Goal: Task Accomplishment & Management: Manage account settings

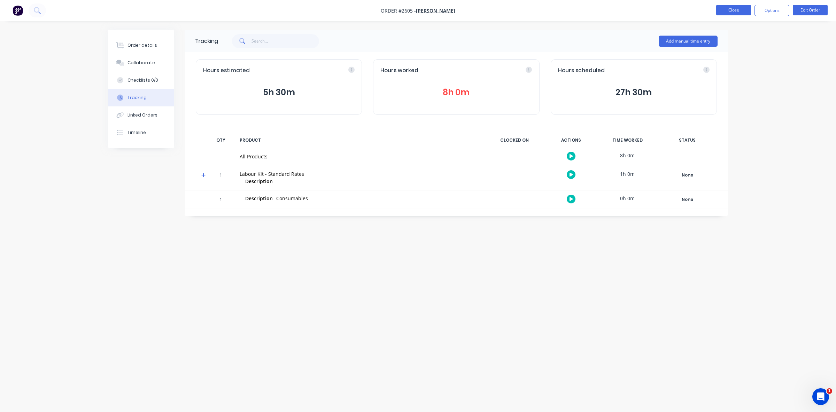
click at [728, 9] on button "Close" at bounding box center [733, 10] width 35 height 10
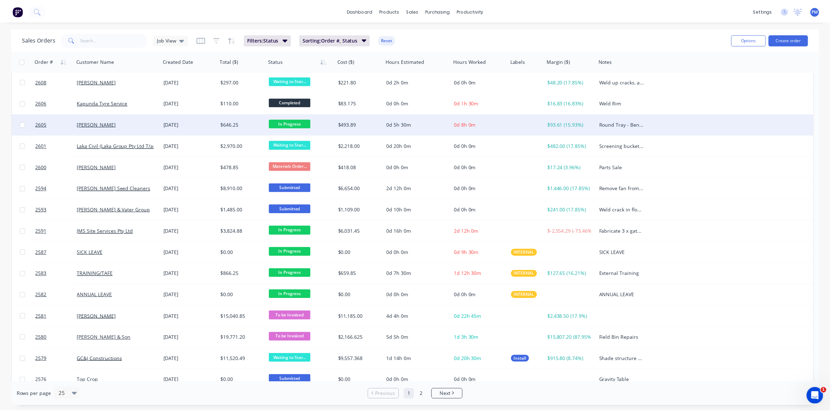
scroll to position [174, 0]
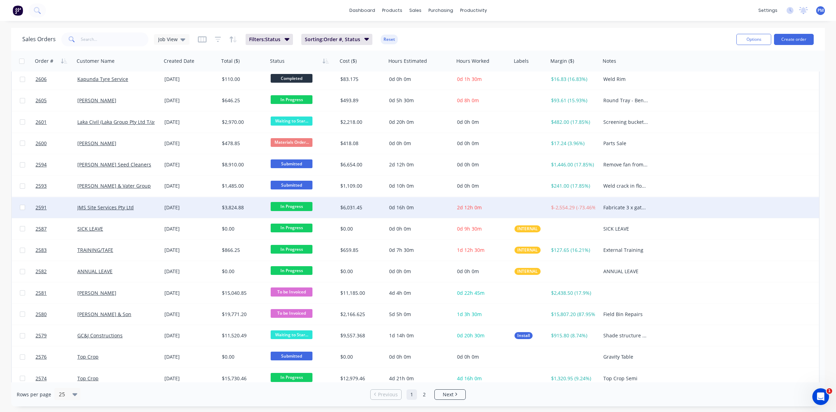
click at [155, 207] on div "JMS Site Services Pty Ltd" at bounding box center [118, 207] width 82 height 7
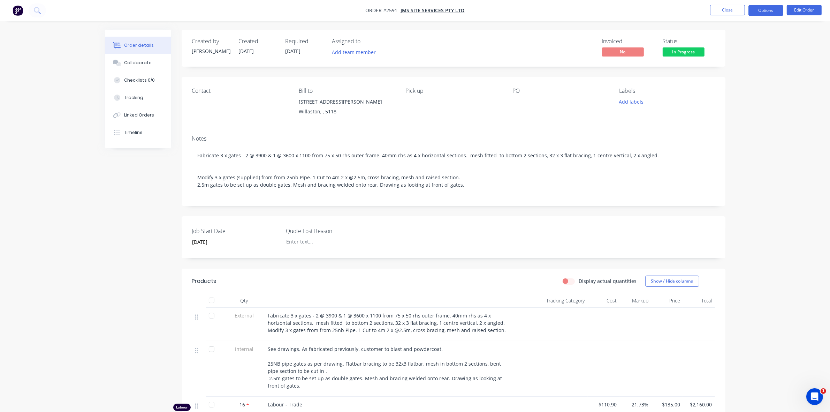
click at [765, 10] on button "Options" at bounding box center [765, 10] width 35 height 11
click at [808, 123] on div "Order details Collaborate Checklists 0/0 Tracking Linked Orders Timeline Order …" at bounding box center [415, 380] width 830 height 761
click at [729, 11] on button "Close" at bounding box center [727, 10] width 35 height 10
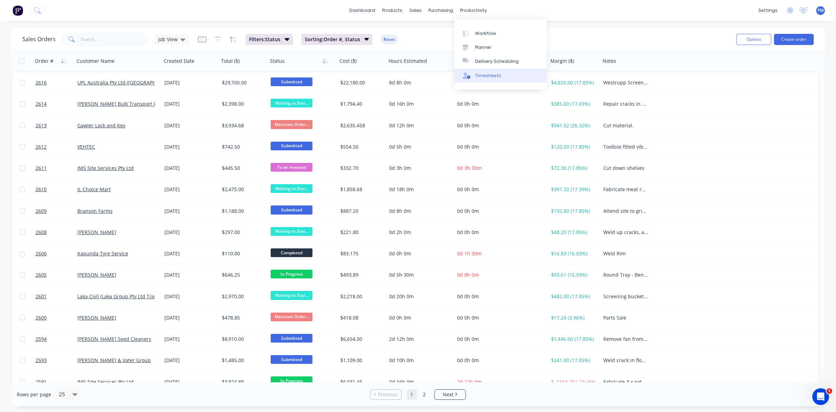
click at [489, 75] on div "Timesheets" at bounding box center [488, 75] width 26 height 6
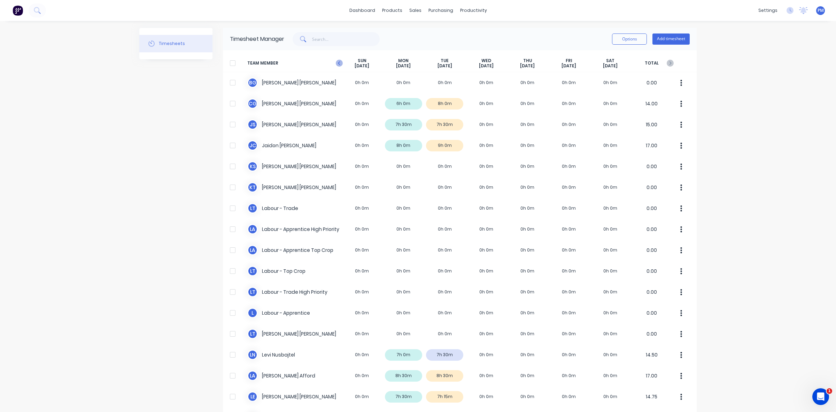
click at [338, 63] on icon at bounding box center [339, 62] width 2 height 3
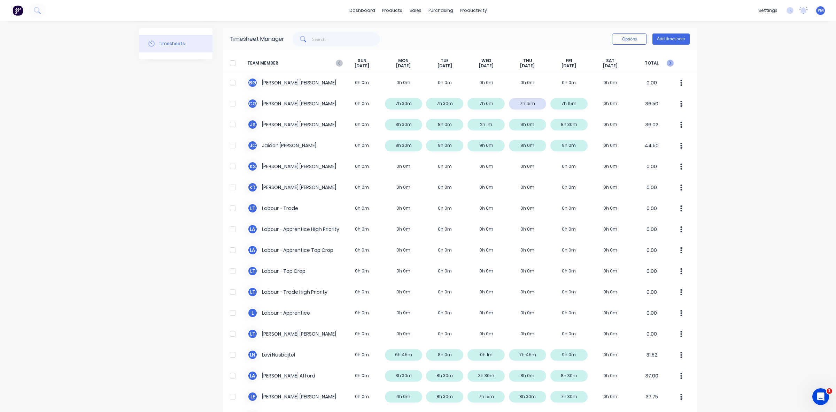
click at [670, 64] on icon at bounding box center [671, 62] width 2 height 3
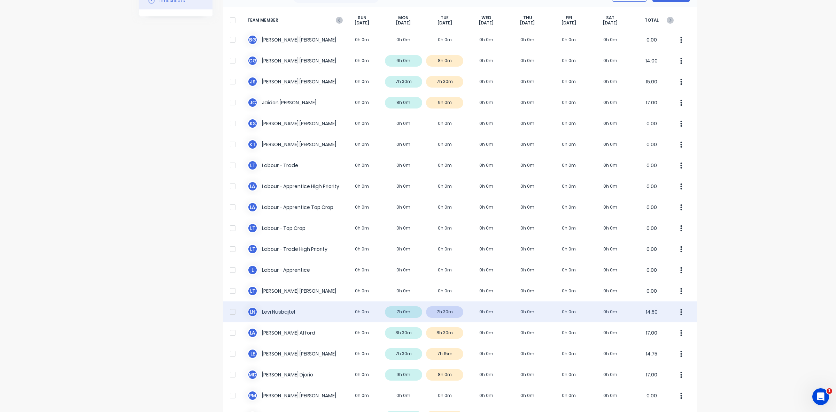
scroll to position [44, 0]
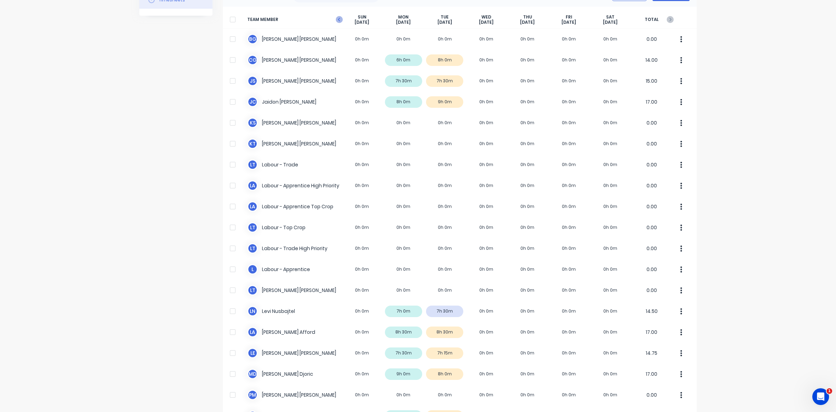
click at [336, 20] on icon at bounding box center [339, 19] width 7 height 7
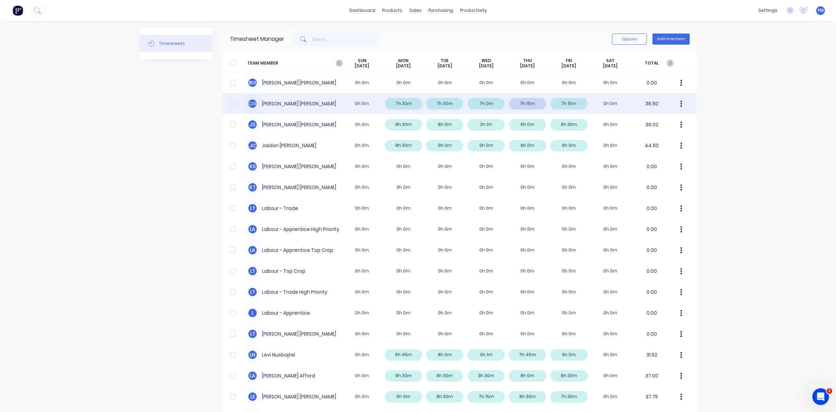
click at [493, 102] on div "C G Clayton Gilbert 0h 0m 7h 30m 7h 30m 7h 0m 7h 15m 7h 15m 0h 0m 36.50" at bounding box center [460, 103] width 474 height 21
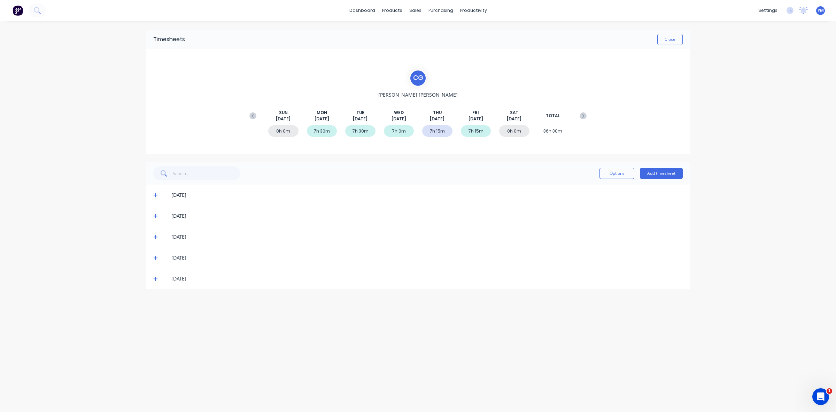
click at [154, 238] on icon at bounding box center [155, 236] width 5 height 5
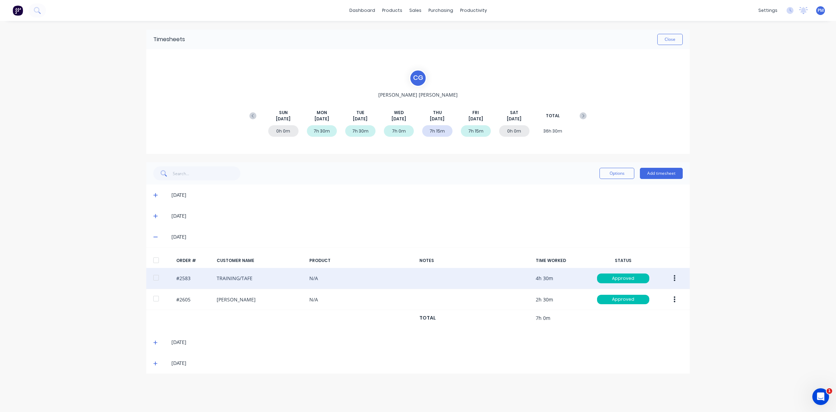
click at [673, 277] on button "button" at bounding box center [675, 278] width 16 height 13
click at [635, 324] on div "Edit" at bounding box center [650, 324] width 54 height 10
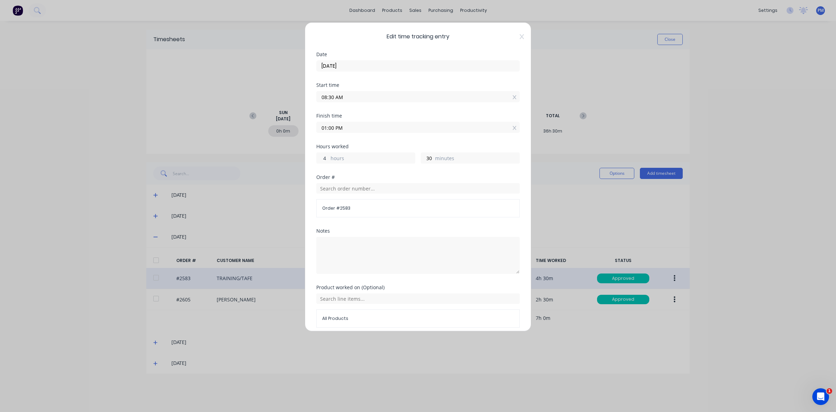
drag, startPoint x: 327, startPoint y: 158, endPoint x: 320, endPoint y: 156, distance: 7.1
click at [320, 156] on input "4" at bounding box center [323, 158] width 12 height 10
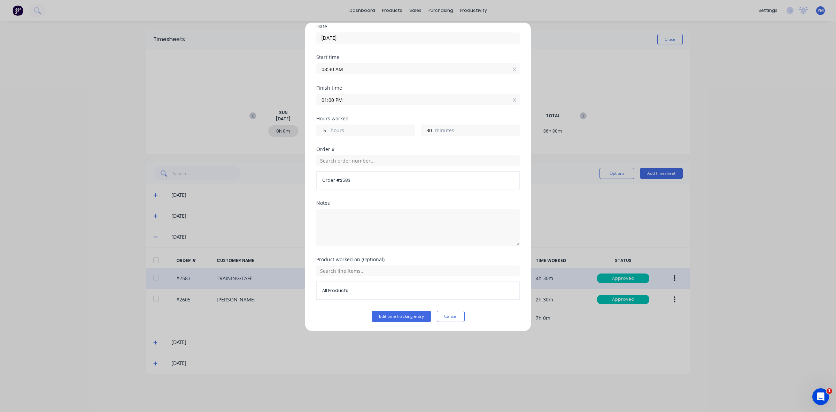
scroll to position [30, 0]
type input "5"
type input "02:00 PM"
click at [402, 314] on button "Edit time tracking entry" at bounding box center [402, 315] width 60 height 11
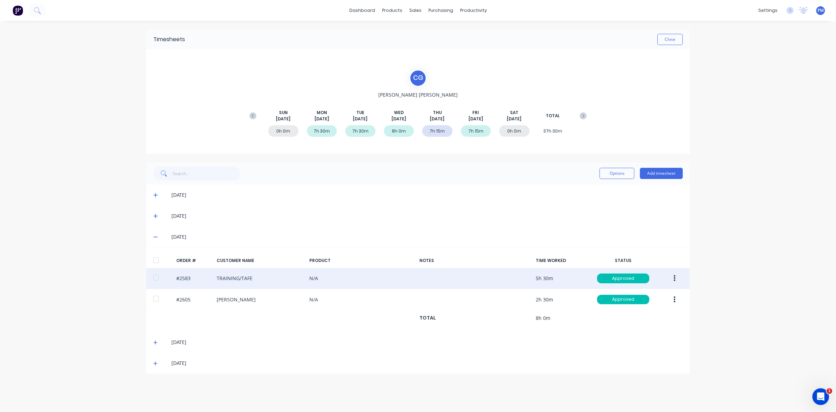
click at [155, 237] on icon at bounding box center [155, 237] width 4 height 1
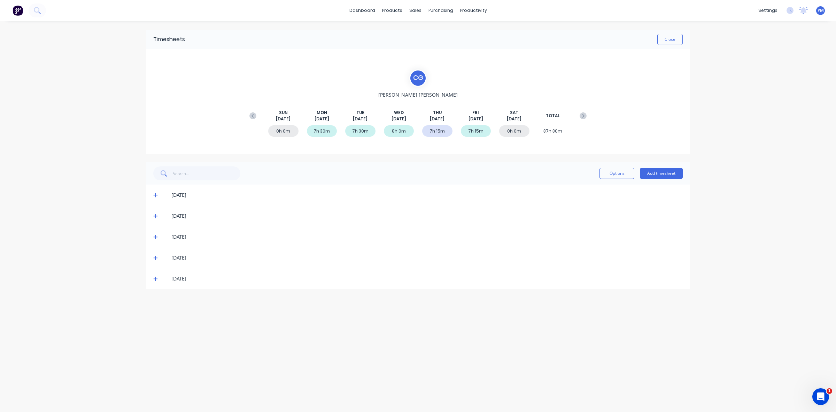
click at [155, 257] on icon at bounding box center [155, 257] width 5 height 5
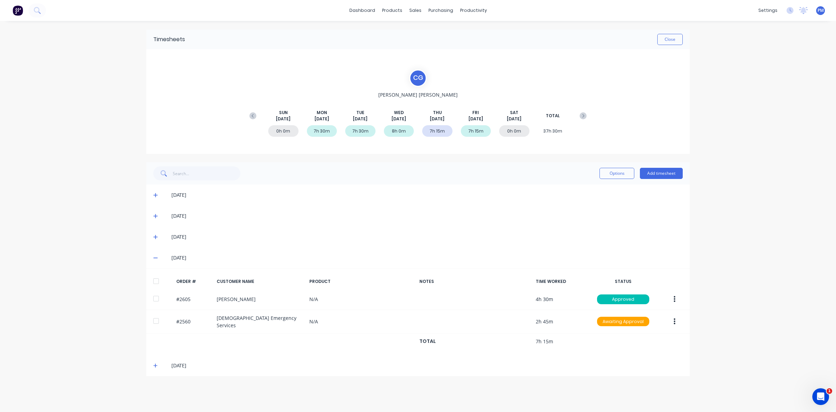
click at [155, 366] on icon at bounding box center [155, 365] width 5 height 5
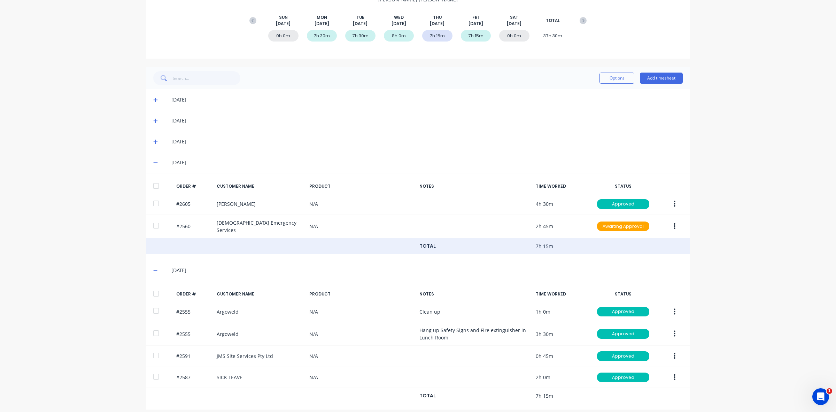
scroll to position [103, 0]
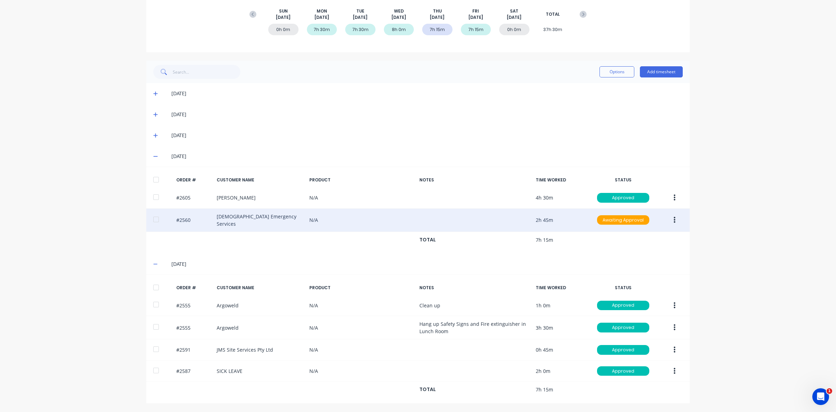
click at [674, 220] on icon "button" at bounding box center [675, 220] width 2 height 8
click at [642, 240] on div "Approve" at bounding box center [650, 238] width 54 height 10
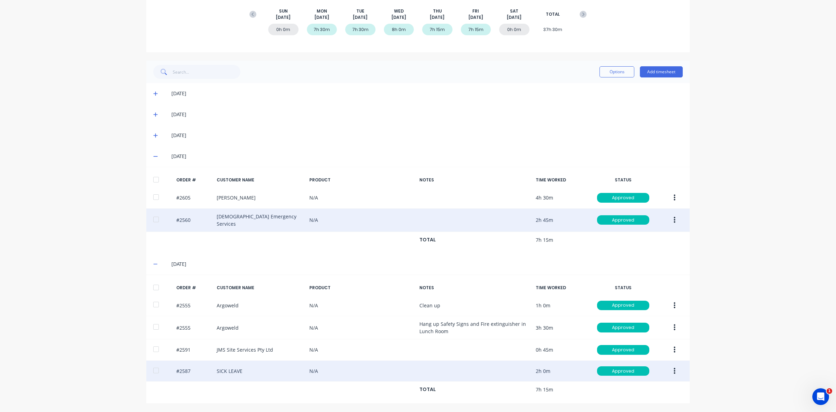
click at [673, 369] on button "button" at bounding box center [675, 370] width 16 height 13
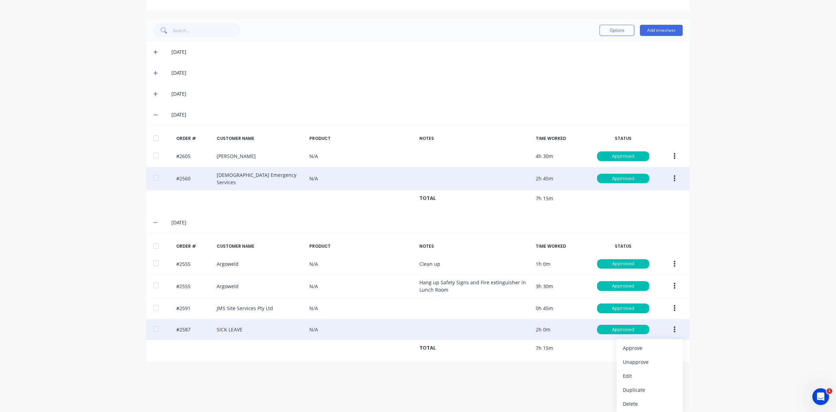
scroll to position [145, 0]
click at [629, 377] on div "Edit" at bounding box center [650, 375] width 54 height 10
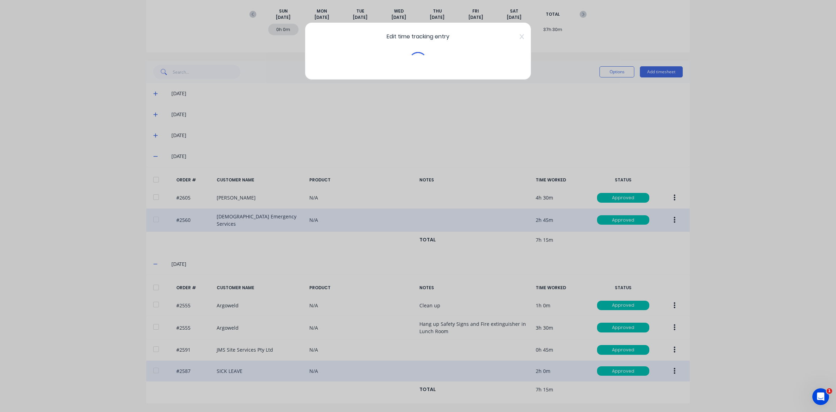
scroll to position [103, 0]
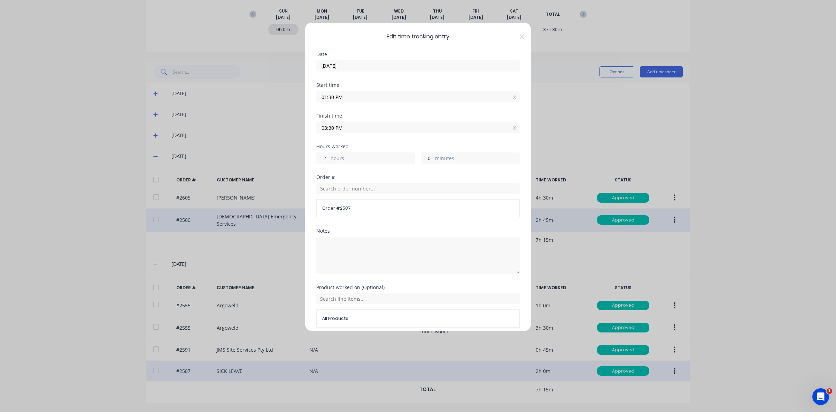
drag, startPoint x: 328, startPoint y: 158, endPoint x: 321, endPoint y: 157, distance: 7.0
click at [321, 157] on input "2" at bounding box center [323, 158] width 12 height 10
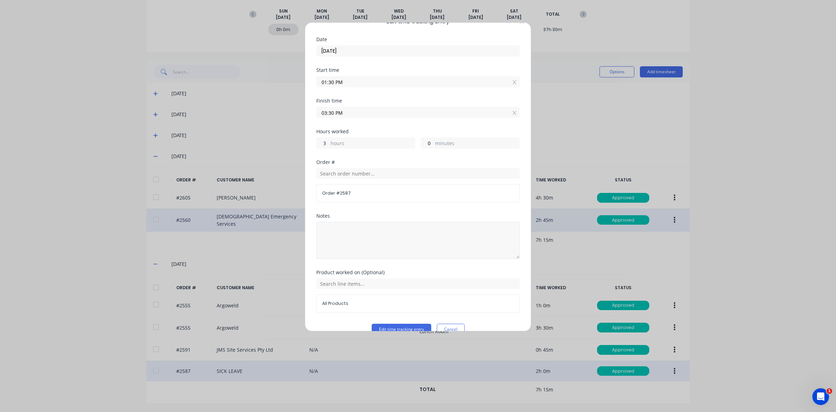
scroll to position [30, 0]
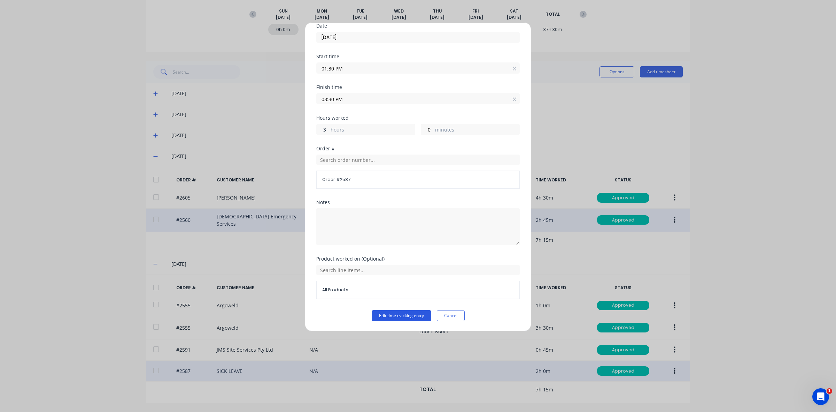
type input "3"
type input "04:30 PM"
click at [391, 317] on button "Edit time tracking entry" at bounding box center [402, 315] width 60 height 11
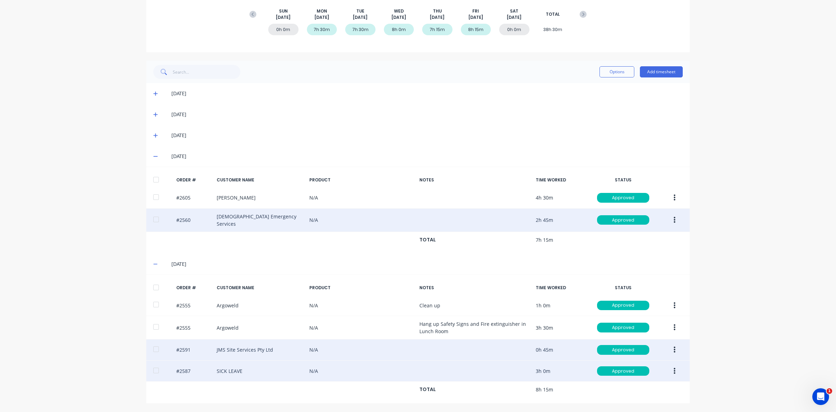
click at [674, 351] on icon "button" at bounding box center [675, 350] width 2 height 8
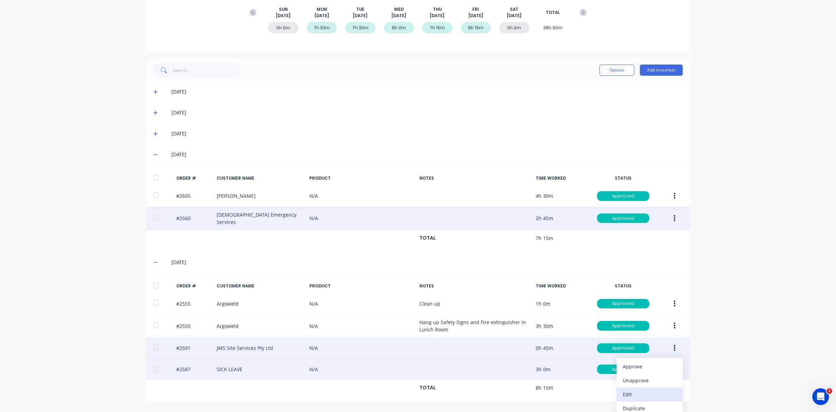
scroll to position [123, 0]
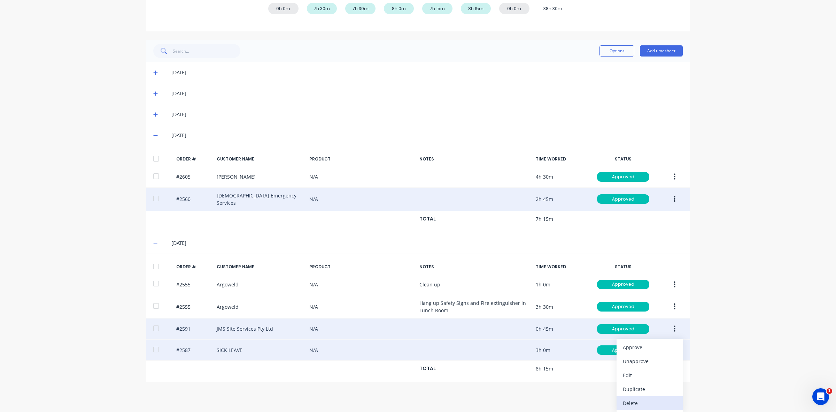
click at [633, 403] on div "Delete" at bounding box center [650, 403] width 54 height 10
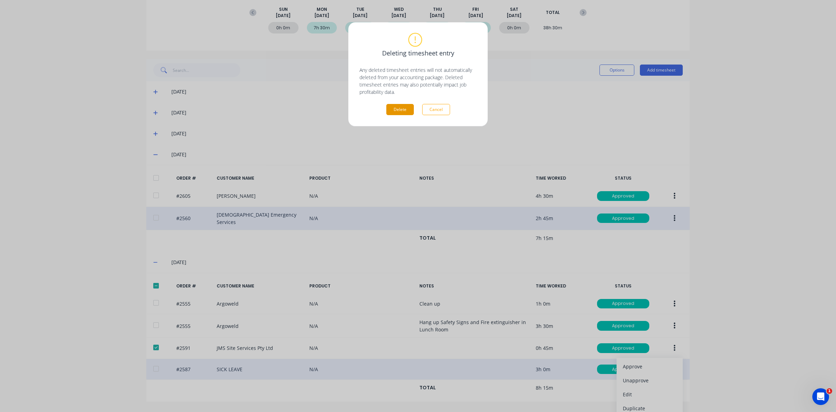
click at [390, 110] on button "Delete" at bounding box center [400, 109] width 28 height 11
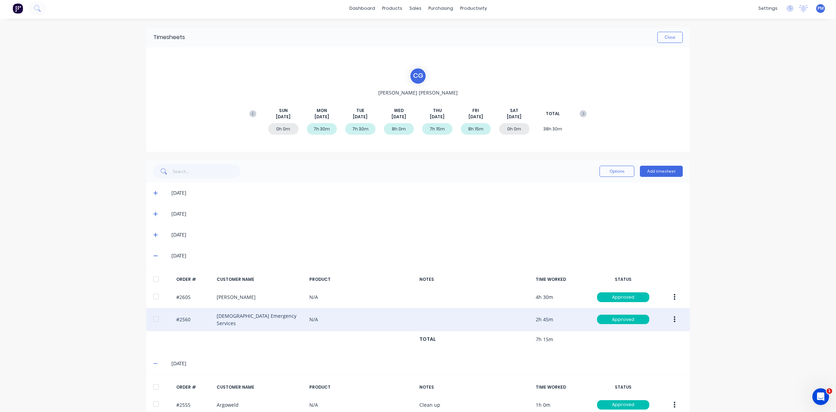
scroll to position [0, 0]
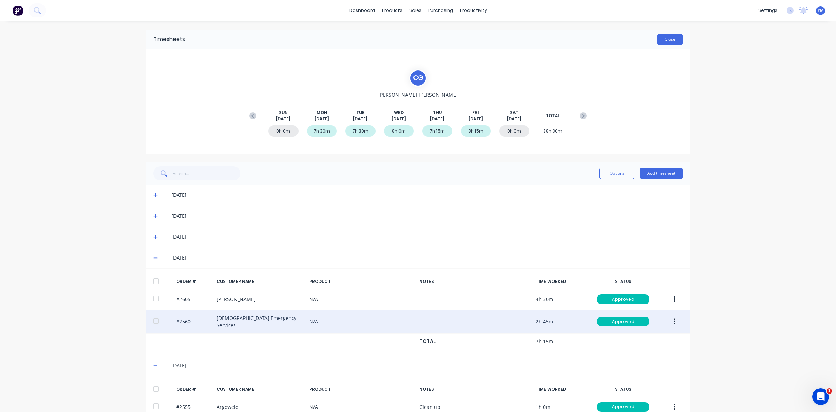
click at [668, 38] on button "Close" at bounding box center [670, 39] width 25 height 11
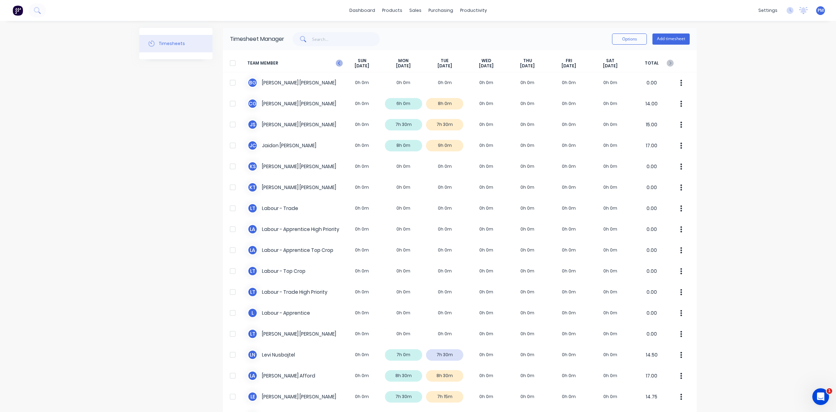
click at [338, 64] on icon at bounding box center [339, 62] width 2 height 3
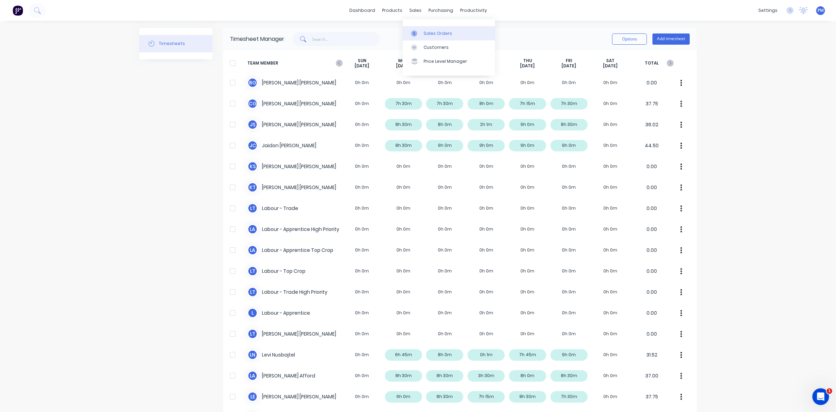
click at [431, 30] on div "Sales Orders" at bounding box center [438, 33] width 29 height 6
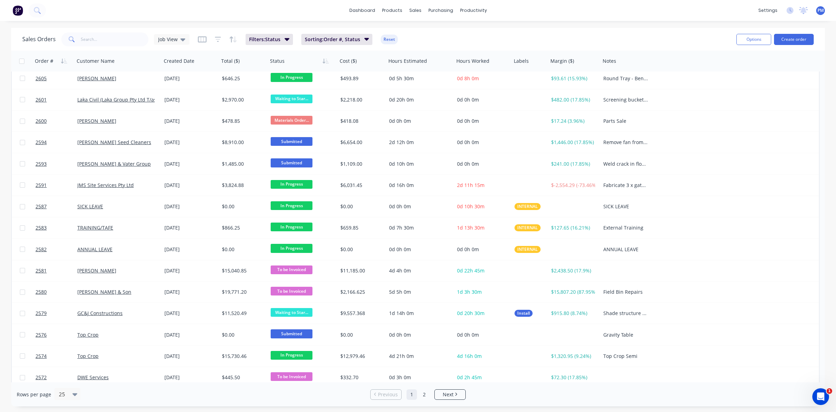
scroll to position [223, 0]
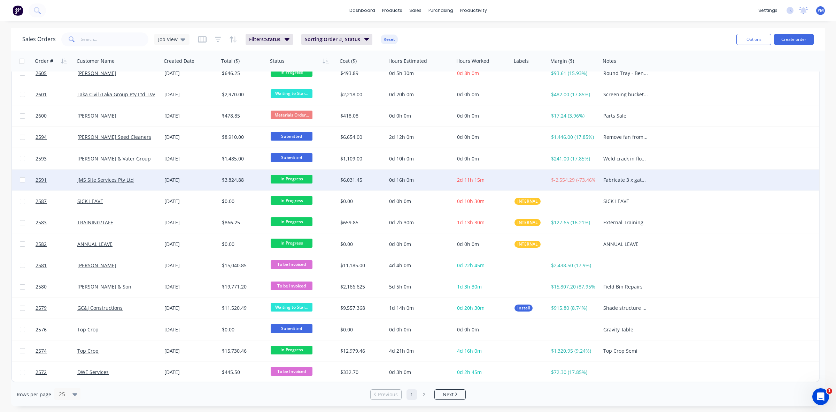
click at [152, 183] on div "JMS Site Services Pty Ltd" at bounding box center [118, 179] width 87 height 21
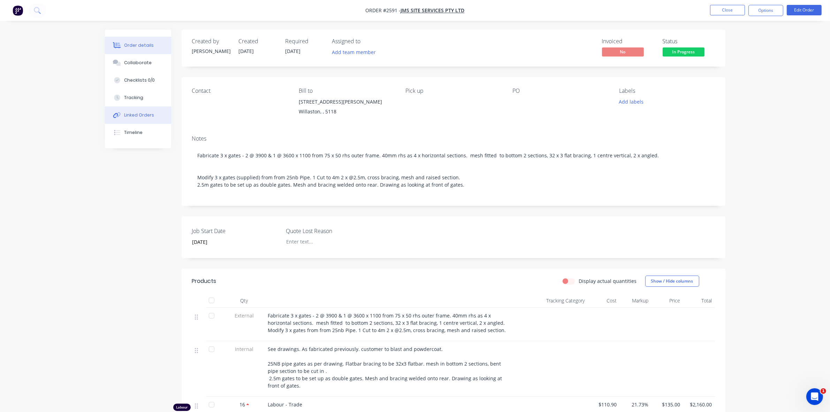
click at [140, 116] on div "Linked Orders" at bounding box center [139, 115] width 30 height 6
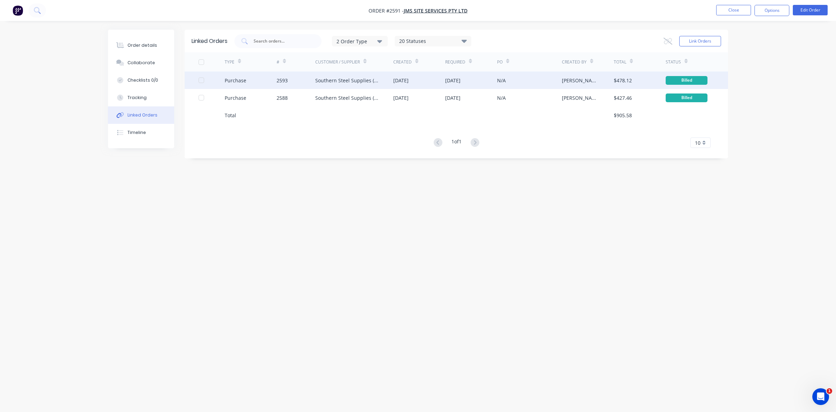
click at [301, 84] on div "2593" at bounding box center [296, 79] width 39 height 17
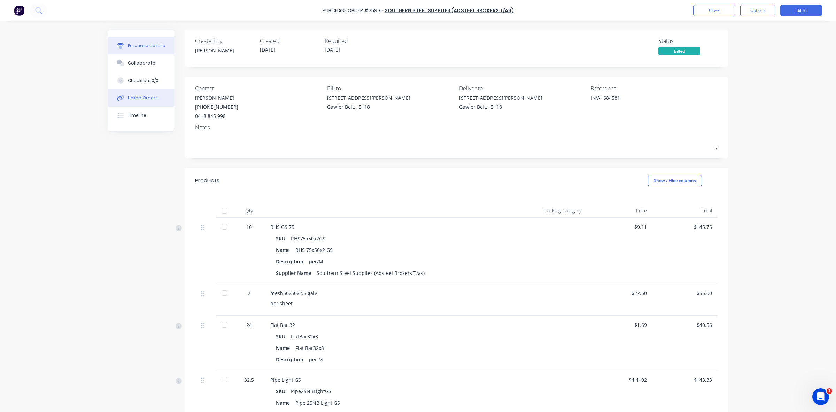
click at [148, 97] on div "Linked Orders" at bounding box center [143, 98] width 30 height 6
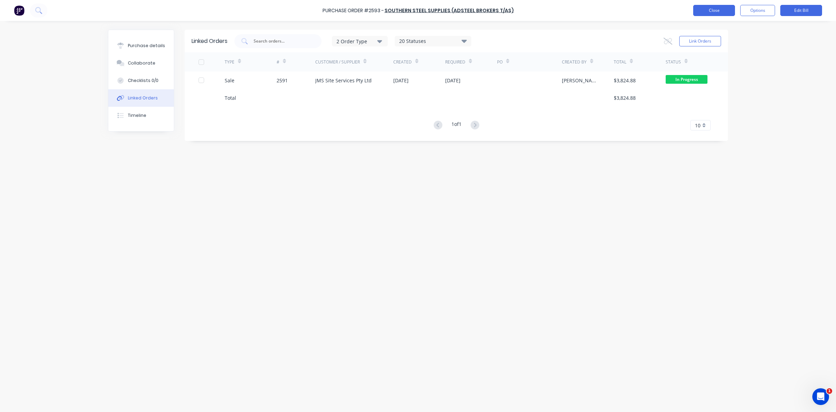
click at [706, 14] on button "Close" at bounding box center [714, 10] width 42 height 11
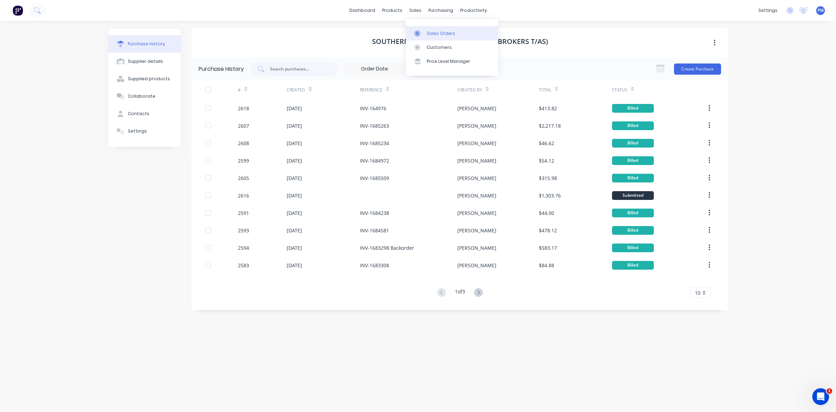
click at [435, 32] on div "Sales Orders" at bounding box center [441, 33] width 29 height 6
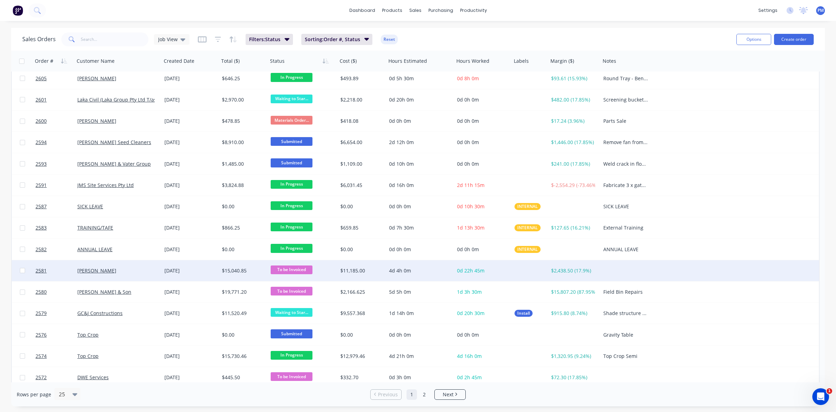
scroll to position [223, 0]
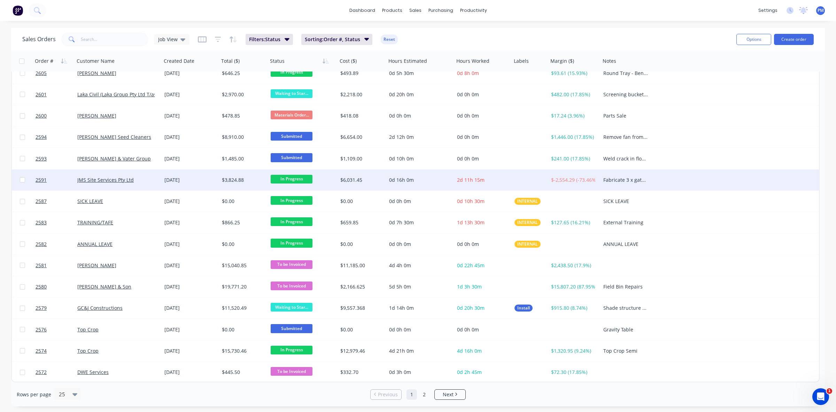
click at [148, 180] on div "JMS Site Services Pty Ltd" at bounding box center [115, 179] width 77 height 7
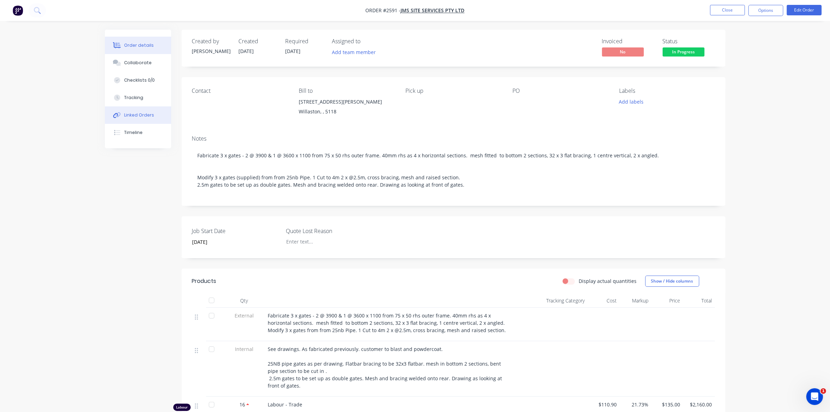
click at [141, 113] on div "Linked Orders" at bounding box center [139, 115] width 30 height 6
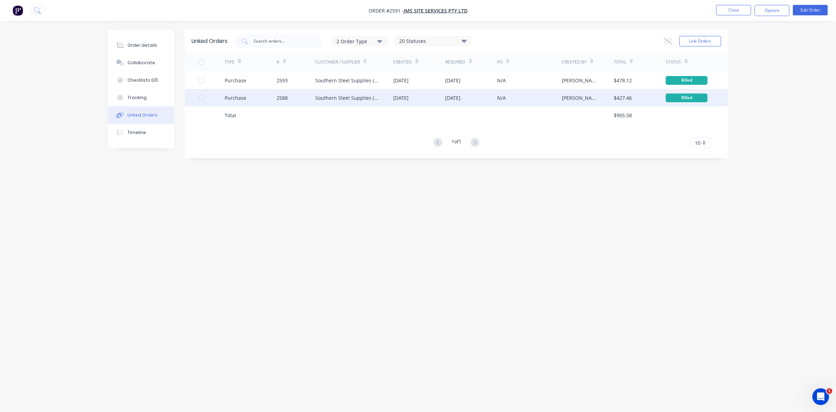
click at [306, 100] on div "2588" at bounding box center [296, 97] width 39 height 17
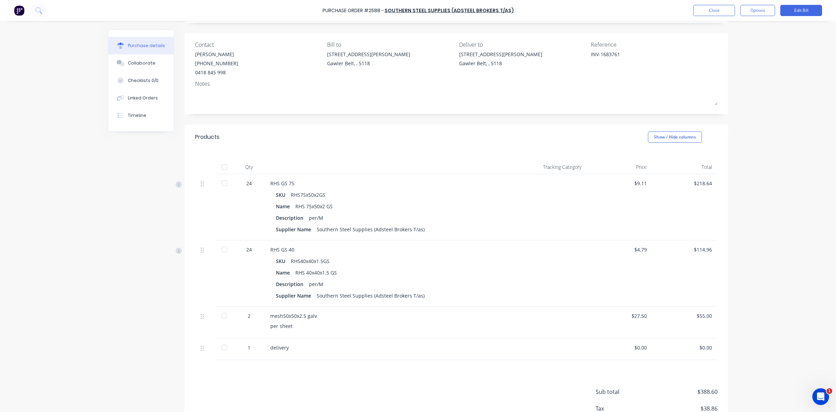
scroll to position [87, 0]
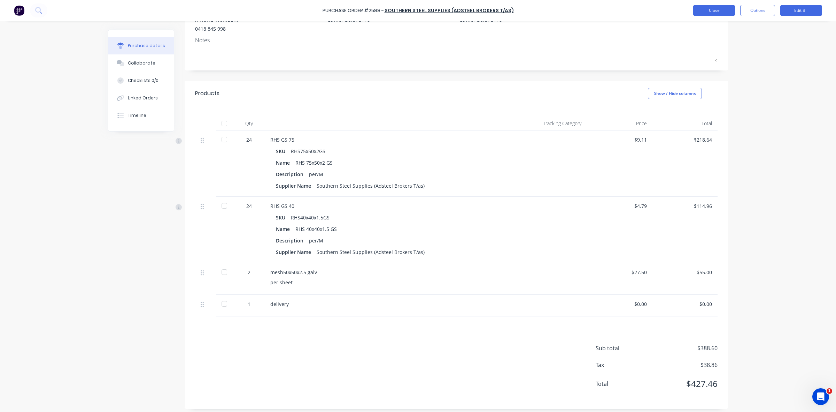
click at [700, 10] on button "Close" at bounding box center [714, 10] width 42 height 11
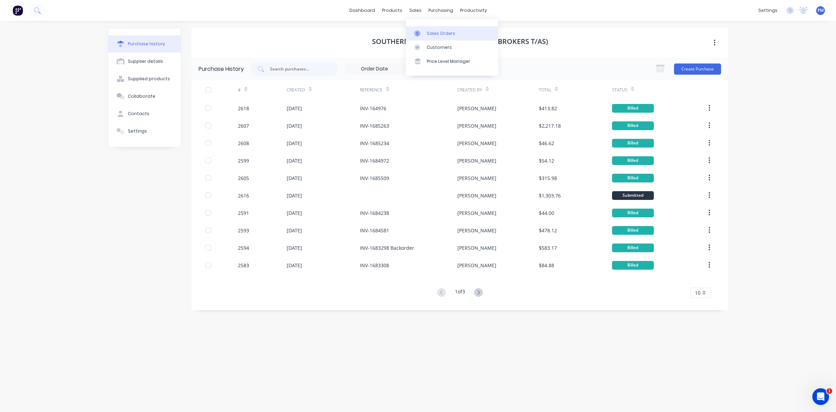
click at [429, 32] on div "Sales Orders" at bounding box center [441, 33] width 29 height 6
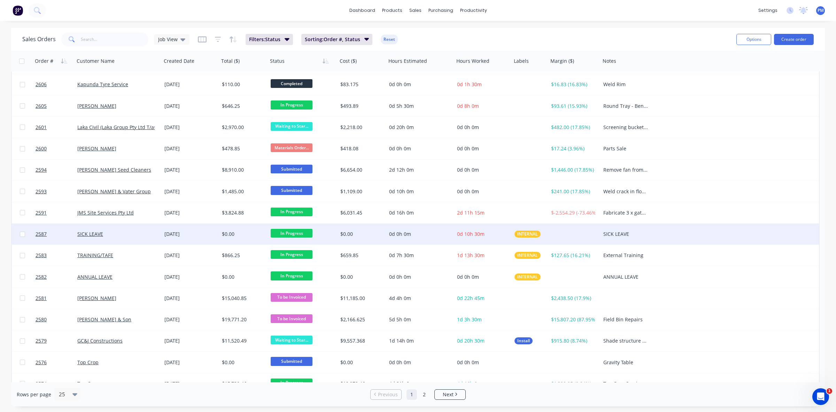
scroll to position [223, 0]
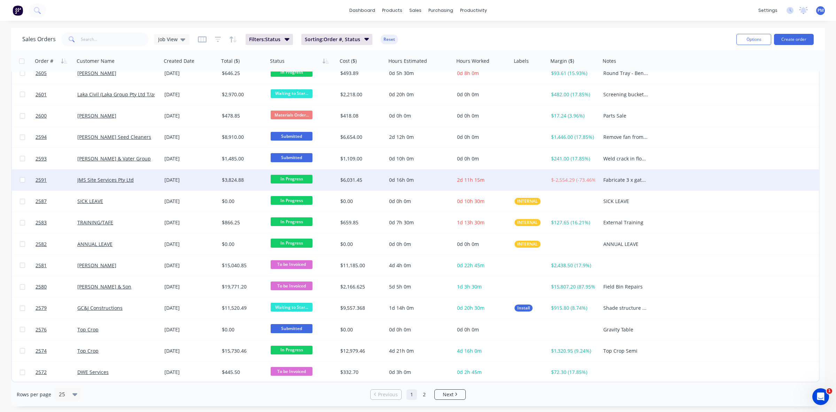
click at [149, 183] on div "JMS Site Services Pty Ltd" at bounding box center [118, 179] width 87 height 21
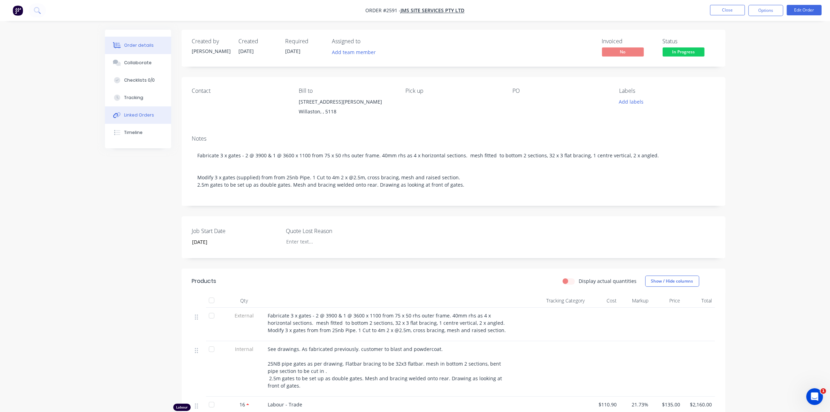
click at [140, 110] on button "Linked Orders" at bounding box center [138, 114] width 66 height 17
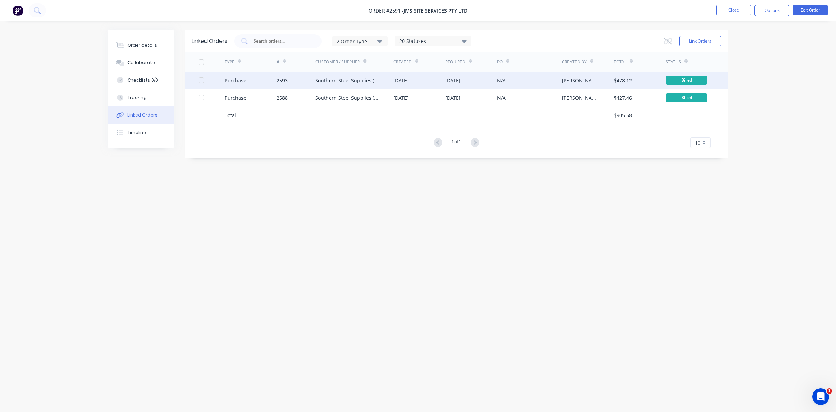
click at [301, 82] on div "2593" at bounding box center [296, 79] width 39 height 17
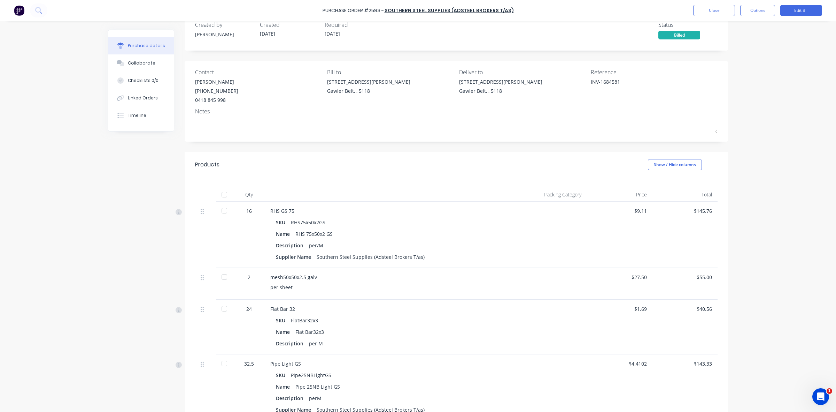
scroll to position [15, 0]
click at [725, 13] on button "Close" at bounding box center [714, 10] width 42 height 11
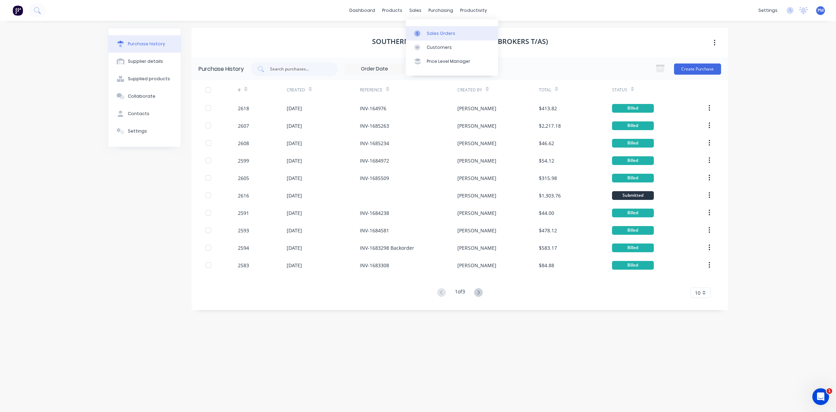
click at [437, 30] on link "Sales Orders" at bounding box center [452, 33] width 92 height 14
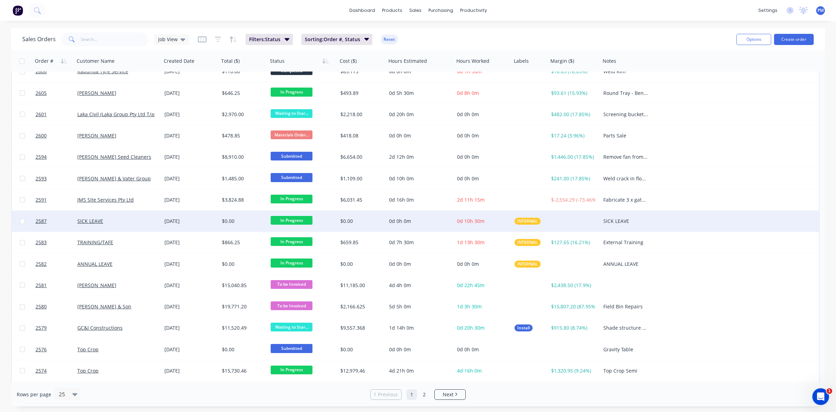
scroll to position [223, 0]
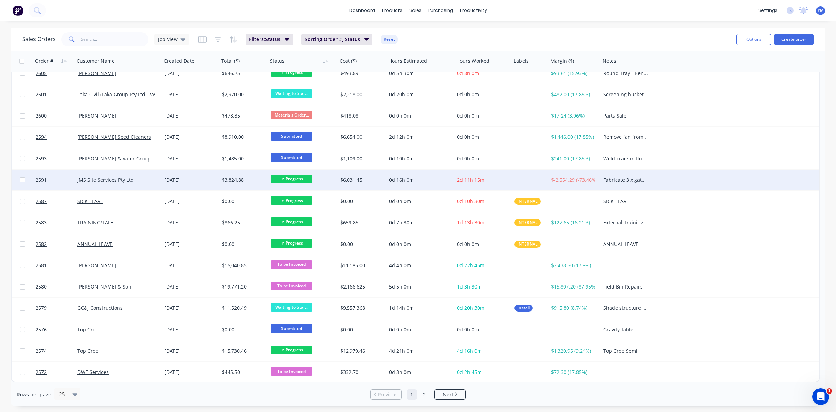
click at [150, 180] on div "JMS Site Services Pty Ltd" at bounding box center [115, 179] width 77 height 7
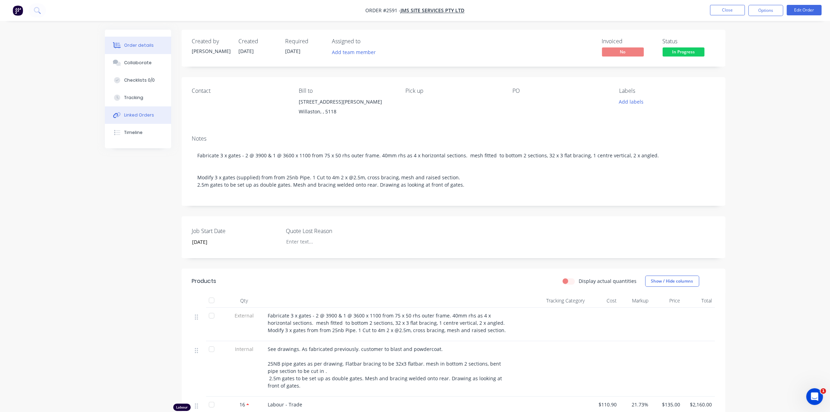
click at [138, 116] on div "Linked Orders" at bounding box center [139, 115] width 30 height 6
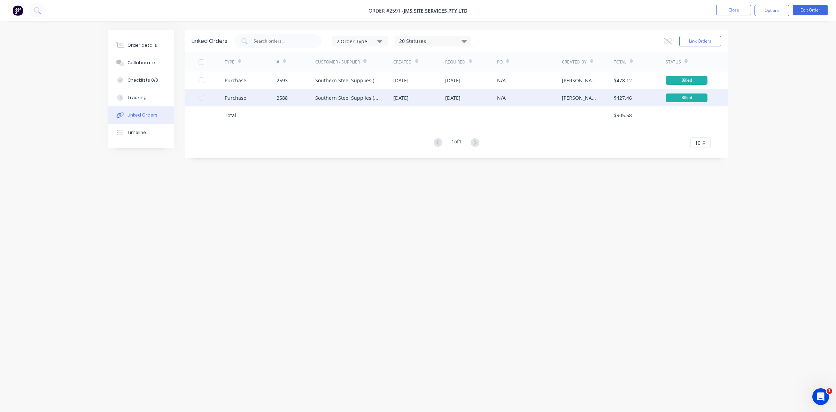
click at [267, 101] on div "Purchase" at bounding box center [251, 97] width 52 height 17
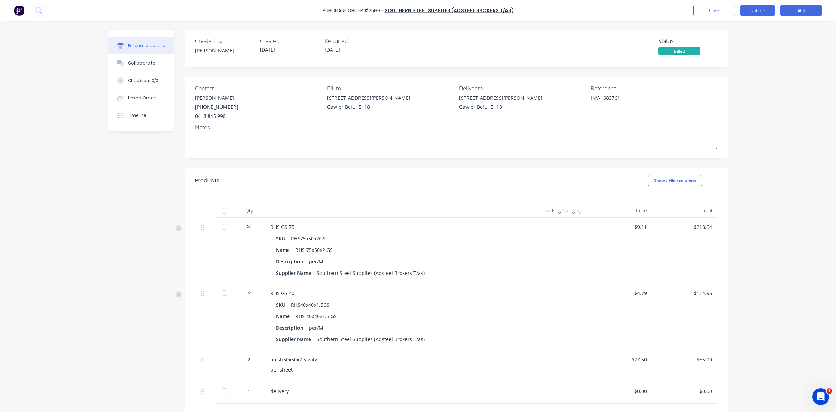
click at [763, 14] on button "Options" at bounding box center [757, 10] width 35 height 11
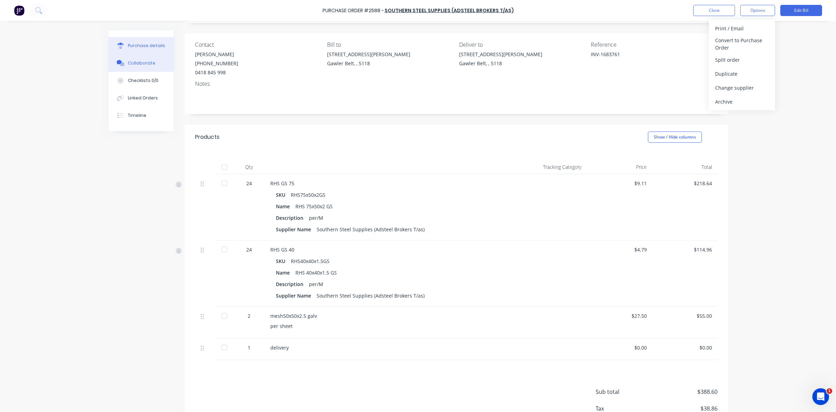
click at [140, 64] on div "Collaborate" at bounding box center [142, 63] width 28 height 6
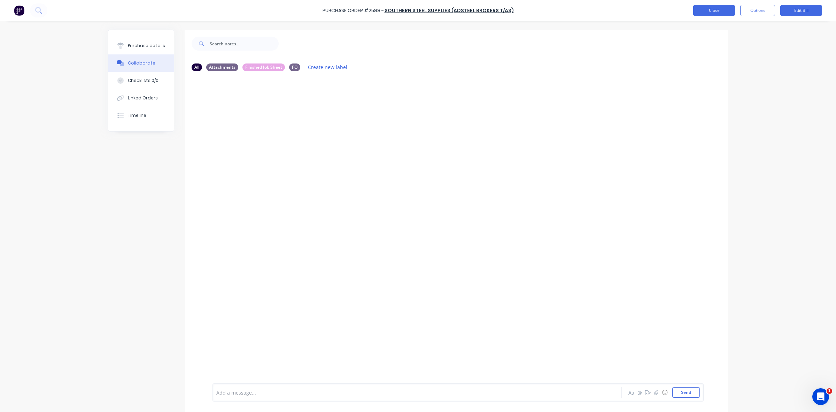
click at [724, 14] on button "Close" at bounding box center [714, 10] width 42 height 11
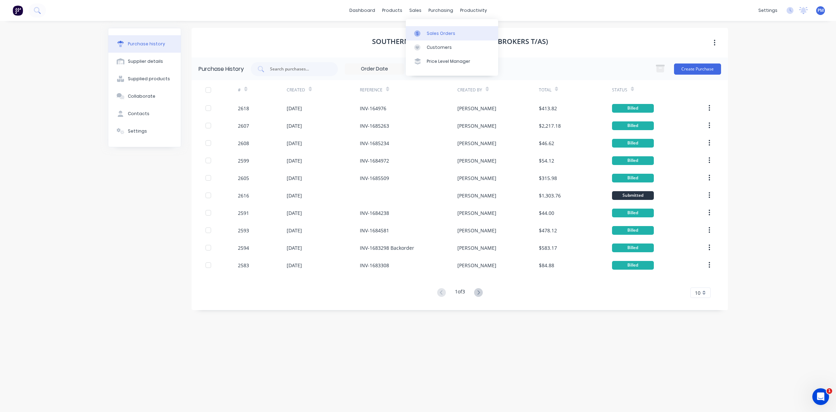
click at [434, 31] on div "Sales Orders" at bounding box center [441, 33] width 29 height 6
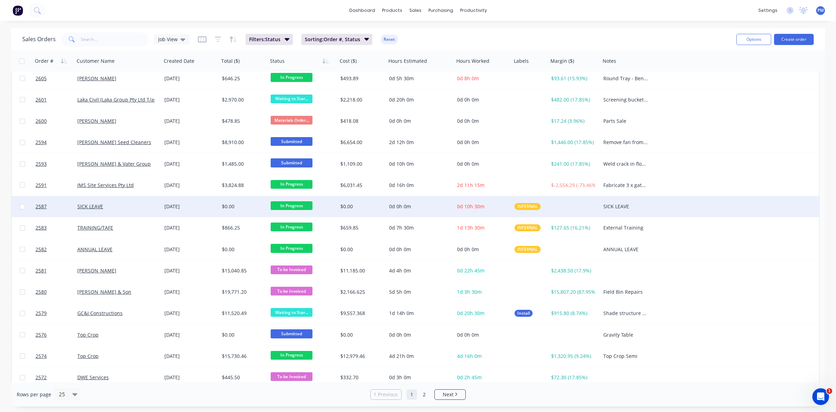
scroll to position [223, 0]
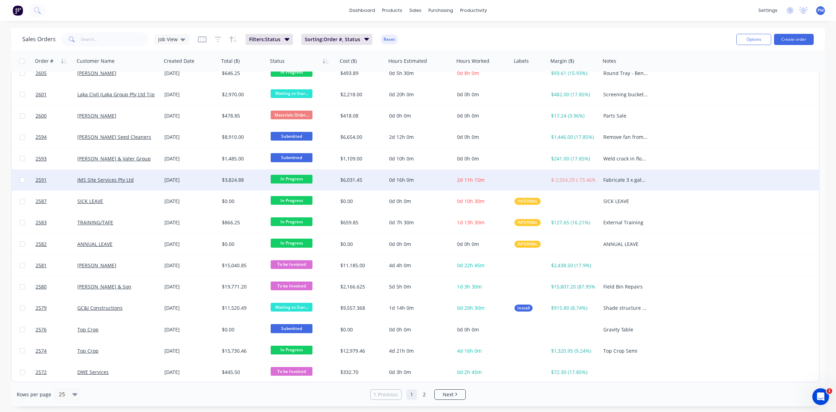
click at [145, 179] on div "JMS Site Services Pty Ltd" at bounding box center [115, 179] width 77 height 7
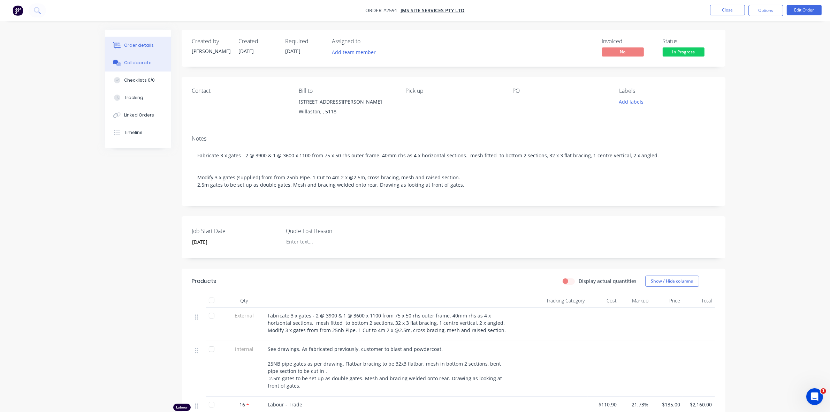
click at [144, 63] on div "Collaborate" at bounding box center [138, 63] width 28 height 6
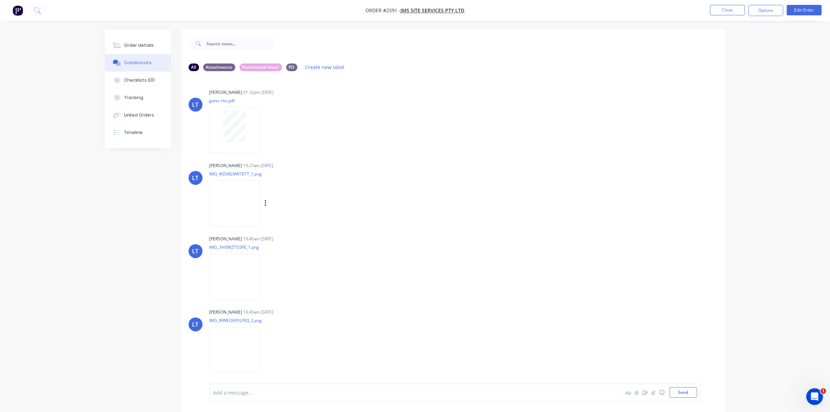
click at [238, 197] on img at bounding box center [234, 203] width 50 height 46
click at [142, 44] on div "Order details" at bounding box center [139, 45] width 30 height 6
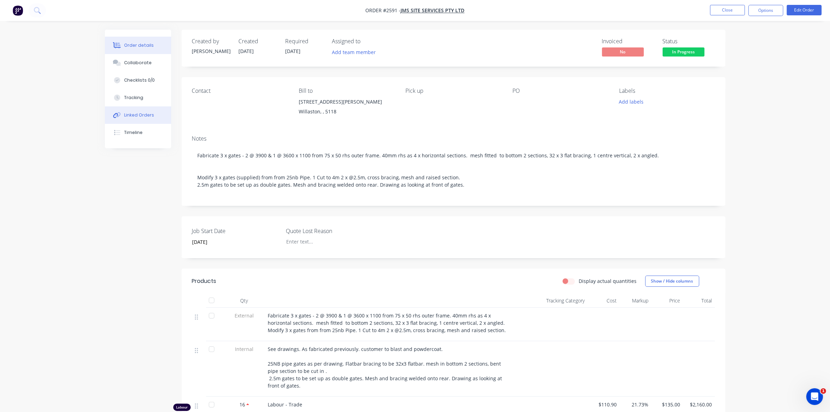
click at [140, 113] on div "Linked Orders" at bounding box center [139, 115] width 30 height 6
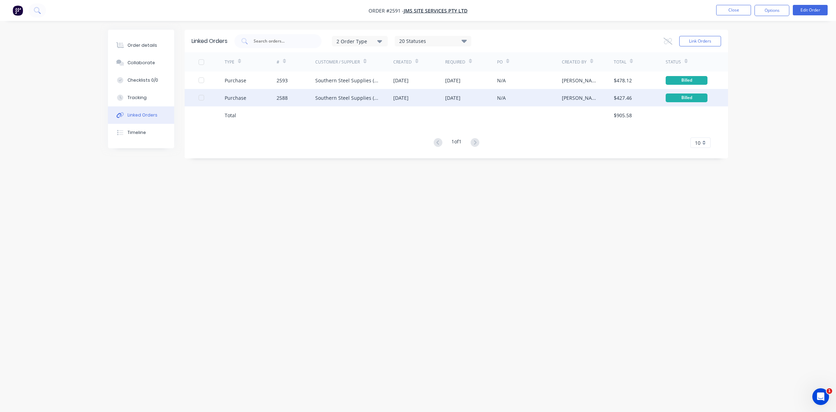
click at [297, 99] on div "2588" at bounding box center [296, 97] width 39 height 17
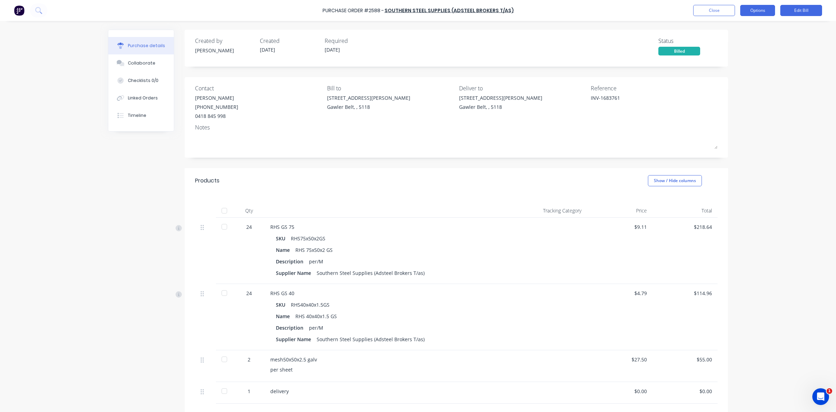
click at [760, 10] on button "Options" at bounding box center [757, 10] width 35 height 11
click at [730, 74] on div "Duplicate" at bounding box center [742, 74] width 54 height 10
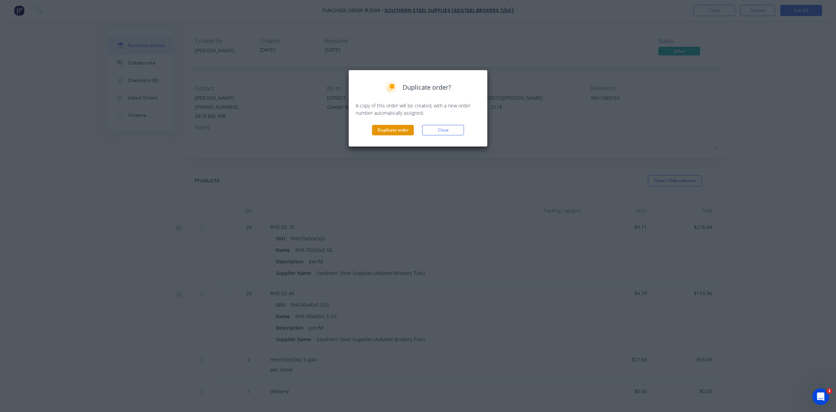
click at [392, 130] on button "Duplicate order" at bounding box center [393, 130] width 42 height 10
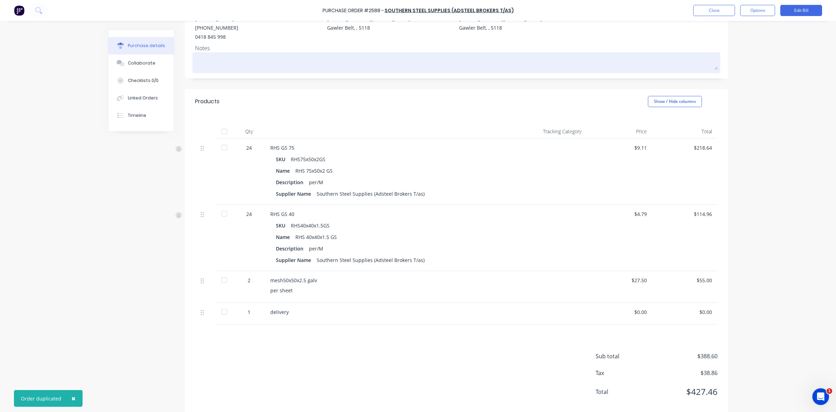
scroll to position [87, 0]
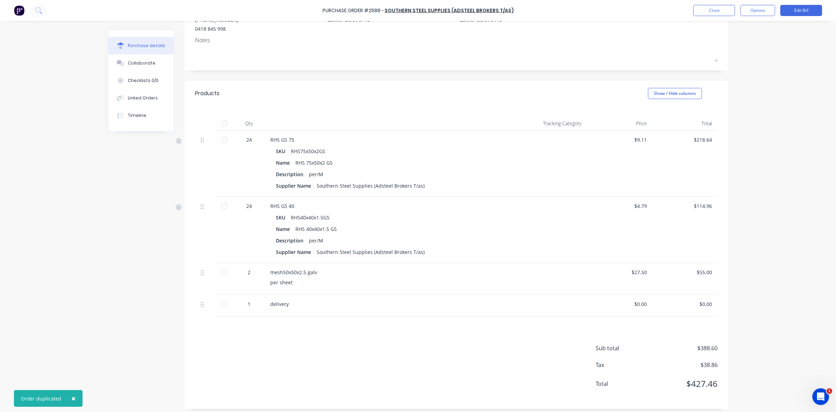
type textarea "x"
click at [247, 139] on div "24" at bounding box center [249, 139] width 20 height 7
click at [249, 138] on div "24" at bounding box center [249, 139] width 20 height 7
click at [138, 98] on div "Linked Orders" at bounding box center [143, 98] width 30 height 6
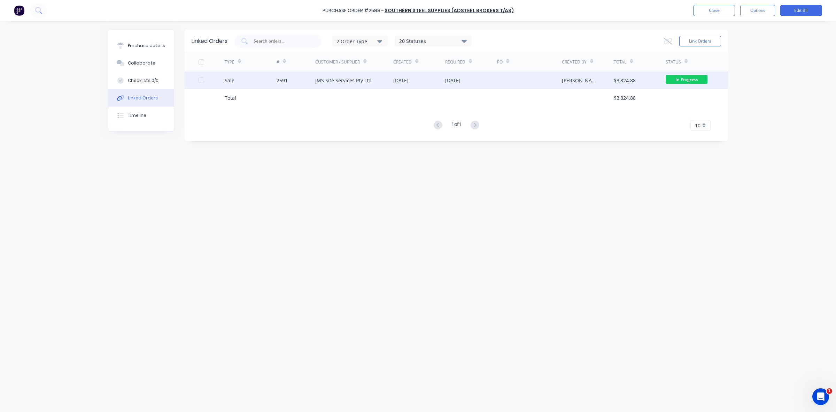
click at [299, 84] on div "2591" at bounding box center [296, 79] width 39 height 17
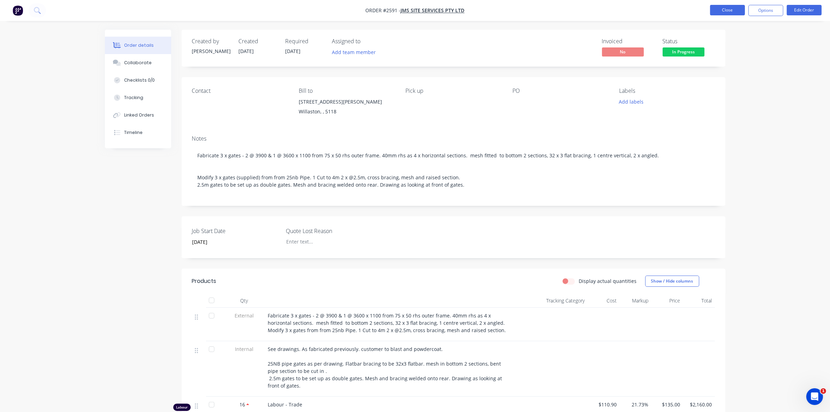
click at [731, 9] on button "Close" at bounding box center [727, 10] width 35 height 10
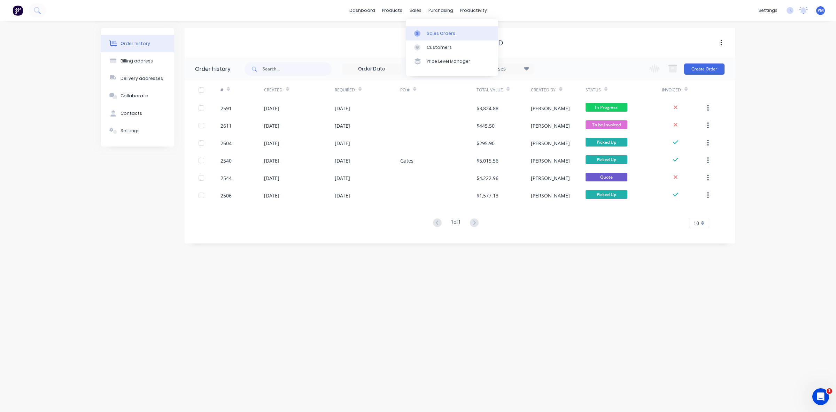
click at [441, 31] on div "Sales Orders" at bounding box center [441, 33] width 29 height 6
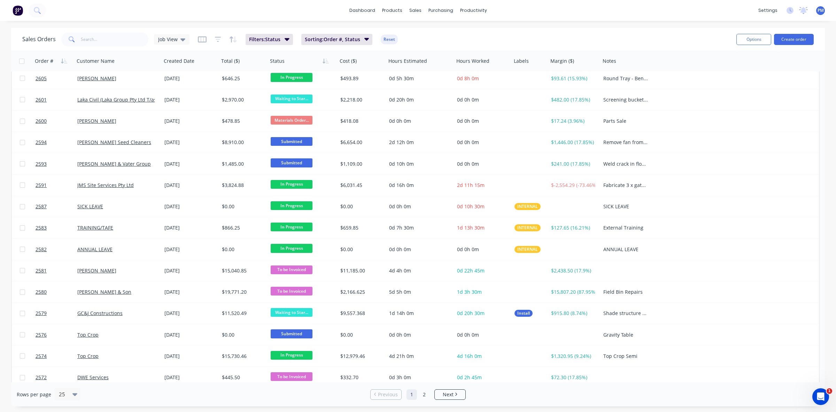
scroll to position [223, 0]
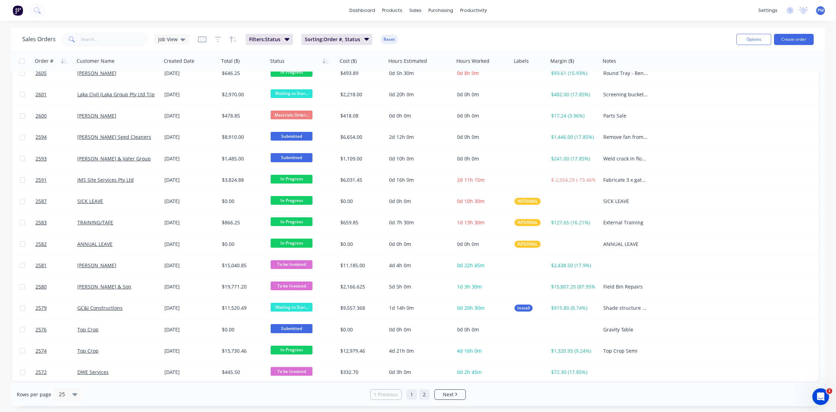
click at [423, 391] on link "2" at bounding box center [424, 394] width 10 height 10
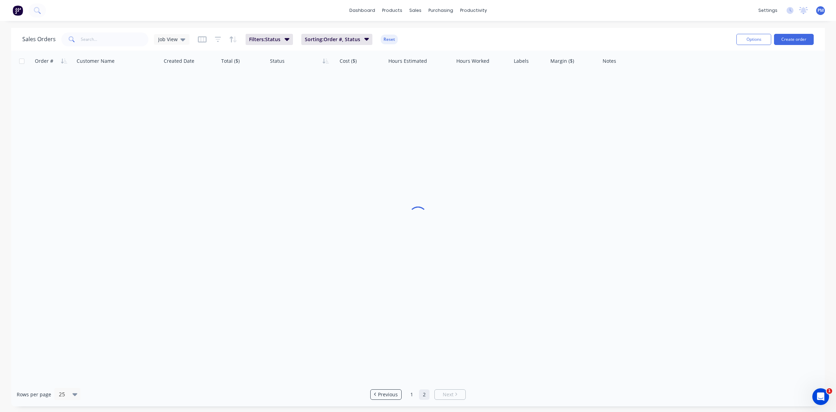
scroll to position [0, 0]
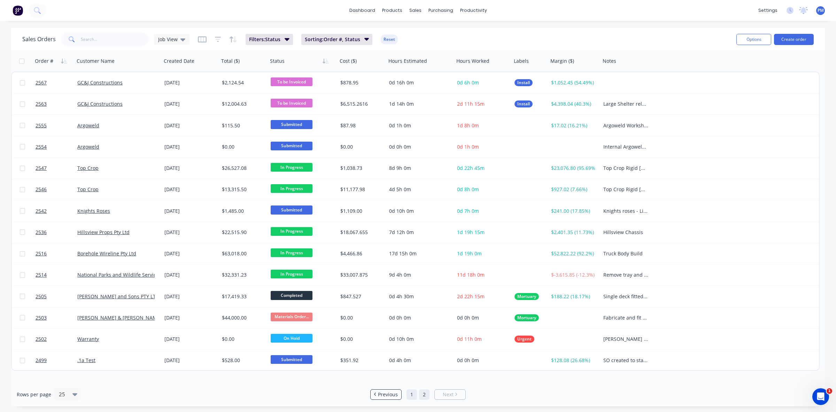
click at [410, 391] on link "1" at bounding box center [412, 394] width 10 height 10
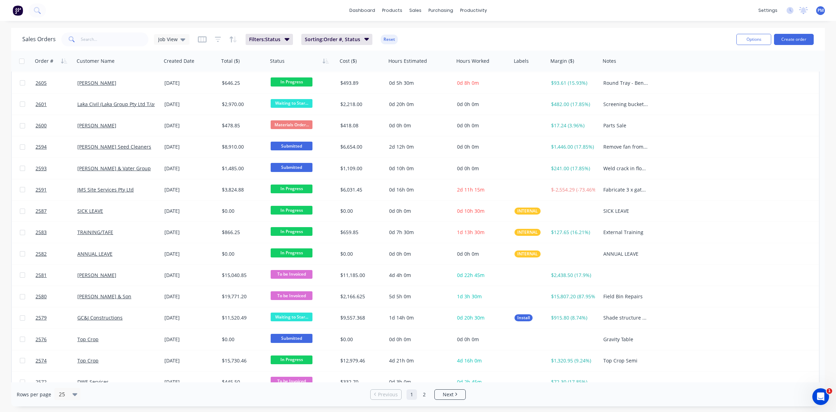
scroll to position [223, 0]
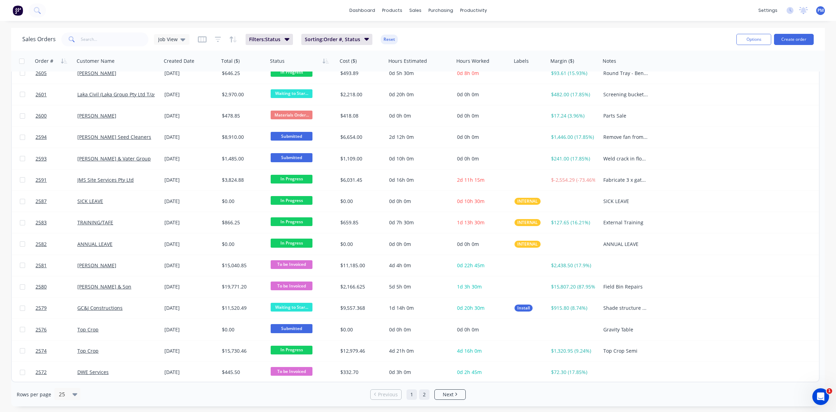
click at [424, 393] on link "2" at bounding box center [424, 394] width 10 height 10
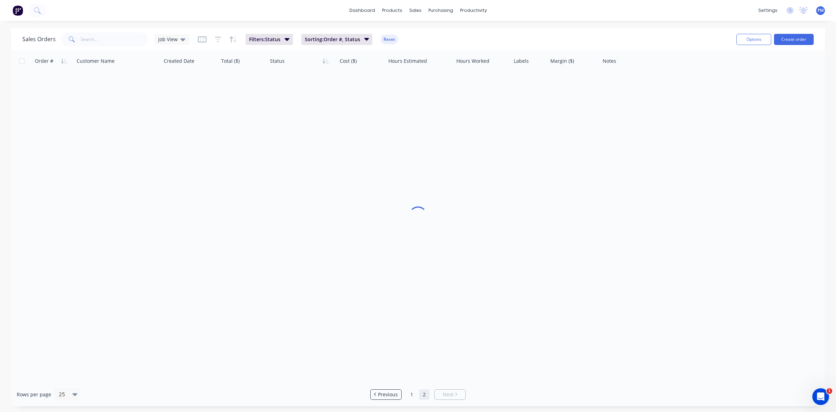
scroll to position [0, 0]
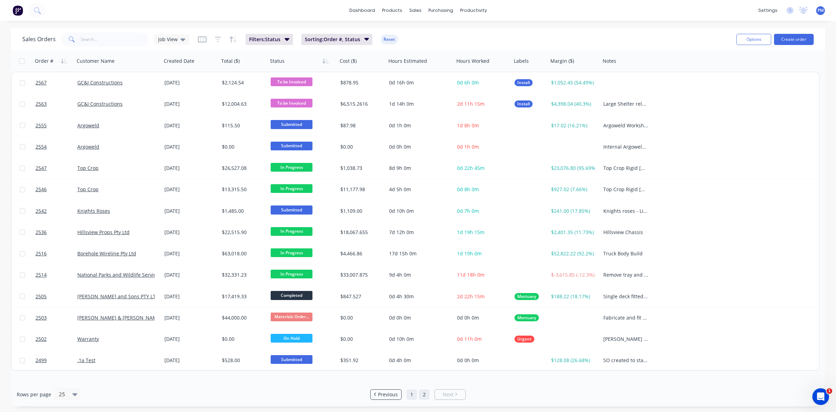
click at [408, 394] on link "1" at bounding box center [412, 394] width 10 height 10
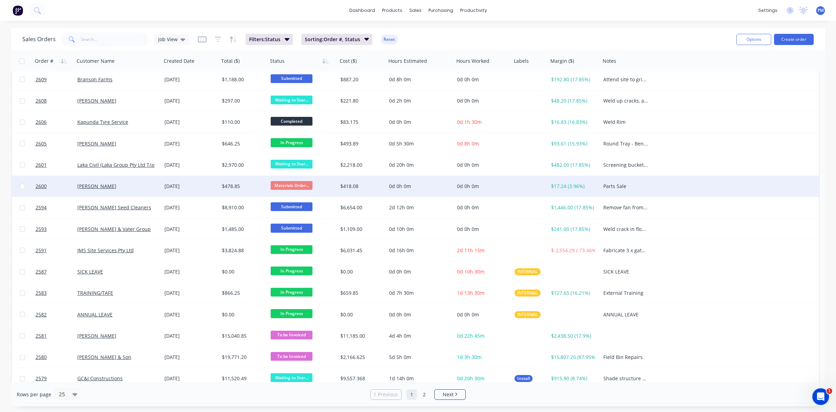
scroll to position [174, 0]
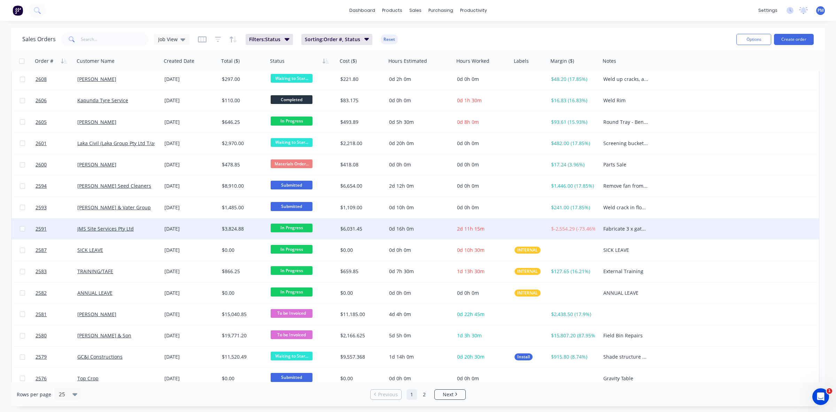
click at [145, 229] on div "JMS Site Services Pty Ltd" at bounding box center [115, 228] width 77 height 7
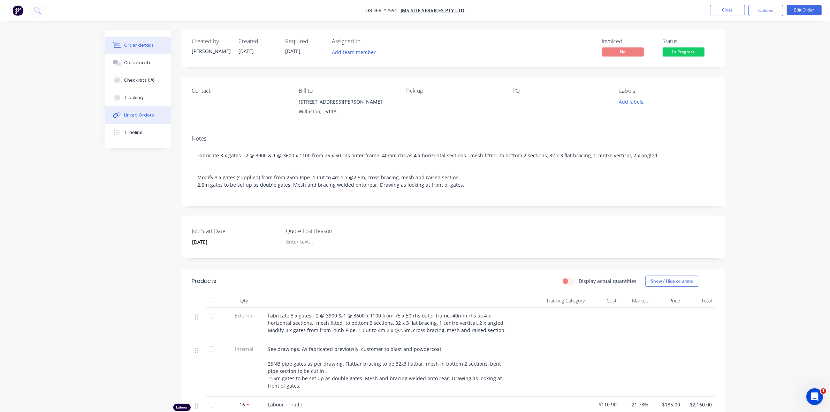
click at [137, 117] on div "Linked Orders" at bounding box center [139, 115] width 30 height 6
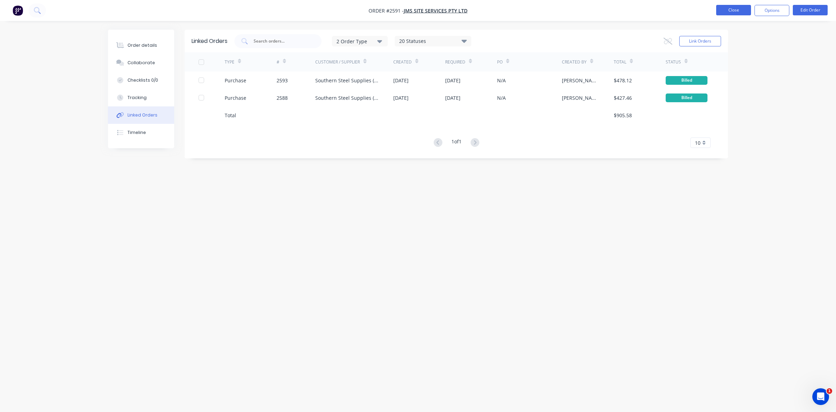
click at [740, 10] on button "Close" at bounding box center [733, 10] width 35 height 10
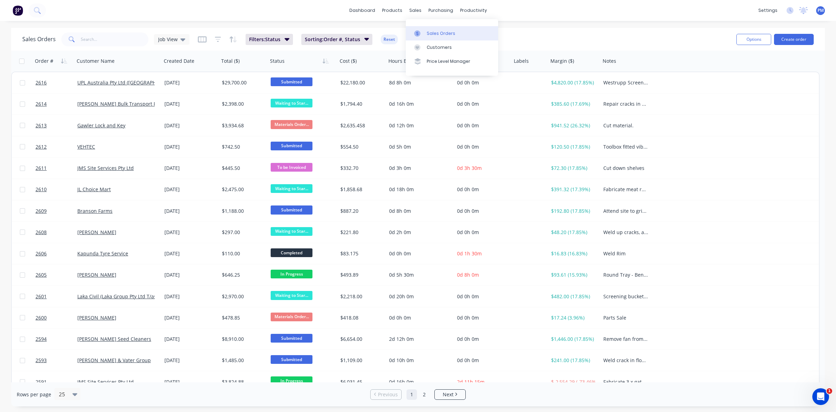
click at [435, 34] on div "Sales Orders" at bounding box center [441, 33] width 29 height 6
click at [434, 34] on div "Sales Orders" at bounding box center [441, 33] width 29 height 6
click at [459, 35] on div "Purchase Orders" at bounding box center [463, 33] width 37 height 6
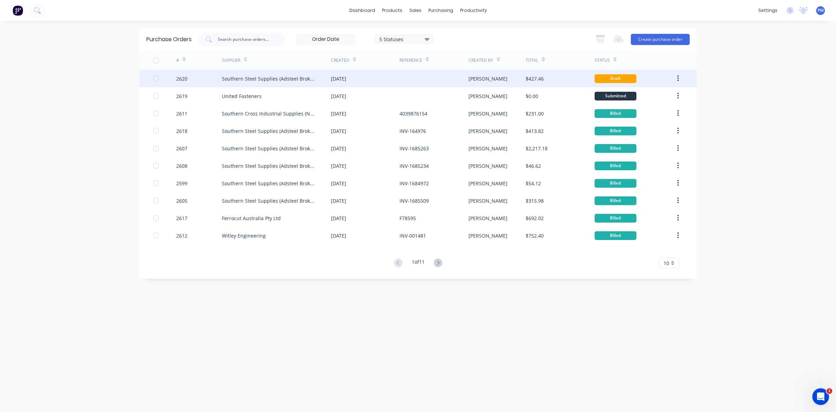
click at [213, 81] on div "2620" at bounding box center [199, 78] width 46 height 17
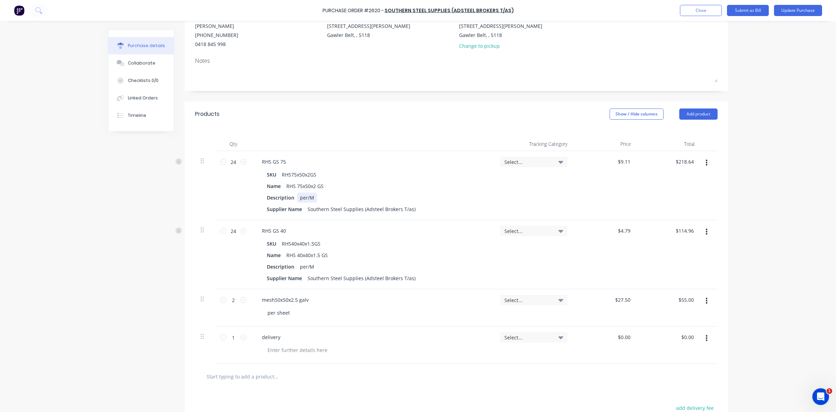
scroll to position [87, 0]
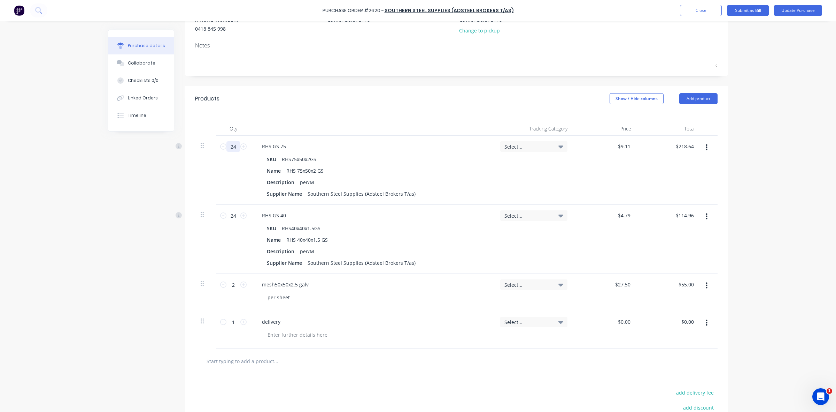
drag, startPoint x: 234, startPoint y: 146, endPoint x: 227, endPoint y: 146, distance: 7.0
click at [227, 146] on input "24" at bounding box center [233, 146] width 14 height 10
type input "8"
type input "$72.88"
type input "8"
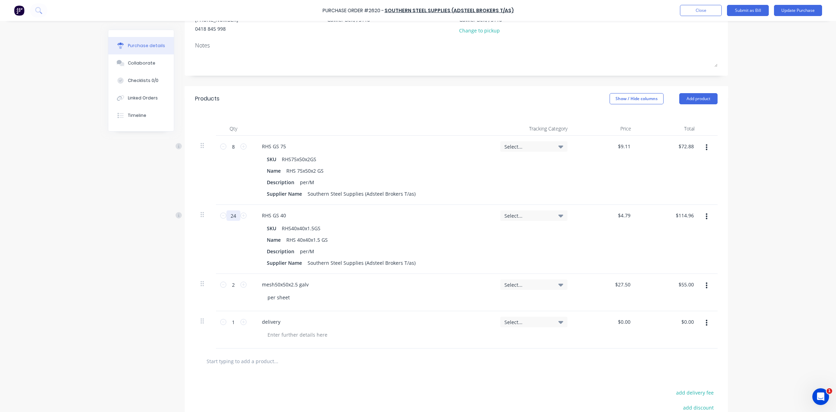
drag, startPoint x: 234, startPoint y: 216, endPoint x: 227, endPoint y: 216, distance: 6.6
click at [227, 216] on input "24" at bounding box center [233, 215] width 14 height 10
type input "8"
type input "$38.32"
type input "8"
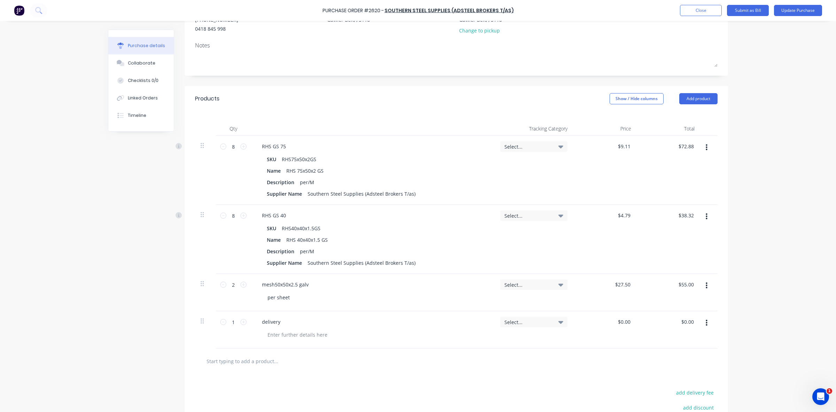
click at [705, 285] on button "button" at bounding box center [707, 285] width 16 height 13
click at [677, 344] on button "Delete" at bounding box center [685, 346] width 59 height 14
click at [706, 285] on icon "button" at bounding box center [707, 286] width 2 height 8
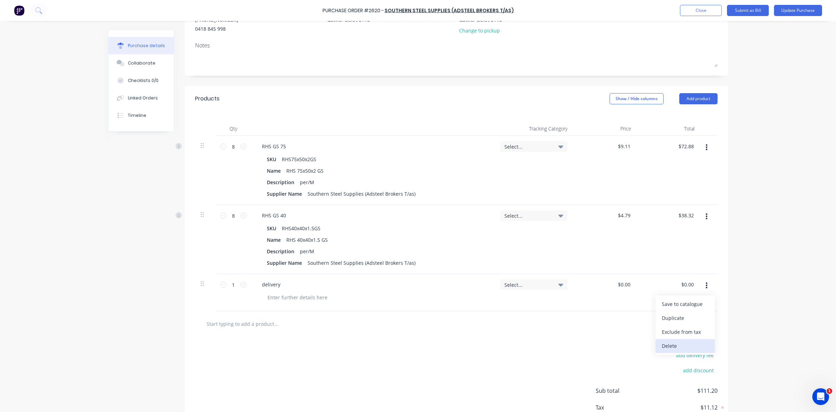
click at [667, 343] on button "Delete" at bounding box center [685, 346] width 59 height 14
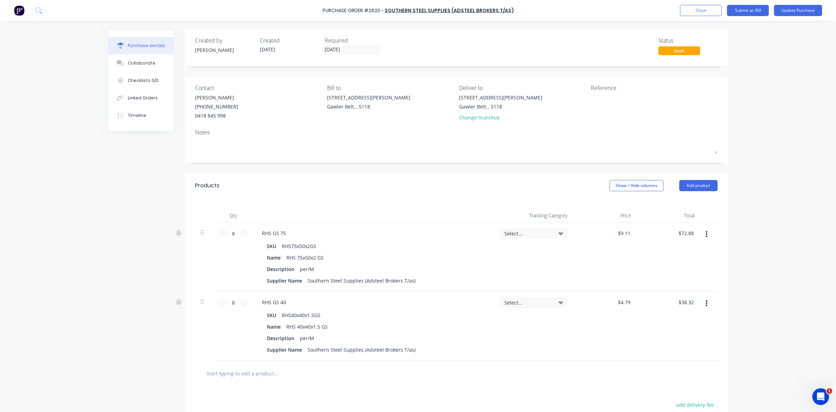
scroll to position [0, 0]
click at [790, 6] on button "Update Purchase" at bounding box center [798, 10] width 48 height 11
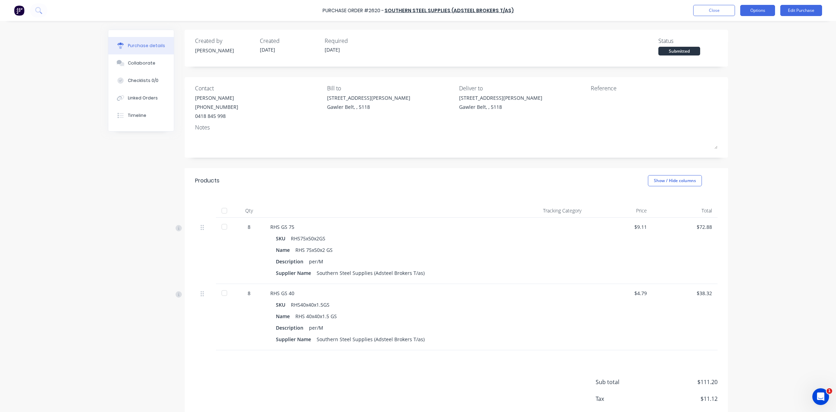
click at [752, 9] on button "Options" at bounding box center [757, 10] width 35 height 11
click at [739, 28] on div "Print / Email" at bounding box center [742, 28] width 54 height 10
click at [732, 43] on div "With pricing" at bounding box center [742, 42] width 54 height 10
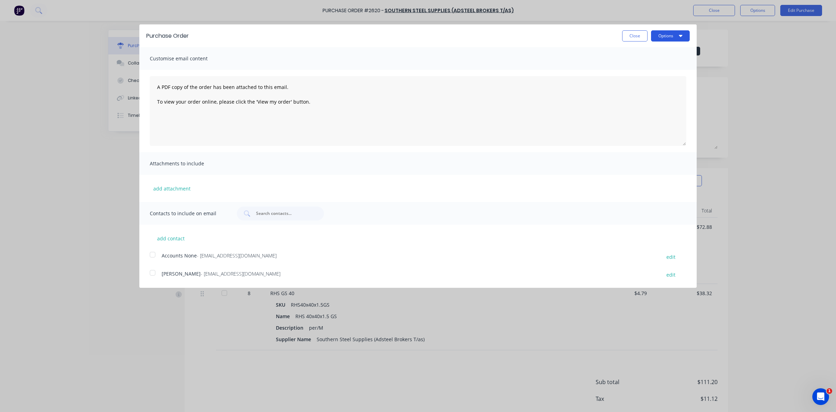
click at [676, 36] on button "Options" at bounding box center [670, 35] width 39 height 11
click at [636, 55] on div "Print" at bounding box center [657, 53] width 54 height 10
click at [633, 37] on button "Close" at bounding box center [634, 35] width 25 height 11
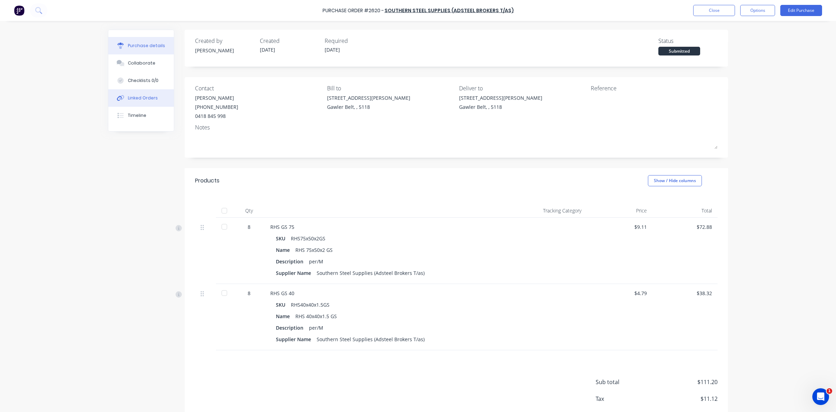
click at [132, 96] on div "Linked Orders" at bounding box center [143, 98] width 30 height 6
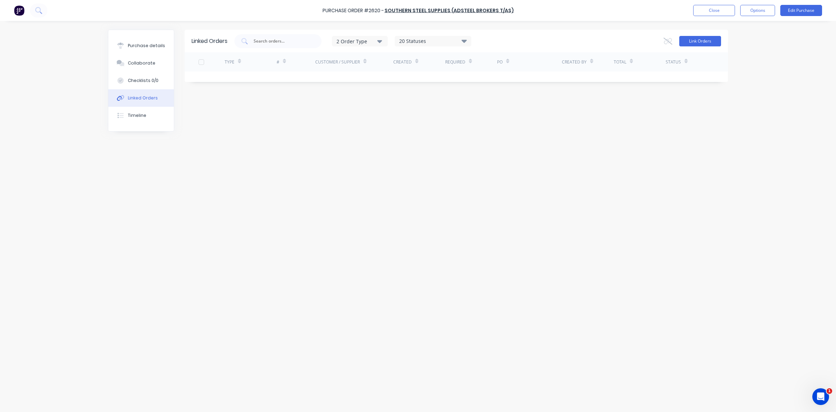
click at [704, 40] on button "Link Orders" at bounding box center [700, 41] width 42 height 10
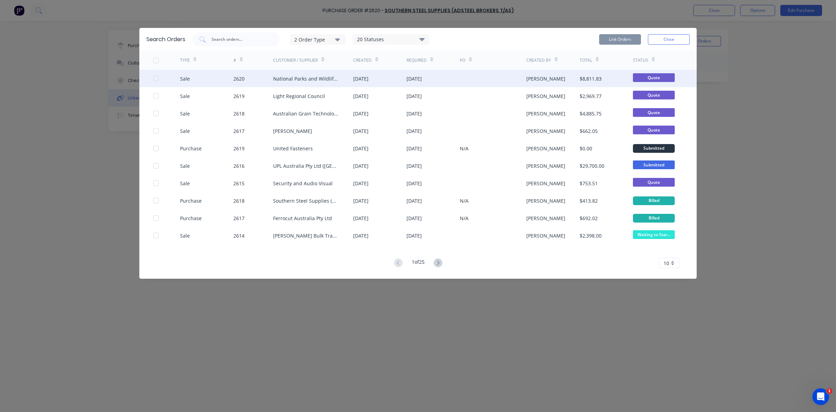
click at [156, 79] on div at bounding box center [156, 78] width 14 height 14
click at [156, 80] on div at bounding box center [156, 78] width 14 height 14
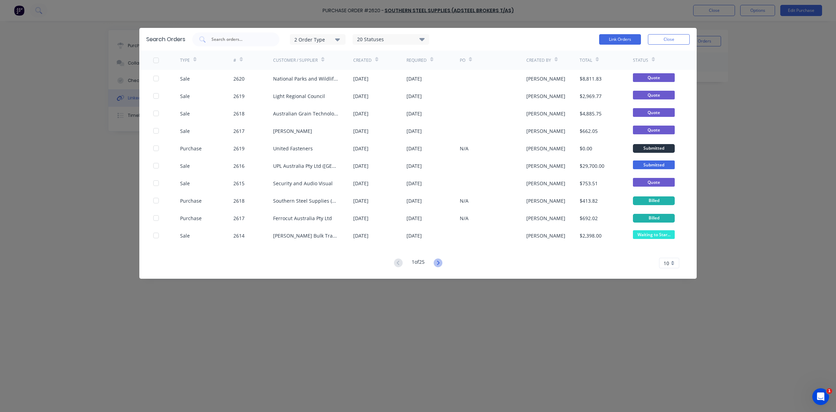
click at [439, 263] on icon at bounding box center [438, 262] width 2 height 4
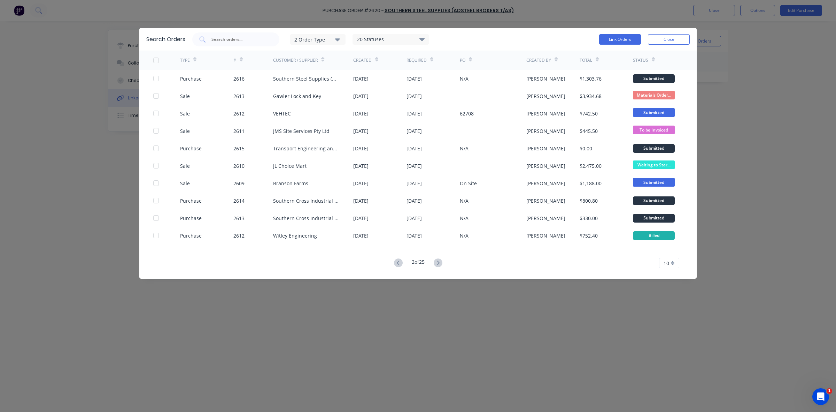
click at [439, 263] on icon at bounding box center [438, 262] width 2 height 4
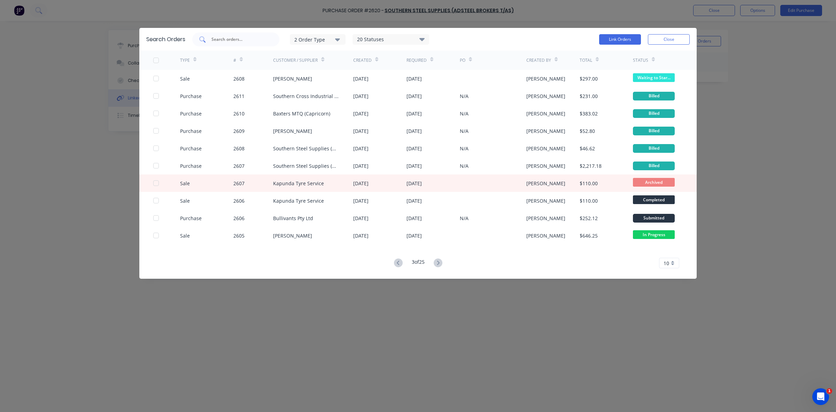
click at [219, 42] on input "text" at bounding box center [240, 39] width 58 height 7
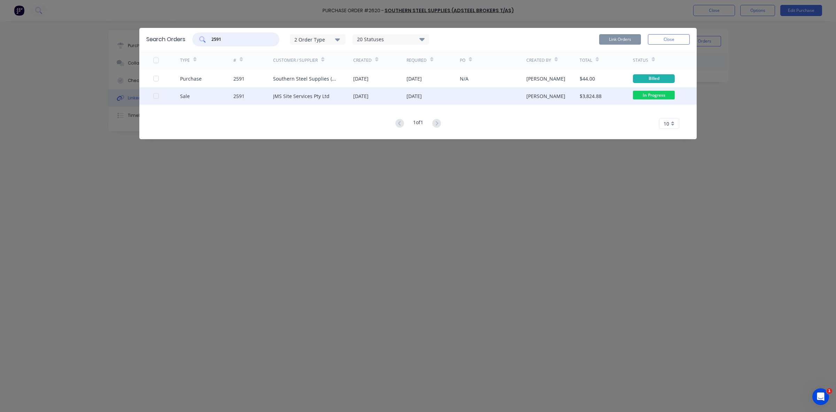
click at [157, 95] on div at bounding box center [156, 96] width 14 height 14
type input "2591"
click at [622, 39] on button "Link Orders" at bounding box center [620, 39] width 42 height 10
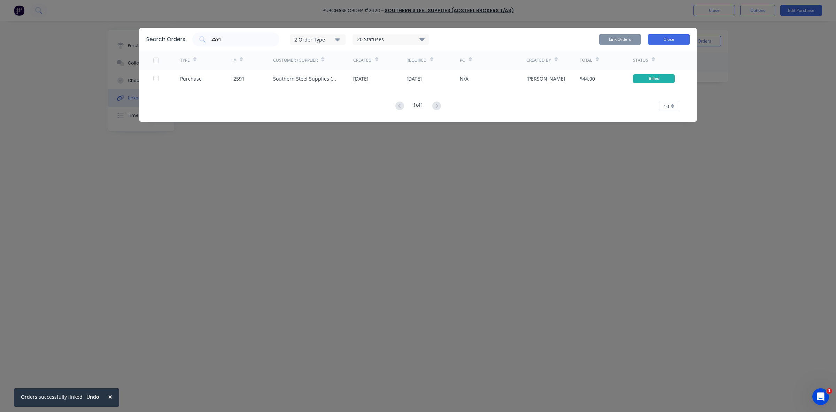
click at [662, 39] on button "Close" at bounding box center [669, 39] width 42 height 10
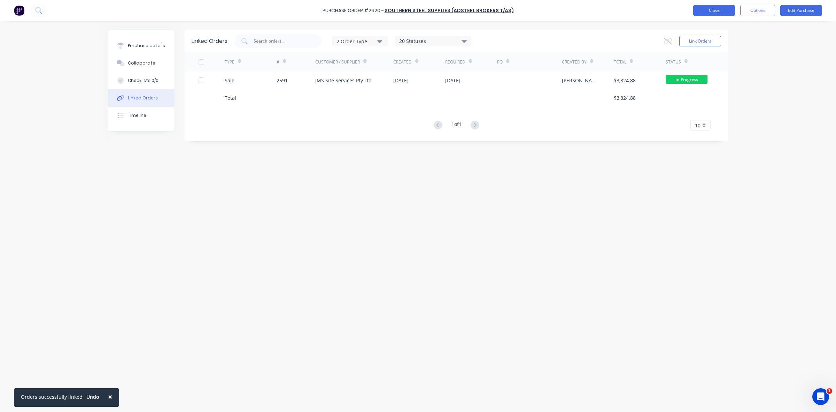
click at [728, 11] on button "Close" at bounding box center [714, 10] width 42 height 11
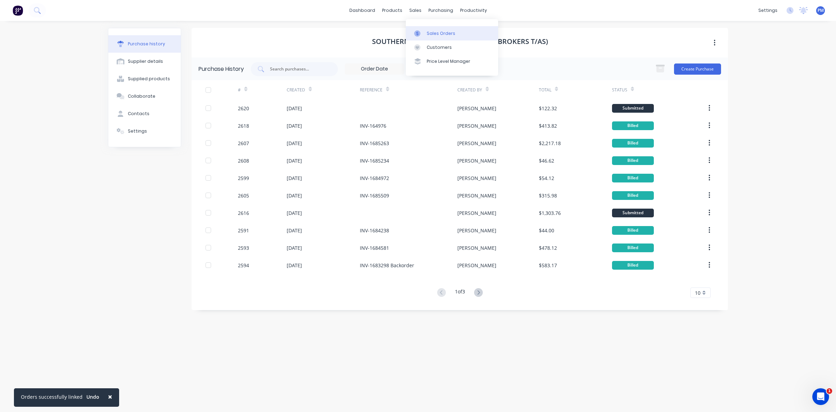
click at [430, 30] on div "Sales Orders" at bounding box center [441, 33] width 29 height 6
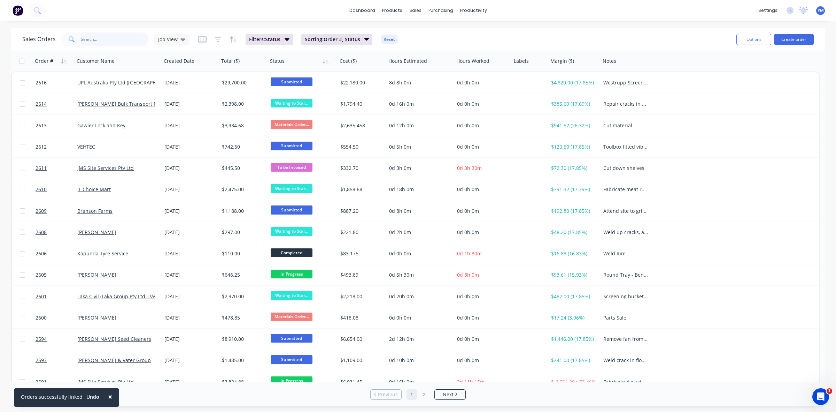
click at [114, 43] on input "text" at bounding box center [115, 39] width 68 height 14
type input "2591"
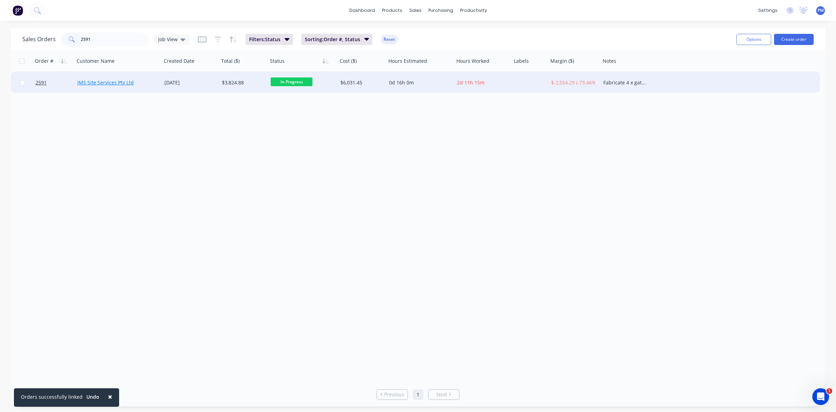
click at [100, 83] on link "JMS Site Services Pty Ltd" at bounding box center [105, 82] width 56 height 7
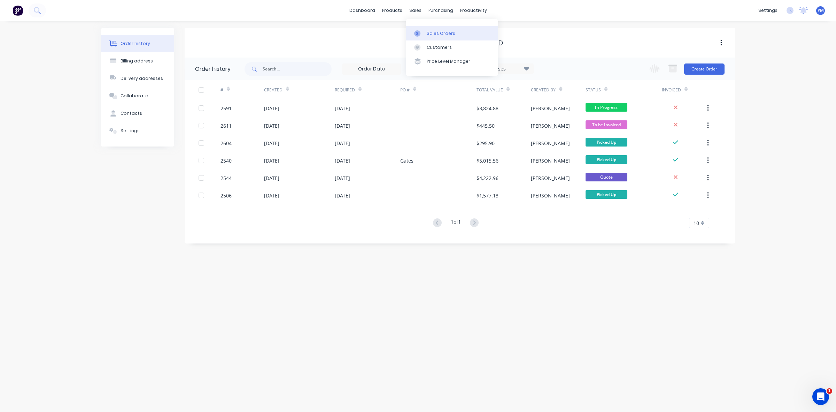
click at [429, 31] on div "Sales Orders" at bounding box center [441, 33] width 29 height 6
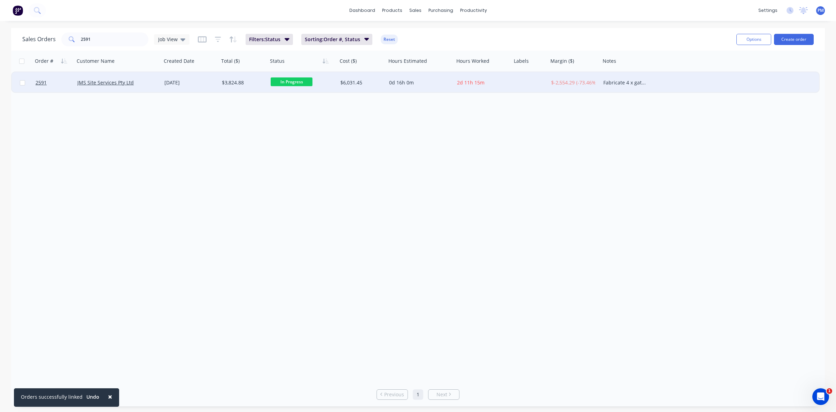
click at [153, 85] on div "JMS Site Services Pty Ltd" at bounding box center [115, 82] width 77 height 7
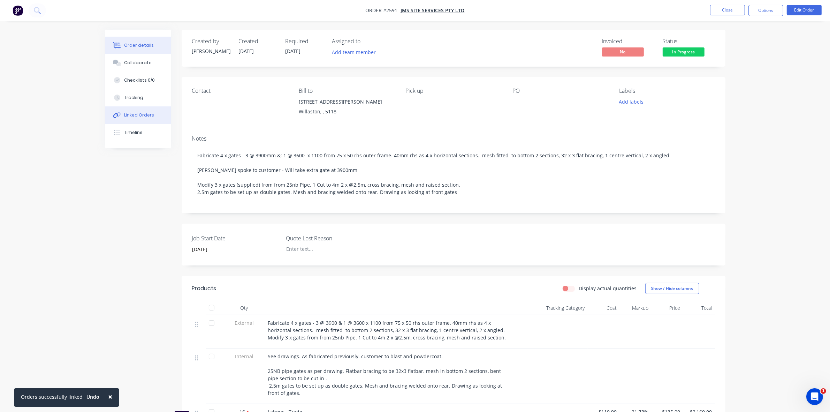
click at [143, 114] on div "Linked Orders" at bounding box center [139, 115] width 30 height 6
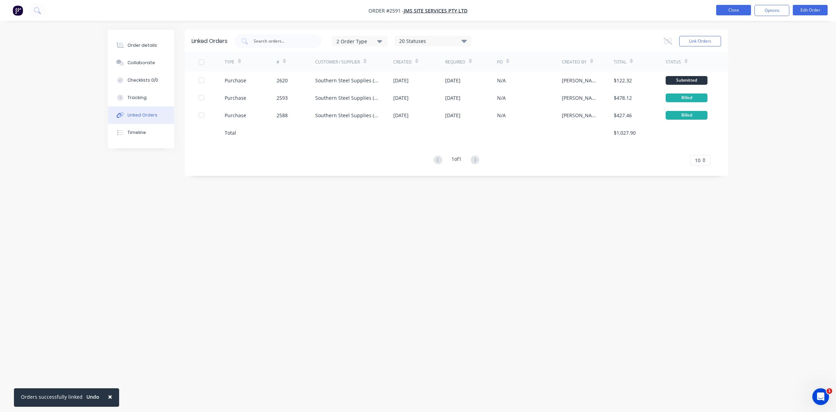
click at [742, 9] on button "Close" at bounding box center [733, 10] width 35 height 10
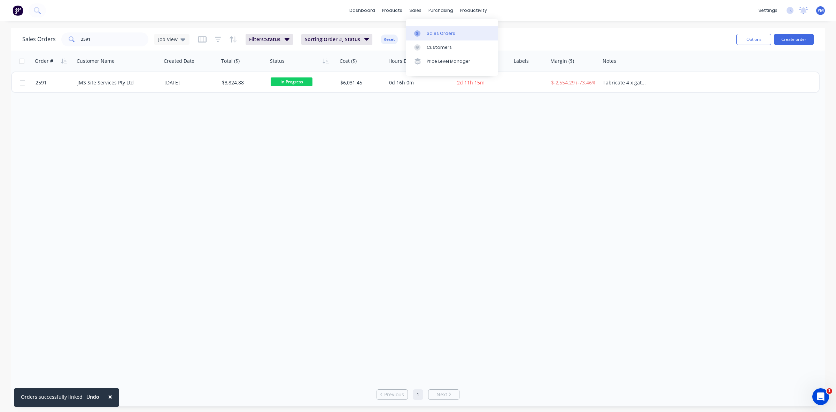
click at [437, 33] on div "Sales Orders" at bounding box center [441, 33] width 29 height 6
click at [434, 32] on div "Sales Orders" at bounding box center [441, 33] width 29 height 6
click at [752, 39] on button "Options" at bounding box center [754, 39] width 35 height 11
click at [708, 155] on div "Order # Customer Name Created Date Total ($) Status Cost ($) Hours Estimated Ho…" at bounding box center [418, 216] width 814 height 331
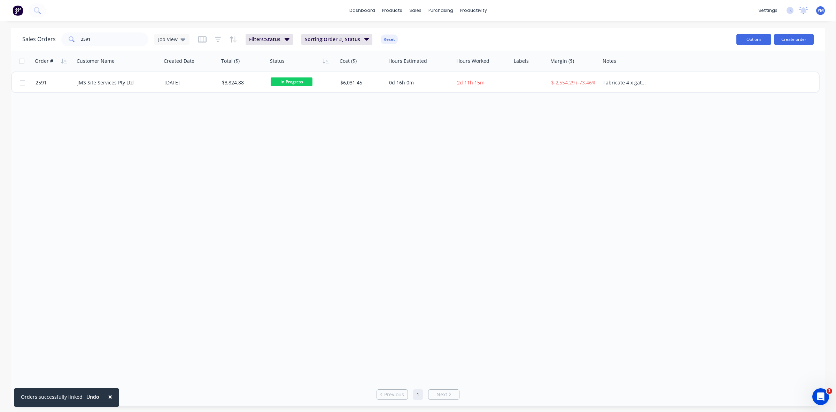
click at [760, 39] on button "Options" at bounding box center [754, 39] width 35 height 11
click at [654, 124] on div "Order # Customer Name Created Date Total ($) Status Cost ($) Hours Estimated Ho…" at bounding box center [418, 216] width 814 height 331
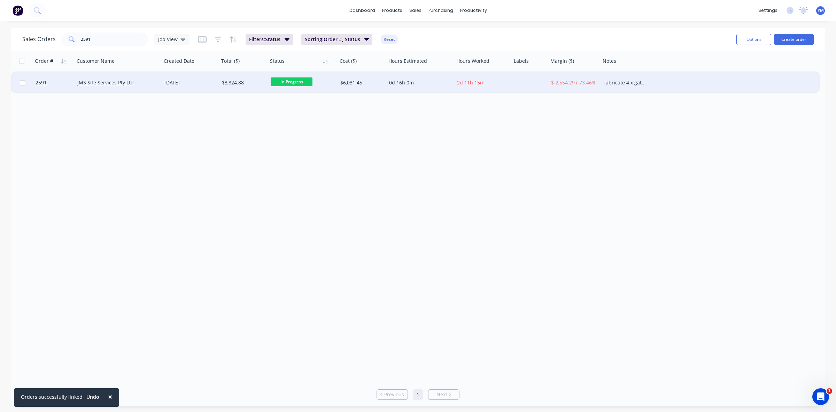
click at [147, 86] on div "JMS Site Services Pty Ltd" at bounding box center [118, 82] width 87 height 21
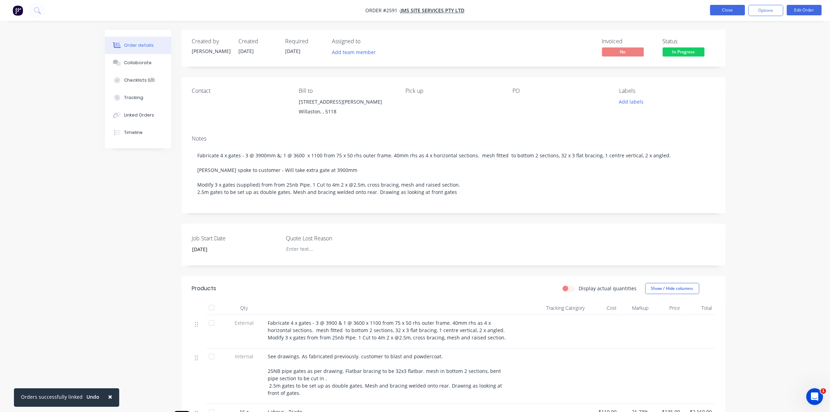
click at [728, 12] on button "Close" at bounding box center [727, 10] width 35 height 10
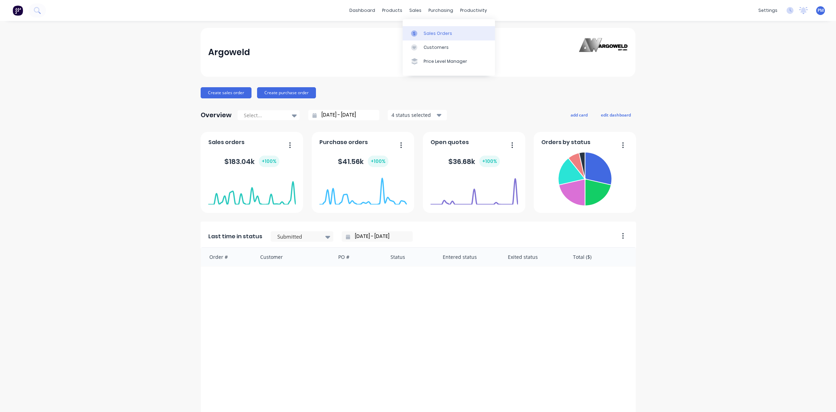
click at [429, 33] on div "Sales Orders" at bounding box center [438, 33] width 29 height 6
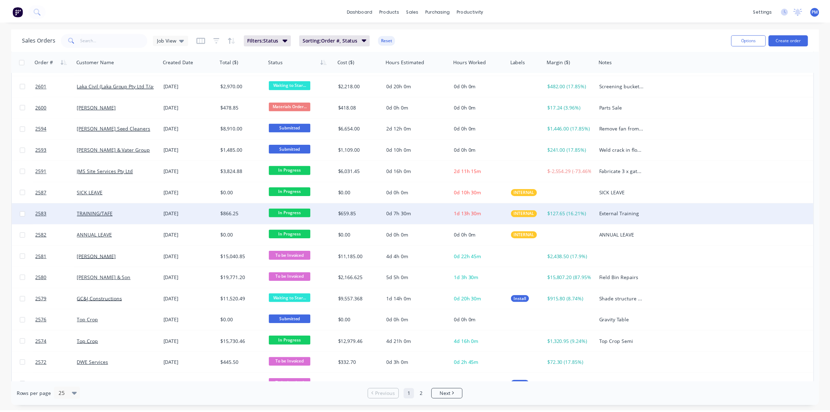
scroll to position [218, 0]
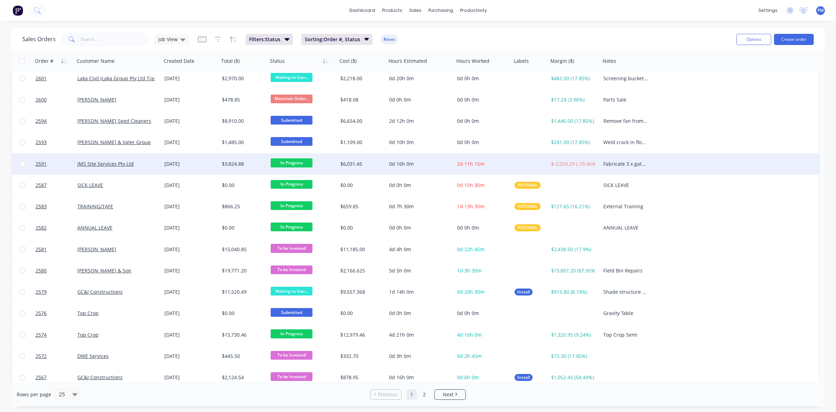
click at [153, 163] on div "JMS Site Services Pty Ltd" at bounding box center [115, 163] width 77 height 7
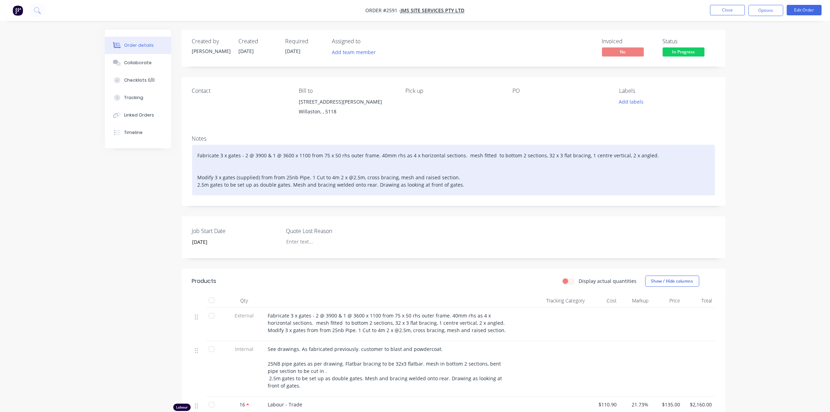
click at [244, 157] on div "Fabricate 3 x gates - 2 @ 3900 & 1 @ 3600 x 1100 from 75 x 50 rhs outer frame. …" at bounding box center [453, 170] width 523 height 51
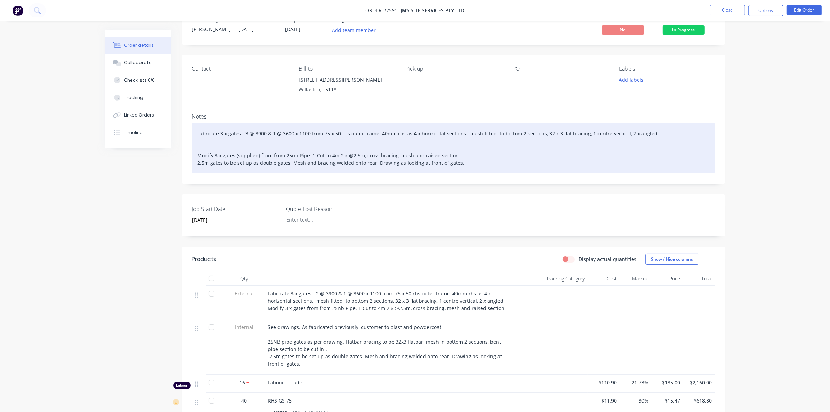
scroll to position [44, 0]
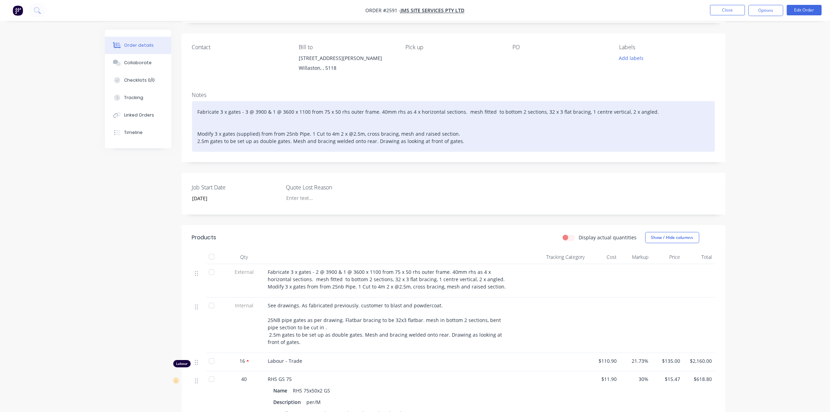
click at [221, 113] on div "Fabricate 3 x gates - 3 @ 3900 & 1 @ 3600 x 1100 from 75 x 50 rhs outer frame. …" at bounding box center [453, 126] width 523 height 51
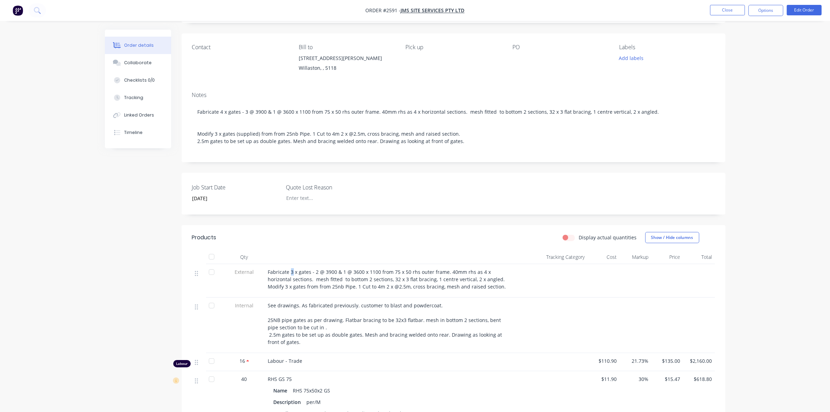
click at [292, 270] on span "Fabricate 3 x gates - 2 @ 3900 & 1 @ 3600 x 1100 from 75 x 50 rhs outer frame. …" at bounding box center [387, 278] width 238 height 21
click at [795, 9] on button "Edit Order" at bounding box center [803, 10] width 35 height 10
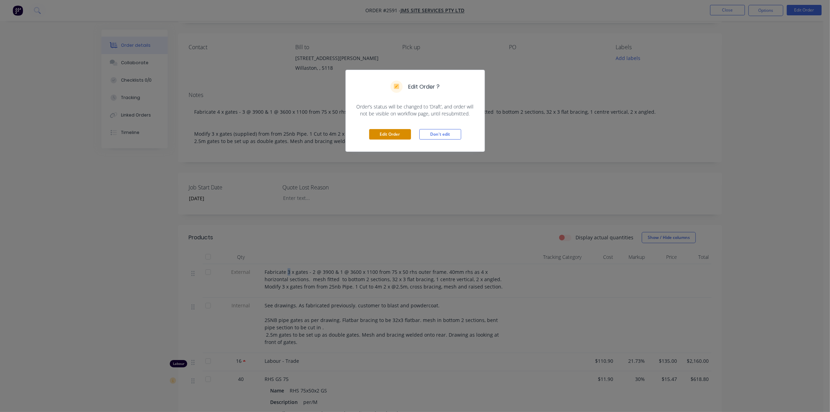
click at [392, 138] on button "Edit Order" at bounding box center [390, 134] width 42 height 10
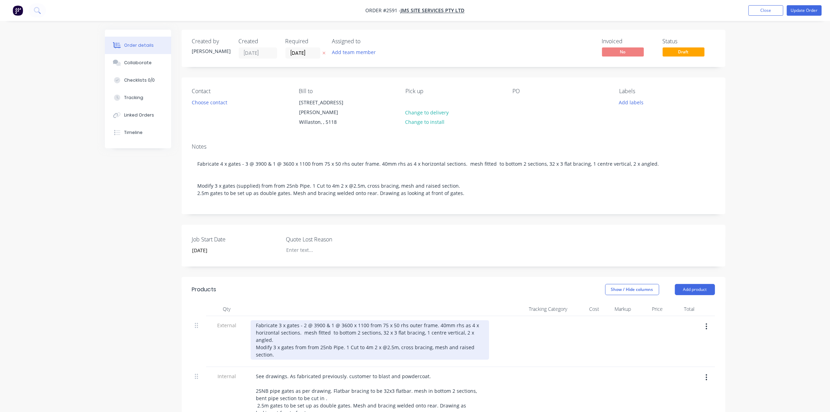
click at [279, 320] on div "Fabricate 3 x gates - 2 @ 3900 & 1 @ 3600 x 1100 from 75 x 50 rhs outer frame. …" at bounding box center [370, 339] width 238 height 39
click at [303, 320] on div "Fabricate 4 x gates - 2 @ 3900 & 1 @ 3600 x 1100 from 75 x 50 rhs outer frame. …" at bounding box center [370, 339] width 238 height 39
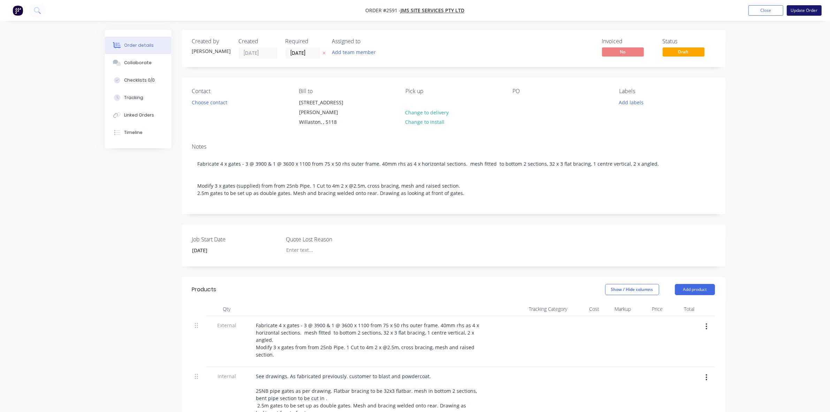
click at [799, 11] on button "Update Order" at bounding box center [803, 10] width 35 height 10
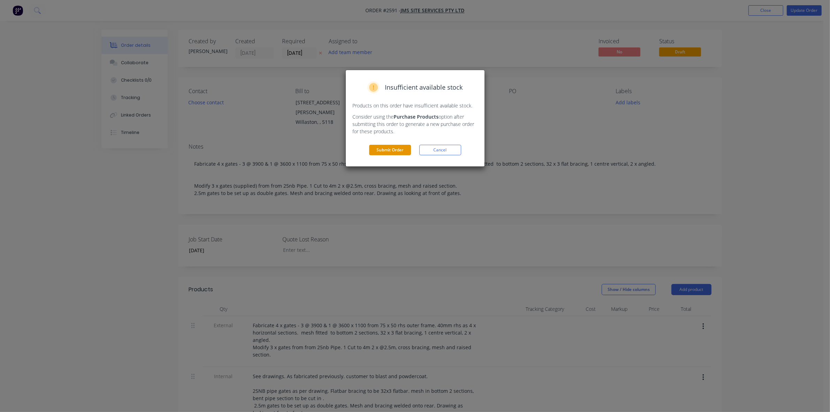
click at [390, 152] on button "Submit Order" at bounding box center [390, 150] width 42 height 10
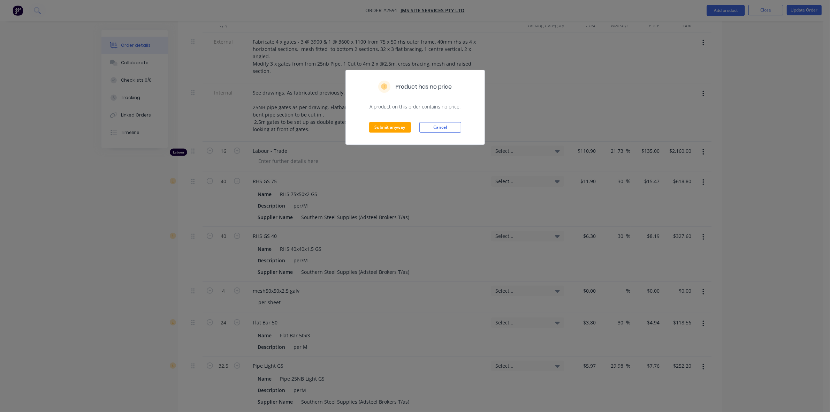
scroll to position [305, 0]
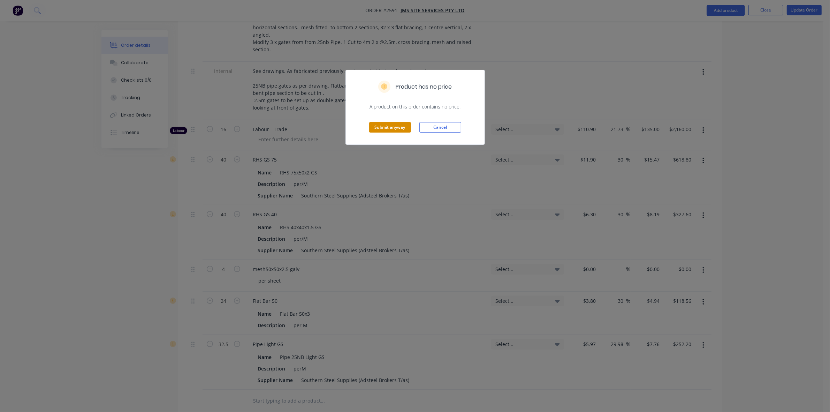
click at [389, 128] on button "Submit anyway" at bounding box center [390, 127] width 42 height 10
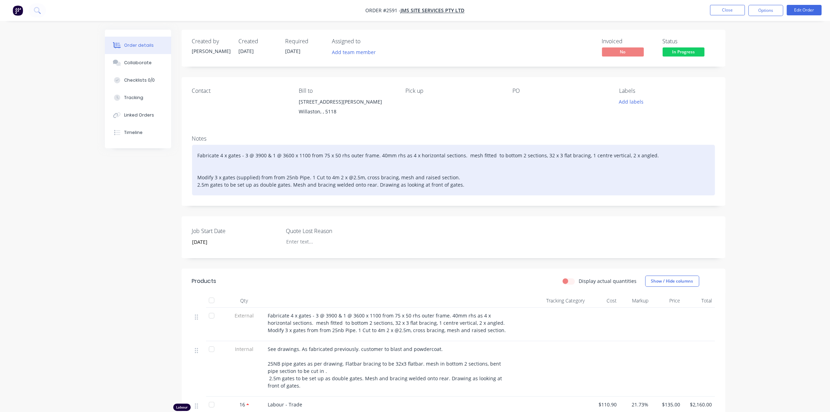
click at [234, 174] on div "Fabricate 4 x gates - 3 @ 3900 & 1 @ 3600 x 1100 from 75 x 50 rhs outer frame. …" at bounding box center [453, 170] width 523 height 51
click at [214, 168] on div "Fabricate 4 x gates - 3 @ 3900 & 1 @ 3600 x 1100 from 75 x 50 rhs outer frame. …" at bounding box center [453, 170] width 523 height 51
click at [220, 163] on div "Fabricate 4 x gates - 3 @ 3900 & 1 @ 3600 x 1100 from 75 x 50 rhs outer frame. …" at bounding box center [453, 170] width 523 height 51
click at [240, 169] on div "Fabricate 4 x gates - 3 @ 3900 & 1 @ 3600 x 1100 from 75 x 50 rhs outer frame. …" at bounding box center [453, 170] width 523 height 51
click at [260, 168] on div "Fabricate 4 x gates - 3 @ 3900 & 1 @ 3600 x 1100 from 75 x 50 rhs outer frame. …" at bounding box center [453, 170] width 523 height 51
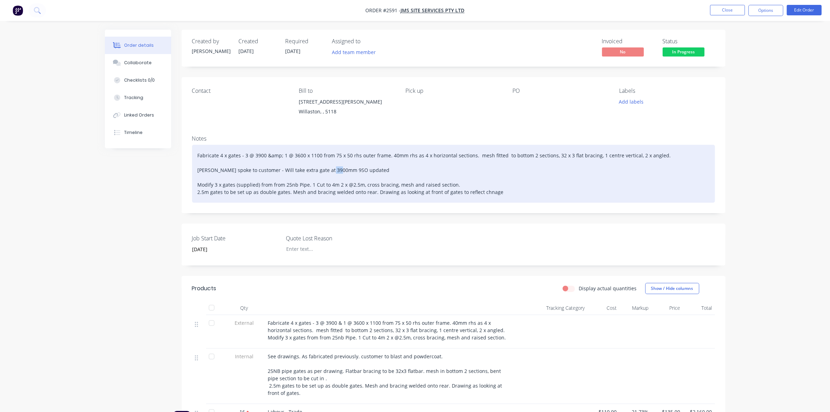
drag, startPoint x: 329, startPoint y: 170, endPoint x: 336, endPoint y: 170, distance: 7.7
click at [336, 170] on div "Fabricate 4 x gates - 3 @ 3900 &amp; 1 @ 3600 x 1100 from 75 x 50 rhs outer fra…" at bounding box center [453, 174] width 523 height 58
click at [331, 171] on div "Fabricate 4 x gates - 3 @ 3900 &amp; 1 @ 3600 x 1100 from 75 x 50 rhs outer fra…" at bounding box center [453, 174] width 523 height 58
click at [355, 170] on div "Fabricate 4 x gates - 3 @ 3900 &amp; 1 @ 3600 x 1100 from 75 x 50 rhs outer fra…" at bounding box center [453, 174] width 523 height 58
drag, startPoint x: 454, startPoint y: 192, endPoint x: 461, endPoint y: 191, distance: 7.4
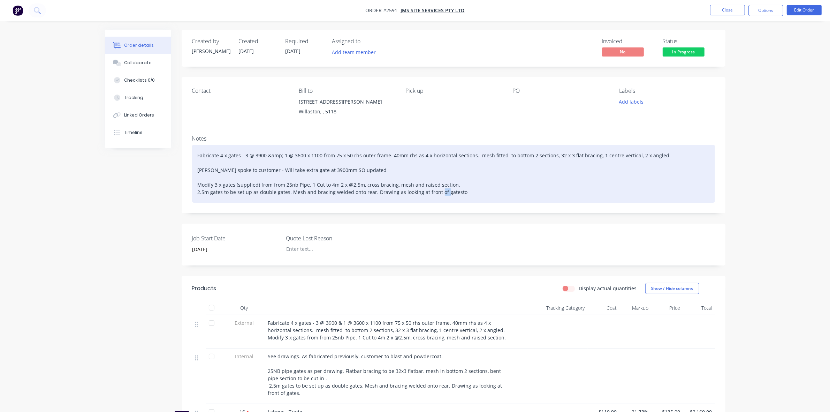
click at [461, 191] on div "Fabricate 4 x gates - 3 @ 3900 &amp; 1 @ 3600 x 1100 from 75 x 50 rhs outer fra…" at bounding box center [453, 174] width 523 height 58
click at [355, 169] on div "Fabricate 4 x gates - 3 @ 3900 &amp; 1 @ 3600 x 1100 from 75 x 50 rhs outer fra…" at bounding box center [453, 174] width 523 height 58
drag, startPoint x: 451, startPoint y: 191, endPoint x: 457, endPoint y: 191, distance: 5.6
click at [457, 191] on div "Fabricate 4 x gates - 3 @ 3900 &amp; 1 @ 3600 x 1100 from 75 x 50 rhs outer fra…" at bounding box center [453, 174] width 523 height 58
click at [354, 168] on div "Fabricate 4 x gates - 3 @ 3900 &amp; 1 @ 3600 x 1100 from 75 x 50 rhs outer fra…" at bounding box center [453, 174] width 523 height 58
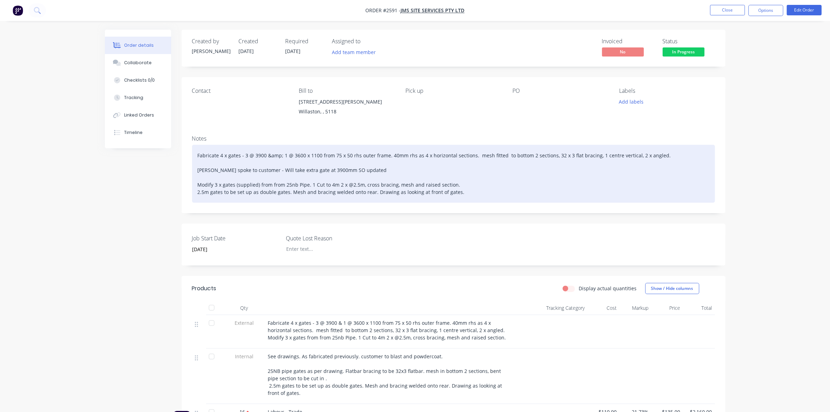
click at [355, 170] on div "Fabricate 4 x gates - 3 @ 3900 &amp; 1 @ 3600 x 1100 from 75 x 50 rhs outer fra…" at bounding box center [453, 174] width 523 height 58
click at [269, 154] on div "Fabricate 4 x gates - 3 @ 3900 &amp; 1 @ 3600 x 1100 from 75 x 50 rhs outer fra…" at bounding box center [453, 174] width 523 height 58
click at [404, 169] on div "Fabricate 4 x gates - 3 @ 3900 ∓ 1 @ 3600 x 1100 from 75 x 50 rhs outer frame. …" at bounding box center [453, 174] width 523 height 58
click at [268, 154] on div "Fabricate 4 x gates - 3 @ 3900 ∓ 1 @ 3600 x 1100 from 75 x 50 rhs outer frame. …" at bounding box center [453, 174] width 523 height 58
click at [267, 154] on div "Fabricate 4 x gates - 3 @ 3900 ∓ 1 @ 3600 x 1100 from 75 x 50 rhs outer frame. …" at bounding box center [453, 174] width 523 height 58
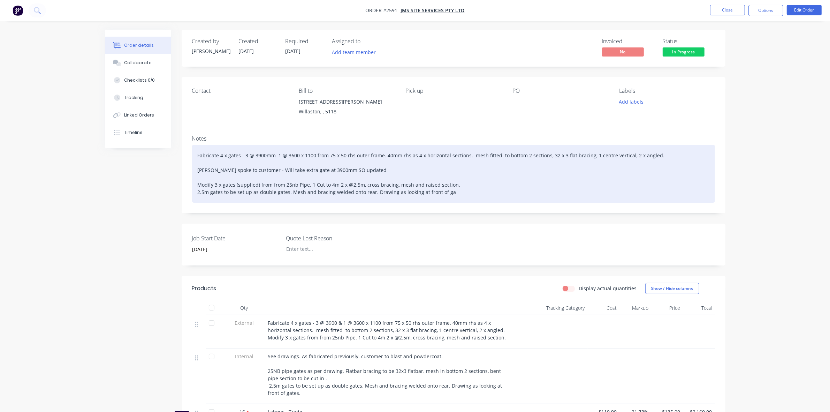
click at [273, 155] on div "Fabricate 4 x gates - 3 @ 3900mm 1 @ 3600 x 1100 from 75 x 50 rhs outer frame. …" at bounding box center [453, 174] width 523 height 58
click at [434, 190] on div "Fabricate 4 x gates - 3 @ 3900mm 1 @ 3600 x 1100 from 75 x 50 rhs outer frame. …" at bounding box center [453, 174] width 523 height 58
click at [435, 192] on div "Fabricate 4 x gates - 3 @ 3900mm 1 @ 3600 x 1100 from 75 x 50 rhs outer frame. …" at bounding box center [453, 174] width 523 height 58
click at [445, 194] on div "Fabricate 4 x gates - 3 @ 3900mm 1 @ 3600 x 1100 from 75 x 50 rhs outer frame. …" at bounding box center [453, 174] width 523 height 58
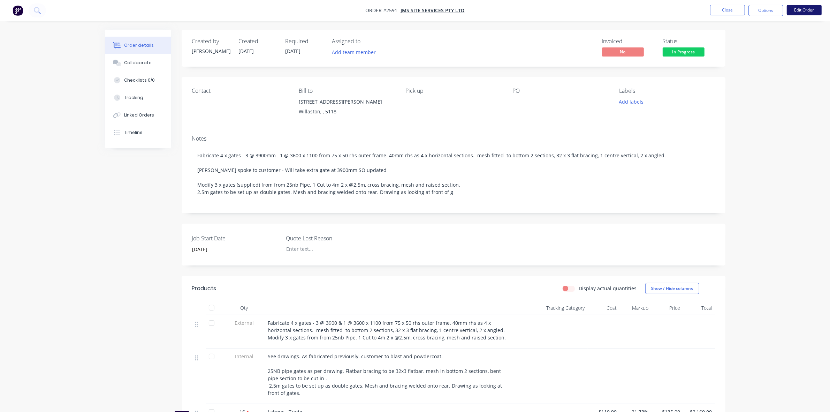
click at [799, 11] on button "Edit Order" at bounding box center [803, 10] width 35 height 10
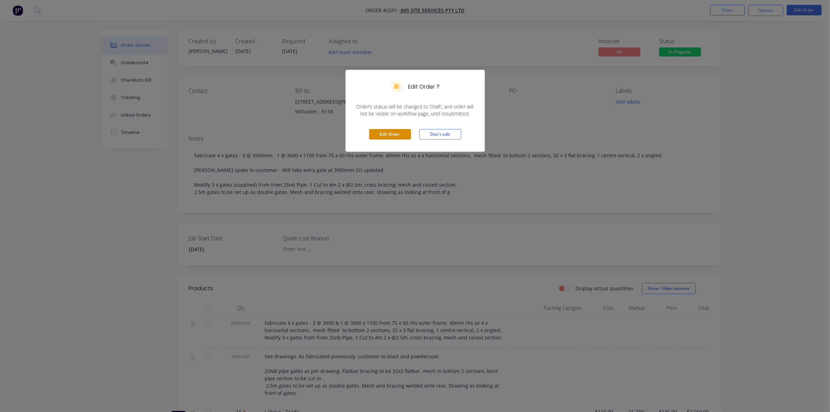
click at [391, 133] on button "Edit Order" at bounding box center [390, 134] width 42 height 10
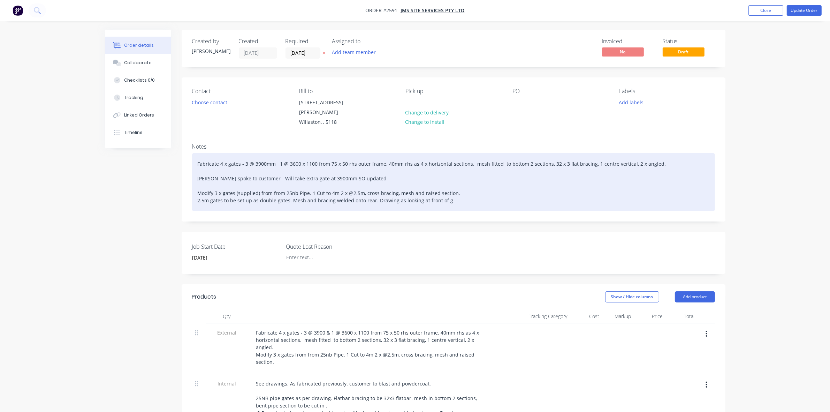
click at [355, 169] on div "Fabricate 4 x gates - 3 @ 3900mm 1 @ 3600 x 1100 from 75 x 50 rhs outer frame. …" at bounding box center [453, 182] width 523 height 58
click at [444, 192] on div "Fabricate 4 x gates - 3 @ 3900mm 1 @ 3600 x 1100 from 75 x 50 rhs outer frame. …" at bounding box center [453, 182] width 523 height 58
click at [356, 170] on div "Fabricate 4 x gates - 3 @ 3900mm 1 @ 3600 x 1100 from 75 x 50 rhs outer frame. …" at bounding box center [453, 182] width 523 height 58
drag, startPoint x: 328, startPoint y: 171, endPoint x: 354, endPoint y: 171, distance: 26.1
click at [354, 171] on div "Fabricate 4 x gates - 3 @ 3900mm 1 @ 3600 x 1100 from 75 x 50 rhs outer frame. …" at bounding box center [453, 182] width 523 height 58
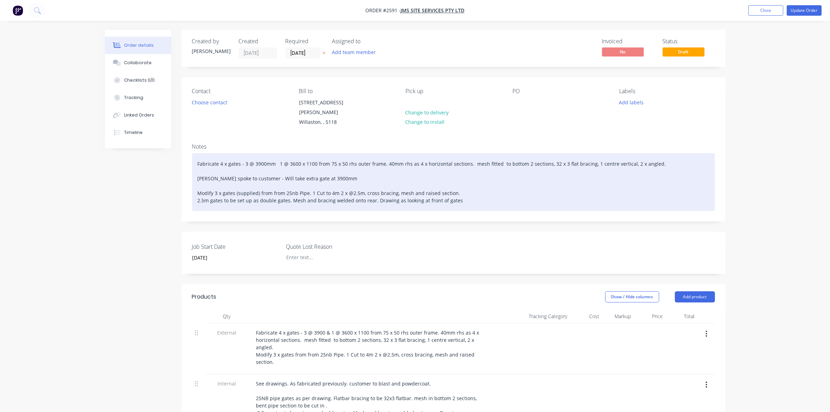
click at [274, 156] on div "Fabricate 4 x gates - 3 @ 3900mm 1 @ 3600 x 1100 from 75 x 50 rhs outer frame. …" at bounding box center [453, 182] width 523 height 58
click at [282, 155] on div "Fabricate 4 x gates - 3 @ 3900mm & 1 @ 3600 x 1100 from 75 x 50 rhs outer frame…" at bounding box center [453, 182] width 523 height 58
click at [301, 155] on div "Fabricate 4 x gates - 3 @ 3900mm & 1 @ 3600 x 1100 from 75 x 50 rhs outer frame…" at bounding box center [453, 182] width 523 height 58
click at [324, 154] on div "Fabricate 4 x gates - 3 @ 3900mm &amp; 1 @ 3600 all atx 1100 from 75 x 50 rhs o…" at bounding box center [453, 182] width 523 height 58
click at [278, 155] on div "Fabricate 4 x gates - 3 @ 3900mm &amp; 1 @ 3600 all at x 1100 from 75 x 50 rhs …" at bounding box center [453, 182] width 523 height 58
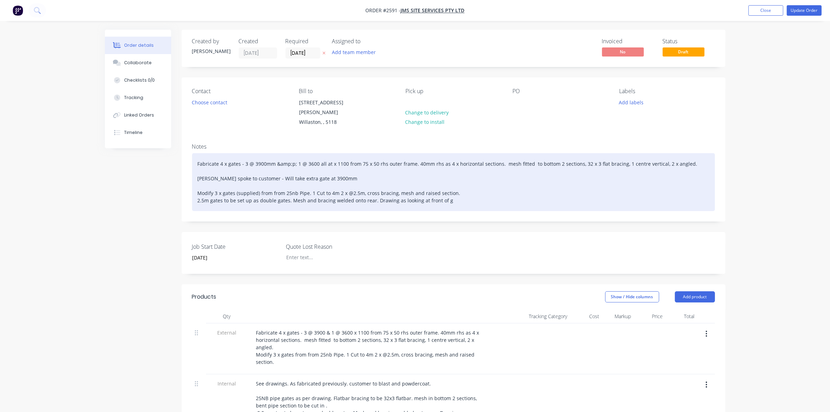
click at [279, 156] on div "Fabricate 4 x gates - 3 @ 3900mm &amp;p; 1 @ 3600 all at x 1100 from 75 x 50 rh…" at bounding box center [453, 182] width 523 height 58
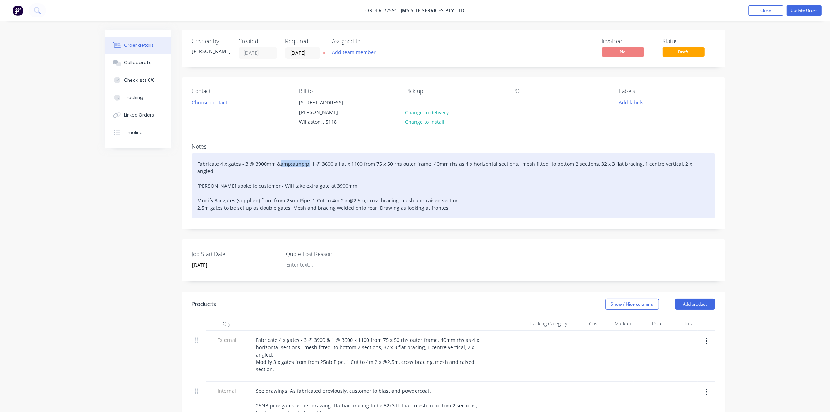
drag, startPoint x: 306, startPoint y: 155, endPoint x: 279, endPoint y: 156, distance: 27.2
click at [279, 156] on div "Fabricate 4 x gates - 3 @ 3900mm &amp;atmp;p; 1 @ 3600 all at x 1100 from 75 x …" at bounding box center [453, 185] width 523 height 65
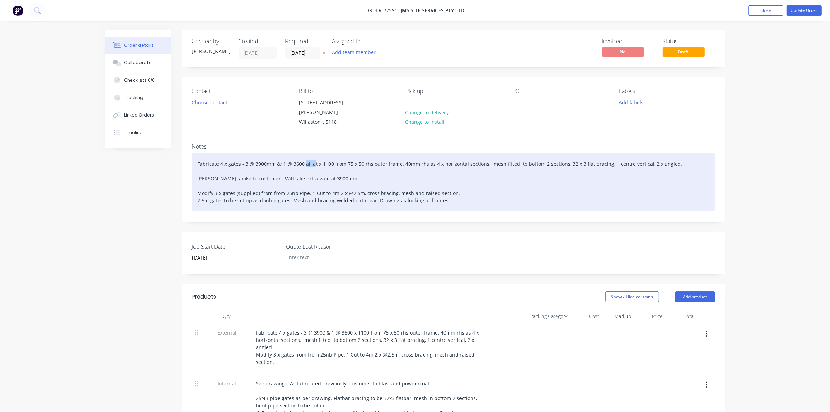
drag, startPoint x: 303, startPoint y: 156, endPoint x: 312, endPoint y: 155, distance: 8.7
click at [312, 155] on div "Fabricate 4 x gates - 3 @ 3900mm &; 1 @ 3600 all at x 1100 from 75 x 50 rhs out…" at bounding box center [453, 182] width 523 height 58
click at [436, 191] on div "Fabricate 4 x gates - 3 @ 3900mm &; 1 @ 3600 x 1100 from 75 x 50 rhs outer fram…" at bounding box center [453, 182] width 523 height 58
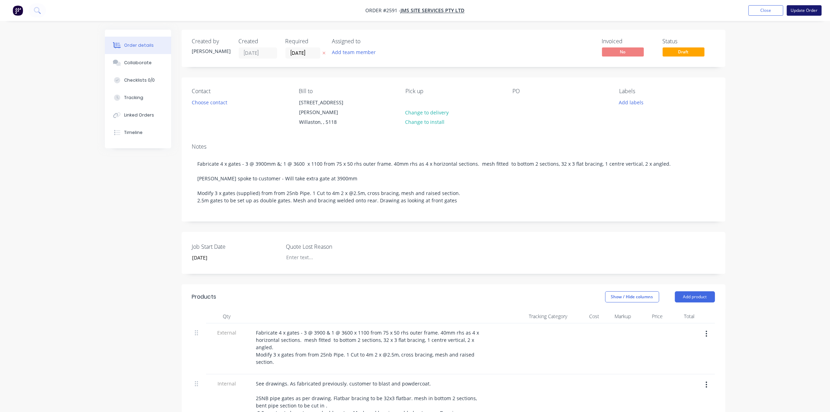
click at [802, 9] on button "Update Order" at bounding box center [803, 10] width 35 height 10
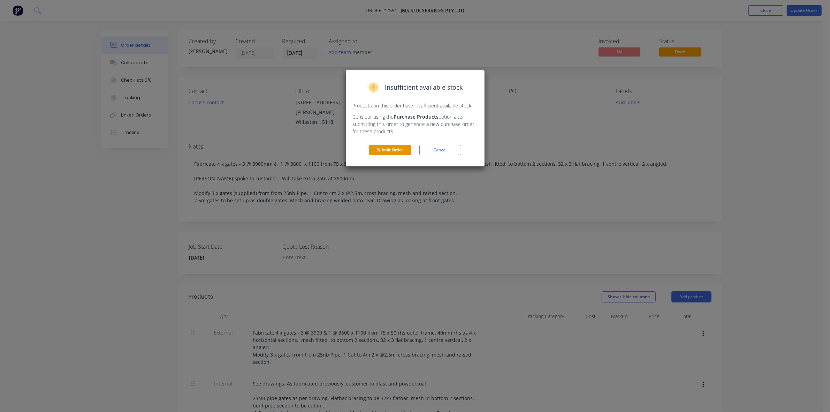
click at [392, 149] on button "Submit Order" at bounding box center [390, 150] width 42 height 10
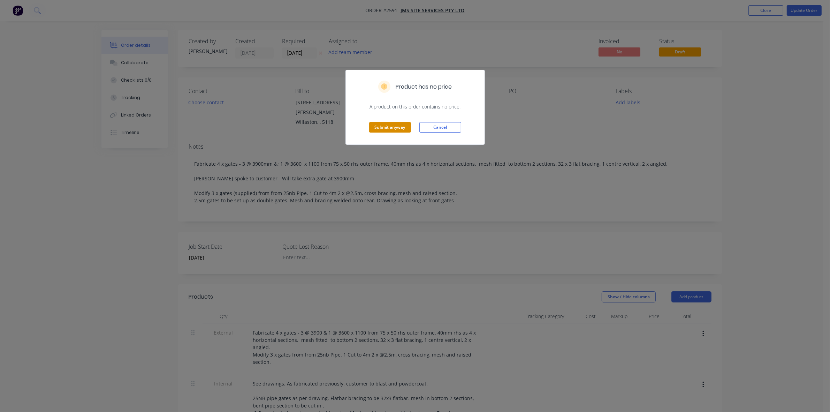
click at [397, 129] on button "Submit anyway" at bounding box center [390, 127] width 42 height 10
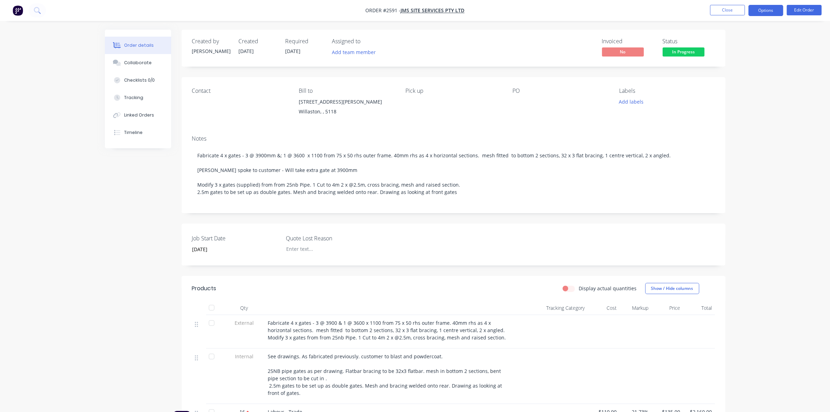
click at [759, 11] on button "Options" at bounding box center [765, 10] width 35 height 11
click at [729, 27] on div "EMAIL / PRINT" at bounding box center [745, 28] width 64 height 9
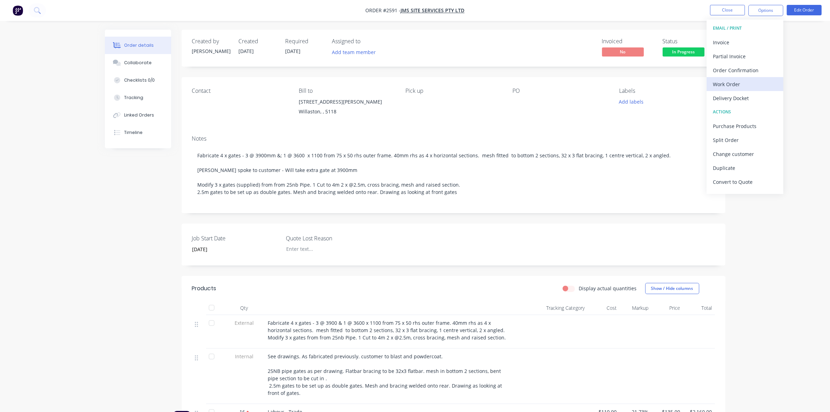
click at [720, 88] on div "Work Order" at bounding box center [745, 84] width 64 height 10
click at [724, 68] on div "Without pricing" at bounding box center [745, 70] width 64 height 10
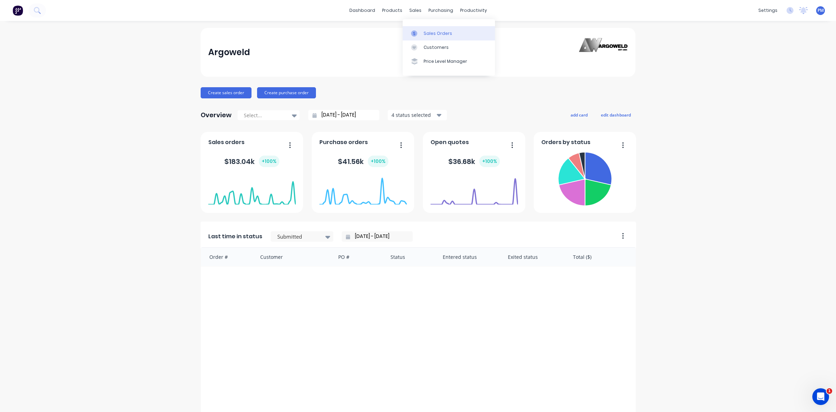
click at [429, 31] on div "Sales Orders" at bounding box center [438, 33] width 29 height 6
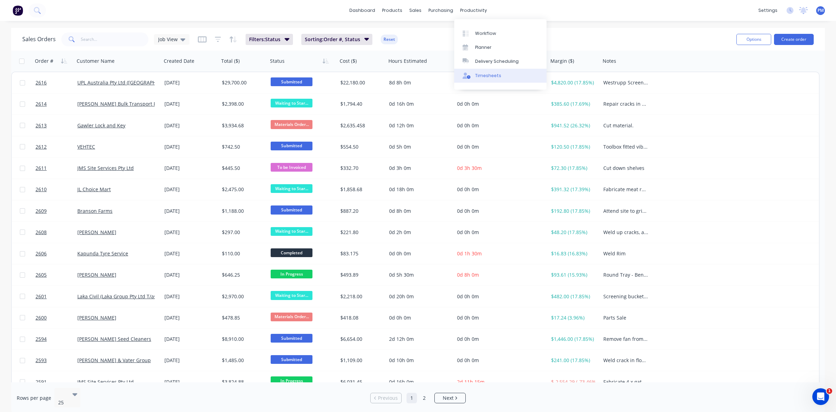
click at [482, 74] on div "Timesheets" at bounding box center [488, 75] width 26 height 6
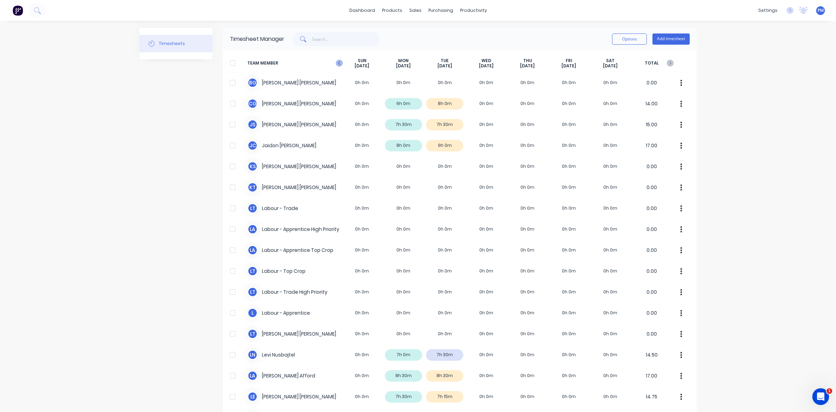
click at [337, 64] on icon at bounding box center [339, 63] width 7 height 7
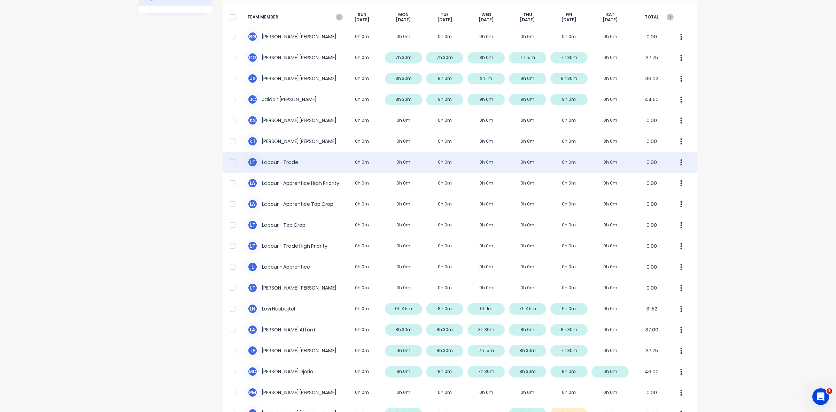
scroll to position [87, 0]
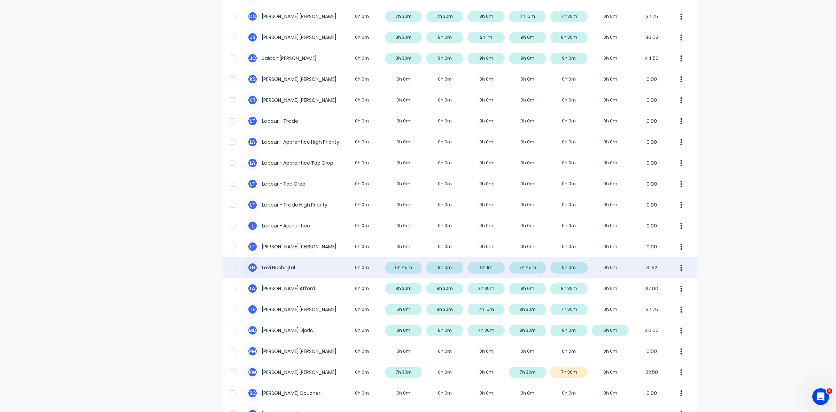
click at [579, 269] on div "L N Levi Nusbajtel 0h 0m 6h 45m 8h 0m 0h 1m 7h 45m 9h 0m 0h 0m 31.52" at bounding box center [460, 267] width 474 height 21
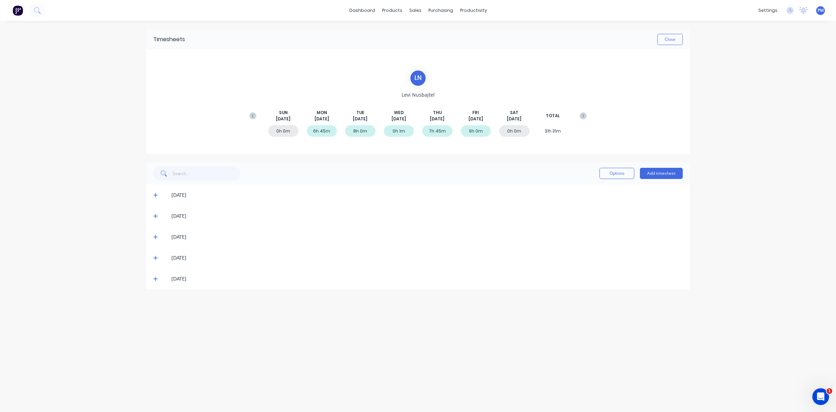
click at [154, 279] on icon at bounding box center [155, 278] width 5 height 5
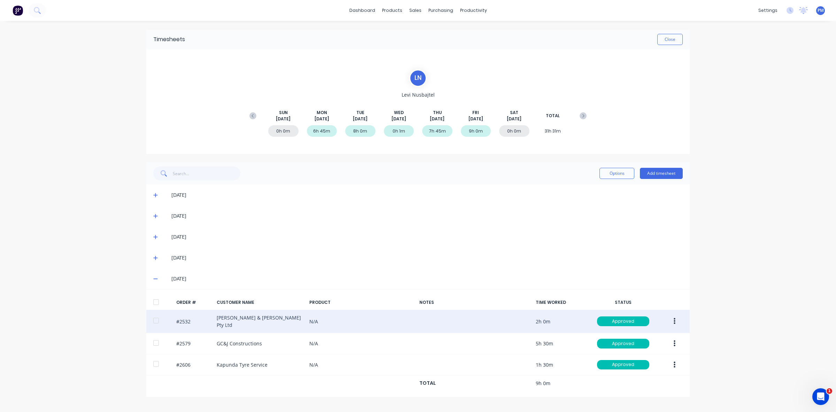
click at [676, 323] on button "button" at bounding box center [675, 321] width 16 height 13
click at [649, 366] on div "Edit" at bounding box center [650, 367] width 54 height 10
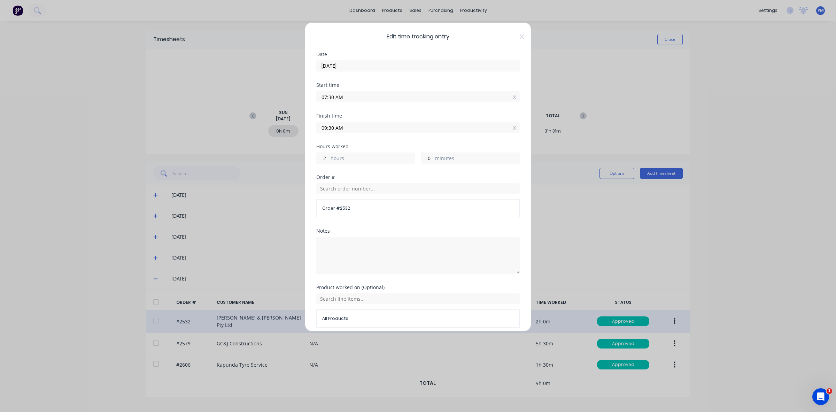
click at [328, 157] on input "2" at bounding box center [323, 158] width 12 height 10
type input "0"
type input "07:30 AM"
click at [423, 157] on input "0" at bounding box center [427, 158] width 12 height 10
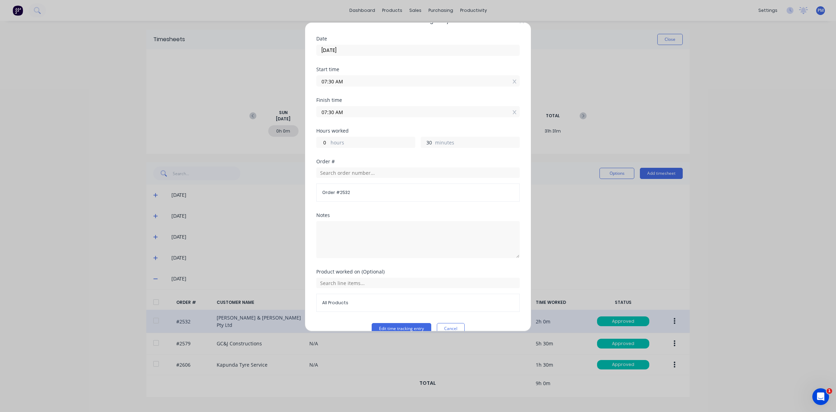
scroll to position [30, 0]
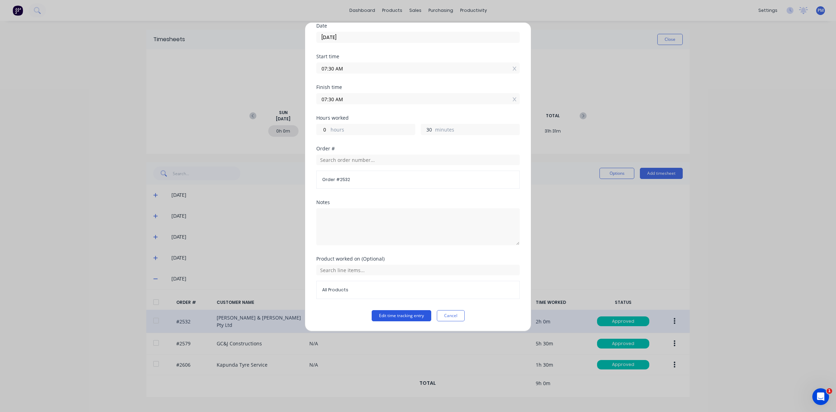
type input "30"
type input "08:00 AM"
click at [406, 314] on button "Edit time tracking entry" at bounding box center [402, 315] width 60 height 11
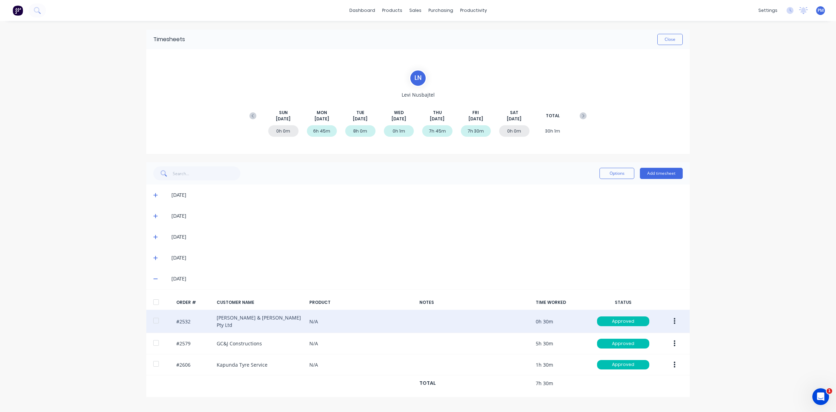
click at [153, 278] on icon at bounding box center [155, 278] width 5 height 5
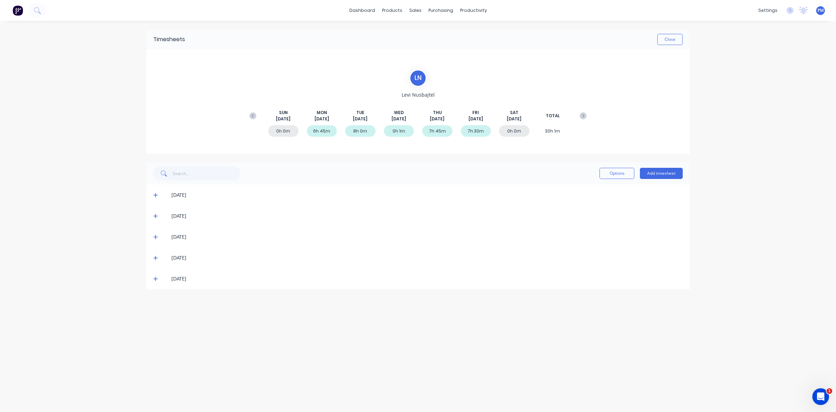
click at [157, 258] on icon at bounding box center [155, 257] width 5 height 5
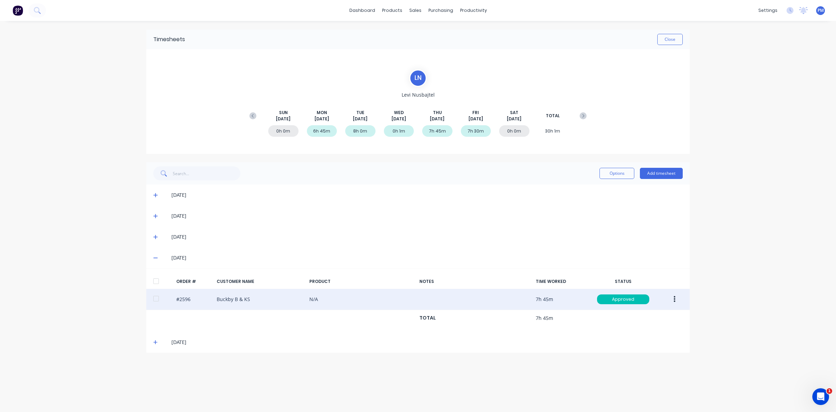
click at [673, 302] on button "button" at bounding box center [675, 299] width 16 height 13
click at [641, 346] on div "Edit" at bounding box center [650, 345] width 54 height 10
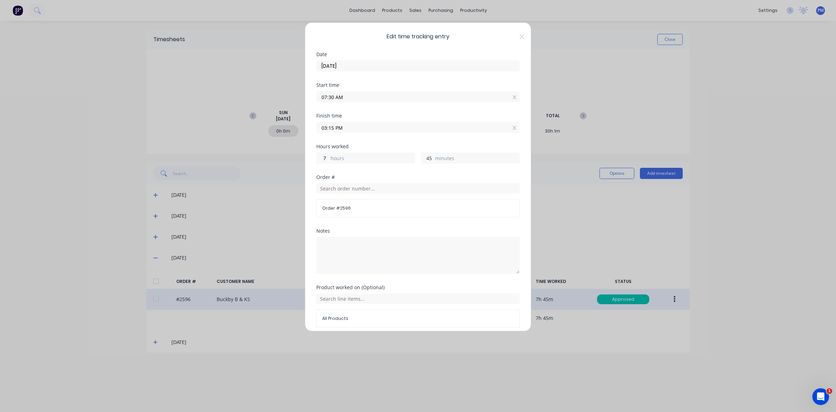
drag, startPoint x: 428, startPoint y: 158, endPoint x: 424, endPoint y: 157, distance: 4.2
click at [424, 157] on input "45" at bounding box center [427, 158] width 12 height 10
type input "30"
type input "03:00 PM"
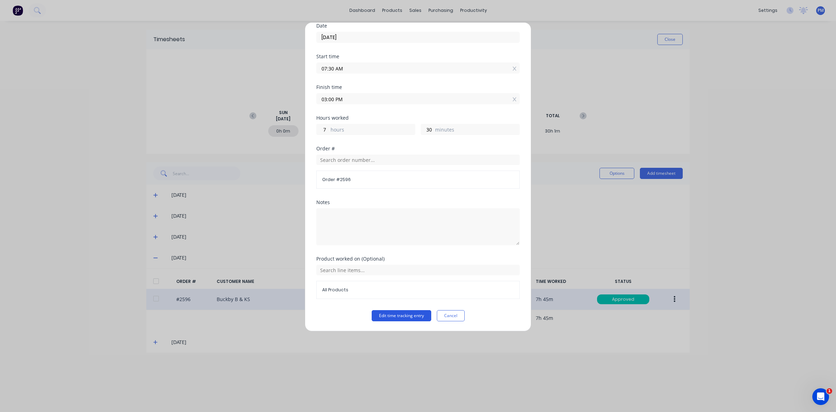
click at [412, 316] on button "Edit time tracking entry" at bounding box center [402, 315] width 60 height 11
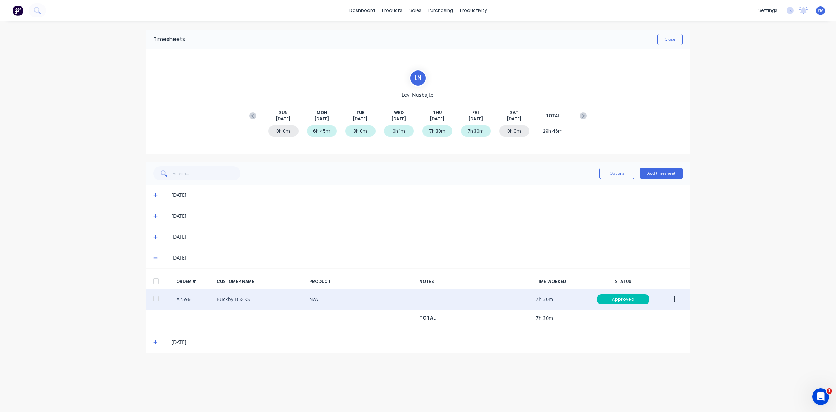
click at [154, 258] on icon at bounding box center [155, 258] width 4 height 1
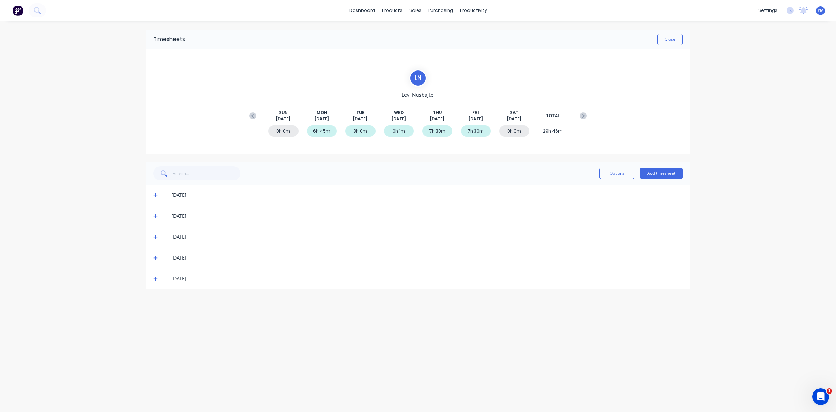
click at [154, 215] on icon at bounding box center [155, 215] width 5 height 5
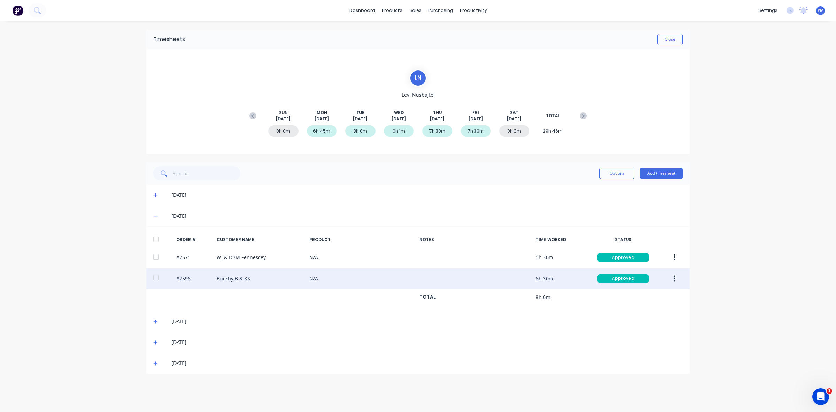
click at [674, 281] on icon "button" at bounding box center [675, 278] width 2 height 6
click at [636, 325] on div "Edit" at bounding box center [650, 325] width 54 height 10
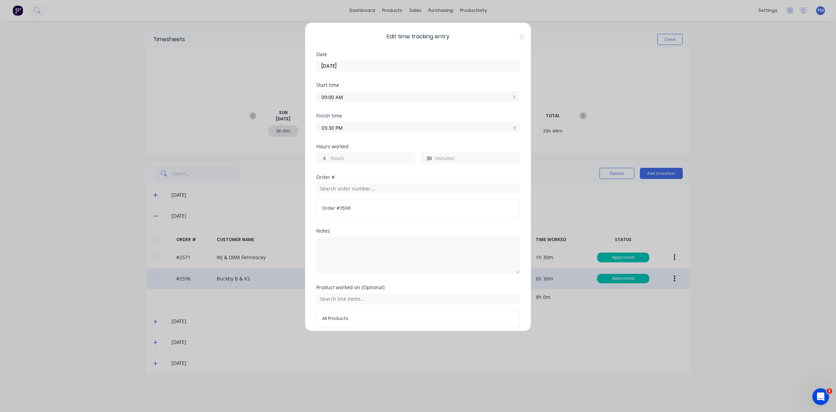
click at [323, 159] on input "6" at bounding box center [323, 158] width 12 height 10
type input "7"
type input "04:30 PM"
drag, startPoint x: 429, startPoint y: 157, endPoint x: 424, endPoint y: 158, distance: 4.9
click at [424, 158] on input "30" at bounding box center [427, 158] width 12 height 10
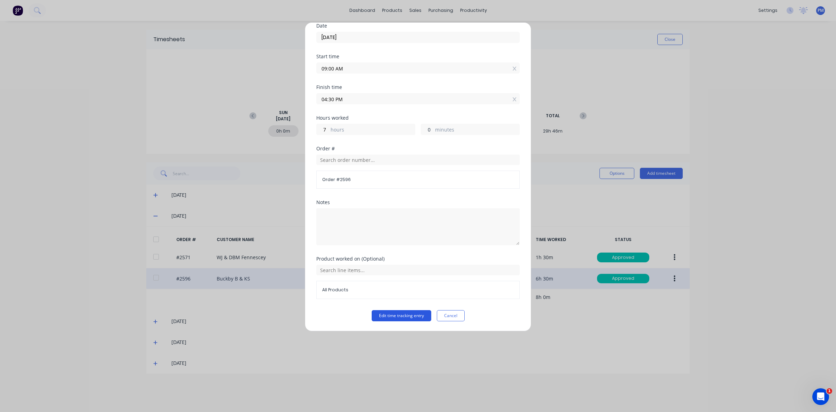
type input "0"
type input "04:00 PM"
click at [403, 314] on button "Edit time tracking entry" at bounding box center [402, 315] width 60 height 11
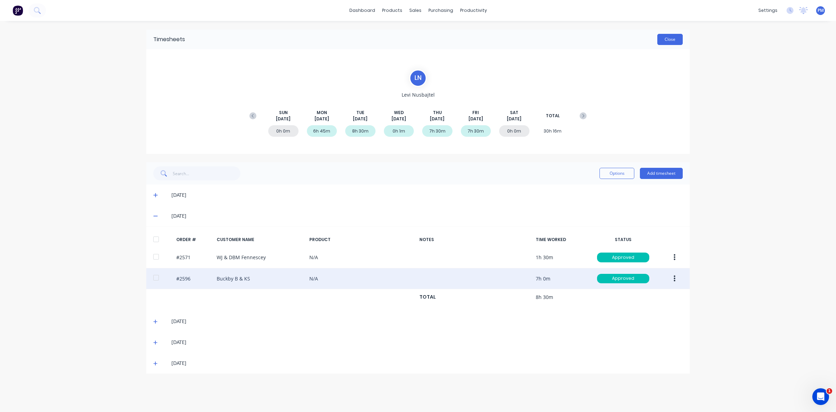
click at [672, 43] on button "Close" at bounding box center [670, 39] width 25 height 11
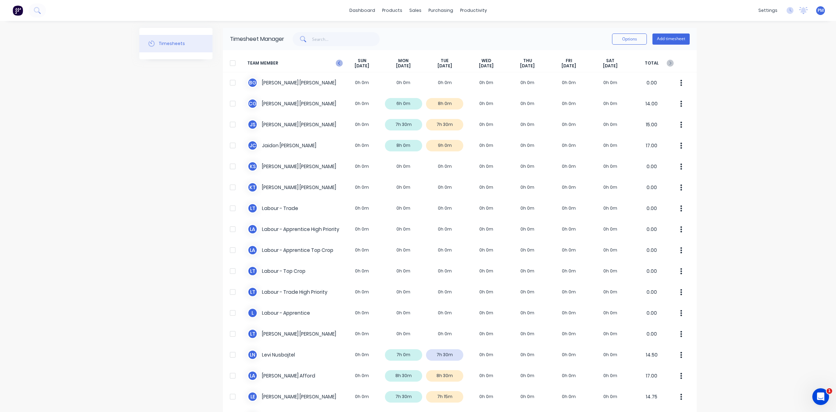
click at [336, 63] on icon at bounding box center [339, 63] width 7 height 7
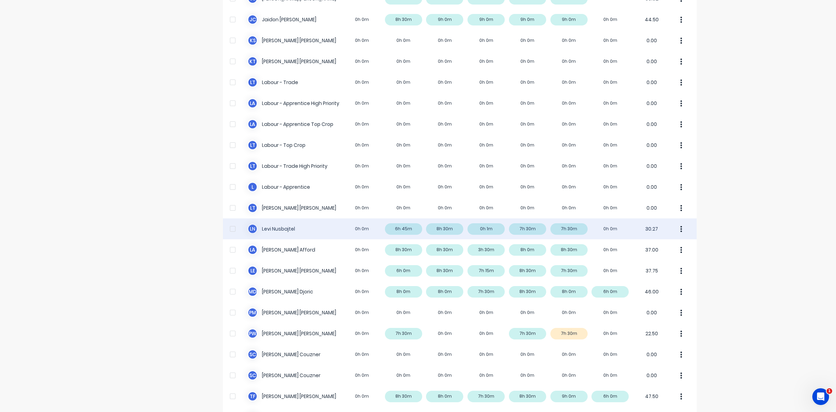
scroll to position [131, 0]
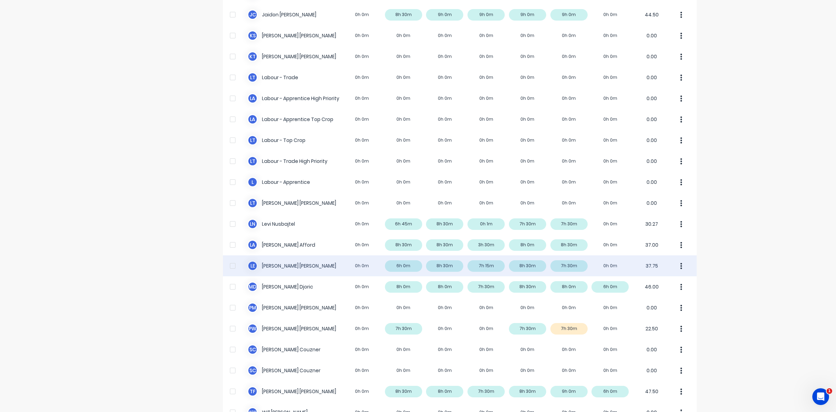
click at [484, 266] on div "L E Luke Ellis 0h 0m 6h 0m 8h 30m 7h 15m 8h 30m 7h 30m 0h 0m 37.75" at bounding box center [460, 265] width 474 height 21
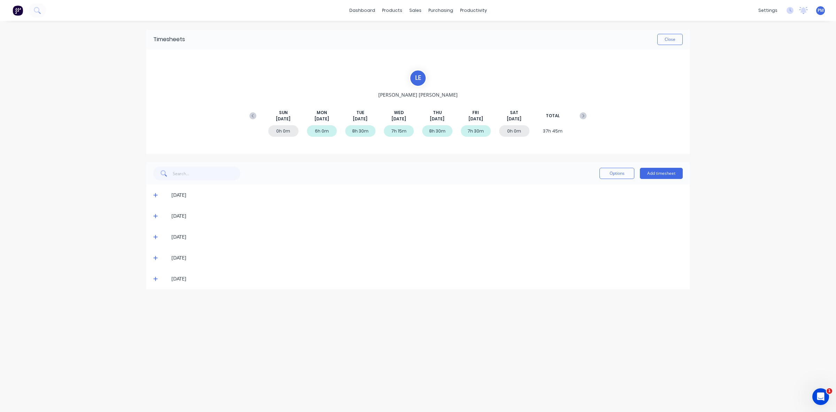
click at [155, 237] on icon at bounding box center [155, 237] width 4 height 4
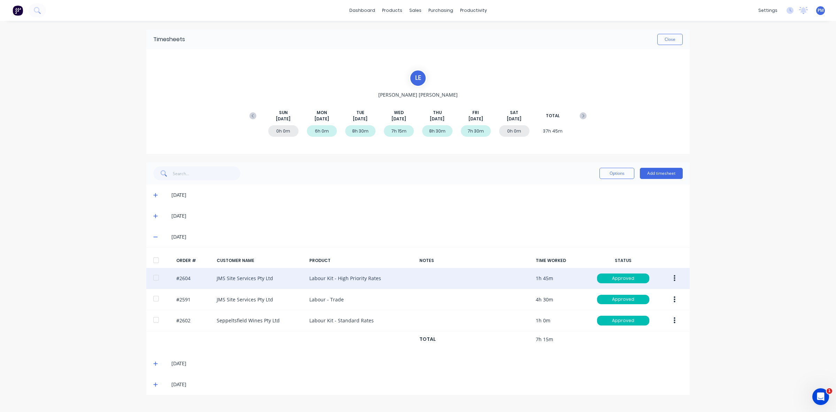
click at [279, 279] on div "#2604 JMS Site Services Pty Ltd Labour Kit - High Priority Rates 1h 45m Approved" at bounding box center [418, 278] width 544 height 21
click at [280, 279] on div "#2604 JMS Site Services Pty Ltd Labour Kit - High Priority Rates 1h 45m Approved" at bounding box center [418, 278] width 544 height 21
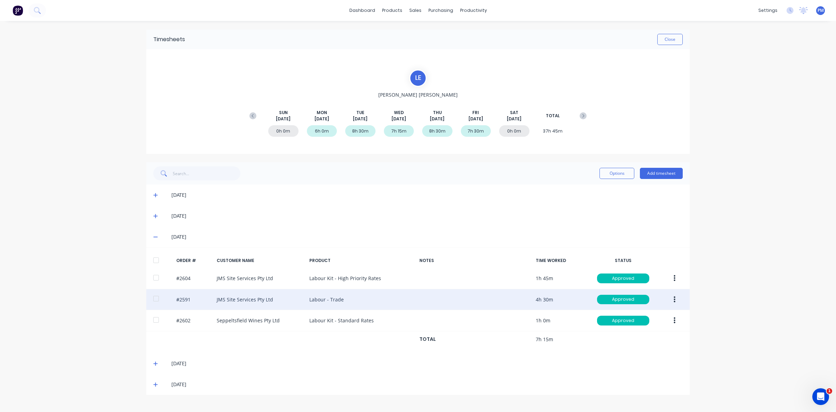
click at [284, 301] on div "#2591 JMS Site Services Pty Ltd Labour - Trade 4h 30m Approved" at bounding box center [418, 299] width 544 height 21
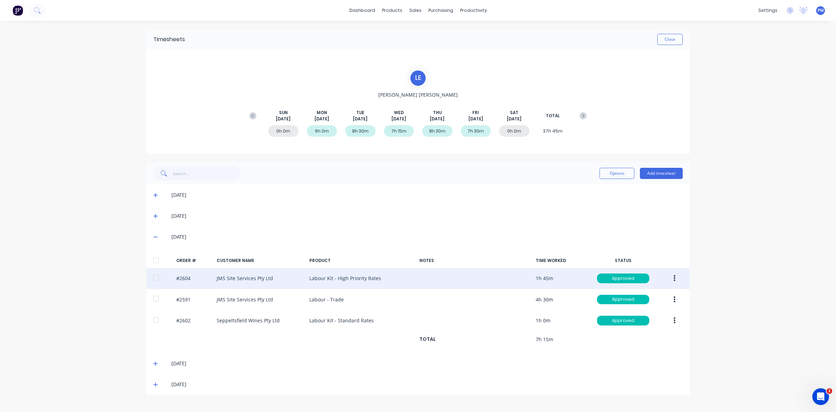
click at [285, 283] on div "#2604 JMS Site Services Pty Ltd Labour Kit - High Priority Rates 1h 45m Approved" at bounding box center [418, 278] width 544 height 21
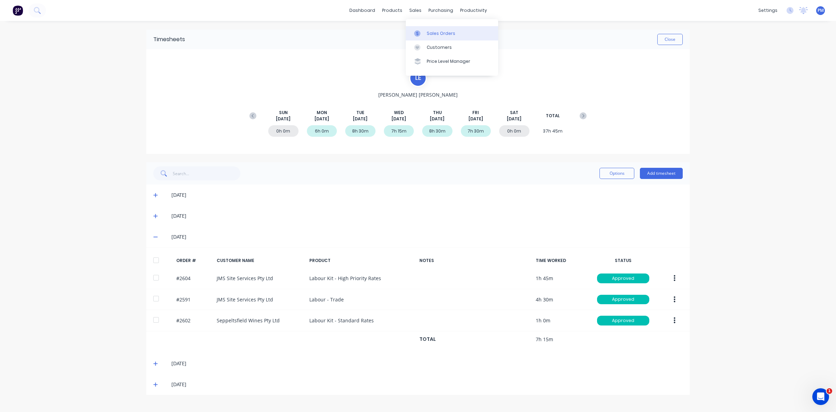
click at [432, 32] on div "Sales Orders" at bounding box center [441, 33] width 29 height 6
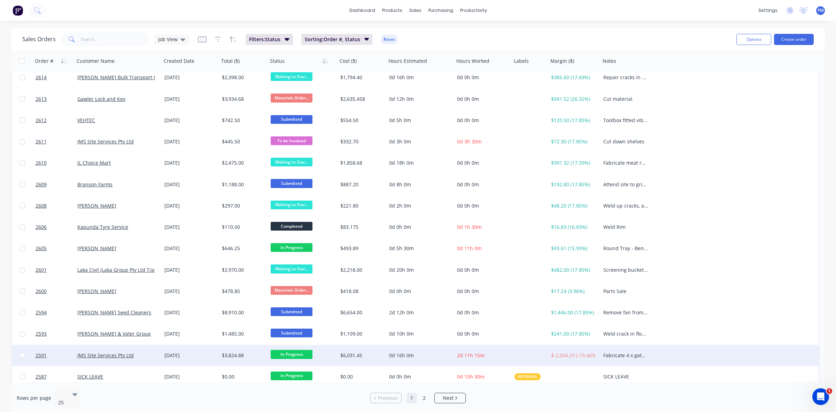
scroll to position [5, 0]
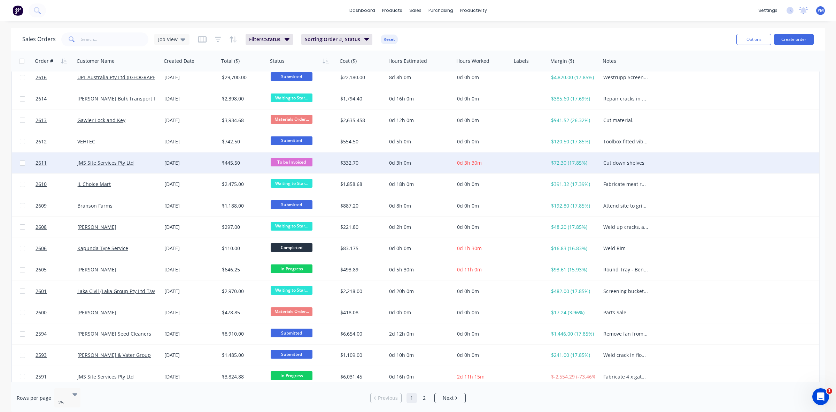
click at [147, 163] on div "JMS Site Services Pty Ltd" at bounding box center [115, 162] width 77 height 7
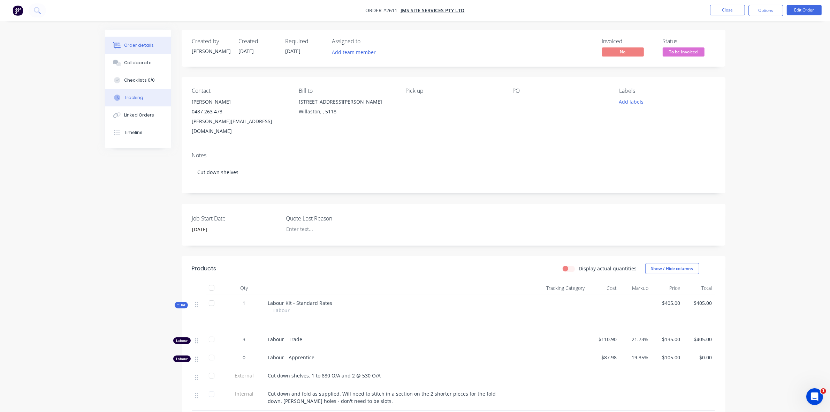
click at [140, 96] on div "Tracking" at bounding box center [133, 97] width 19 height 6
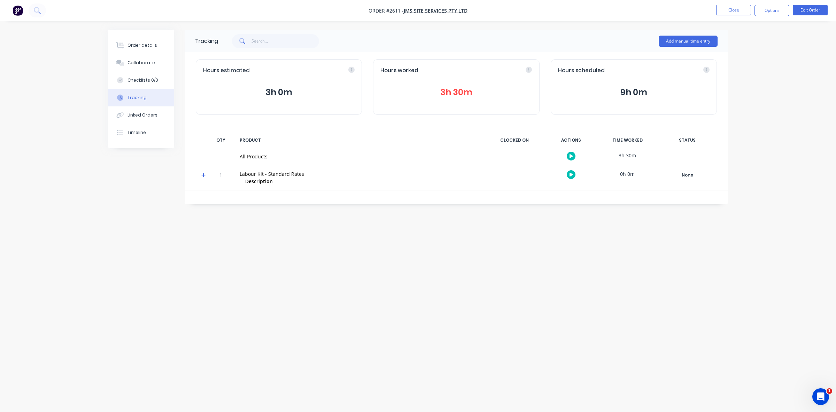
click at [454, 92] on button "3h 30m" at bounding box center [457, 92] width 152 height 13
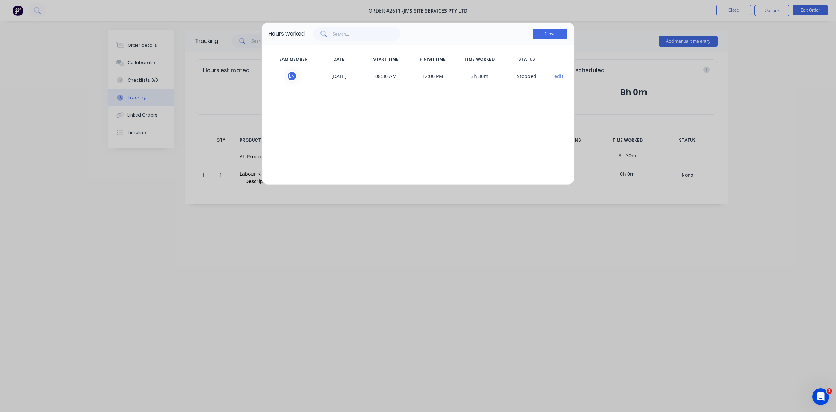
click at [556, 36] on button "Close" at bounding box center [550, 34] width 35 height 10
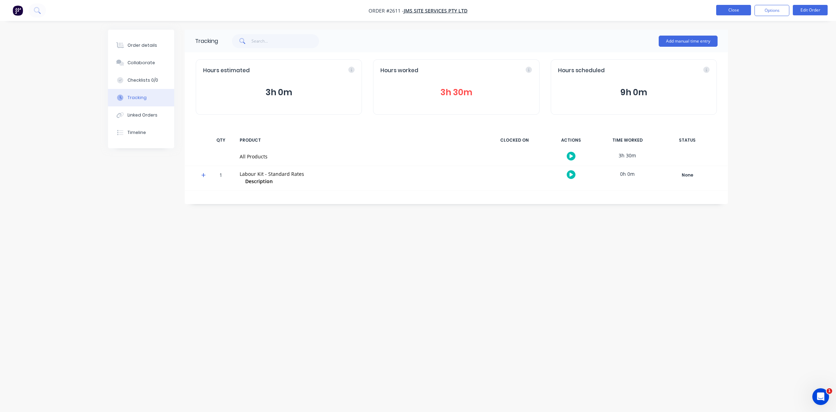
click at [732, 6] on button "Close" at bounding box center [733, 10] width 35 height 10
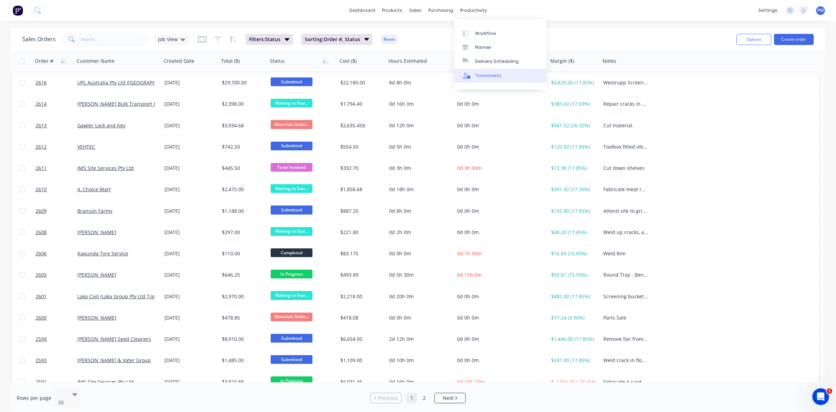
click at [482, 72] on div "Timesheets" at bounding box center [488, 75] width 26 height 6
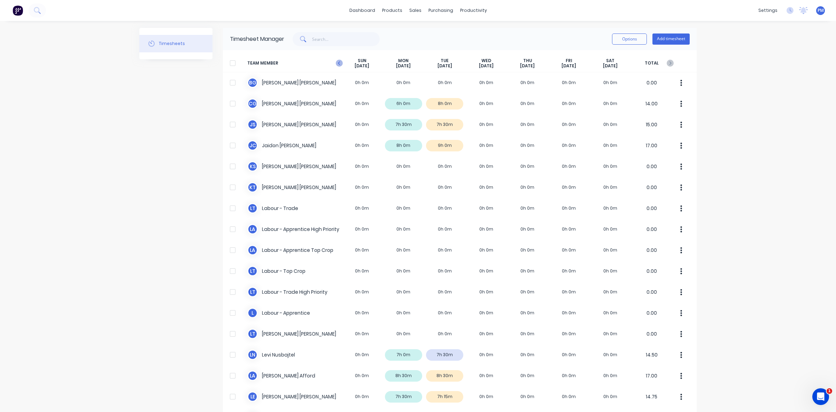
click at [336, 63] on icon at bounding box center [339, 63] width 7 height 7
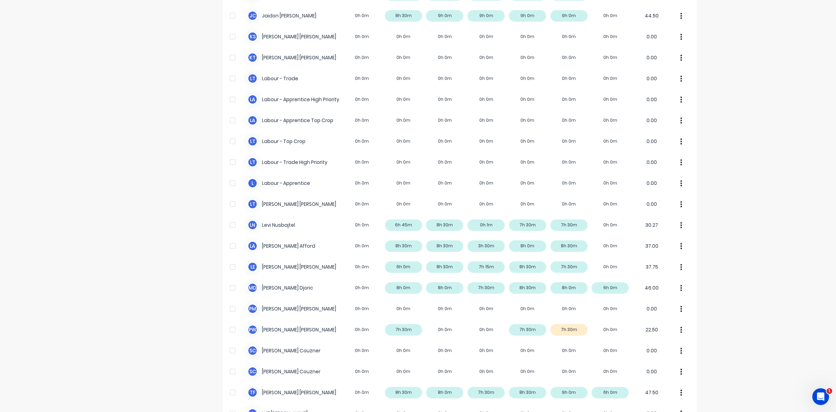
scroll to position [131, 0]
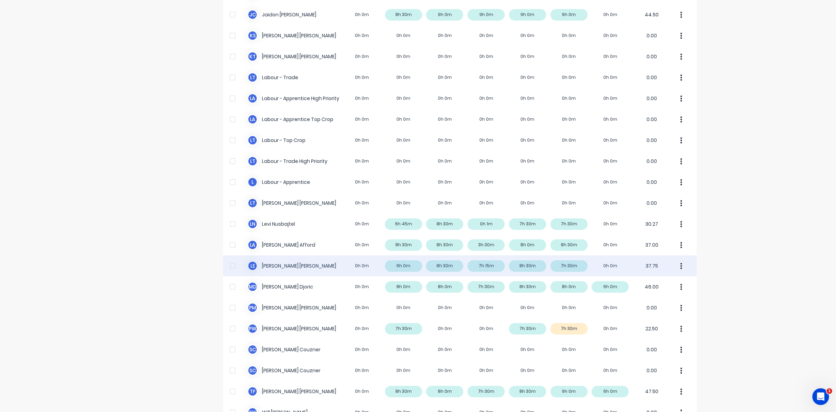
click at [492, 264] on div "L E Luke Ellis 0h 0m 6h 0m 8h 30m 7h 15m 8h 30m 7h 30m 0h 0m 37.75" at bounding box center [460, 265] width 474 height 21
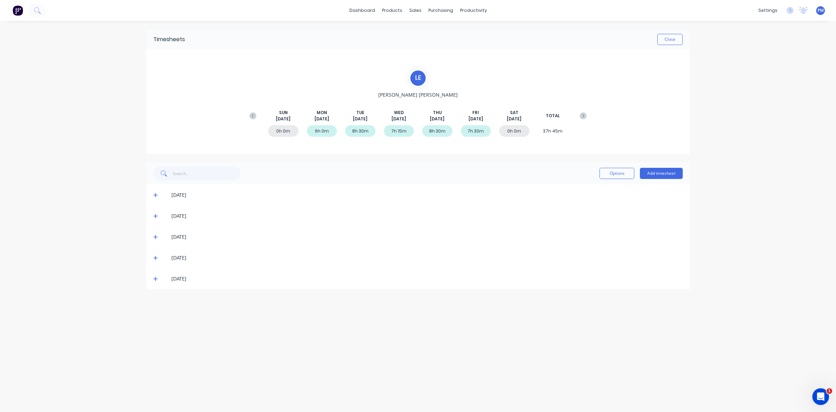
click at [157, 236] on icon at bounding box center [155, 237] width 4 height 4
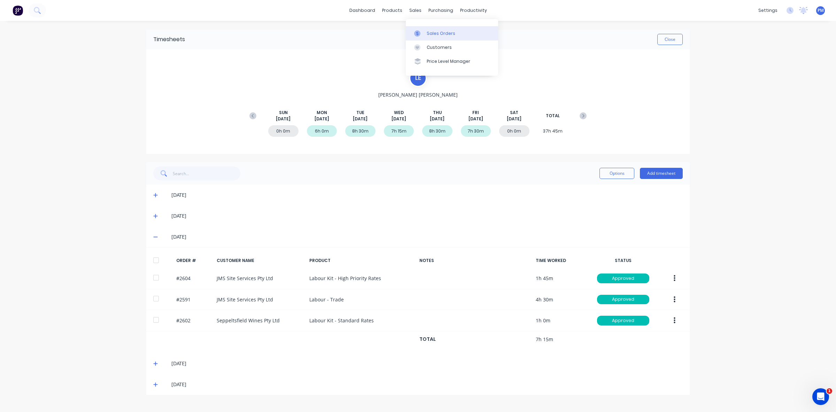
click at [439, 32] on div "Sales Orders" at bounding box center [441, 33] width 29 height 6
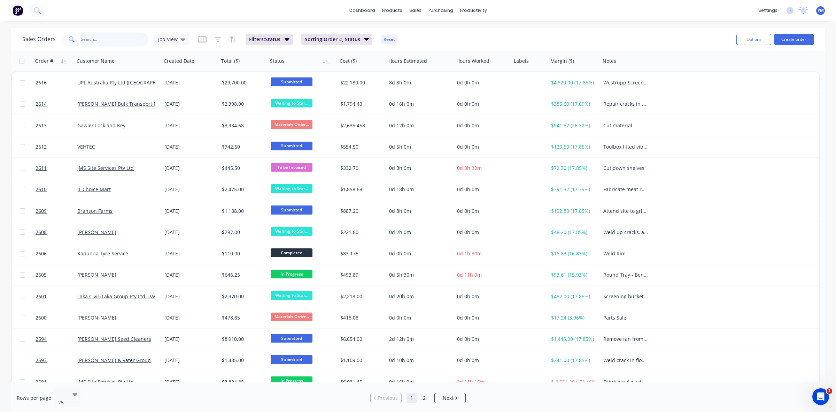
click at [110, 37] on input "text" at bounding box center [115, 39] width 68 height 14
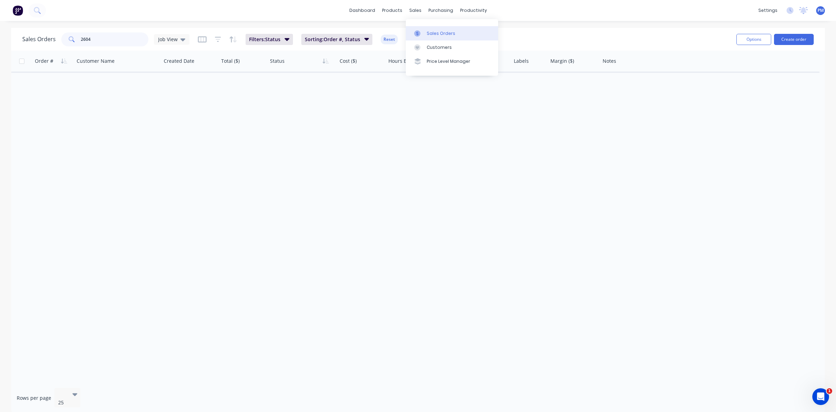
type input "2604"
click at [437, 30] on div "Sales Orders" at bounding box center [441, 33] width 29 height 6
drag, startPoint x: 93, startPoint y: 36, endPoint x: 68, endPoint y: 36, distance: 25.4
click at [69, 36] on div "2604" at bounding box center [104, 39] width 87 height 14
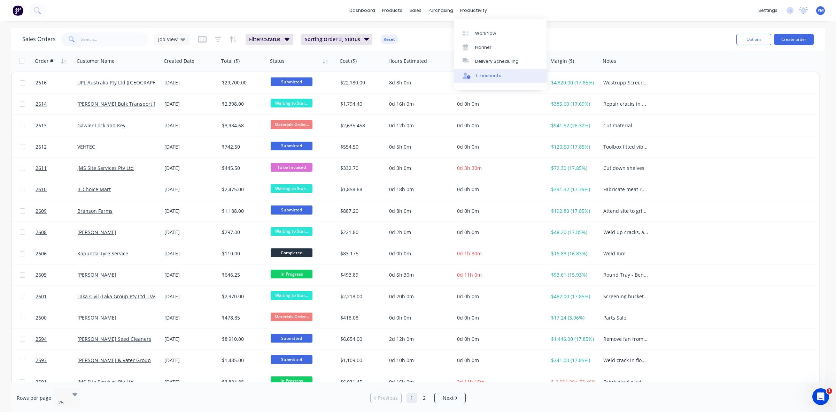
click at [483, 72] on div "Timesheets" at bounding box center [488, 75] width 26 height 6
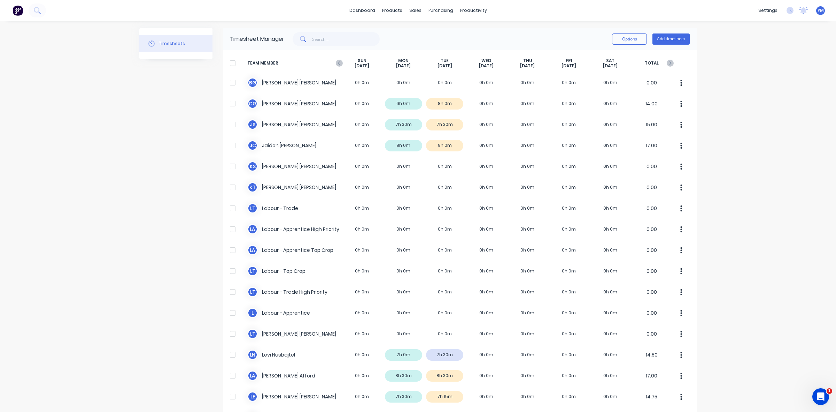
click at [336, 64] on icon at bounding box center [339, 63] width 7 height 7
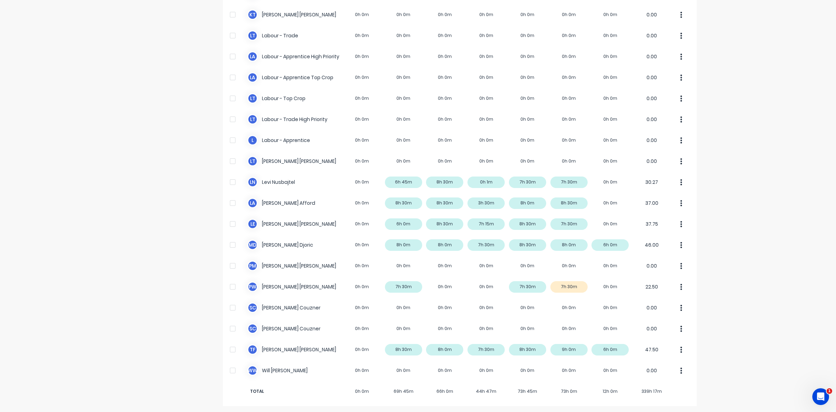
scroll to position [174, 0]
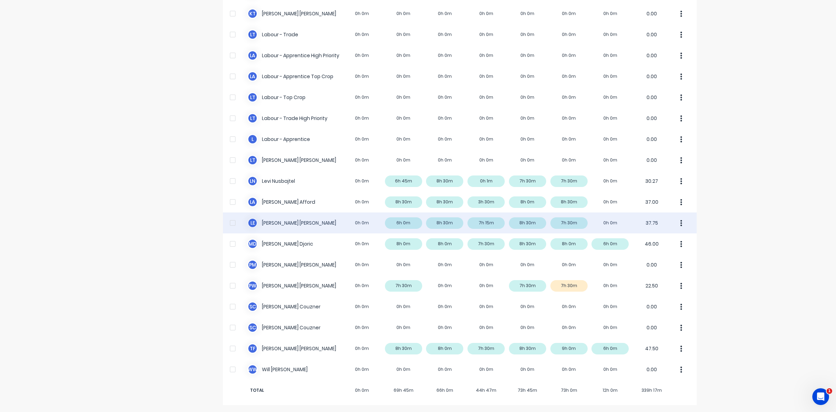
click at [490, 220] on div "L E Luke Ellis 0h 0m 6h 0m 8h 30m 7h 15m 8h 30m 7h 30m 0h 0m 37.75" at bounding box center [460, 222] width 474 height 21
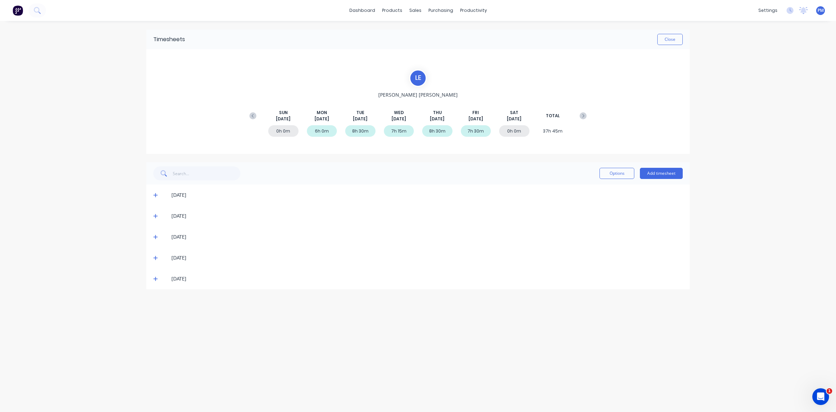
click at [155, 236] on icon at bounding box center [155, 236] width 5 height 5
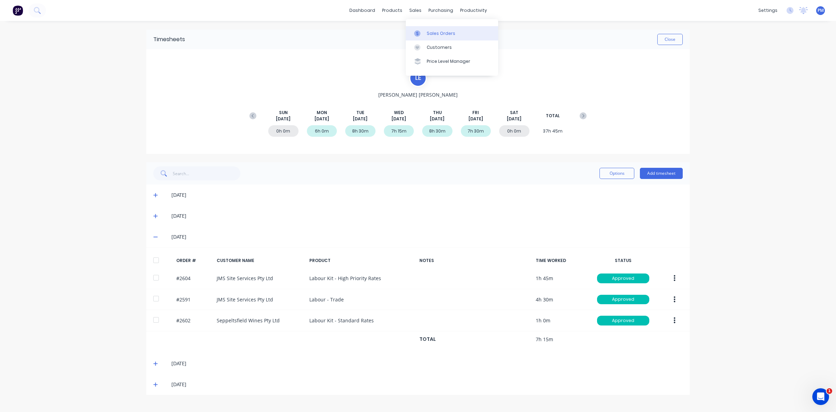
click at [427, 29] on link "Sales Orders" at bounding box center [452, 33] width 92 height 14
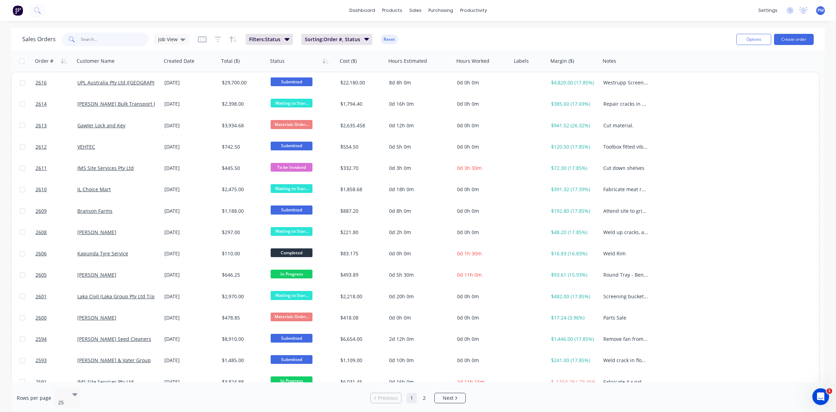
click at [97, 42] on input "text" at bounding box center [115, 39] width 68 height 14
type input "2604"
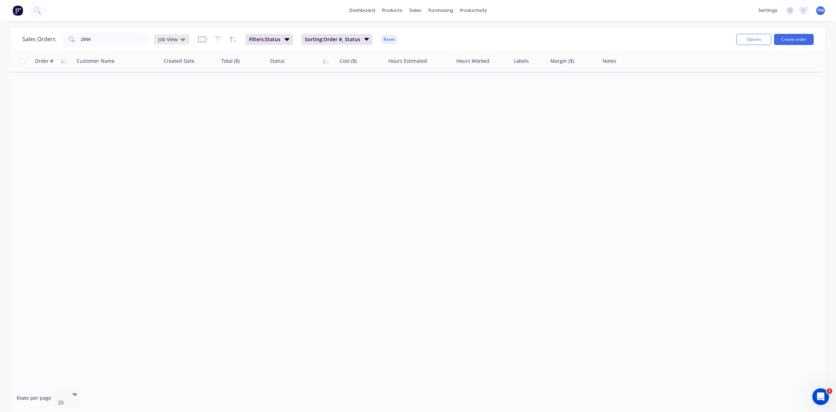
click at [180, 39] on icon at bounding box center [182, 40] width 5 height 8
click at [38, 10] on icon at bounding box center [37, 10] width 7 height 7
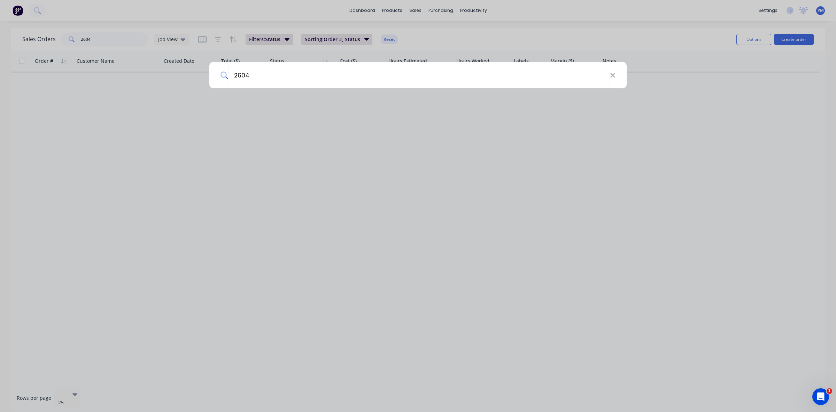
type input "2604"
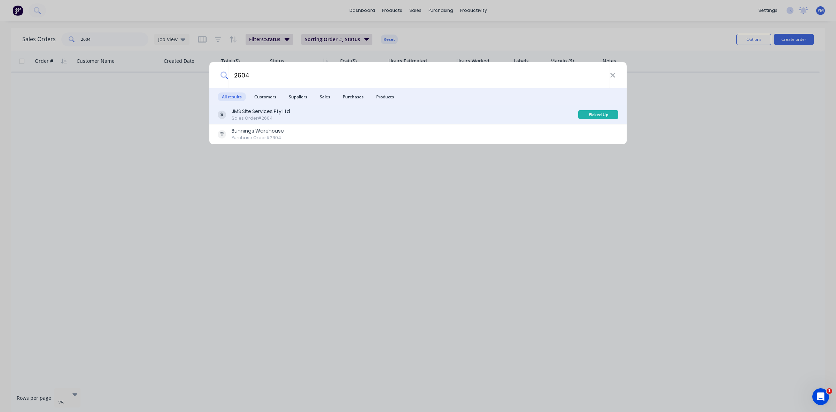
click at [313, 114] on div "JMS Site Services Pty Ltd Sales Order #2604" at bounding box center [398, 115] width 361 height 14
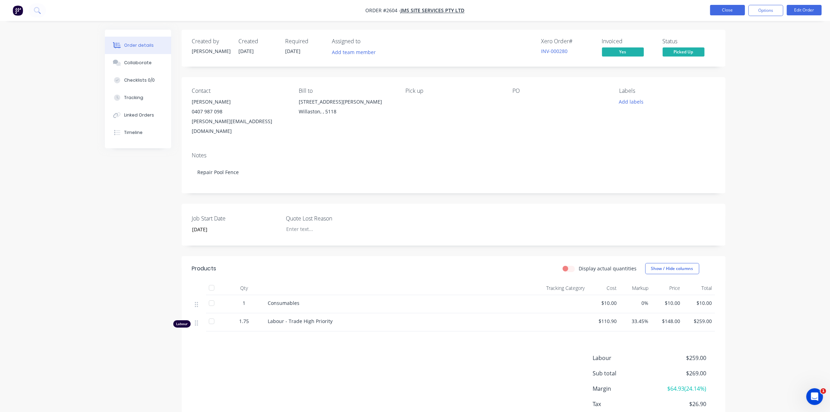
click at [733, 10] on button "Close" at bounding box center [727, 10] width 35 height 10
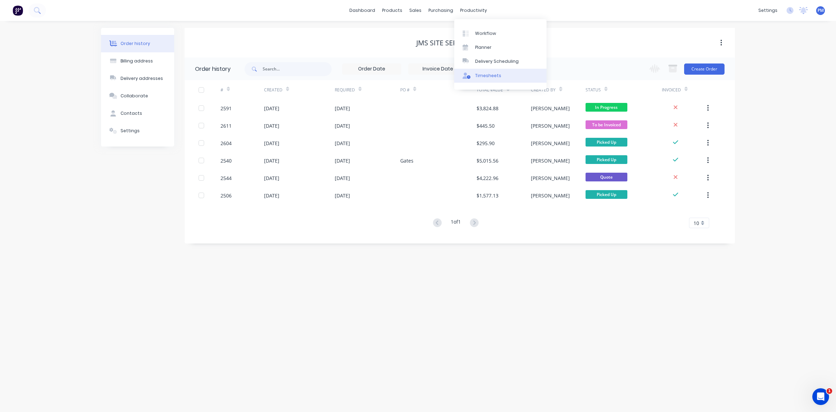
click at [495, 74] on div "Timesheets" at bounding box center [488, 75] width 26 height 6
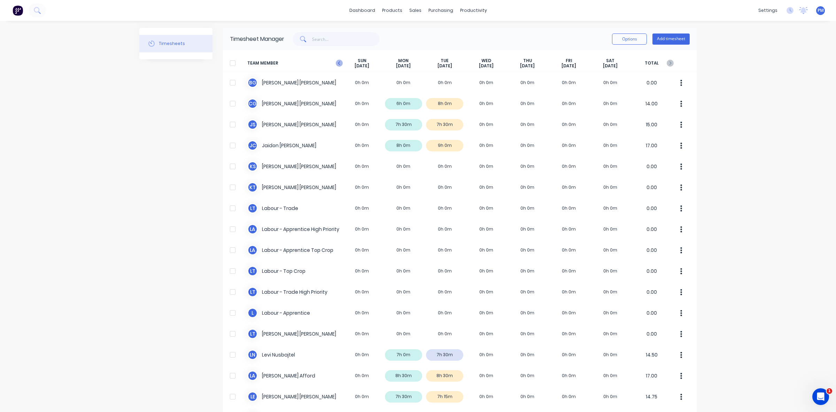
click at [336, 64] on icon at bounding box center [339, 63] width 7 height 7
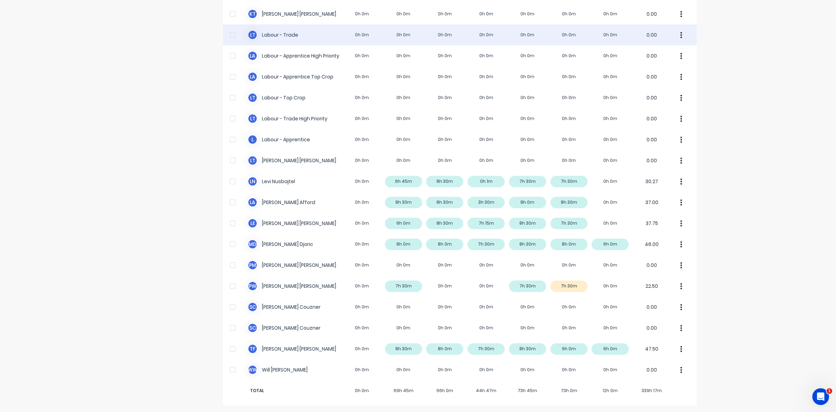
scroll to position [174, 0]
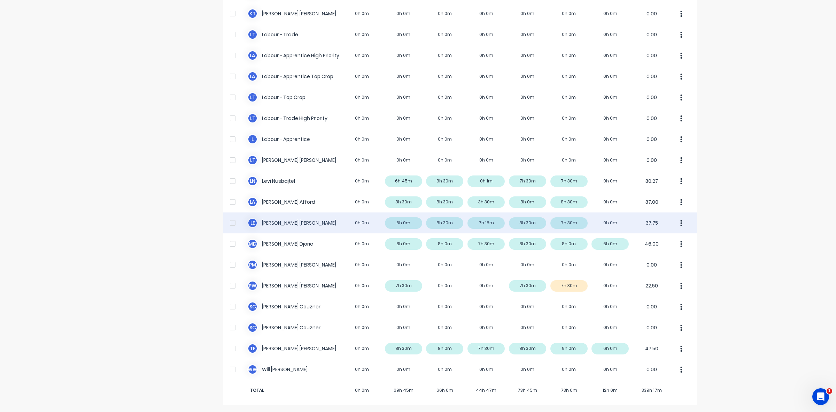
click at [492, 222] on div "L E Luke Ellis 0h 0m 6h 0m 8h 30m 7h 15m 8h 30m 7h 30m 0h 0m 37.75" at bounding box center [460, 222] width 474 height 21
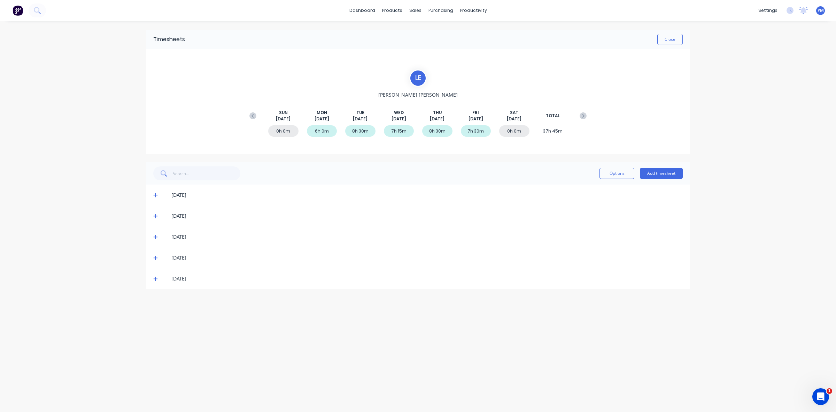
click at [156, 238] on icon at bounding box center [155, 236] width 5 height 5
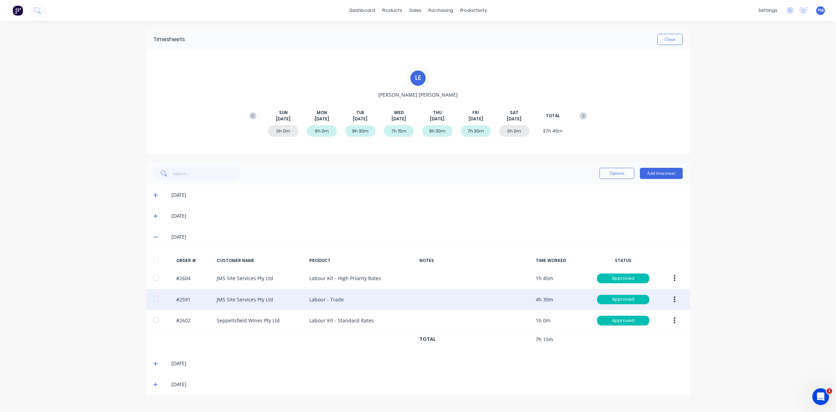
click at [674, 301] on icon "button" at bounding box center [675, 299] width 2 height 8
click at [653, 347] on div "Edit" at bounding box center [650, 345] width 54 height 10
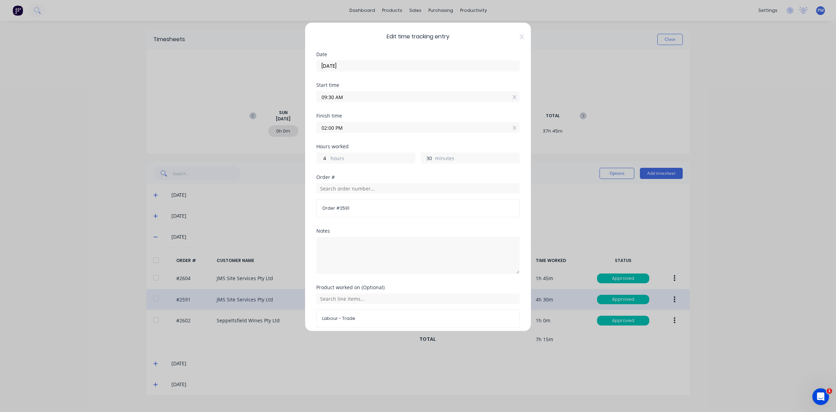
click at [429, 158] on input "30" at bounding box center [427, 158] width 12 height 10
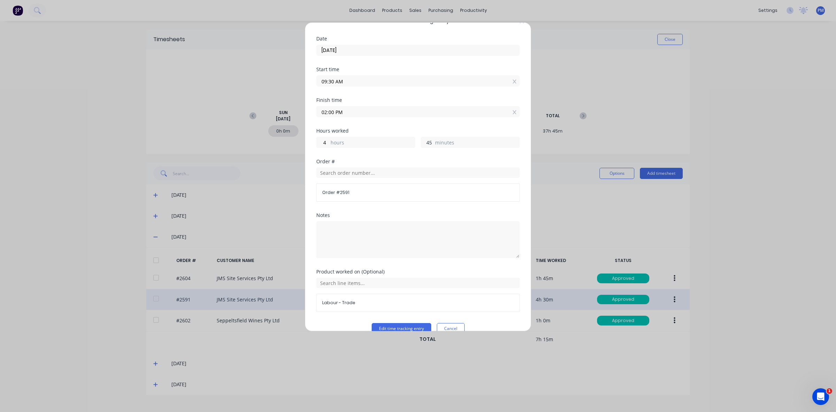
scroll to position [30, 0]
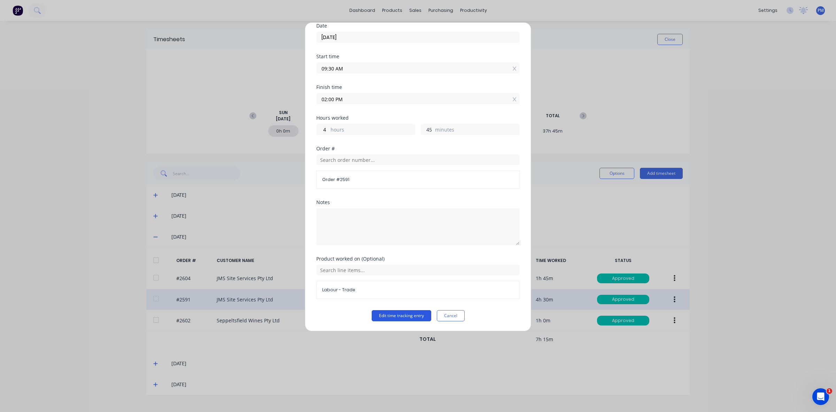
type input "45"
type input "02:15 PM"
click at [410, 314] on button "Edit time tracking entry" at bounding box center [402, 315] width 60 height 11
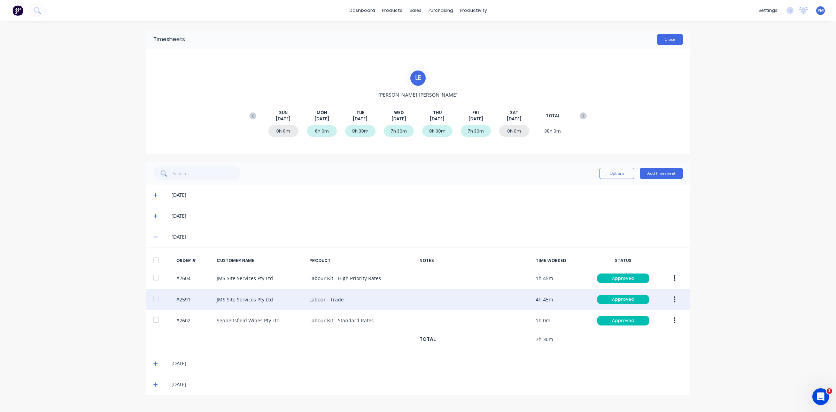
click at [675, 39] on button "Close" at bounding box center [670, 39] width 25 height 11
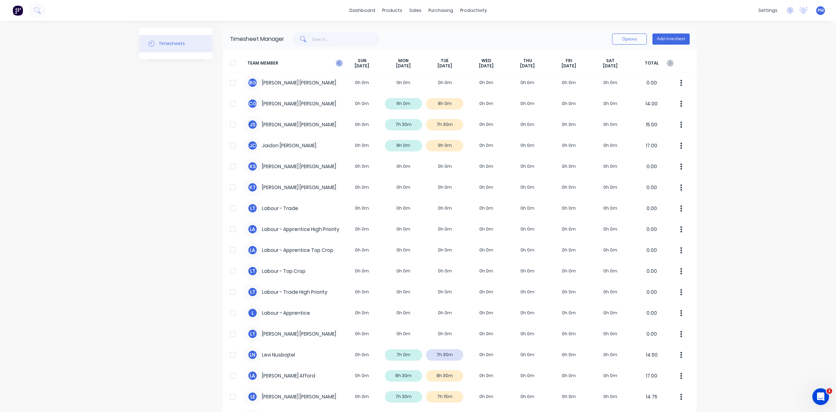
click at [336, 63] on g at bounding box center [339, 63] width 7 height 7
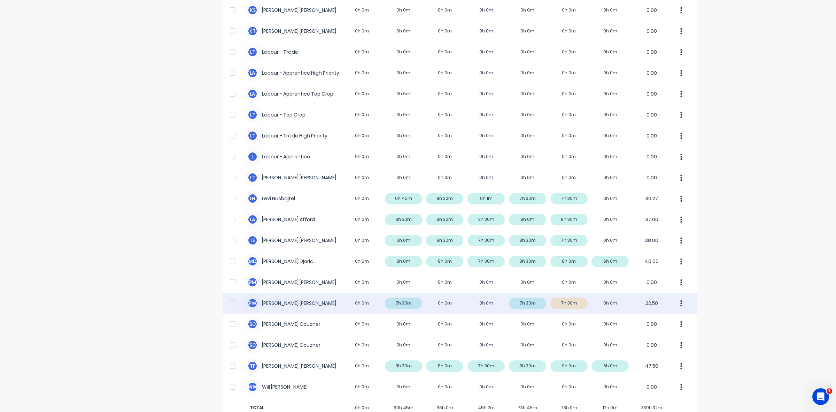
scroll to position [174, 0]
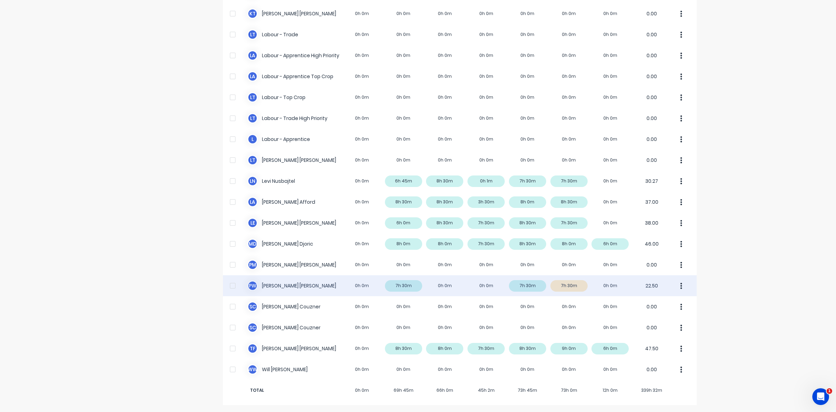
click at [579, 284] on div "P W Paul Wieczorek 0h 0m 7h 30m 0h 0m 0h 0m 7h 30m 7h 30m 0h 0m 22.50" at bounding box center [460, 285] width 474 height 21
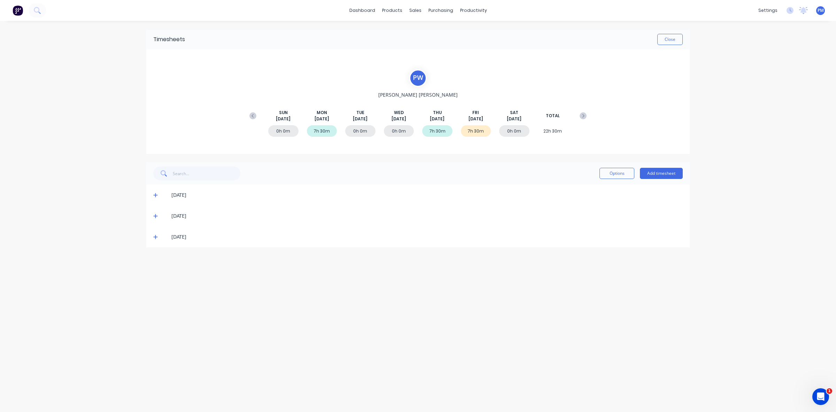
click at [153, 237] on div "[DATE]" at bounding box center [418, 236] width 544 height 21
click at [154, 235] on icon at bounding box center [155, 236] width 5 height 5
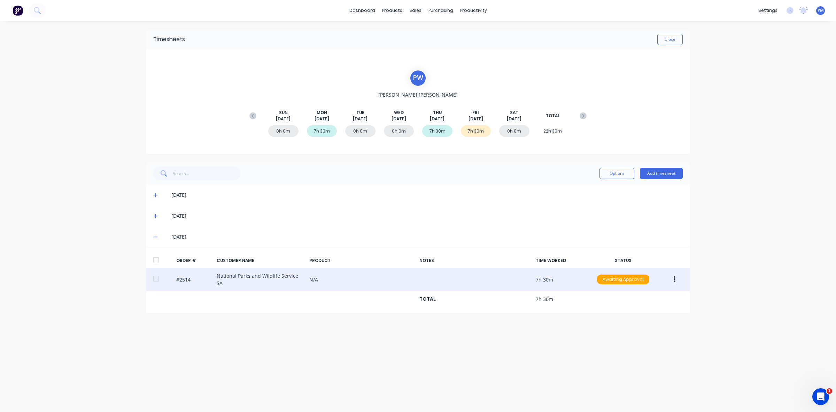
click at [675, 276] on button "button" at bounding box center [675, 279] width 16 height 13
click at [661, 299] on div "Approve" at bounding box center [650, 297] width 54 height 10
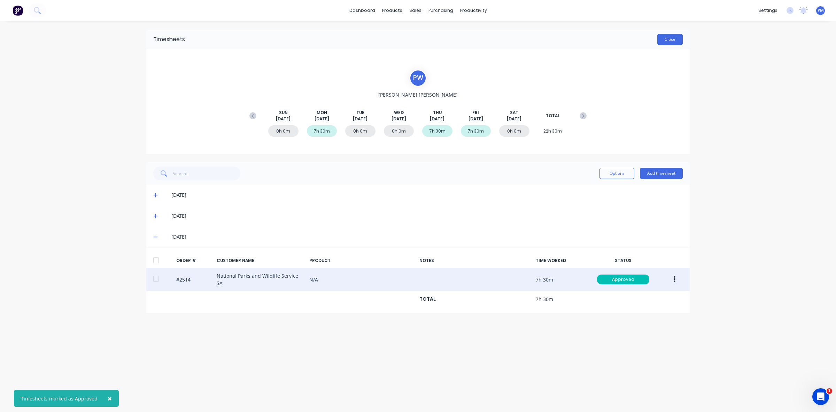
click at [669, 41] on button "Close" at bounding box center [670, 39] width 25 height 11
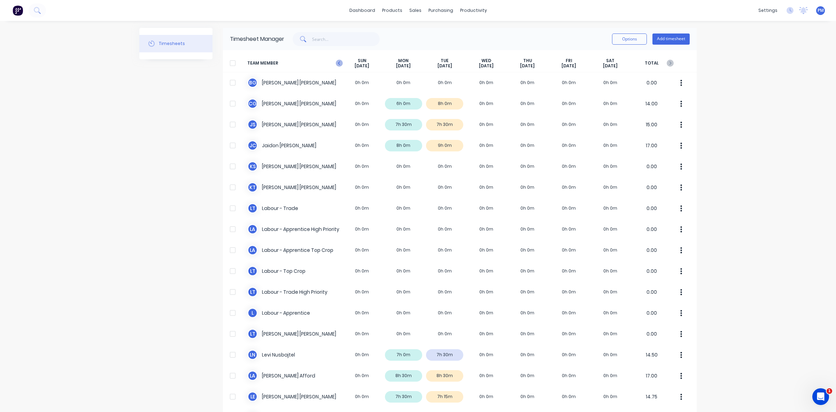
click at [337, 65] on icon at bounding box center [339, 63] width 7 height 7
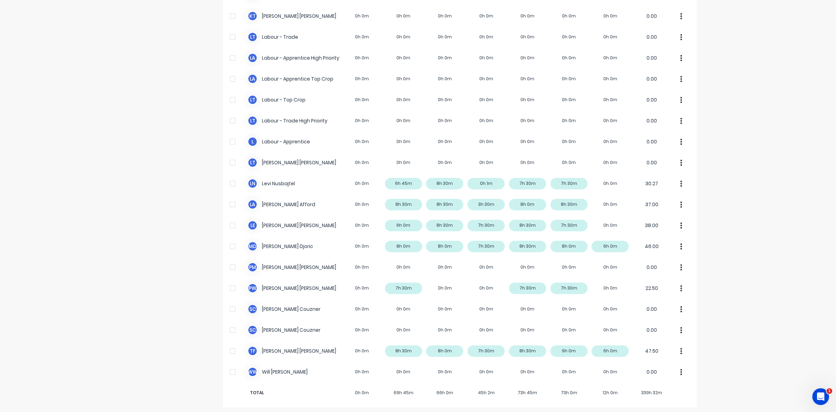
scroll to position [174, 0]
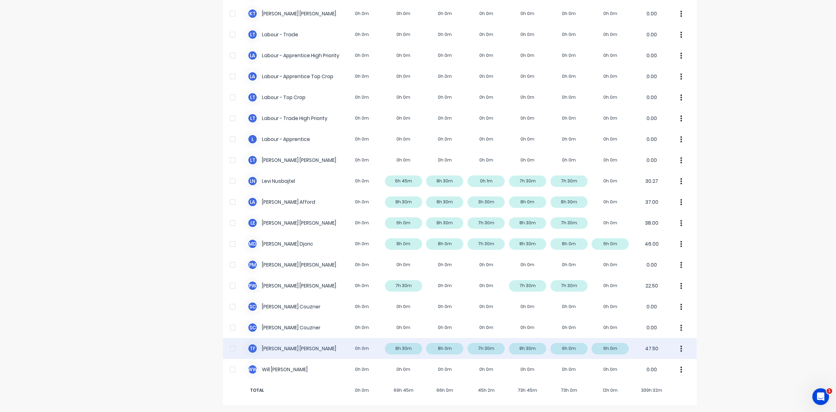
click at [451, 347] on div "T F Todd Fauser 0h 0m 8h 30m 8h 0m 7h 30m 8h 30m 9h 0m 6h 0m 47.50" at bounding box center [460, 348] width 474 height 21
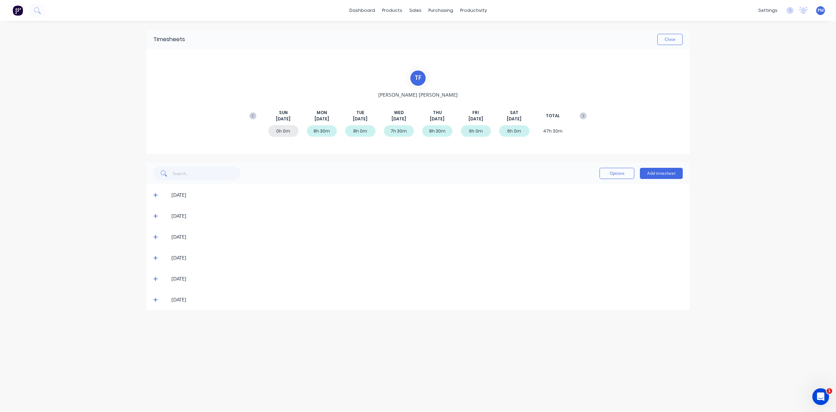
click at [155, 217] on icon at bounding box center [155, 215] width 5 height 5
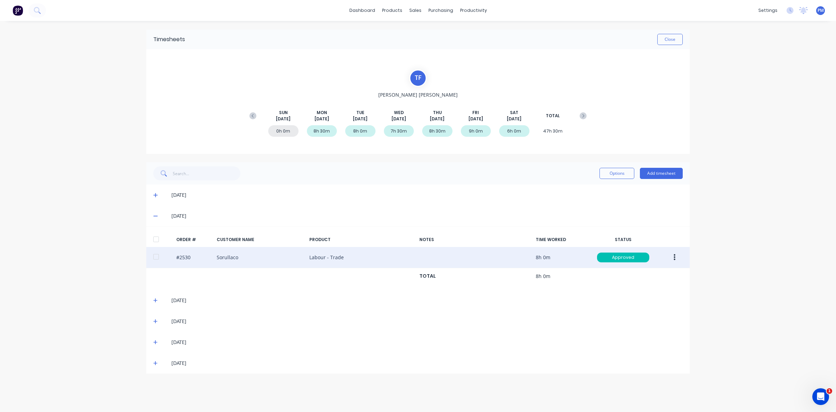
click at [676, 260] on button "button" at bounding box center [675, 257] width 16 height 13
click at [646, 304] on div "Edit" at bounding box center [650, 303] width 54 height 10
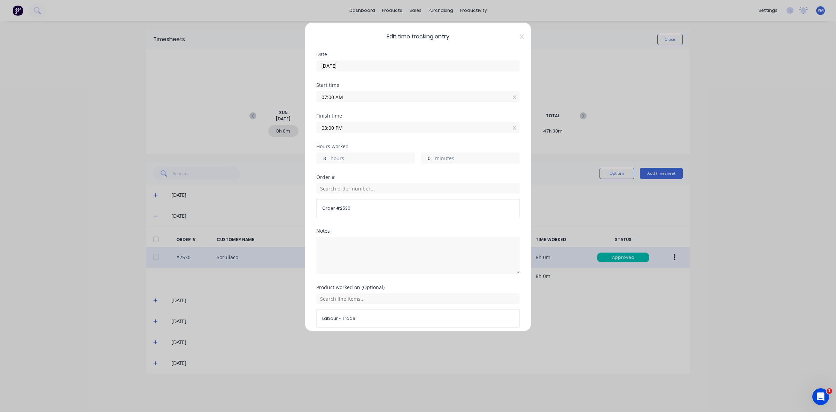
click at [326, 157] on input "8" at bounding box center [323, 158] width 12 height 10
click at [324, 157] on input "8" at bounding box center [323, 158] width 12 height 10
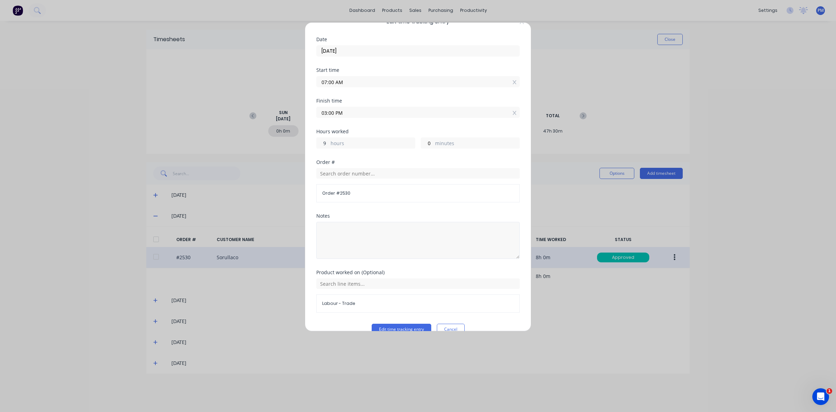
scroll to position [30, 0]
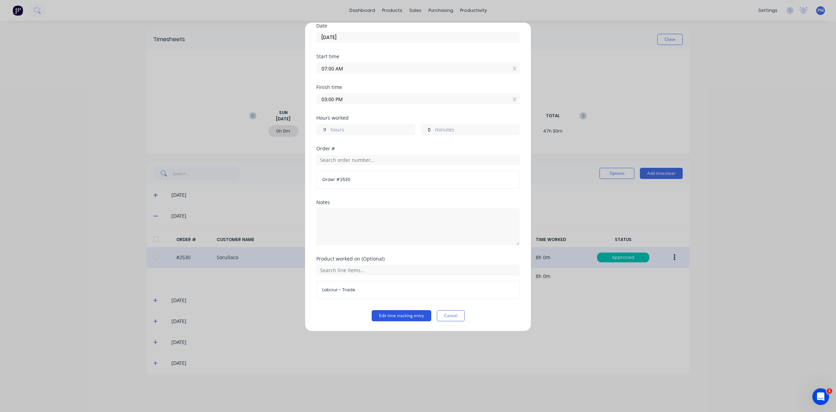
type input "9"
type input "04:00 PM"
click at [385, 318] on button "Edit time tracking entry" at bounding box center [402, 315] width 60 height 11
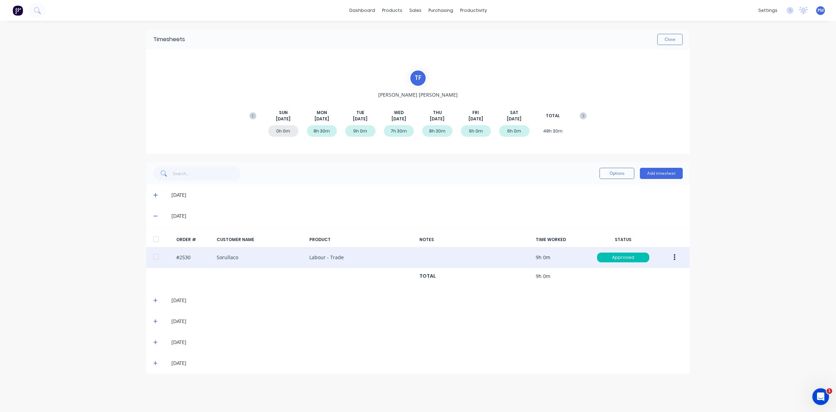
click at [156, 215] on icon at bounding box center [155, 215] width 5 height 5
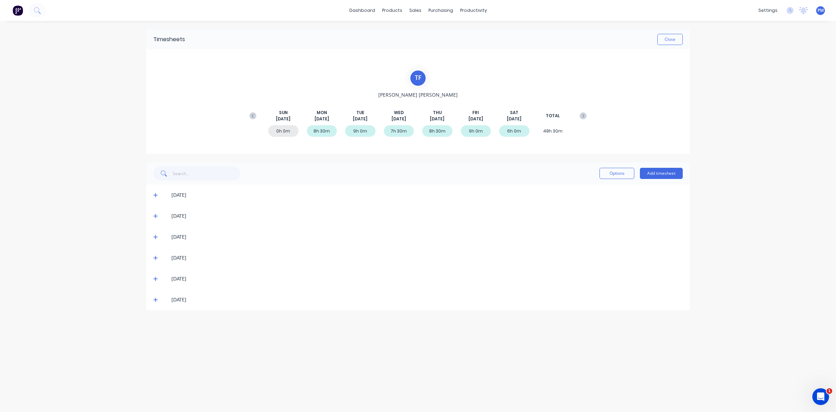
click at [153, 257] on icon at bounding box center [155, 257] width 5 height 5
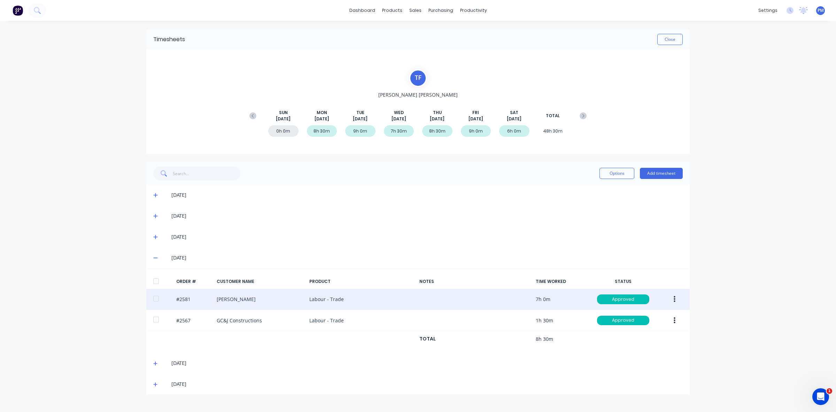
click at [674, 300] on icon "button" at bounding box center [675, 299] width 2 height 6
click at [635, 345] on div "Edit" at bounding box center [650, 345] width 54 height 10
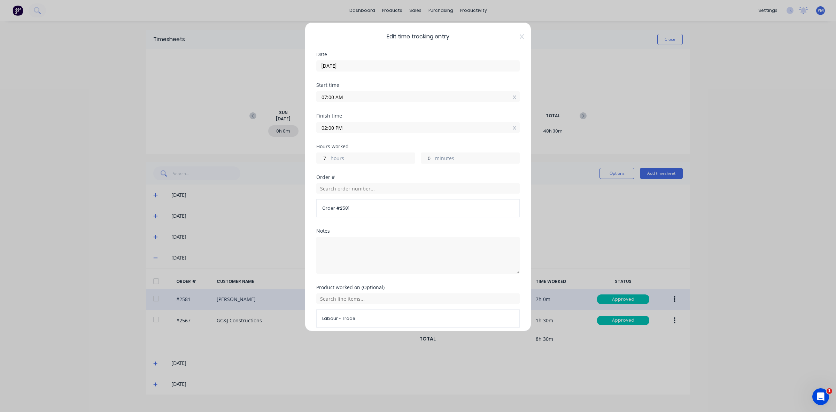
click at [424, 159] on input "0" at bounding box center [427, 158] width 12 height 10
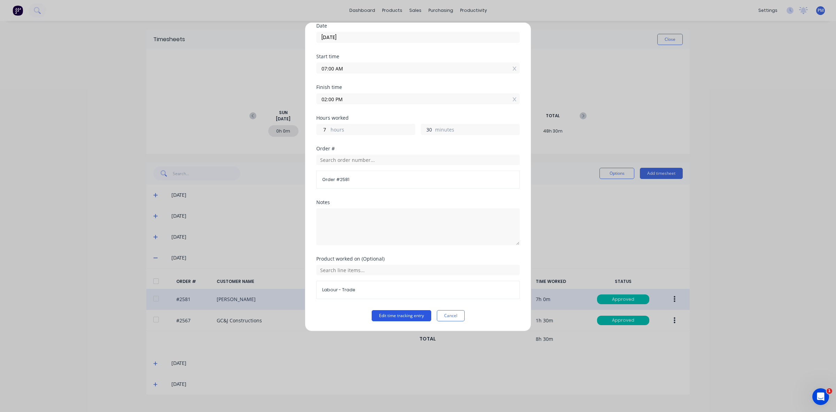
type input "30"
type input "02:30 PM"
click at [401, 318] on button "Edit time tracking entry" at bounding box center [402, 315] width 60 height 11
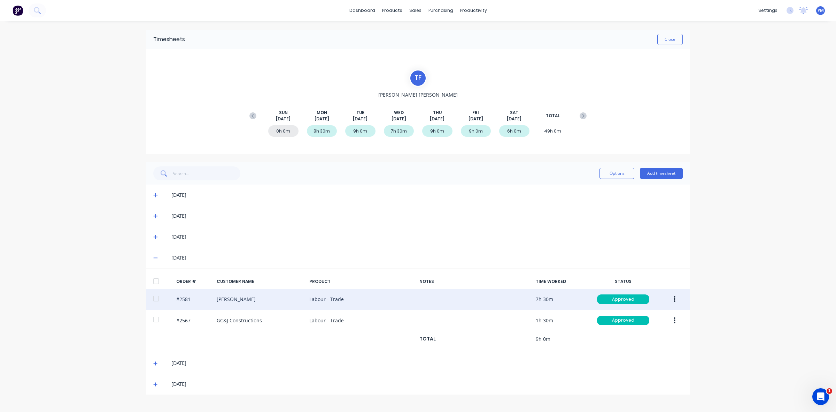
click at [156, 258] on icon at bounding box center [155, 257] width 5 height 5
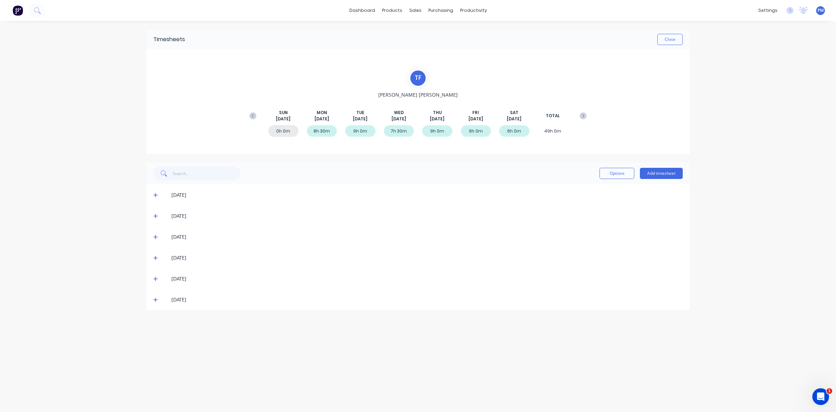
click at [155, 278] on icon at bounding box center [155, 279] width 4 height 4
click at [156, 276] on icon at bounding box center [155, 278] width 5 height 5
click at [154, 298] on icon at bounding box center [155, 299] width 5 height 5
click at [674, 36] on button "Close" at bounding box center [670, 39] width 25 height 11
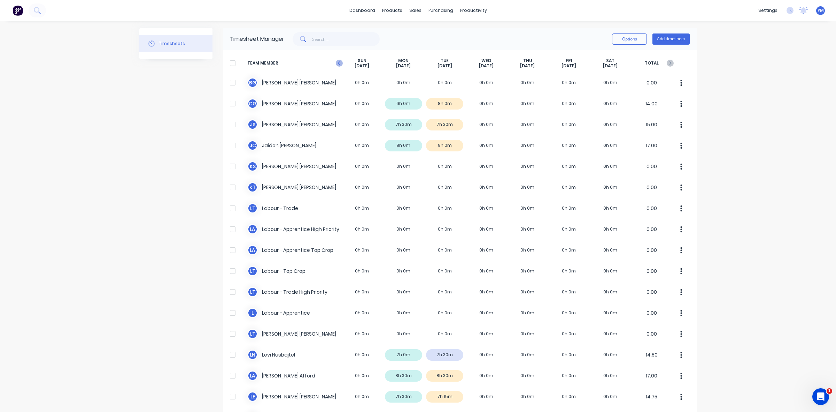
click at [338, 62] on icon at bounding box center [339, 62] width 2 height 3
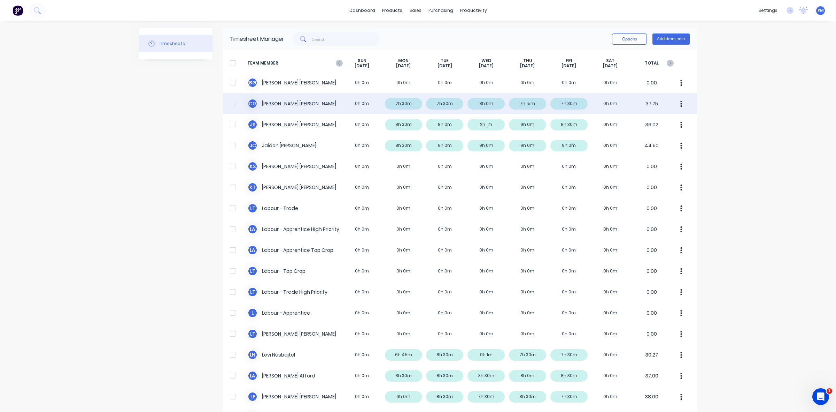
click at [532, 105] on div "C G [PERSON_NAME] 0h 0m 7h 30m 7h 30m 8h 0m 7h 15m 7h 30m 0h 0m 37.75" at bounding box center [460, 103] width 474 height 21
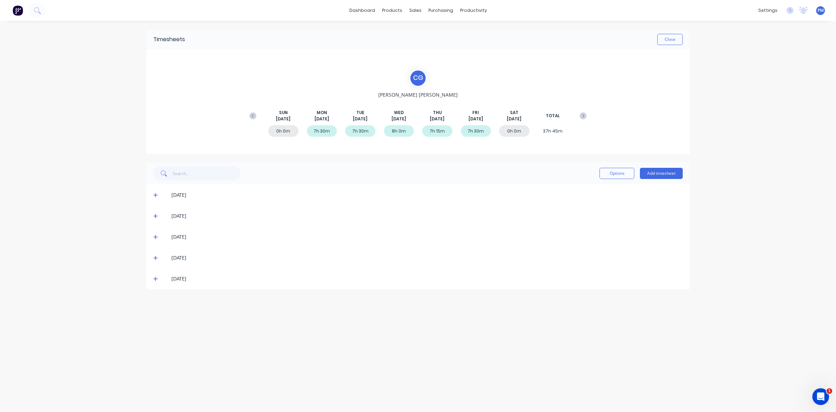
click at [152, 256] on div "[DATE]" at bounding box center [418, 257] width 544 height 21
click at [153, 256] on div "[DATE]" at bounding box center [418, 257] width 544 height 21
click at [156, 256] on icon at bounding box center [155, 257] width 5 height 5
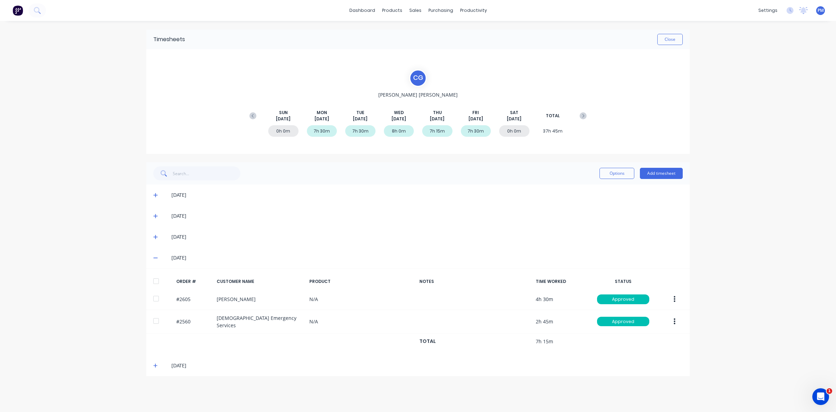
click at [156, 258] on icon at bounding box center [155, 258] width 4 height 1
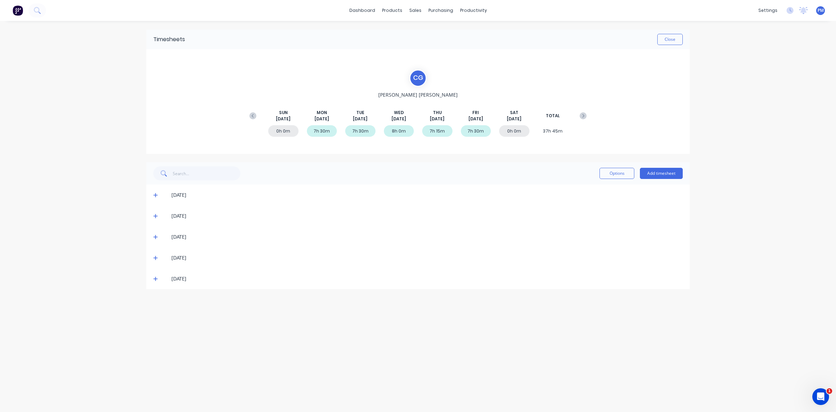
click at [155, 275] on div "[DATE]" at bounding box center [418, 278] width 544 height 21
click at [155, 277] on icon at bounding box center [155, 279] width 4 height 4
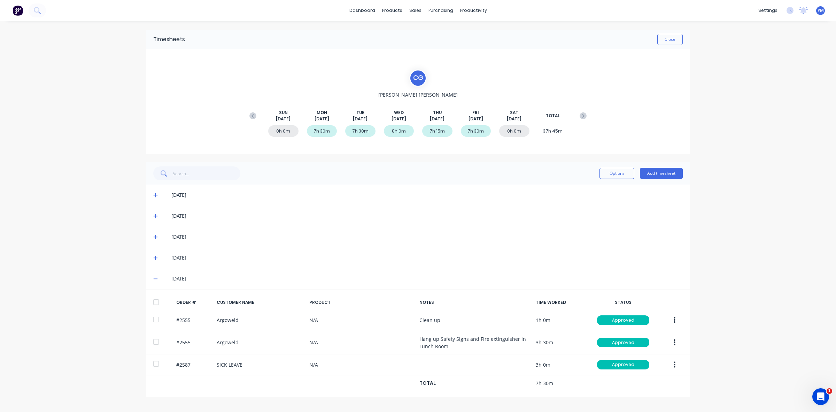
click at [156, 277] on icon at bounding box center [155, 278] width 5 height 5
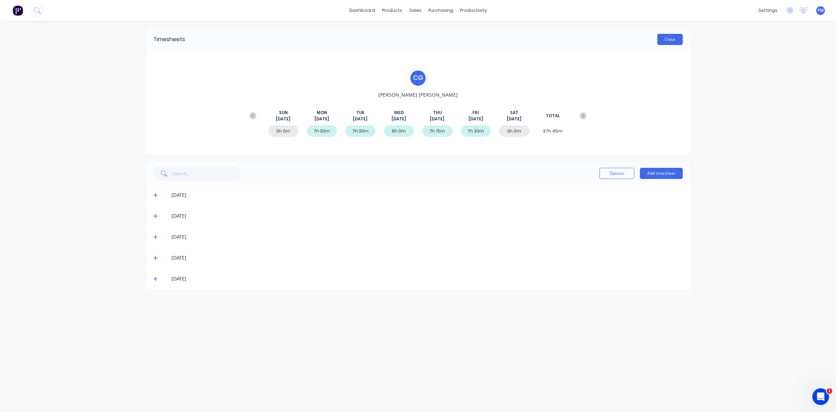
click at [670, 39] on button "Close" at bounding box center [670, 39] width 25 height 11
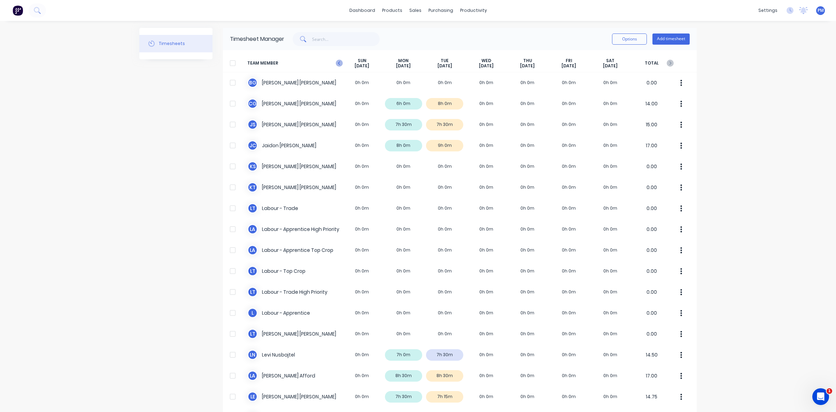
click at [336, 63] on icon at bounding box center [339, 63] width 7 height 7
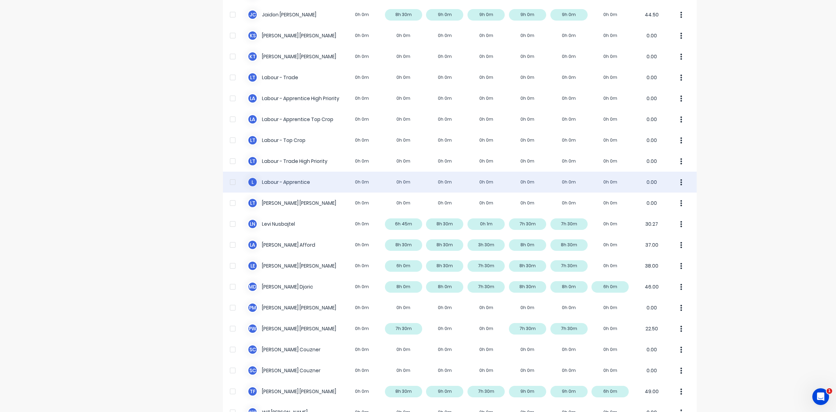
scroll to position [174, 0]
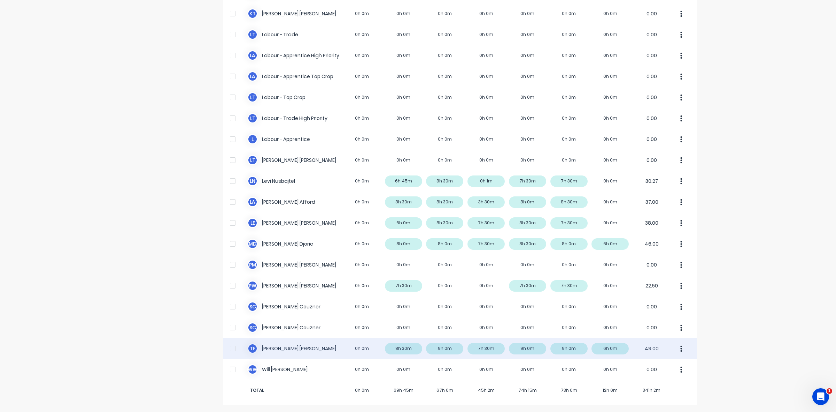
click at [411, 351] on div "T F Todd Fauser 0h 0m 8h 30m 9h 0m 7h 30m 9h 0m 9h 0m 6h 0m 49.00" at bounding box center [460, 348] width 474 height 21
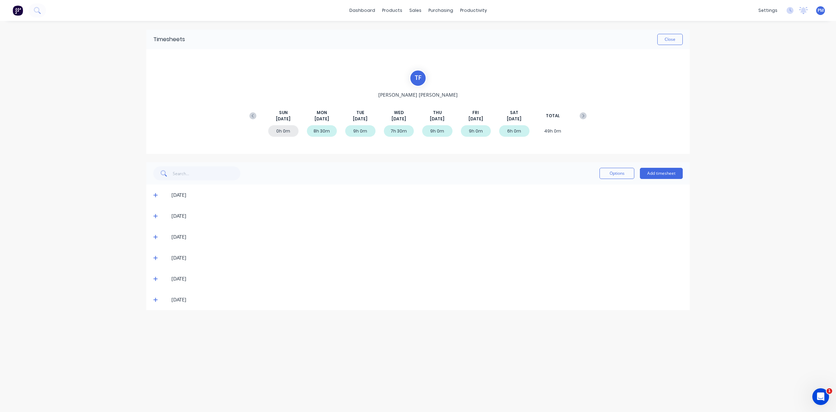
click at [155, 193] on icon at bounding box center [155, 194] width 5 height 5
click at [156, 215] on icon at bounding box center [155, 215] width 5 height 5
click at [155, 215] on icon at bounding box center [155, 215] width 5 height 5
click at [157, 238] on icon at bounding box center [155, 236] width 5 height 5
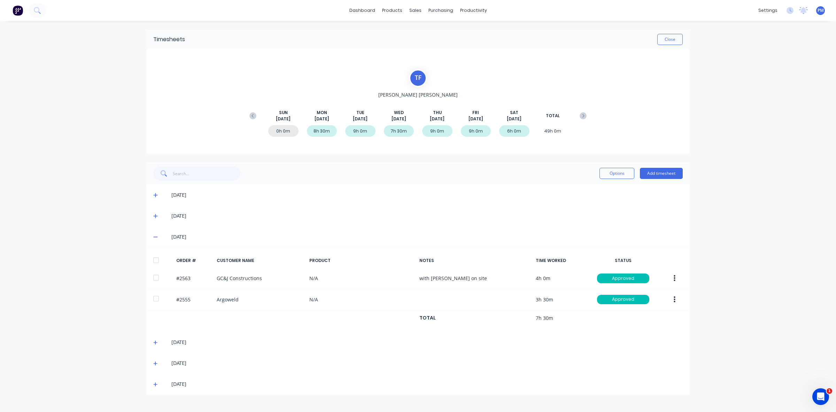
click at [156, 237] on icon at bounding box center [155, 236] width 5 height 5
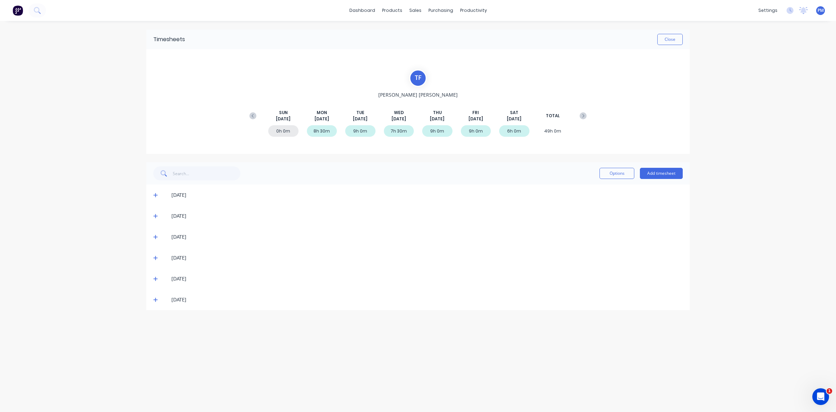
click at [154, 256] on icon at bounding box center [155, 257] width 5 height 5
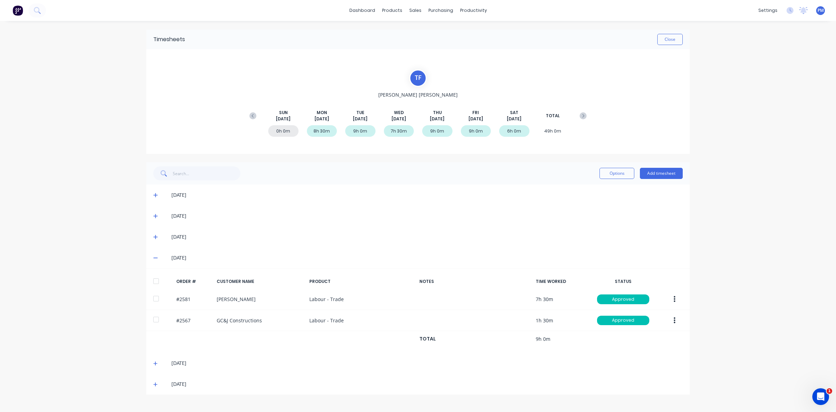
click at [154, 256] on icon at bounding box center [155, 257] width 5 height 5
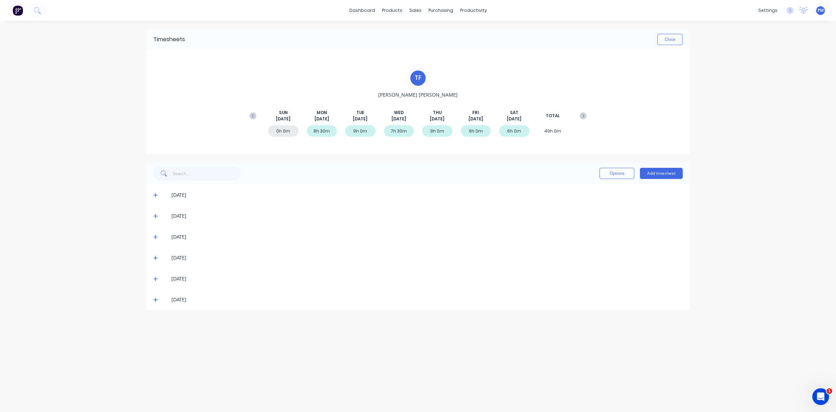
click at [155, 276] on icon at bounding box center [155, 278] width 5 height 5
click at [155, 299] on icon at bounding box center [155, 300] width 4 height 4
click at [155, 299] on icon at bounding box center [155, 299] width 5 height 5
click at [671, 42] on button "Close" at bounding box center [670, 39] width 25 height 11
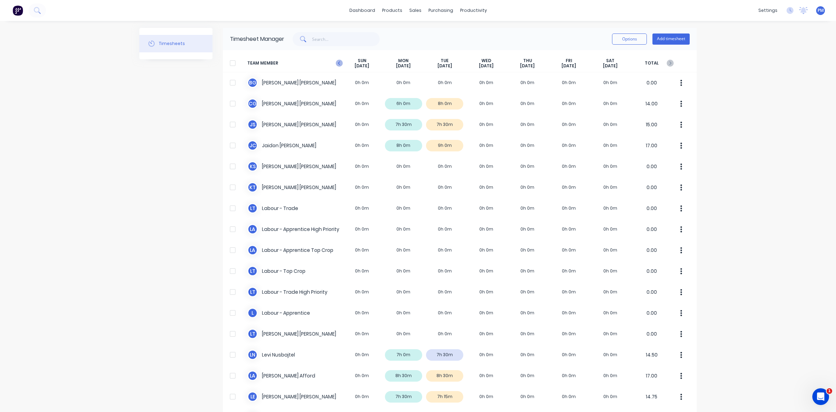
click at [336, 64] on icon at bounding box center [339, 63] width 7 height 7
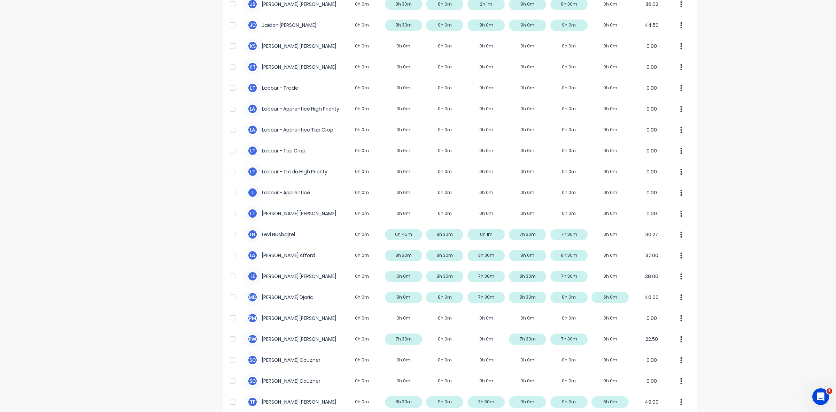
scroll to position [131, 0]
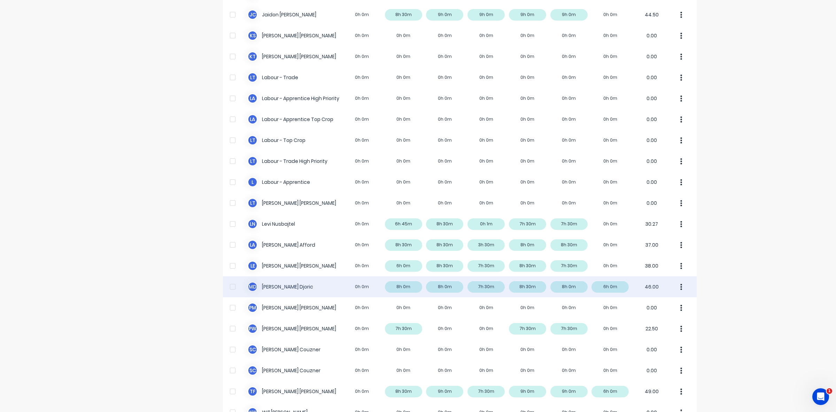
click at [412, 289] on div "M D Micheal Djoric 0h 0m 8h 0m 8h 0m 7h 30m 8h 30m 8h 0m 6h 0m 46.00" at bounding box center [460, 286] width 474 height 21
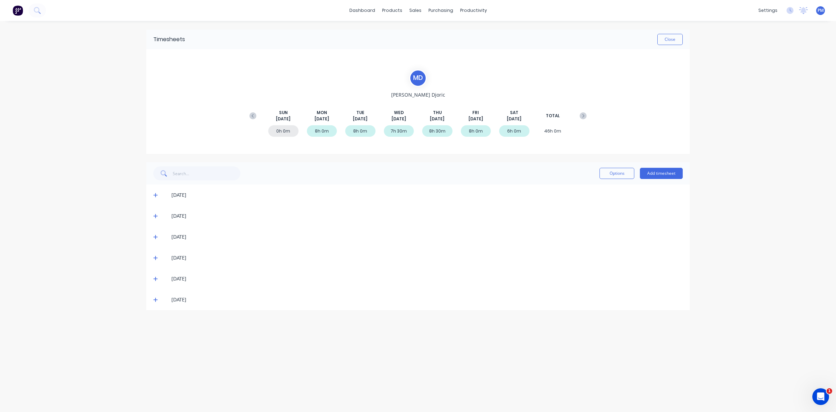
click at [154, 194] on icon at bounding box center [155, 194] width 5 height 5
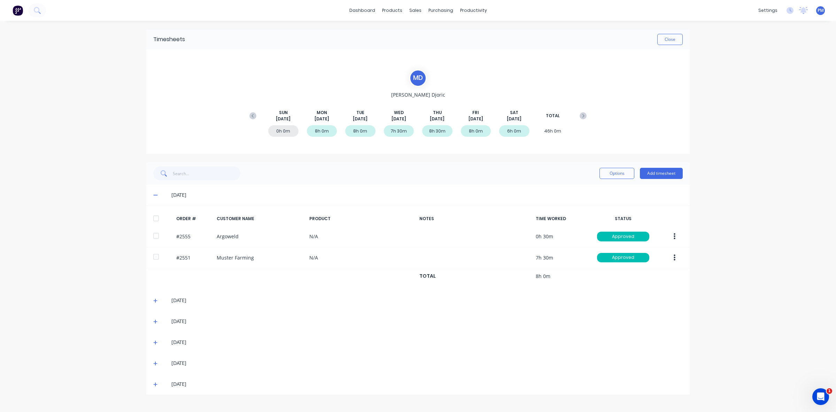
click at [154, 194] on icon at bounding box center [155, 194] width 5 height 5
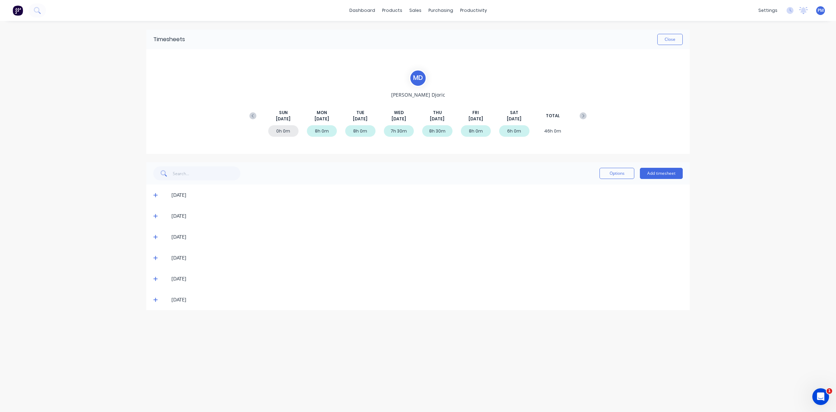
click at [154, 214] on icon at bounding box center [155, 215] width 5 height 5
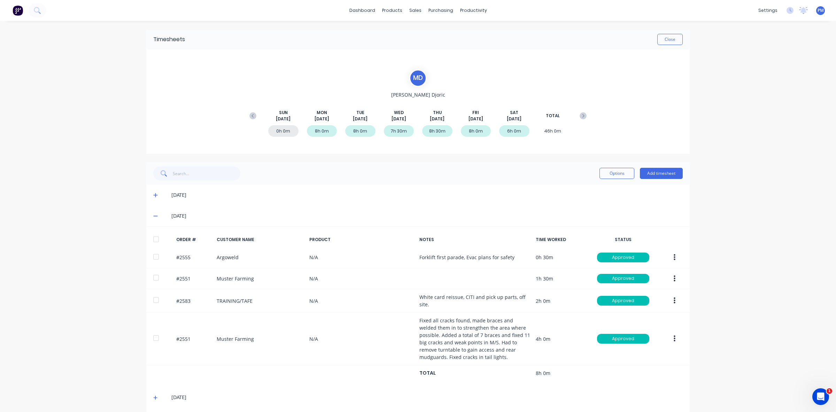
click at [154, 214] on icon at bounding box center [155, 215] width 5 height 5
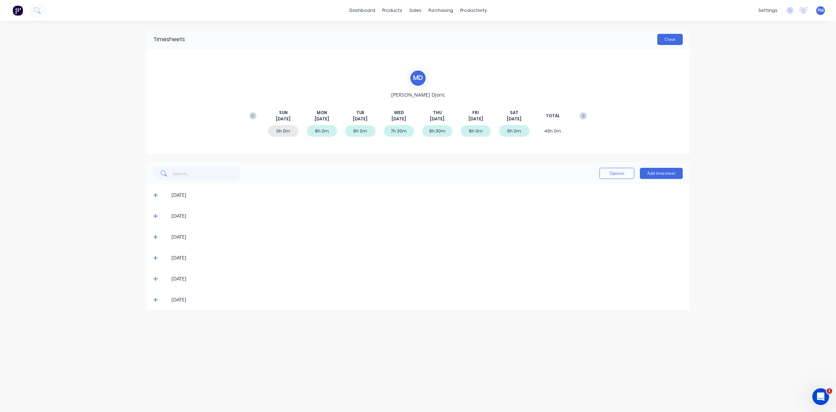
click at [666, 41] on button "Close" at bounding box center [670, 39] width 25 height 11
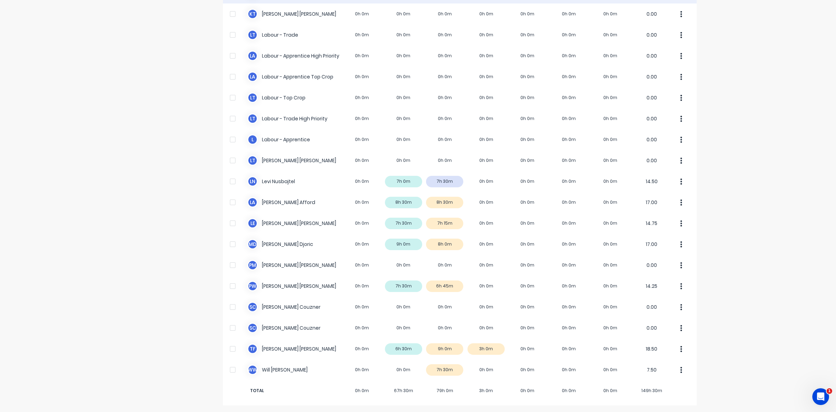
scroll to position [174, 0]
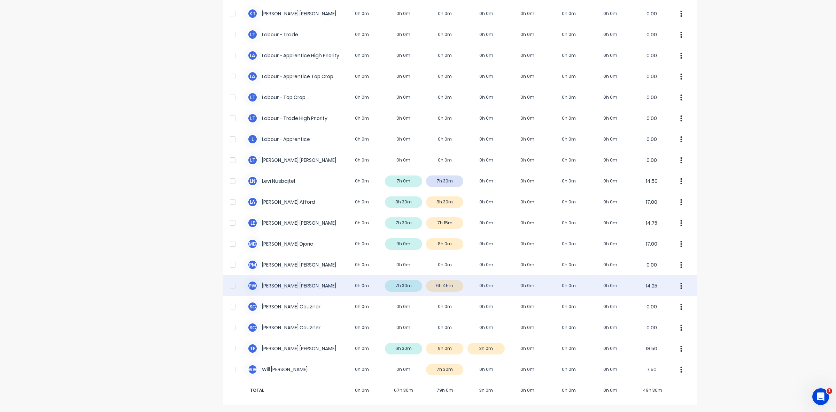
click at [452, 286] on div "P W Paul Wieczorek 0h 0m 7h 30m 6h 45m 0h 0m 0h 0m 0h 0m 0h 0m 14.25" at bounding box center [460, 285] width 474 height 21
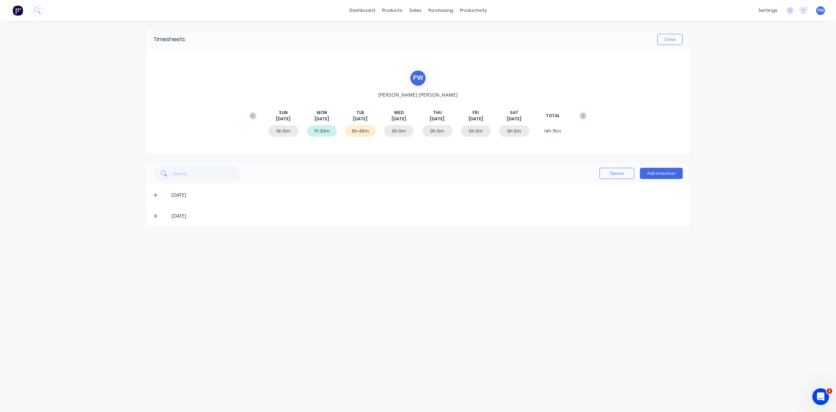
click at [155, 214] on icon at bounding box center [155, 215] width 5 height 5
click at [666, 40] on button "Close" at bounding box center [670, 39] width 25 height 11
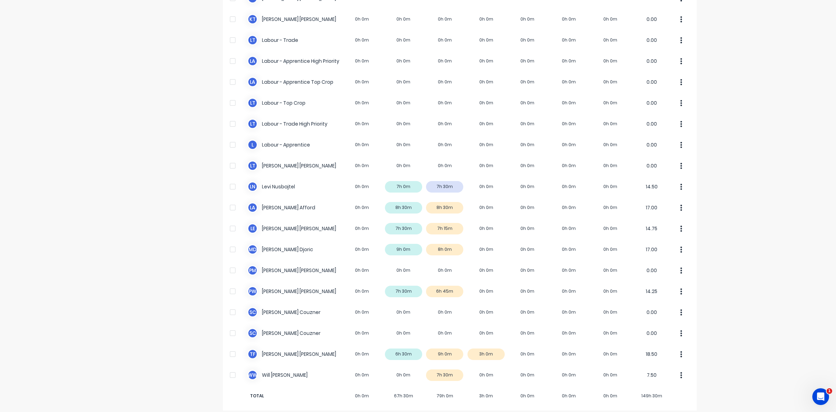
scroll to position [174, 0]
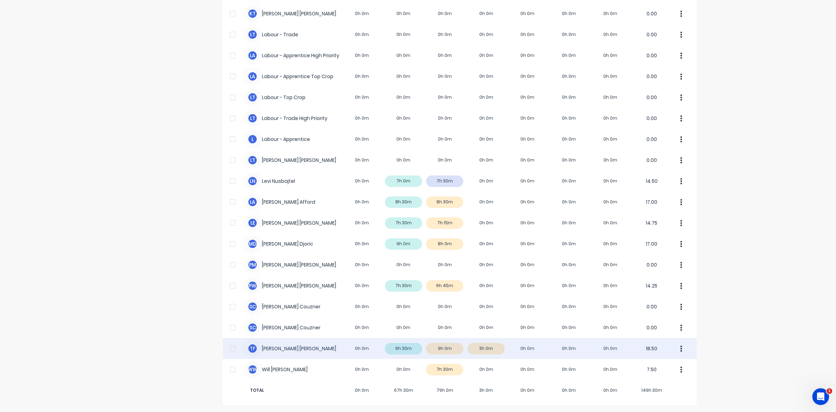
click at [497, 347] on div "T F [PERSON_NAME] 0h 0m 6h 30m 9h 0m 3h 0m 0h 0m 0h 0m 0h 0m 18.50" at bounding box center [460, 348] width 474 height 21
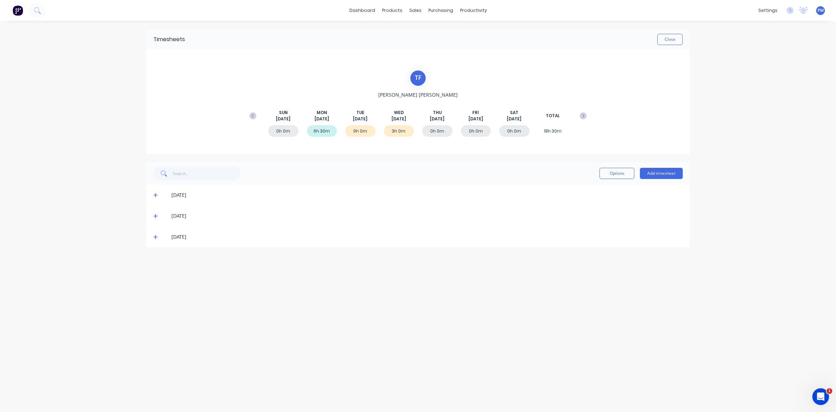
click at [157, 237] on icon at bounding box center [155, 236] width 5 height 5
click at [674, 39] on button "Close" at bounding box center [670, 39] width 25 height 11
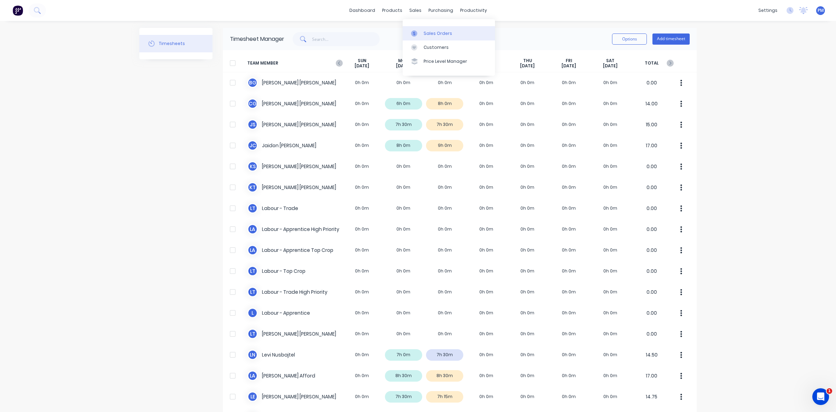
click at [436, 31] on div "Sales Orders" at bounding box center [438, 33] width 29 height 6
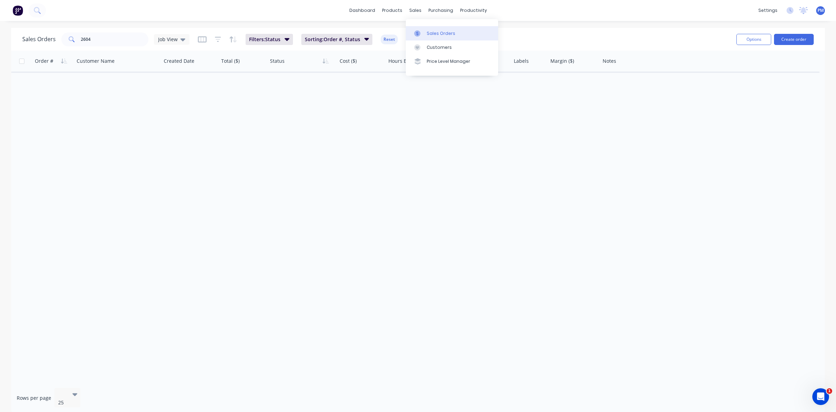
click at [438, 32] on div "Sales Orders" at bounding box center [441, 33] width 29 height 6
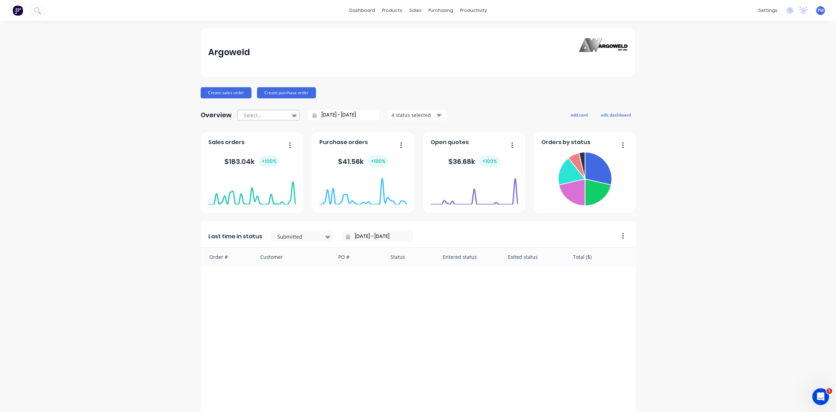
click at [289, 116] on div at bounding box center [294, 115] width 10 height 12
click at [265, 144] on div "Month to date" at bounding box center [268, 143] width 63 height 13
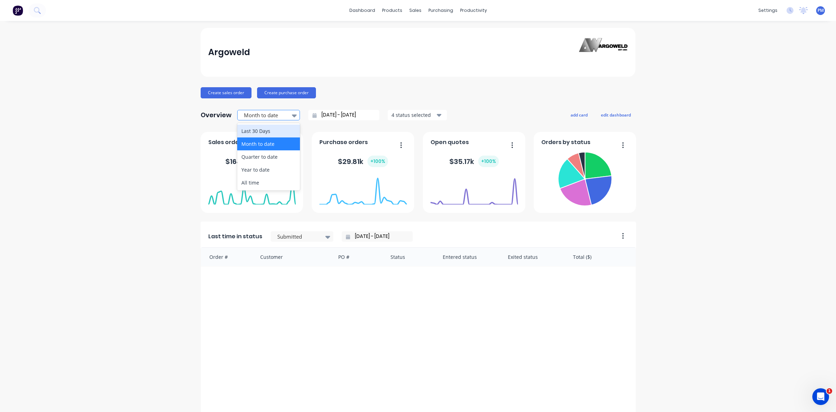
click at [292, 113] on icon at bounding box center [294, 116] width 5 height 8
click at [249, 169] on div "Year to date" at bounding box center [268, 169] width 63 height 13
type input "[DATE] - [DATE]"
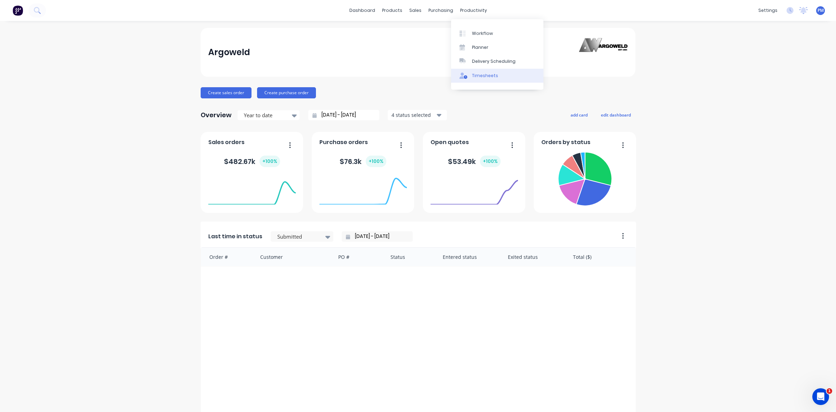
click at [483, 74] on div "Timesheets" at bounding box center [485, 75] width 26 height 6
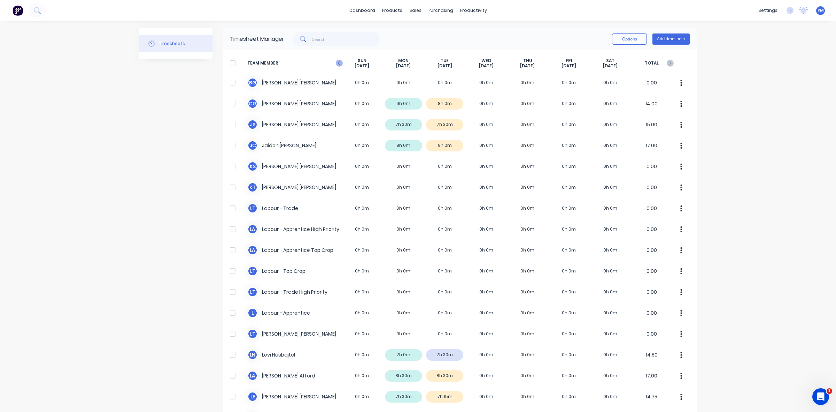
click at [336, 61] on icon at bounding box center [339, 63] width 7 height 7
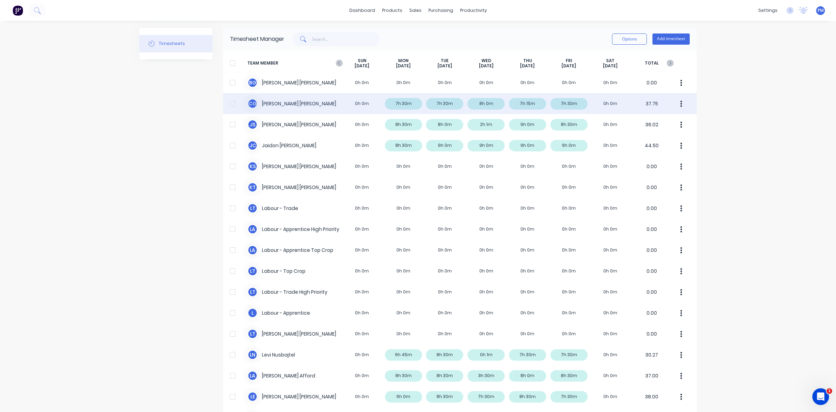
click at [577, 103] on div "C G [PERSON_NAME] 0h 0m 7h 30m 7h 30m 8h 0m 7h 15m 7h 30m 0h 0m 37.75" at bounding box center [460, 103] width 474 height 21
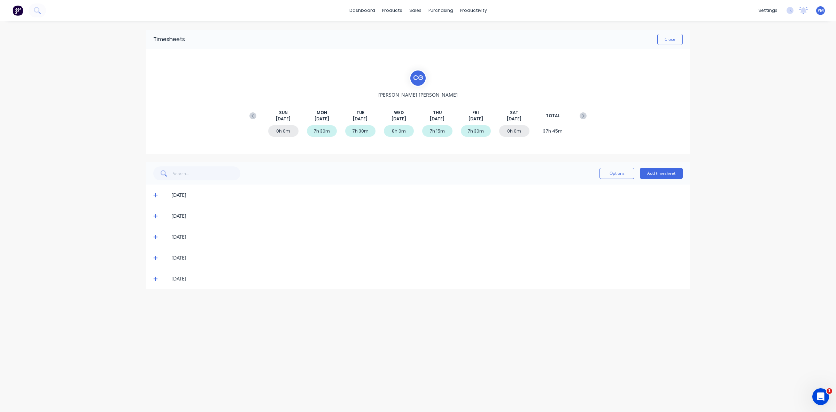
click at [155, 279] on icon at bounding box center [155, 279] width 4 height 4
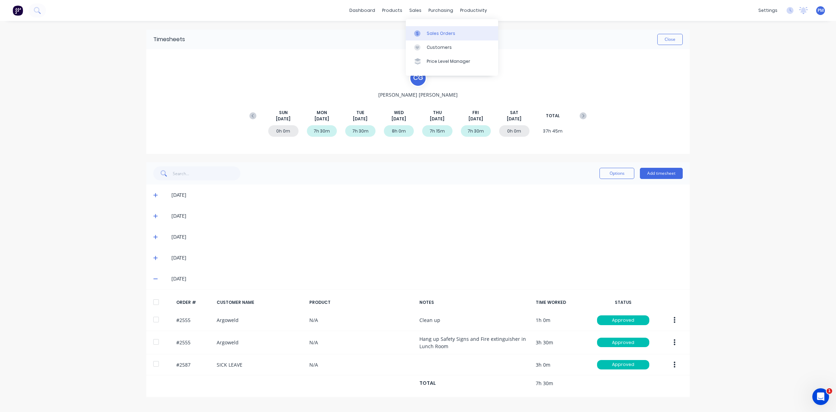
click at [430, 31] on div "Sales Orders" at bounding box center [441, 33] width 29 height 6
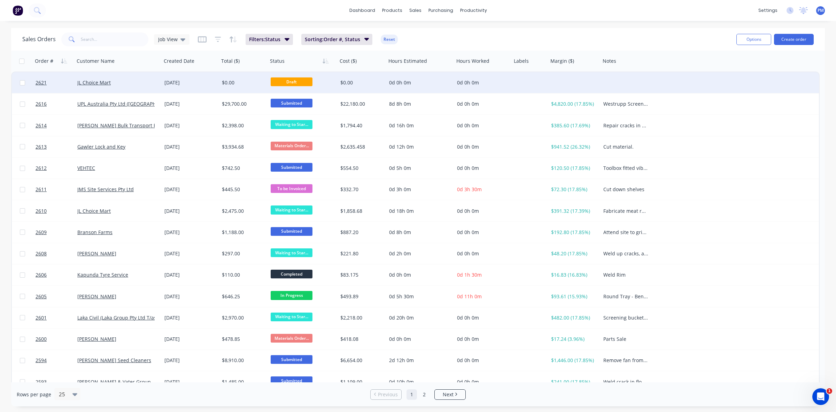
click at [131, 84] on div "JL Choice Mart" at bounding box center [115, 82] width 77 height 7
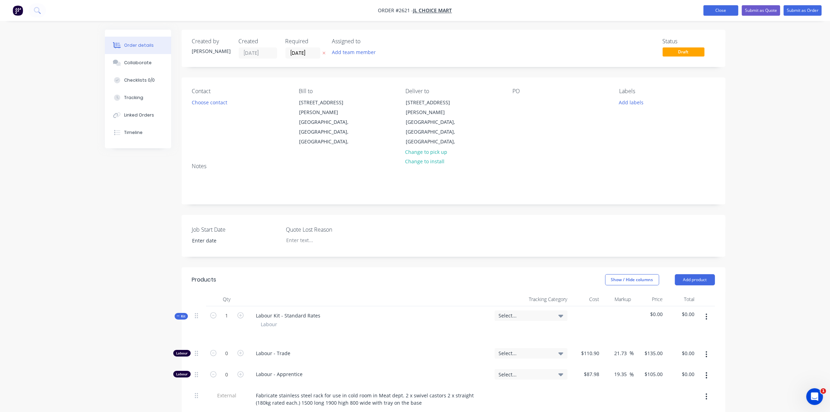
click at [711, 9] on button "Close" at bounding box center [720, 10] width 35 height 10
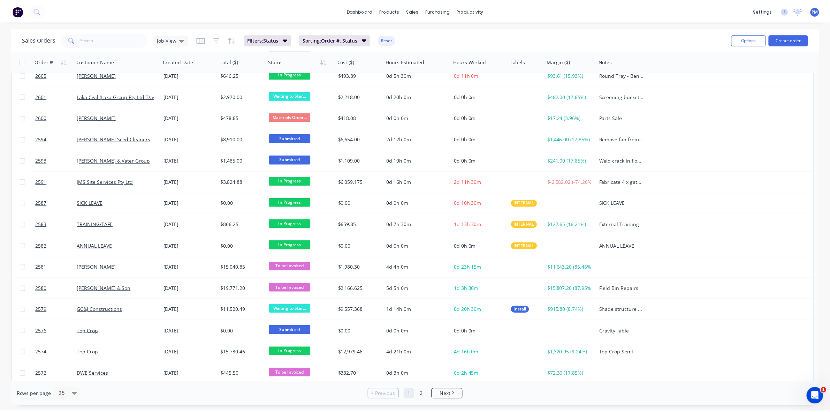
scroll to position [223, 0]
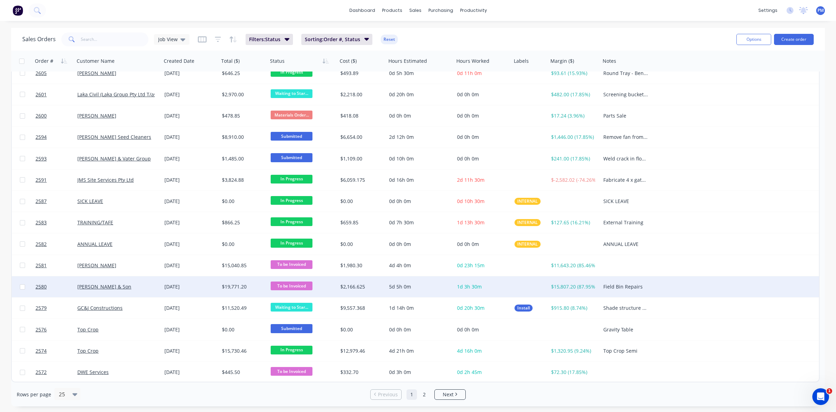
click at [150, 286] on div "[PERSON_NAME] & Son" at bounding box center [115, 286] width 77 height 7
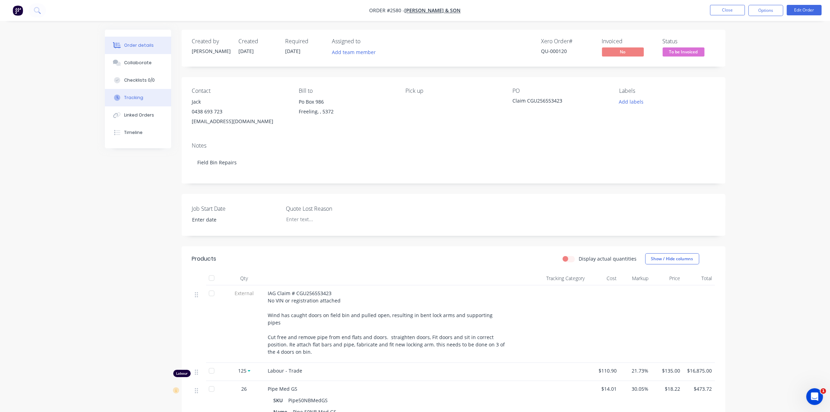
click at [142, 97] on button "Tracking" at bounding box center [138, 97] width 66 height 17
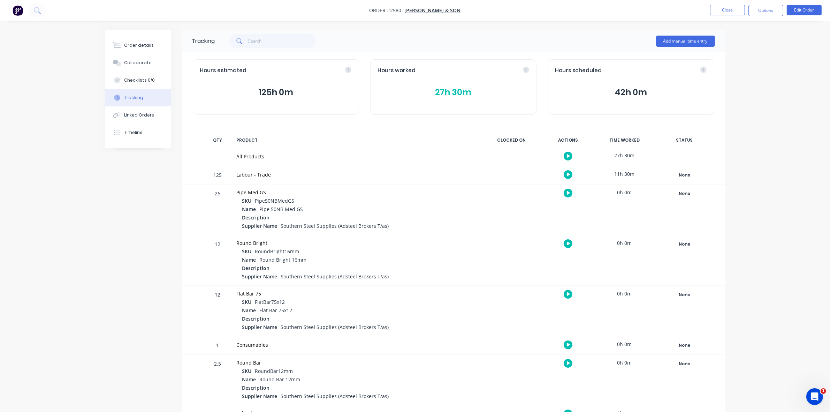
click at [445, 91] on button "27h 30m" at bounding box center [453, 92] width 152 height 13
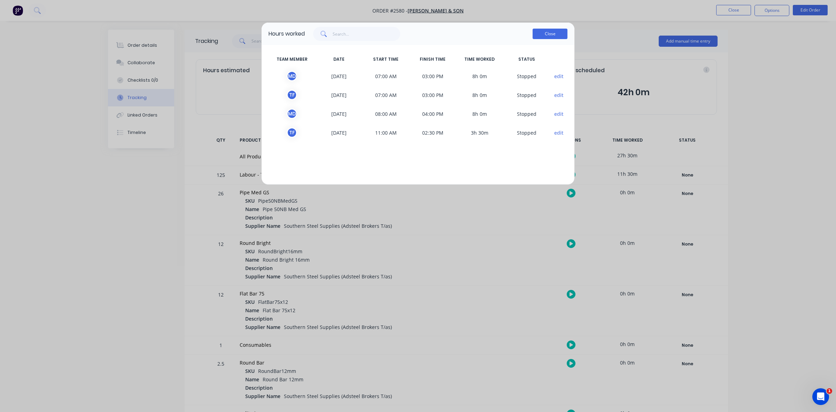
click at [546, 32] on button "Close" at bounding box center [550, 34] width 35 height 10
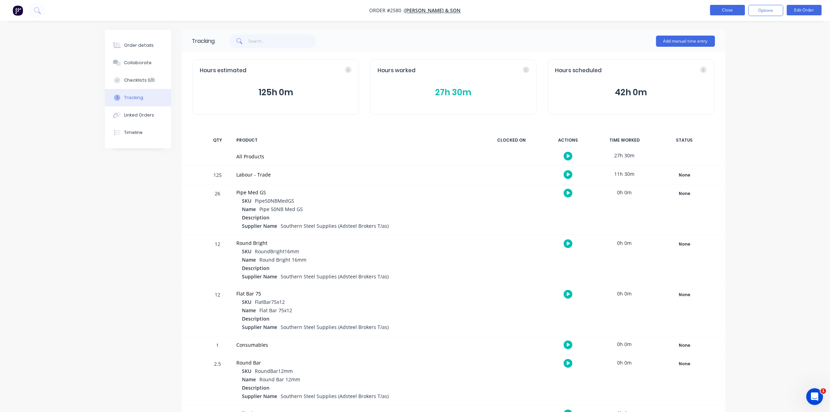
click at [730, 6] on button "Close" at bounding box center [727, 10] width 35 height 10
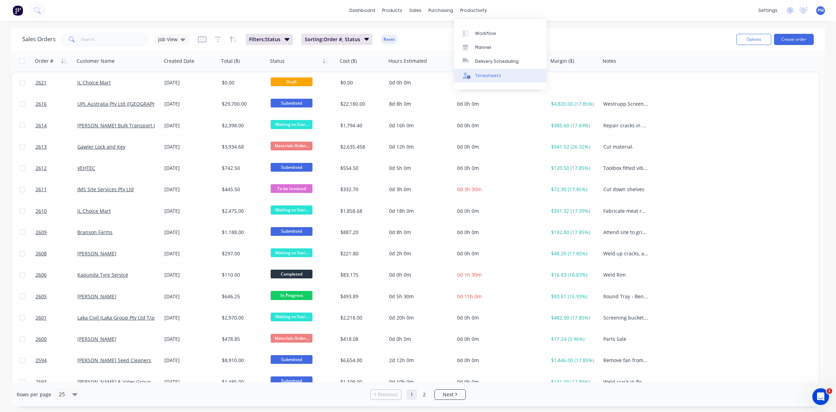
click at [481, 75] on div "Timesheets" at bounding box center [488, 75] width 26 height 6
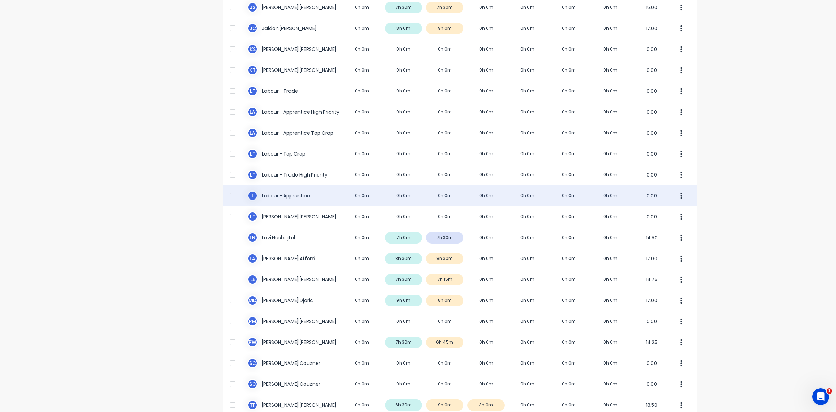
scroll to position [174, 0]
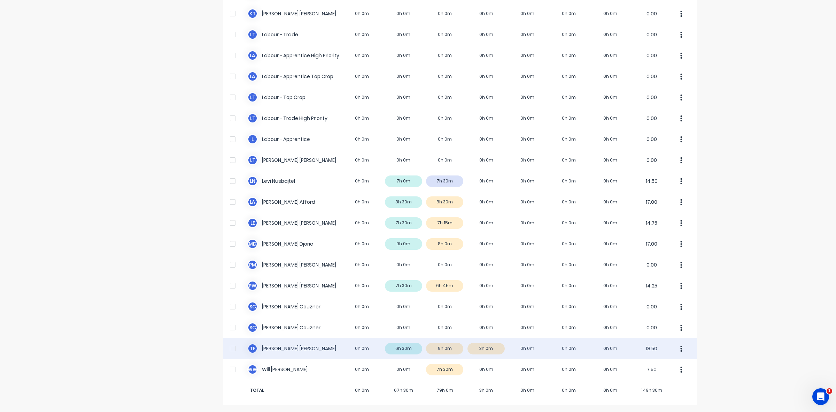
click at [492, 349] on div "T F [PERSON_NAME] 0h 0m 6h 30m 9h 0m 3h 0m 0h 0m 0h 0m 0h 0m 18.50" at bounding box center [460, 348] width 474 height 21
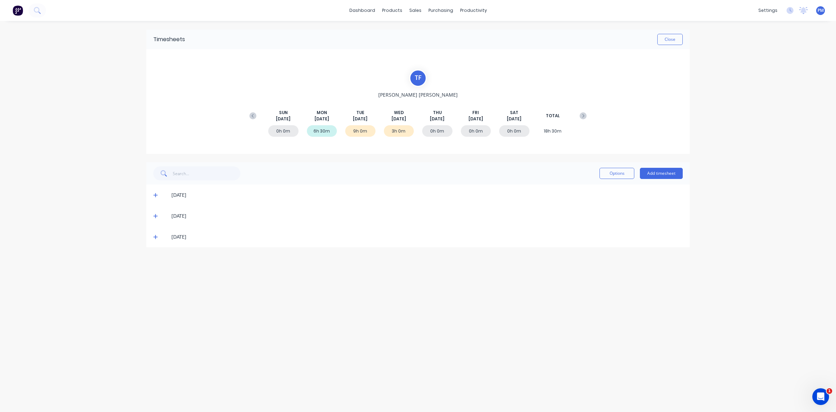
click at [157, 237] on icon at bounding box center [155, 236] width 5 height 5
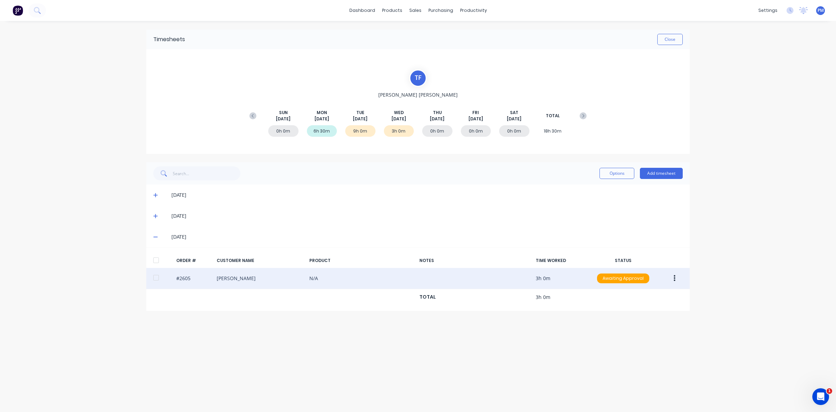
click at [676, 278] on button "button" at bounding box center [675, 278] width 16 height 13
click at [642, 322] on div "Edit" at bounding box center [650, 324] width 54 height 10
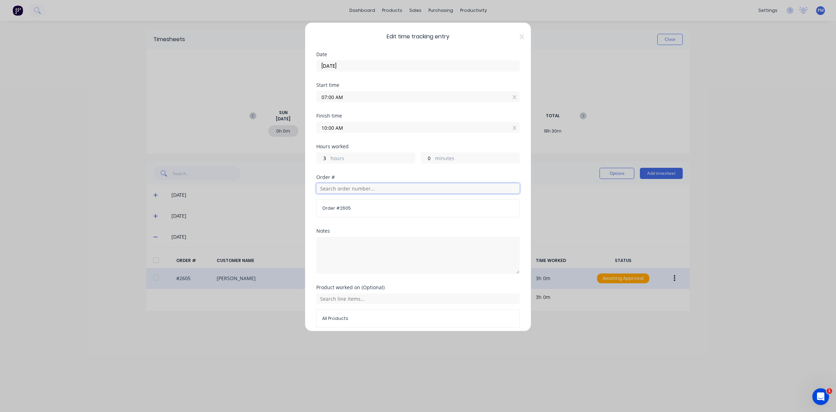
click at [347, 189] on input "text" at bounding box center [417, 188] width 203 height 10
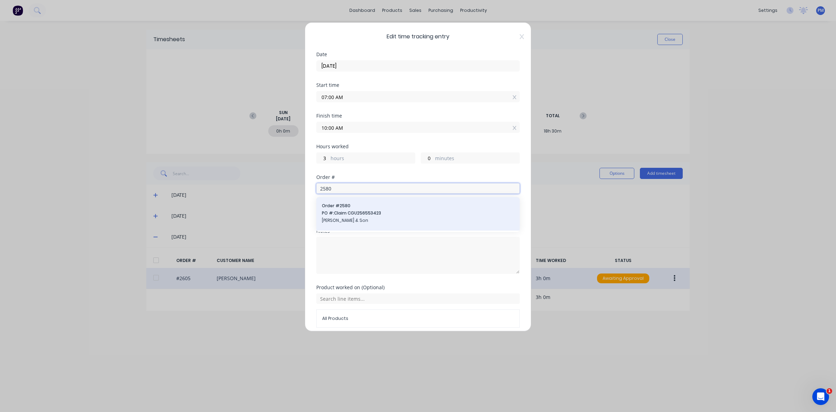
type input "2580"
click at [353, 214] on span "PO #: Claim CGU256553423" at bounding box center [418, 213] width 192 height 6
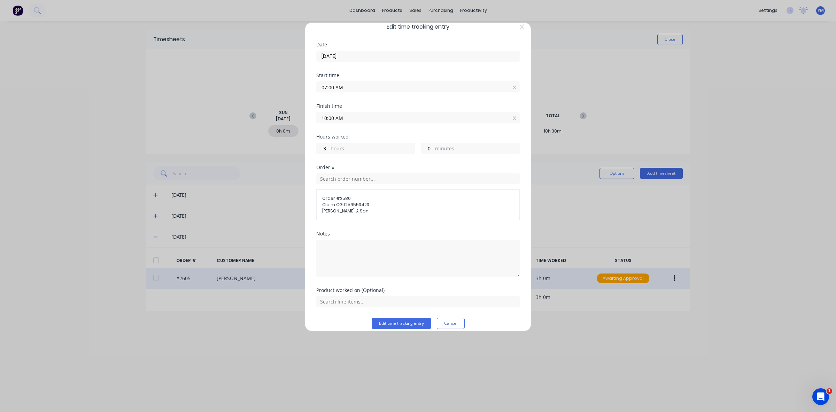
scroll to position [18, 0]
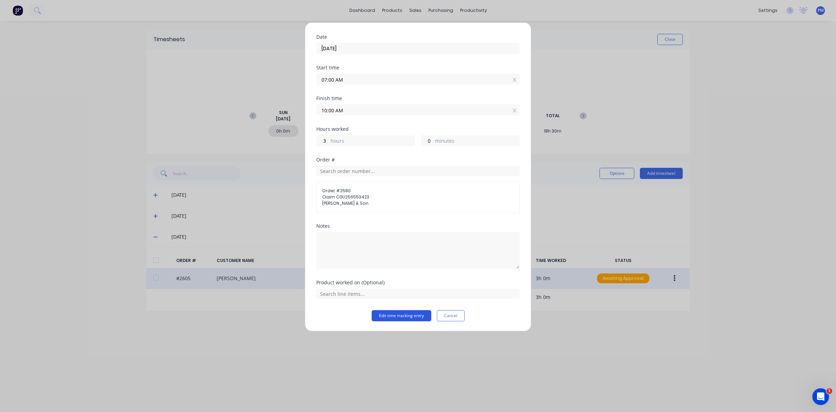
click at [387, 314] on button "Edit time tracking entry" at bounding box center [402, 315] width 60 height 11
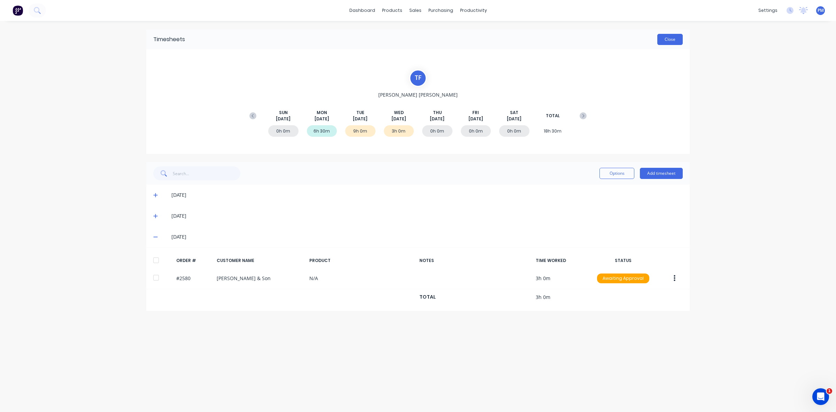
click at [670, 42] on button "Close" at bounding box center [670, 39] width 25 height 11
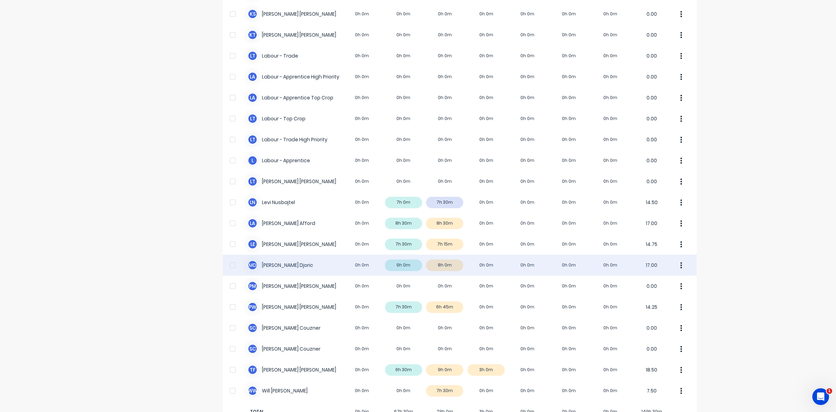
scroll to position [174, 0]
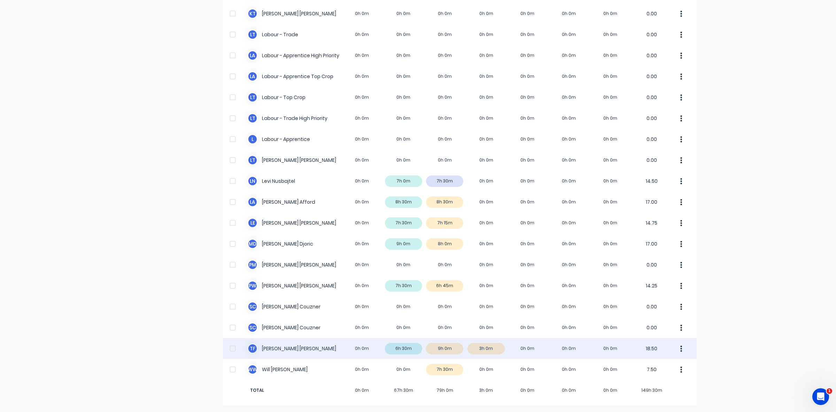
click at [452, 349] on div "T F [PERSON_NAME] 0h 0m 6h 30m 9h 0m 3h 0m 0h 0m 0h 0m 0h 0m 18.50" at bounding box center [460, 348] width 474 height 21
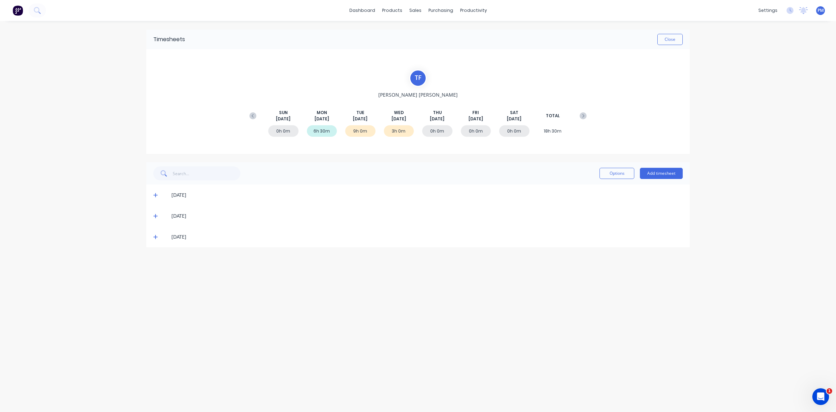
click at [155, 215] on icon at bounding box center [155, 216] width 4 height 4
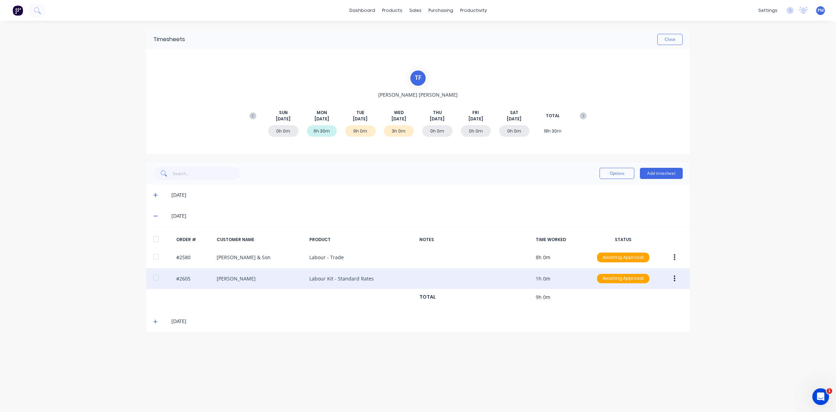
click at [675, 278] on button "button" at bounding box center [675, 278] width 16 height 13
click at [642, 353] on div "Delete" at bounding box center [650, 352] width 54 height 10
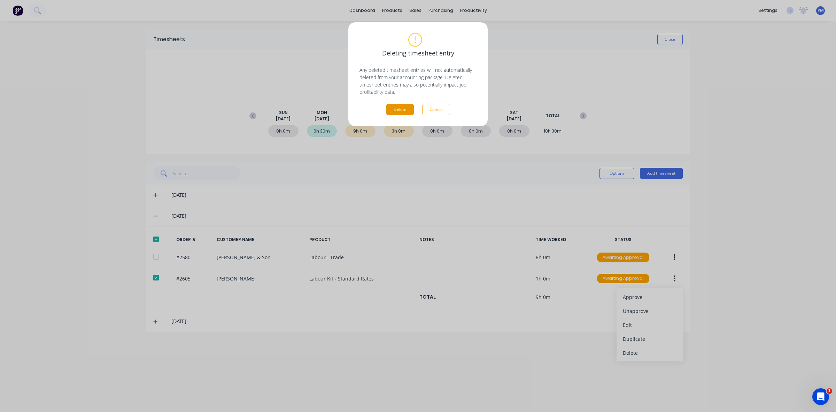
click at [399, 110] on button "Delete" at bounding box center [400, 109] width 28 height 11
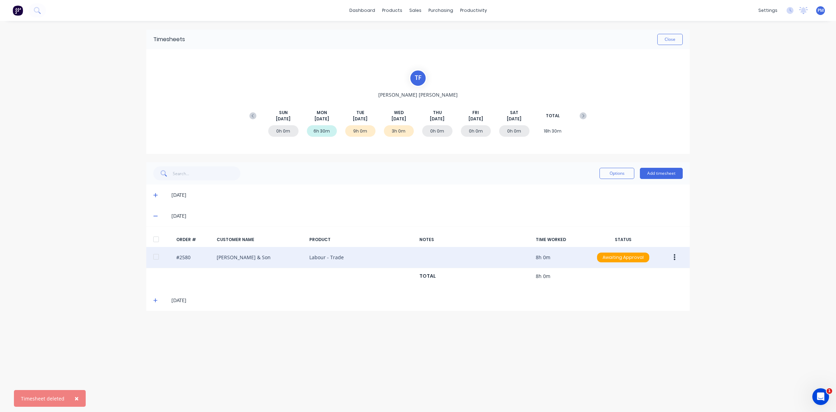
click at [671, 255] on button "button" at bounding box center [675, 257] width 16 height 13
click at [639, 300] on div "Edit" at bounding box center [650, 303] width 54 height 10
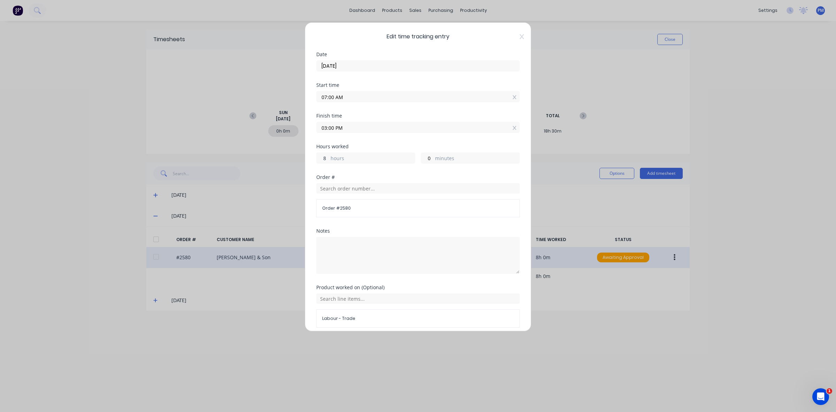
drag, startPoint x: 329, startPoint y: 157, endPoint x: 319, endPoint y: 157, distance: 9.4
click at [319, 157] on input "8" at bounding box center [323, 158] width 12 height 10
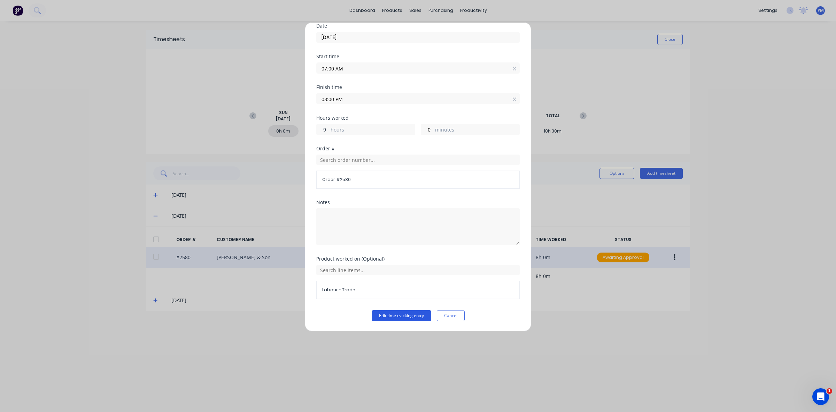
type input "9"
type input "04:00 PM"
click at [403, 317] on button "Edit time tracking entry" at bounding box center [402, 315] width 60 height 11
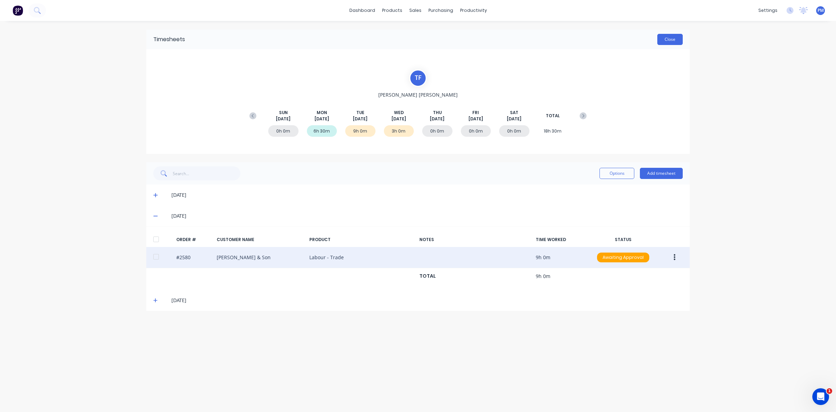
click at [668, 40] on button "Close" at bounding box center [670, 39] width 25 height 11
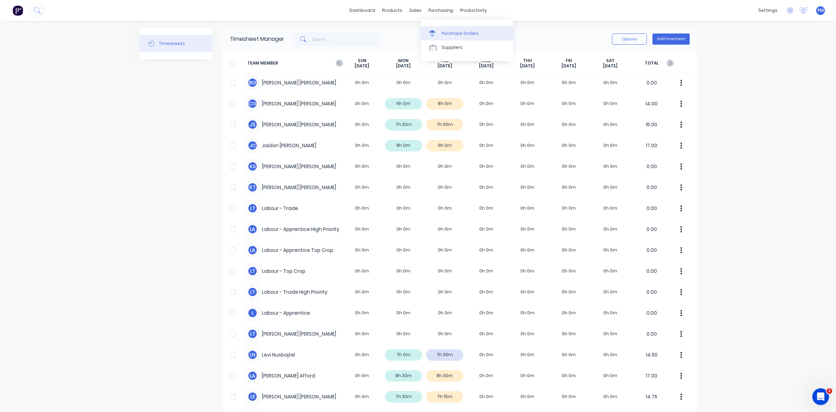
click at [447, 30] on div "Purchase Orders" at bounding box center [460, 33] width 37 height 6
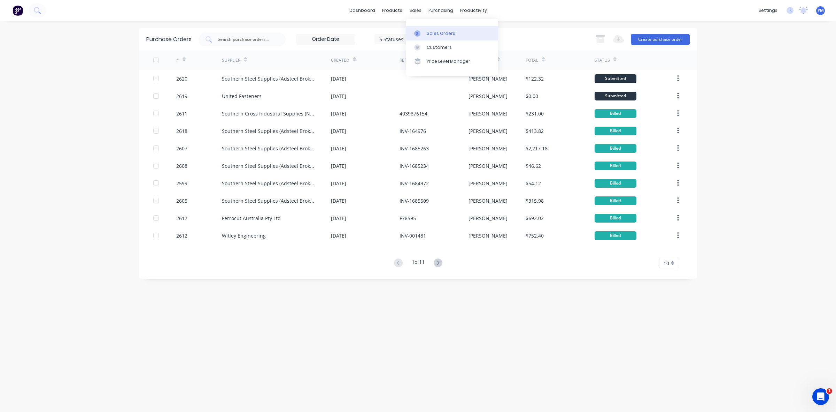
click at [429, 30] on link "Sales Orders" at bounding box center [452, 33] width 92 height 14
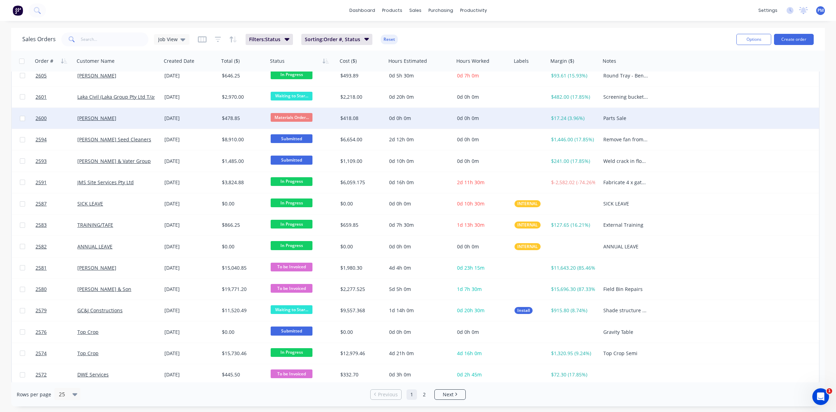
scroll to position [223, 0]
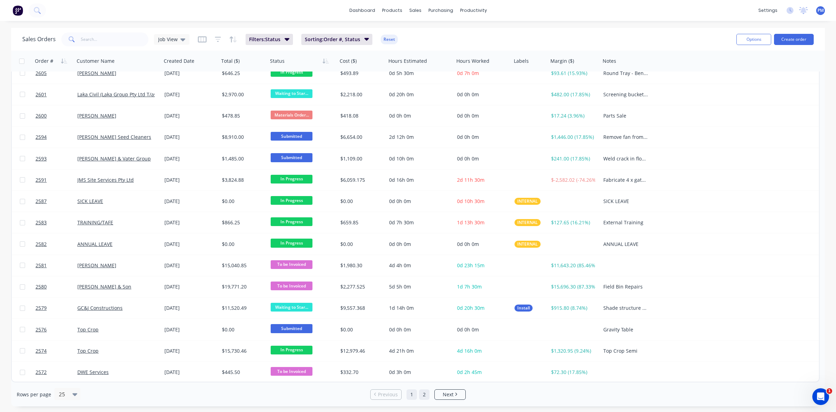
click at [422, 393] on link "2" at bounding box center [424, 394] width 10 height 10
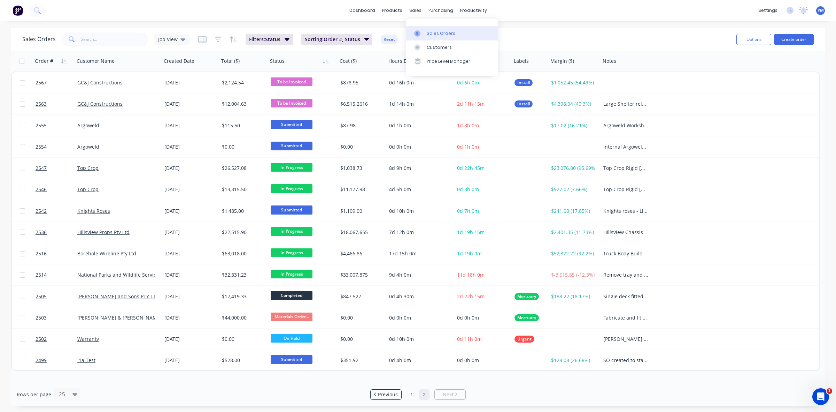
click at [431, 31] on div "Sales Orders" at bounding box center [441, 33] width 29 height 6
click at [432, 34] on div "Sales Orders" at bounding box center [441, 33] width 29 height 6
click at [411, 393] on link "1" at bounding box center [412, 394] width 10 height 10
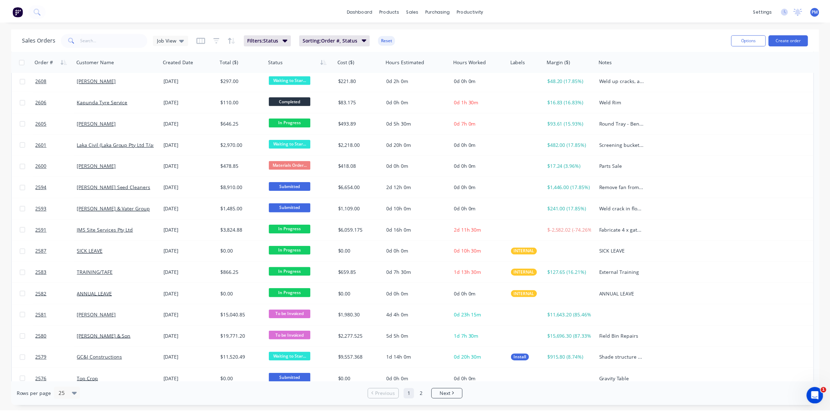
scroll to position [174, 0]
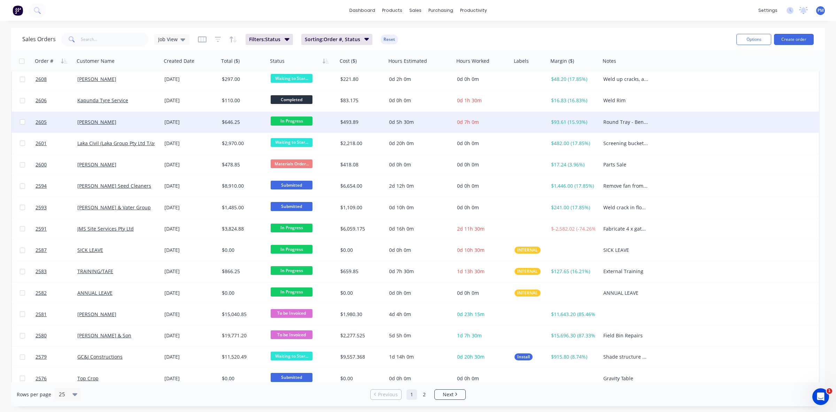
click at [151, 124] on div "[PERSON_NAME]" at bounding box center [115, 121] width 77 height 7
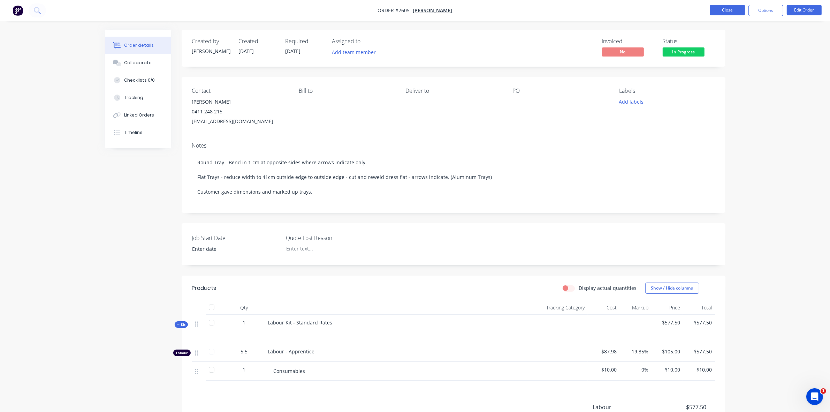
click at [725, 11] on button "Close" at bounding box center [727, 10] width 35 height 10
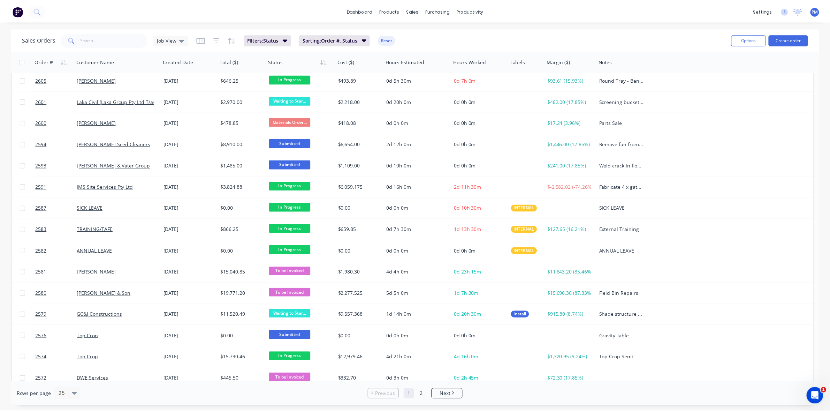
scroll to position [218, 0]
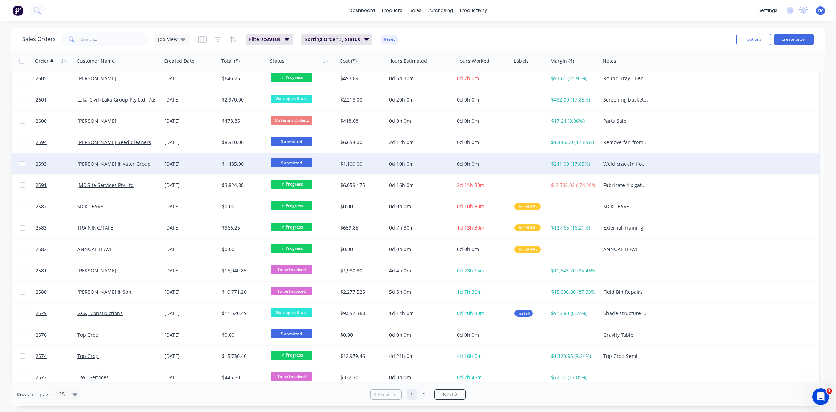
click at [157, 166] on div "[PERSON_NAME] & Vater Group" at bounding box center [118, 163] width 82 height 7
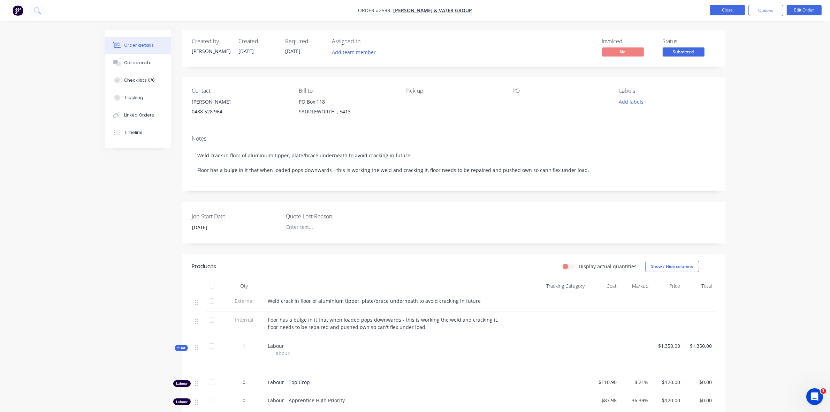
click at [732, 13] on button "Close" at bounding box center [727, 10] width 35 height 10
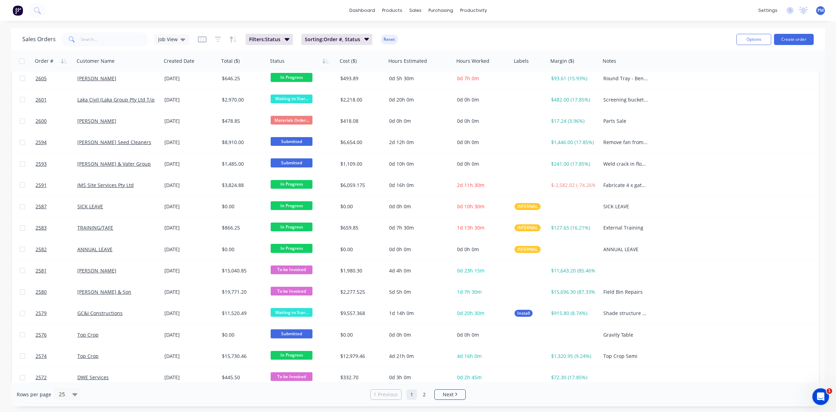
scroll to position [223, 0]
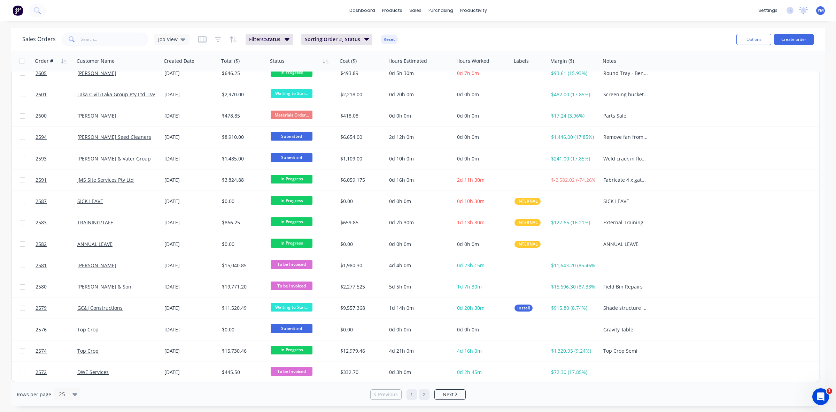
click at [421, 395] on link "2" at bounding box center [424, 394] width 10 height 10
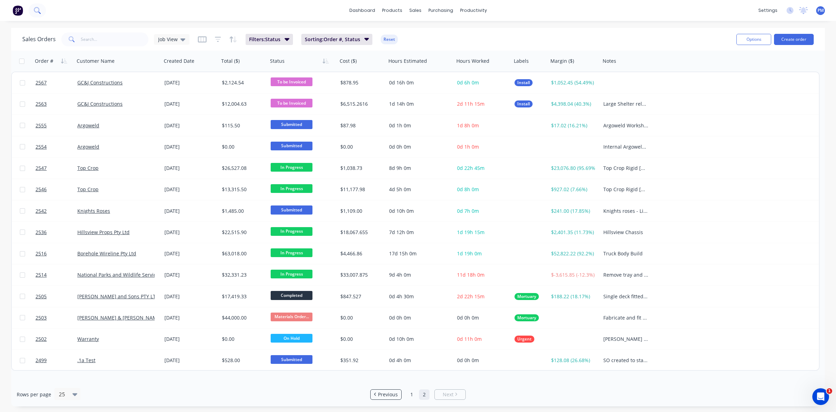
click at [37, 10] on icon at bounding box center [37, 10] width 7 height 7
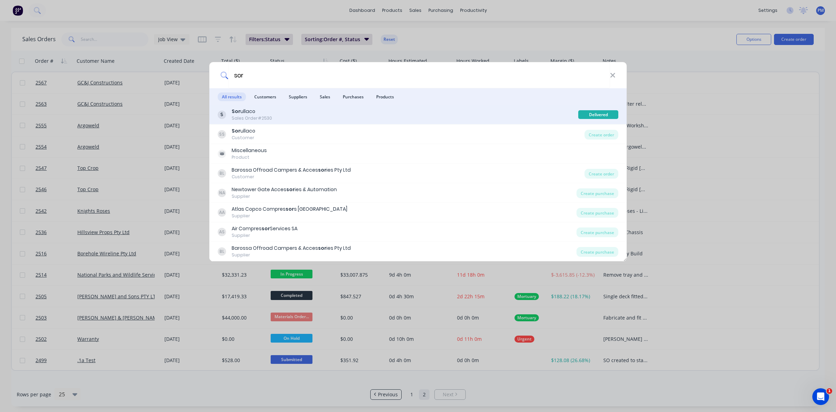
type input "sor"
click at [251, 114] on div "Sor ullaco" at bounding box center [252, 111] width 40 height 7
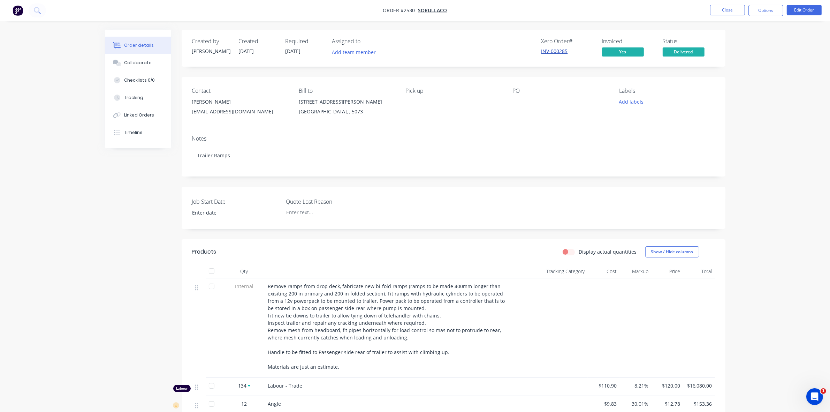
click at [553, 49] on link "INV-000285" at bounding box center [554, 51] width 26 height 7
click at [715, 9] on button "Close" at bounding box center [727, 10] width 35 height 10
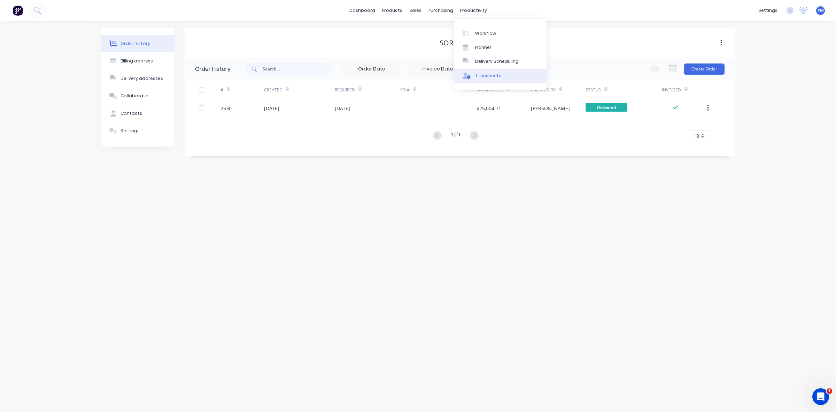
click at [481, 74] on div "Timesheets" at bounding box center [488, 75] width 26 height 6
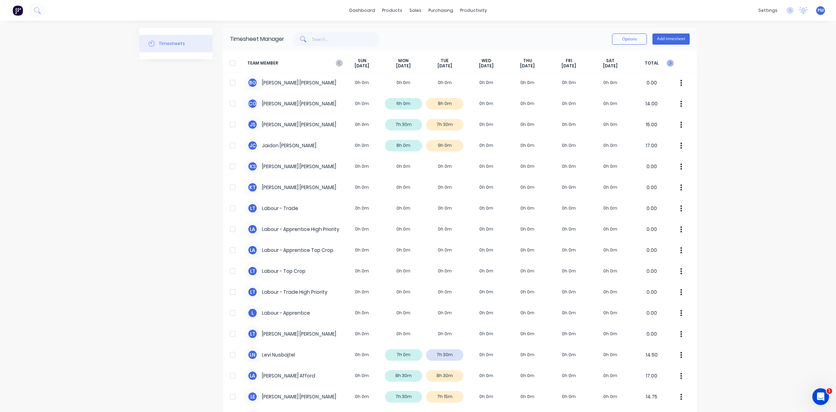
click at [668, 63] on icon at bounding box center [670, 63] width 7 height 7
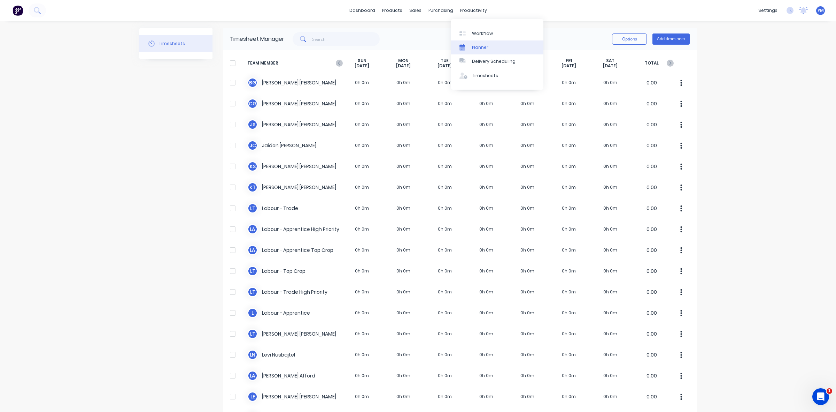
click at [479, 45] on div "Planner" at bounding box center [480, 47] width 16 height 6
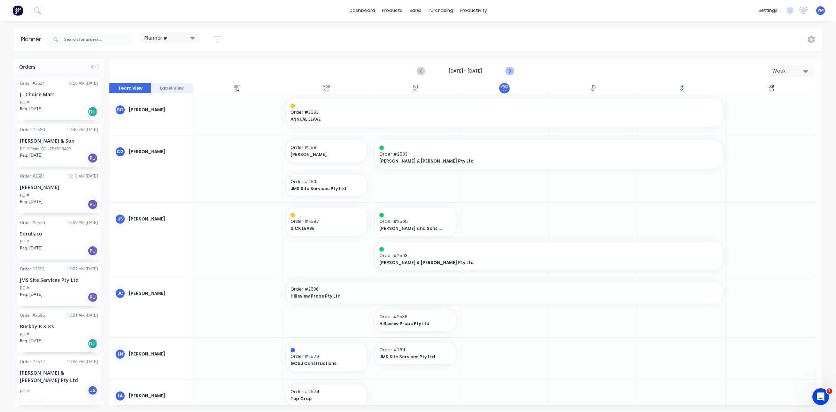
click at [509, 69] on icon "Next page" at bounding box center [509, 71] width 8 height 8
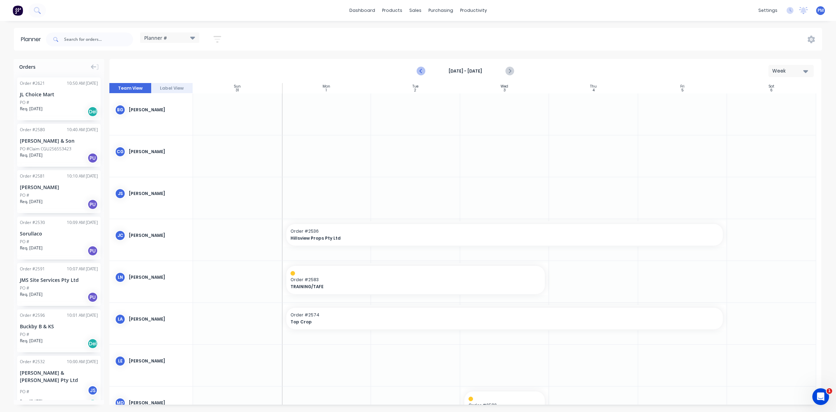
click at [422, 68] on icon "Previous page" at bounding box center [421, 71] width 8 height 8
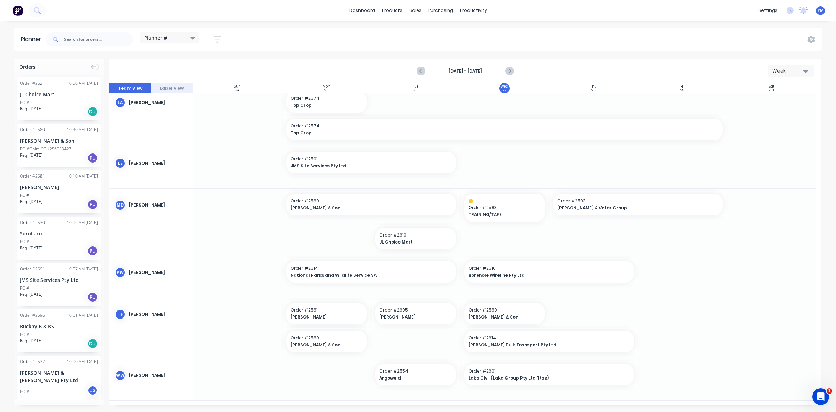
scroll to position [294, 0]
drag, startPoint x: 368, startPoint y: 338, endPoint x: 405, endPoint y: 339, distance: 36.6
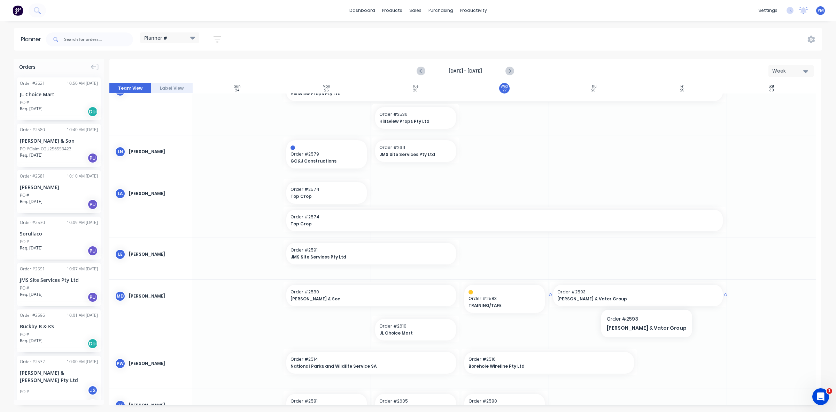
scroll to position [159, 0]
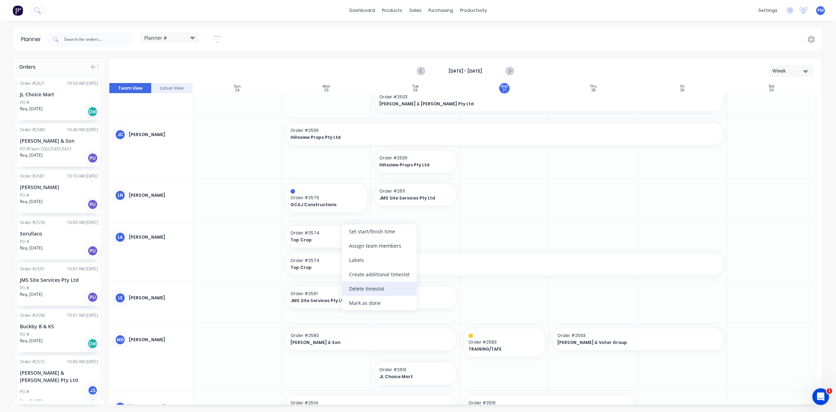
click at [367, 286] on div "Delete timeslot" at bounding box center [379, 288] width 75 height 14
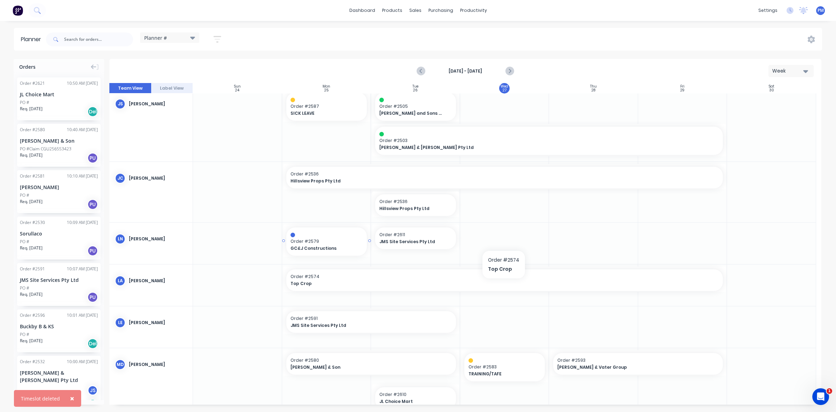
scroll to position [71, 0]
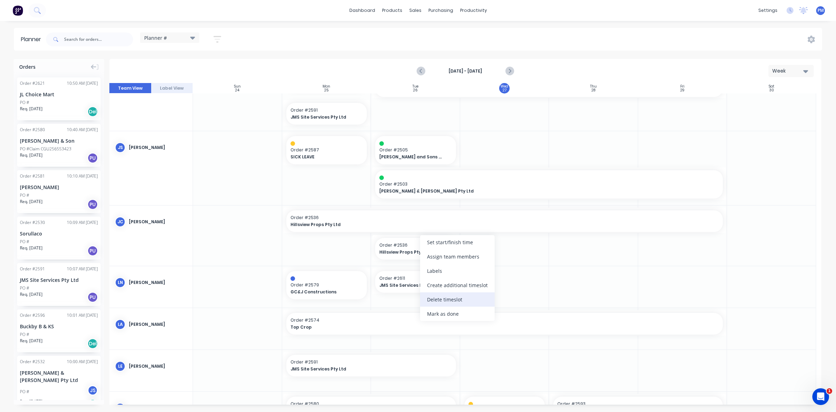
click at [441, 298] on div "Delete timeslot" at bounding box center [457, 299] width 75 height 14
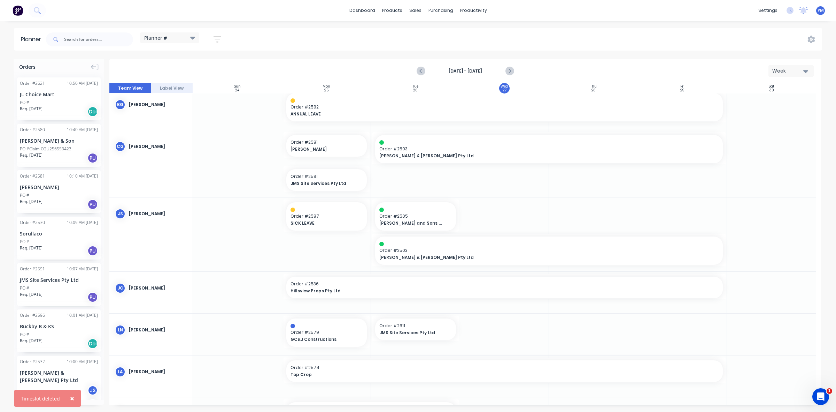
scroll to position [0, 0]
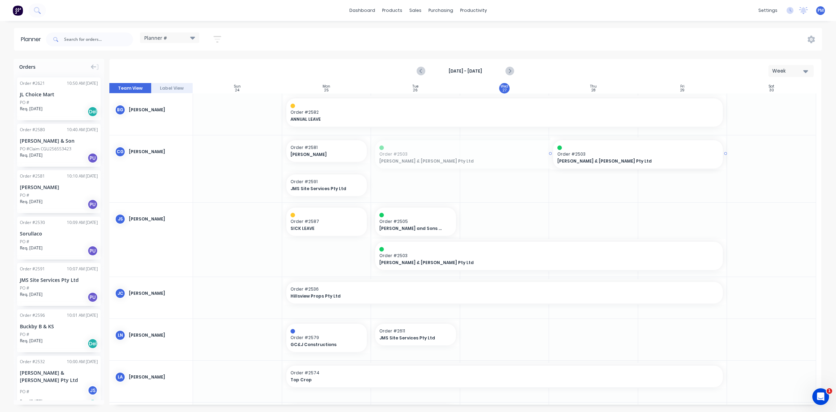
drag, startPoint x: 371, startPoint y: 152, endPoint x: 542, endPoint y: 152, distance: 170.7
click at [347, 181] on span "Order # 2591" at bounding box center [327, 181] width 72 height 6
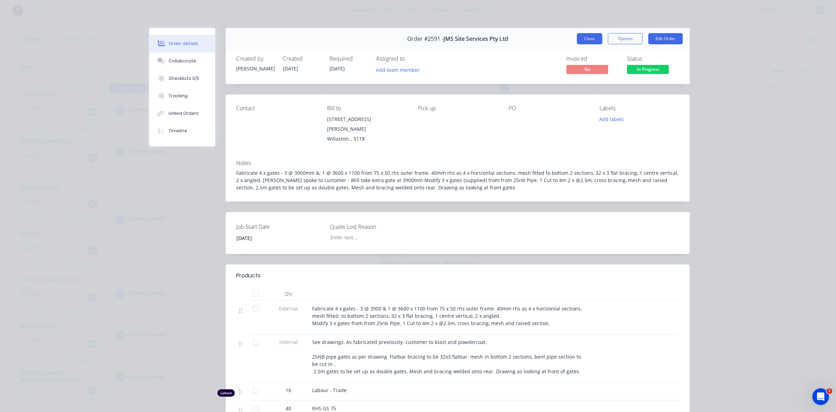
click at [581, 41] on button "Close" at bounding box center [589, 38] width 25 height 11
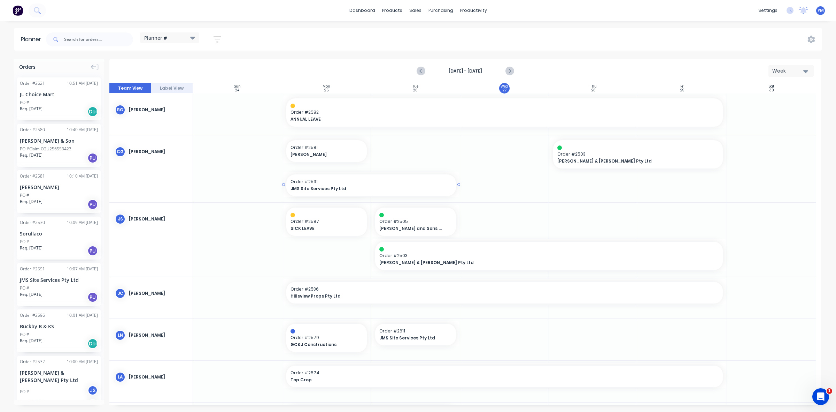
drag, startPoint x: 370, startPoint y: 183, endPoint x: 398, endPoint y: 182, distance: 27.9
drag, startPoint x: 457, startPoint y: 183, endPoint x: 486, endPoint y: 182, distance: 29.3
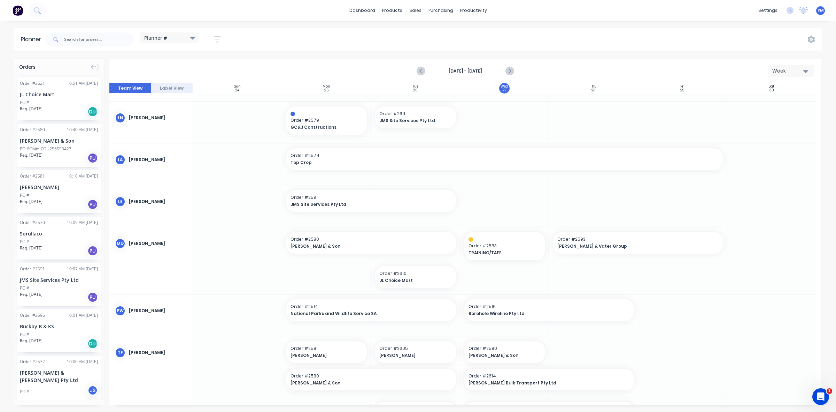
scroll to position [218, 0]
drag, startPoint x: 456, startPoint y: 198, endPoint x: 474, endPoint y: 197, distance: 17.8
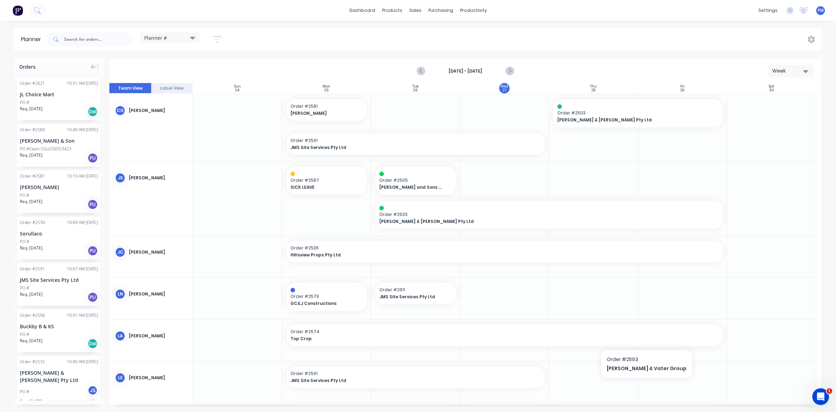
scroll to position [0, 0]
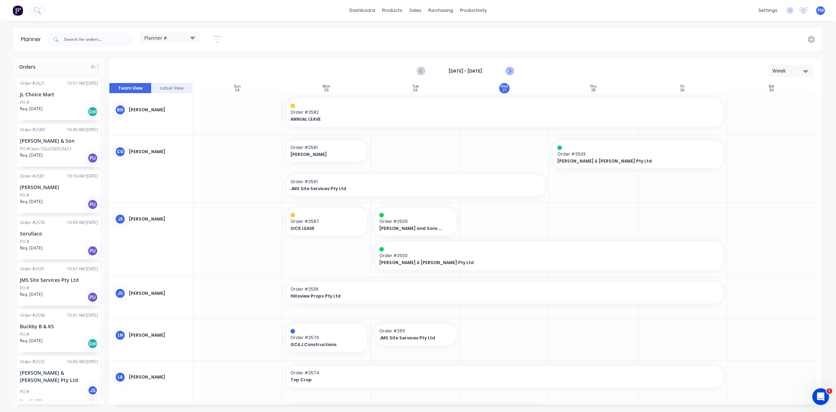
click at [512, 70] on icon "Next page" at bounding box center [509, 71] width 8 height 8
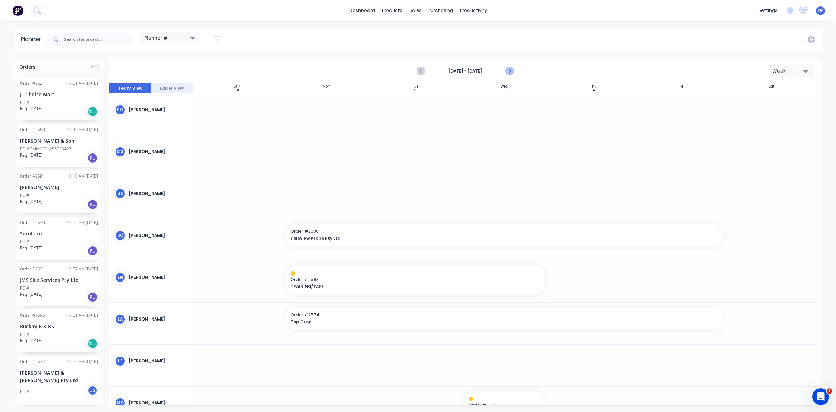
click at [510, 70] on icon "Next page" at bounding box center [509, 71] width 3 height 6
click at [509, 71] on icon "Next page" at bounding box center [509, 71] width 8 height 8
click at [421, 70] on icon "Previous page" at bounding box center [421, 71] width 8 height 8
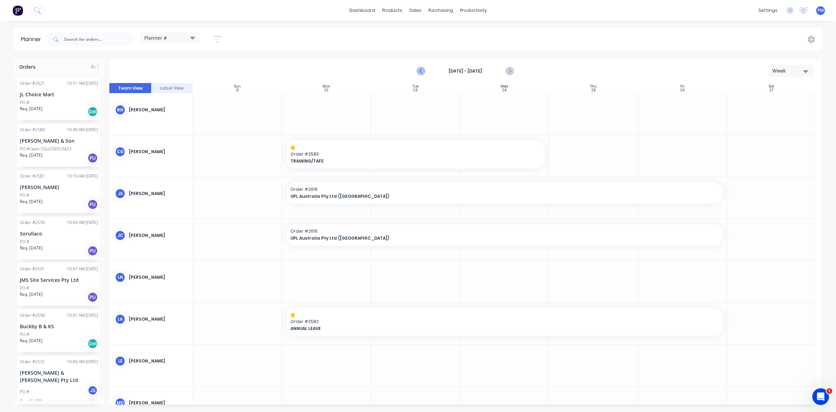
click at [421, 70] on icon "Previous page" at bounding box center [421, 71] width 8 height 8
click at [509, 72] on icon "Next page" at bounding box center [509, 71] width 8 height 8
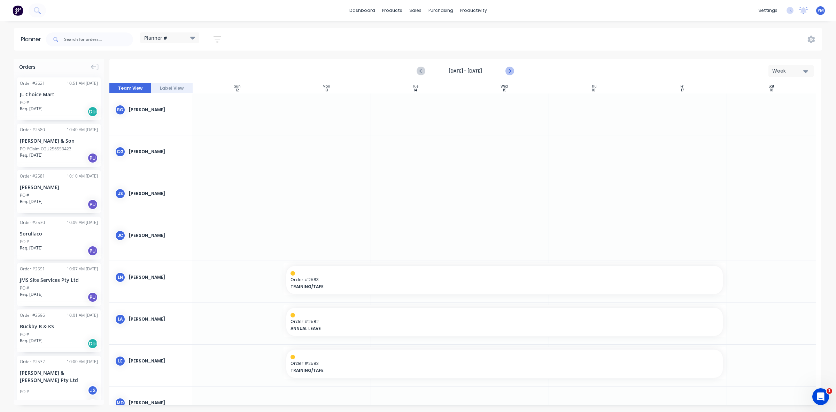
click at [510, 71] on icon "Next page" at bounding box center [509, 71] width 3 height 6
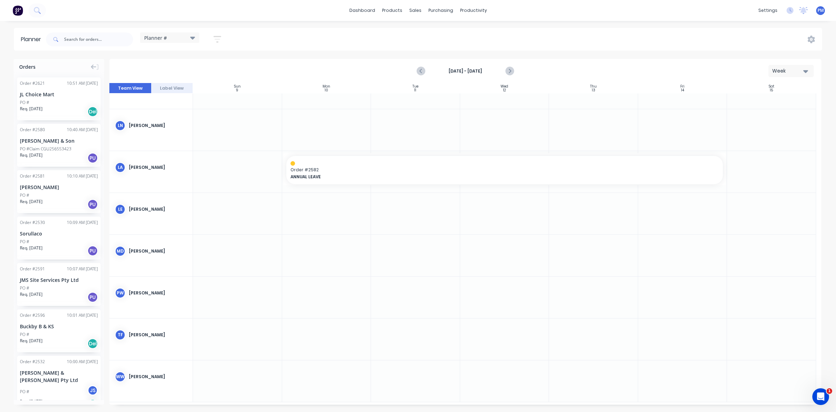
scroll to position [154, 0]
click at [422, 71] on icon "Previous page" at bounding box center [421, 71] width 8 height 8
click at [420, 72] on icon "Previous page" at bounding box center [421, 71] width 8 height 8
click at [422, 71] on icon "Previous page" at bounding box center [421, 71] width 8 height 8
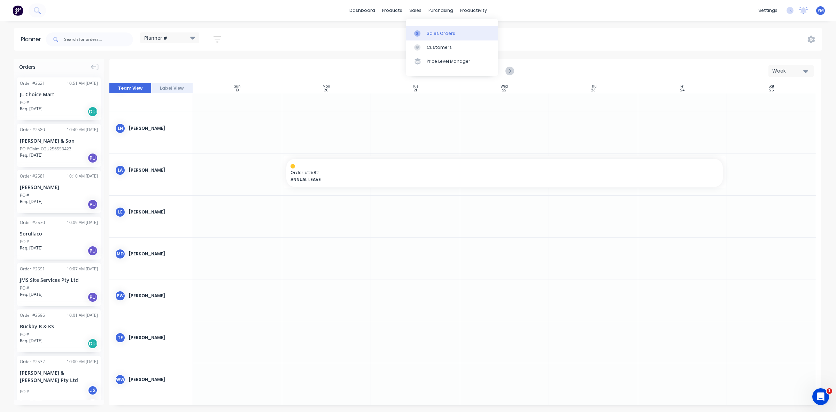
click at [429, 32] on div "Sales Orders" at bounding box center [441, 33] width 29 height 6
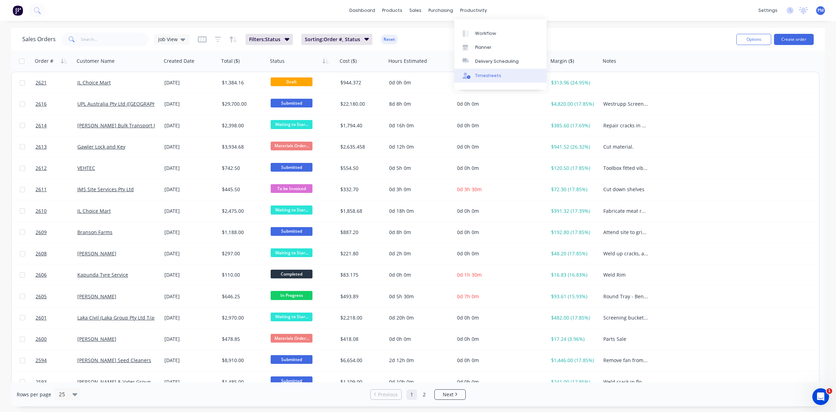
click at [483, 74] on div "Timesheets" at bounding box center [488, 75] width 26 height 6
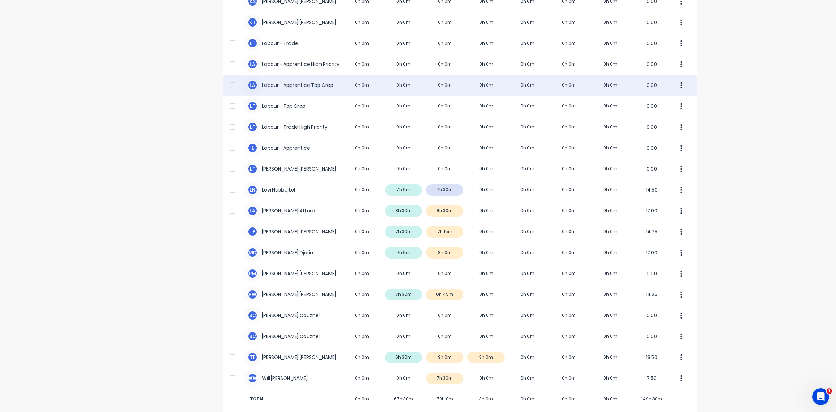
scroll to position [174, 0]
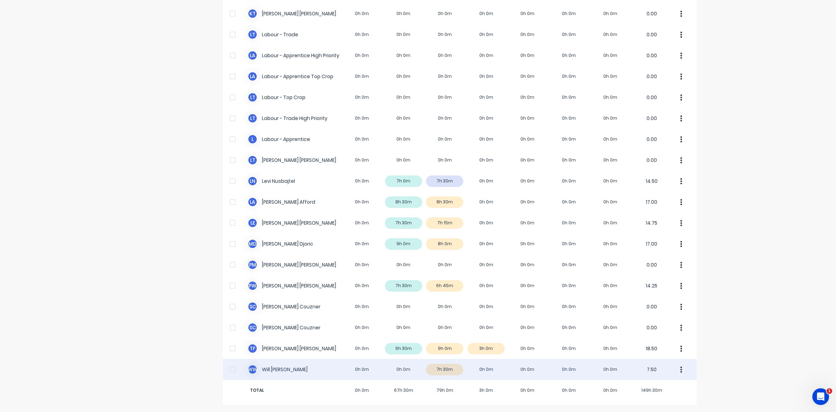
click at [432, 370] on div "W W [PERSON_NAME] 0h 0m 0h 0m 7h 30m 0h 0m 0h 0m 0h 0m 0h 0m 7.50" at bounding box center [460, 369] width 474 height 21
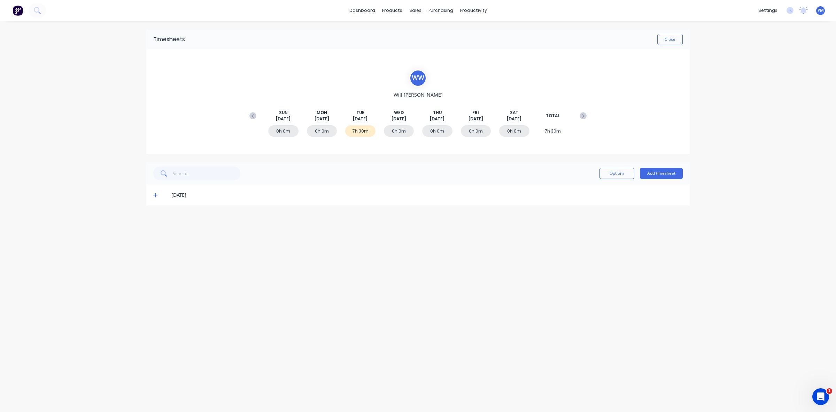
click at [155, 196] on icon at bounding box center [155, 195] width 4 height 4
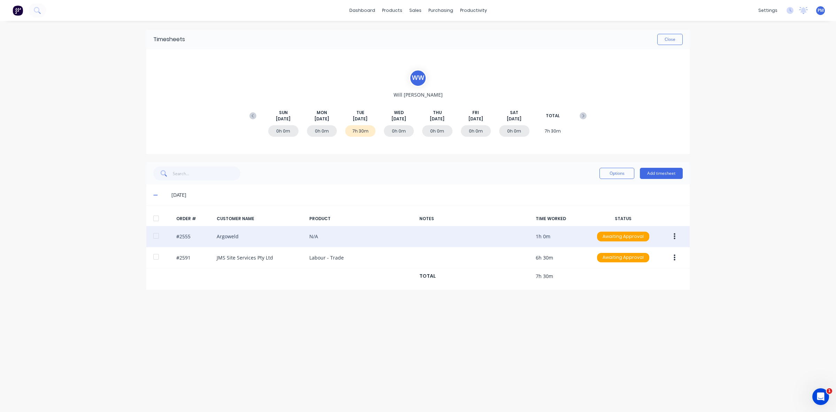
click at [671, 234] on button "button" at bounding box center [675, 236] width 16 height 13
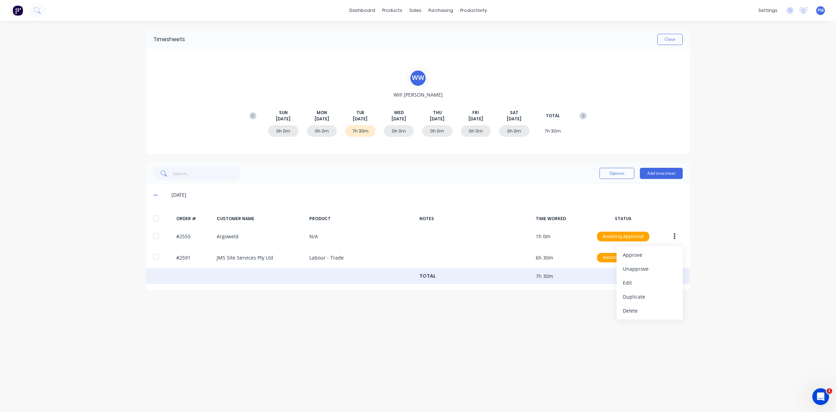
click at [513, 278] on div "TOTAL 7h 30m" at bounding box center [418, 276] width 544 height 16
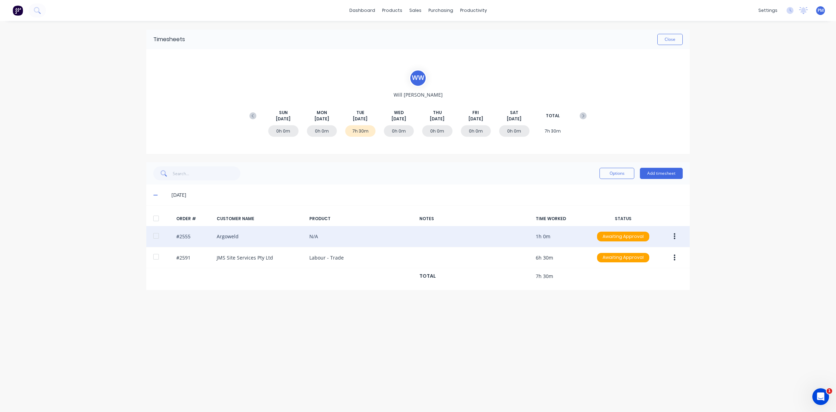
click at [258, 236] on div "#2555 Argoweld N/A 1h 0m Awaiting Approval" at bounding box center [418, 236] width 544 height 21
click at [677, 231] on button "button" at bounding box center [675, 236] width 16 height 13
click at [633, 282] on div "Edit" at bounding box center [650, 282] width 54 height 10
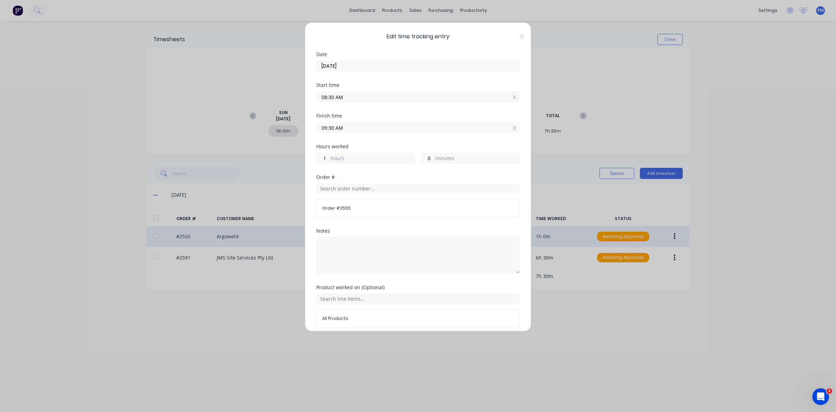
click at [324, 97] on input "08:30 AM" at bounding box center [418, 96] width 203 height 10
click at [333, 135] on div "07" at bounding box center [331, 134] width 17 height 12
type input "07:30 AM"
type input "2"
click at [331, 98] on input "07:30 AM" at bounding box center [418, 96] width 203 height 10
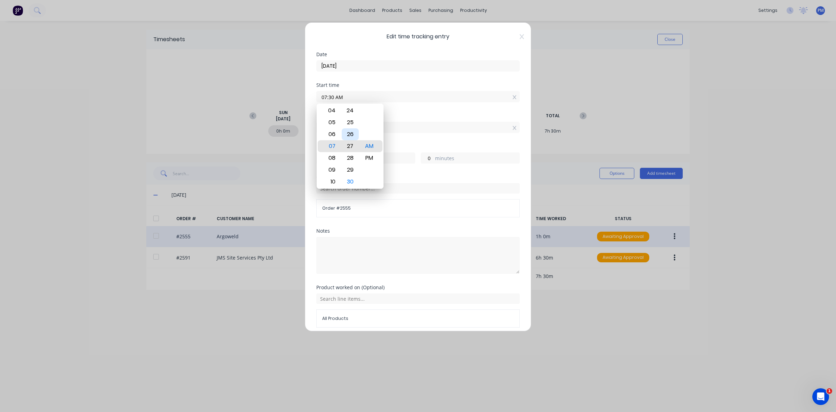
type input "07:27 AM"
type input "3"
type input "07:23 AM"
type input "7"
type input "07:19 AM"
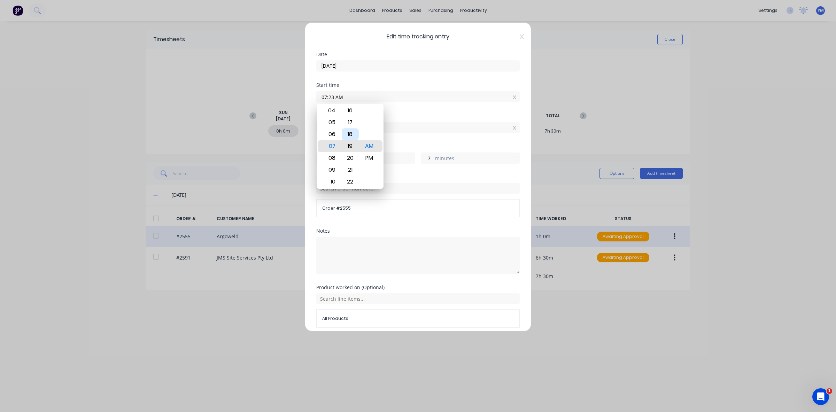
type input "11"
type input "07:15 AM"
type input "15"
type input "07:12 AM"
type input "18"
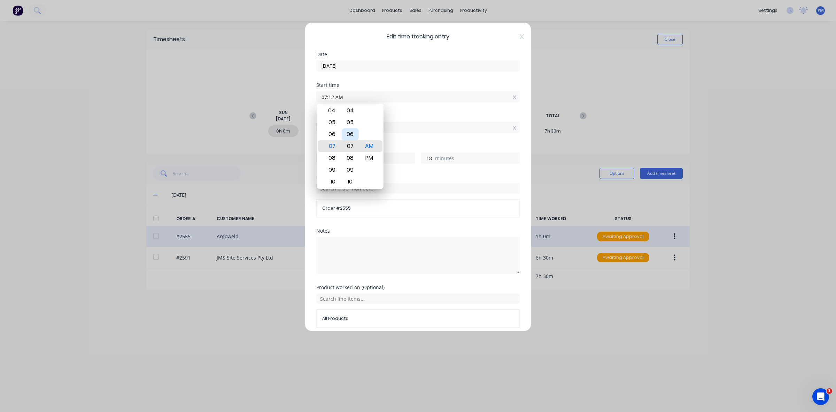
type input "07:07 AM"
type input "23"
type input "07:04 AM"
type input "26"
type input "07:02 AM"
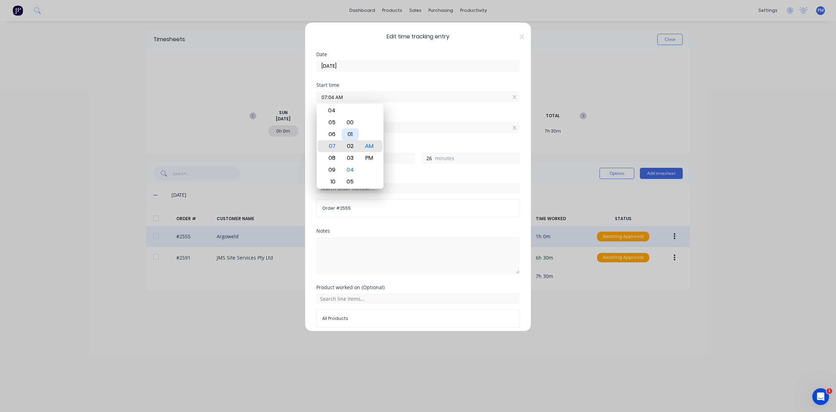
type input "28"
type input "07:01 AM"
type input "29"
type input "07:00 AM"
type input "30"
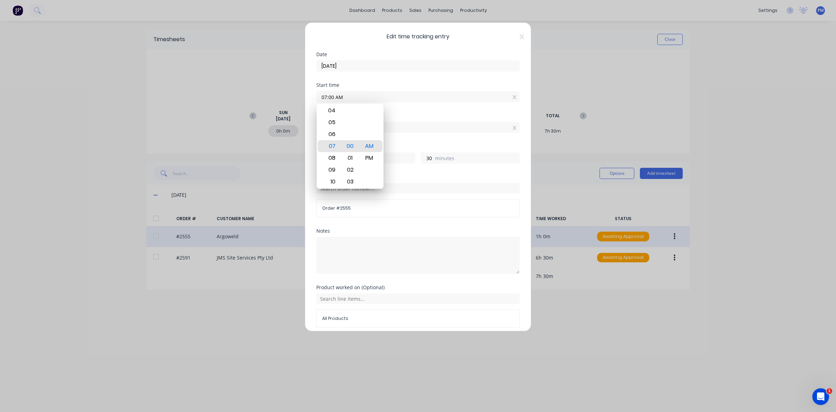
click at [399, 178] on div "Order #" at bounding box center [417, 177] width 203 height 5
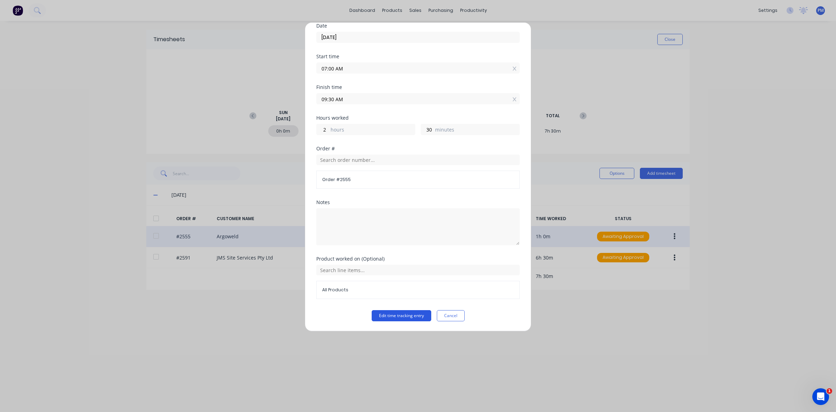
click at [394, 314] on button "Edit time tracking entry" at bounding box center [402, 315] width 60 height 11
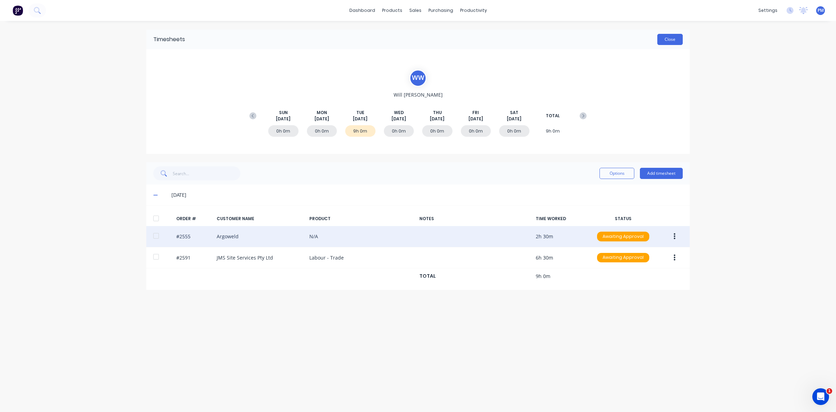
click at [671, 40] on button "Close" at bounding box center [670, 39] width 25 height 11
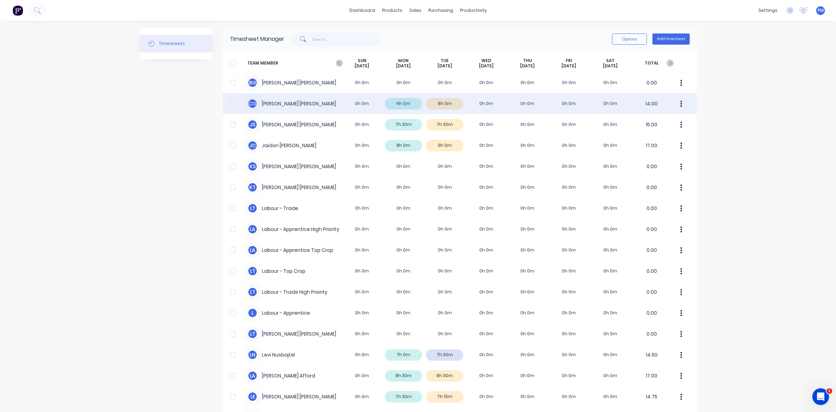
click at [450, 105] on div "C G [PERSON_NAME] 0h 0m 6h 0m 8h 0m 0h 0m 0h 0m 0h 0m 0h 0m 14.00" at bounding box center [460, 103] width 474 height 21
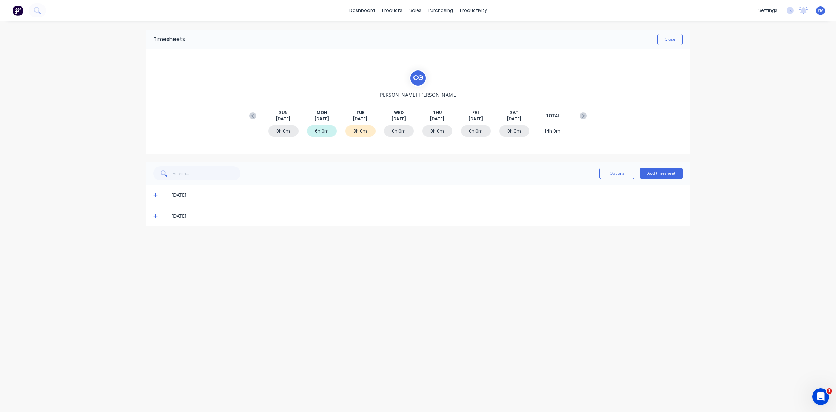
click at [155, 193] on icon at bounding box center [155, 195] width 4 height 4
click at [155, 193] on icon at bounding box center [155, 194] width 5 height 5
click at [155, 214] on icon at bounding box center [155, 215] width 5 height 5
click at [155, 194] on icon at bounding box center [155, 195] width 4 height 4
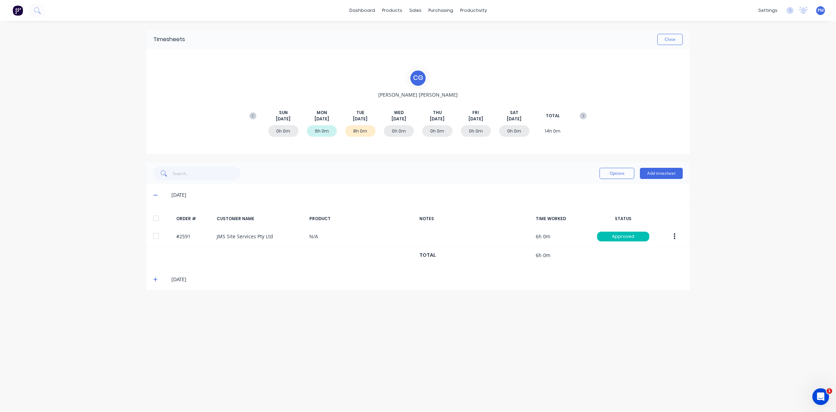
click at [156, 194] on icon at bounding box center [155, 194] width 5 height 5
click at [663, 37] on button "Close" at bounding box center [670, 39] width 25 height 11
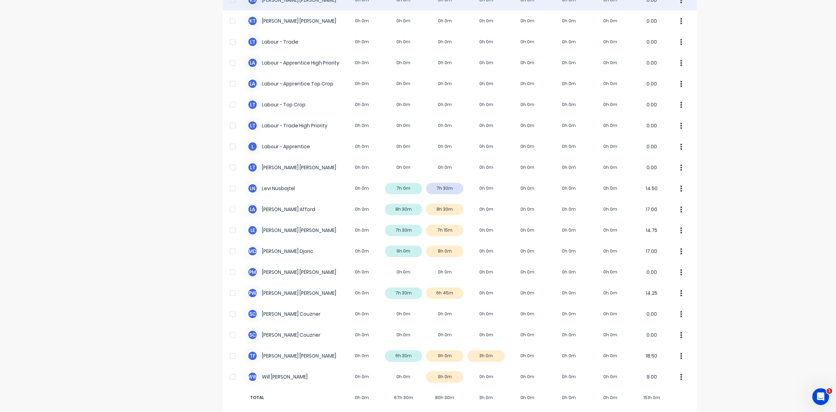
scroll to position [174, 0]
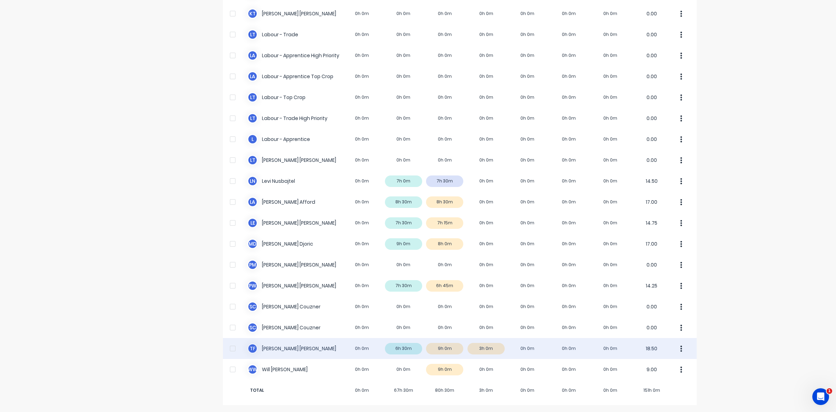
click at [403, 345] on div "T F [PERSON_NAME] 0h 0m 6h 30m 9h 0m 3h 0m 0h 0m 0h 0m 0h 0m 18.50" at bounding box center [460, 348] width 474 height 21
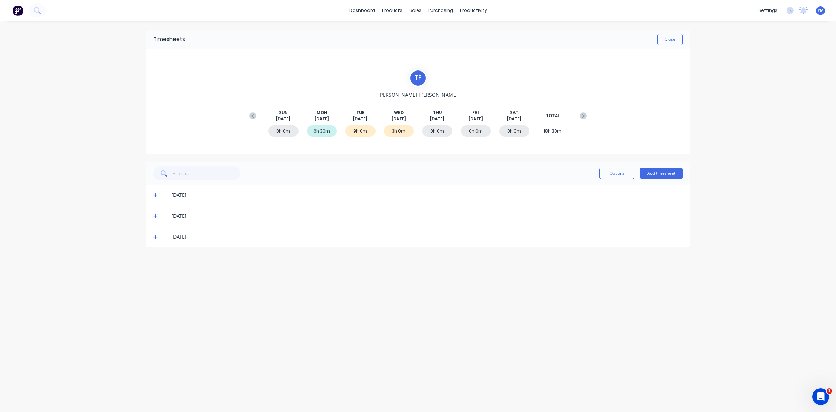
click at [156, 194] on icon at bounding box center [155, 195] width 4 height 4
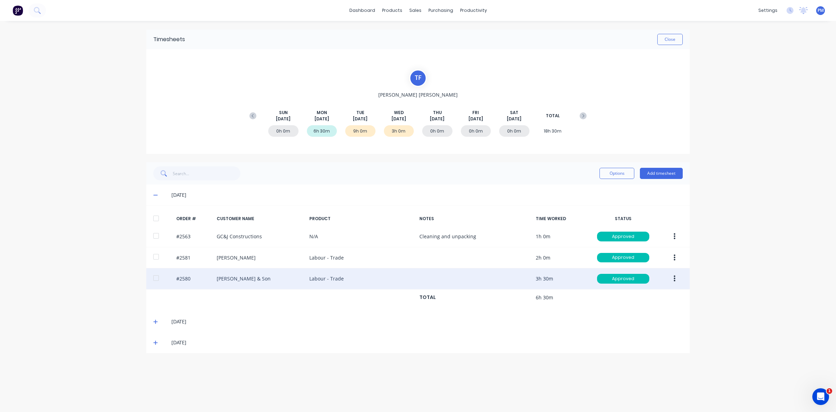
click at [671, 277] on button "button" at bounding box center [675, 278] width 16 height 13
click at [641, 327] on div "Edit" at bounding box center [650, 325] width 54 height 10
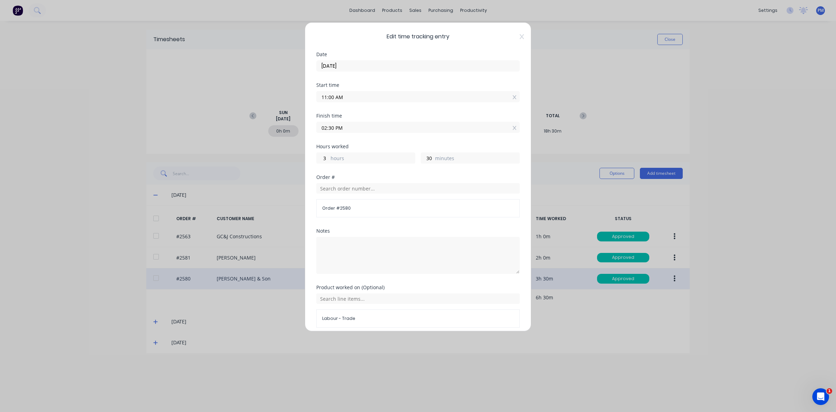
click at [330, 158] on div "3 hours" at bounding box center [365, 157] width 99 height 11
drag, startPoint x: 328, startPoint y: 158, endPoint x: 324, endPoint y: 158, distance: 3.8
click at [324, 158] on input "3" at bounding box center [323, 158] width 12 height 10
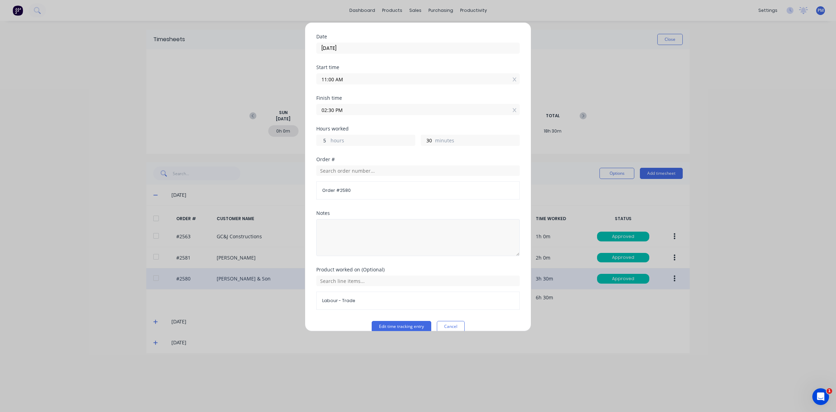
scroll to position [30, 0]
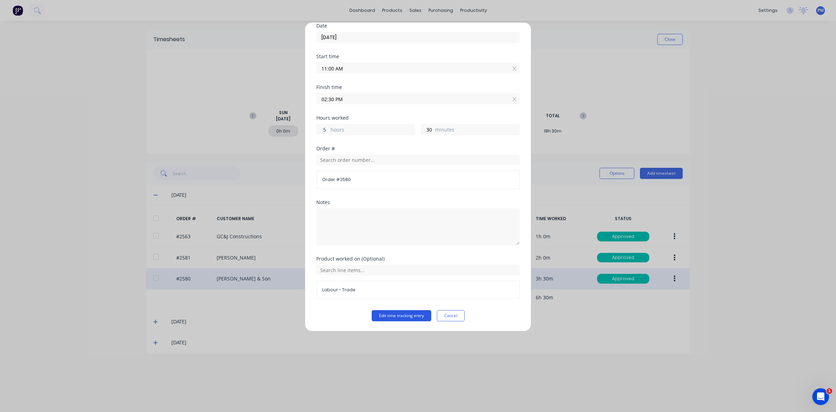
type input "5"
type input "04:30 PM"
click at [408, 315] on button "Edit time tracking entry" at bounding box center [402, 315] width 60 height 11
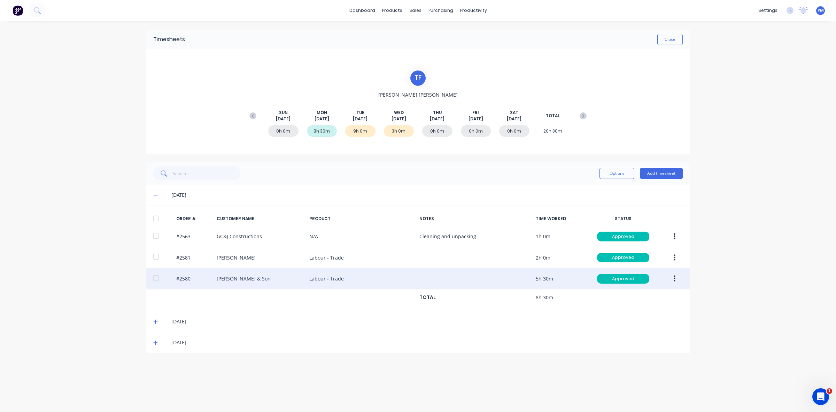
click at [672, 279] on button "button" at bounding box center [675, 278] width 16 height 13
click at [632, 323] on div "Edit" at bounding box center [650, 325] width 54 height 10
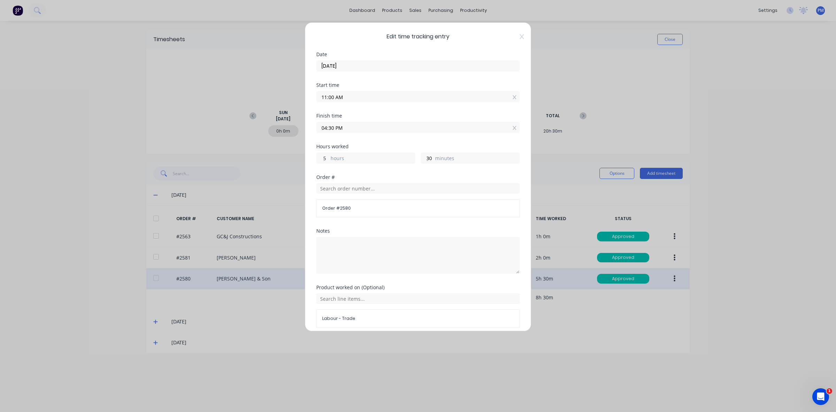
click at [329, 158] on input "5" at bounding box center [323, 158] width 12 height 10
drag, startPoint x: 329, startPoint y: 158, endPoint x: 323, endPoint y: 157, distance: 5.6
click at [323, 157] on input "5" at bounding box center [323, 158] width 12 height 10
type input "6"
type input "05:30 PM"
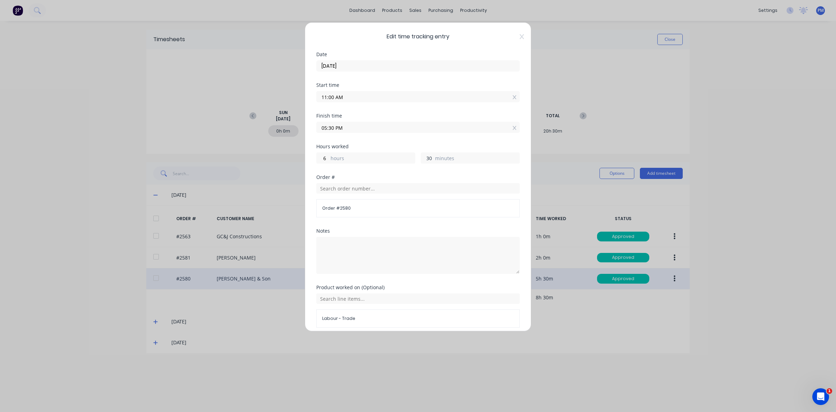
drag, startPoint x: 429, startPoint y: 158, endPoint x: 421, endPoint y: 157, distance: 8.0
click at [421, 157] on input "30" at bounding box center [427, 158] width 12 height 10
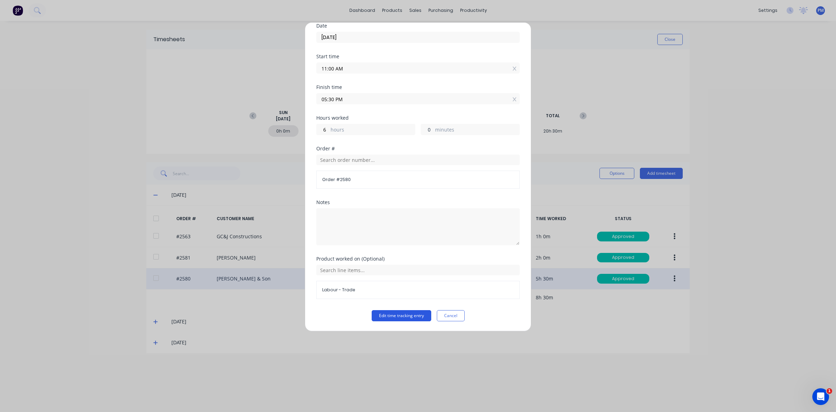
type input "0"
type input "05:00 PM"
click at [400, 312] on button "Edit time tracking entry" at bounding box center [402, 315] width 60 height 11
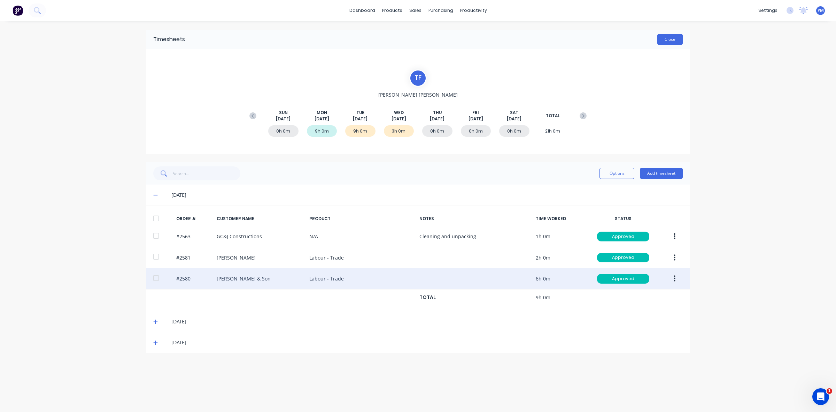
click at [671, 39] on button "Close" at bounding box center [670, 39] width 25 height 11
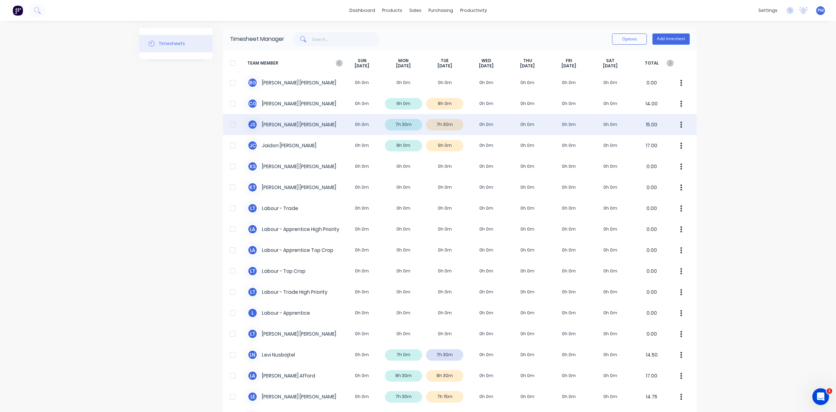
click at [452, 125] on div "J S [PERSON_NAME] 0h 0m 7h 30m 7h 30m 0h 0m 0h 0m 0h 0m 0h 0m 15.00" at bounding box center [460, 124] width 474 height 21
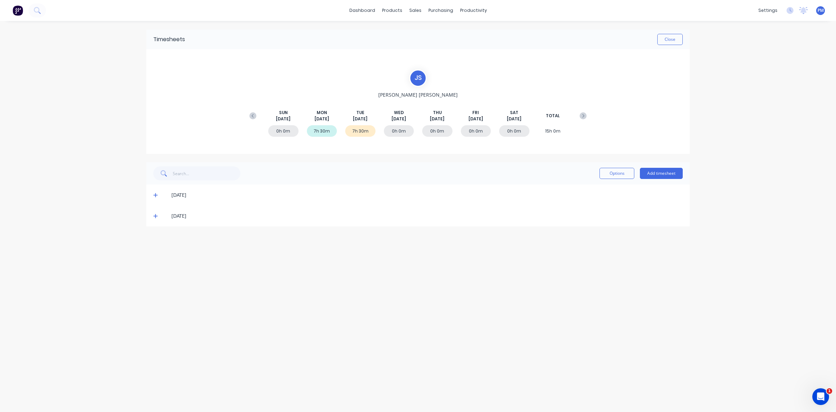
click at [155, 194] on icon at bounding box center [155, 194] width 5 height 5
click at [157, 194] on icon at bounding box center [155, 194] width 5 height 5
click at [155, 216] on icon at bounding box center [155, 215] width 5 height 5
click at [670, 38] on button "Close" at bounding box center [670, 39] width 25 height 11
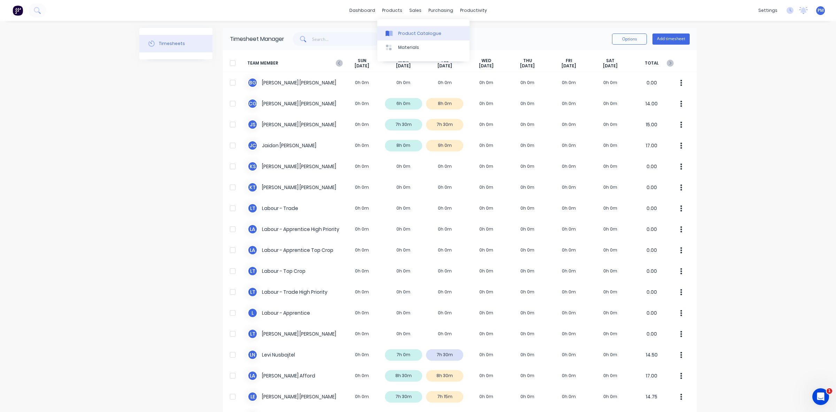
click at [403, 32] on div "Product Catalogue" at bounding box center [419, 33] width 43 height 6
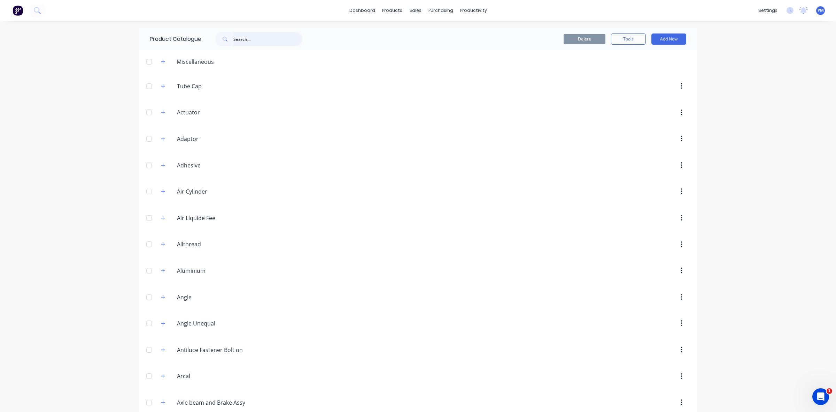
click at [251, 39] on input "text" at bounding box center [267, 39] width 69 height 14
click at [250, 39] on input "foam taep" at bounding box center [267, 39] width 69 height 14
click at [225, 39] on icon at bounding box center [225, 39] width 5 height 5
click at [261, 38] on input "foam tape" at bounding box center [267, 39] width 69 height 14
drag, startPoint x: 246, startPoint y: 38, endPoint x: 232, endPoint y: 38, distance: 13.6
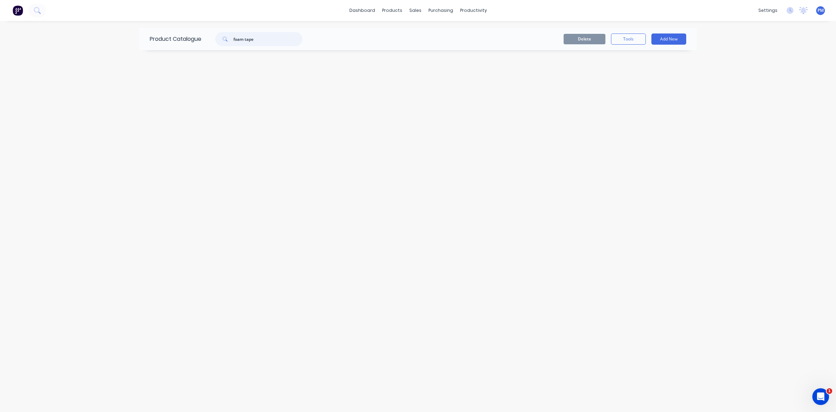
click at [232, 38] on div "foam tape" at bounding box center [258, 39] width 87 height 14
type input "tape"
click at [223, 37] on icon at bounding box center [225, 39] width 5 height 5
click at [225, 37] on icon at bounding box center [225, 39] width 4 height 4
click at [254, 34] on input "tape" at bounding box center [267, 39] width 69 height 14
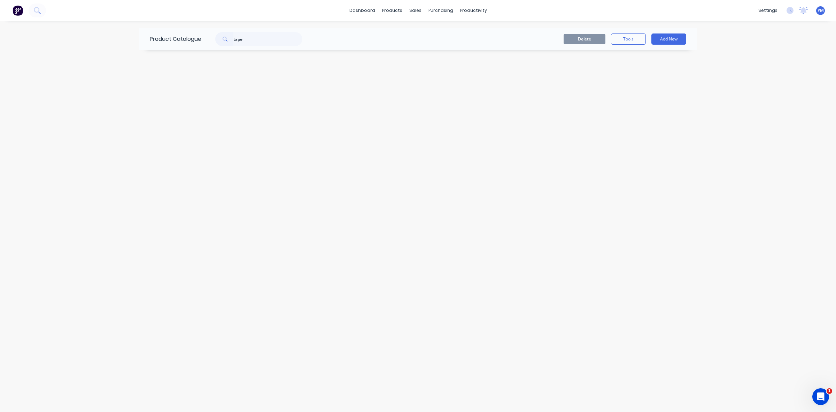
click at [223, 37] on icon at bounding box center [225, 39] width 5 height 5
drag, startPoint x: 253, startPoint y: 41, endPoint x: 232, endPoint y: 41, distance: 20.9
click at [232, 41] on div "tape" at bounding box center [258, 39] width 87 height 14
click at [233, 35] on input "text" at bounding box center [267, 39] width 69 height 14
type input "tape"
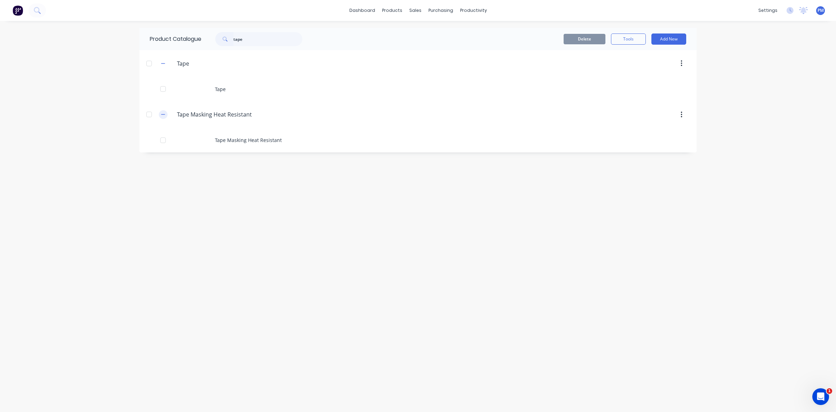
click at [163, 115] on icon "button" at bounding box center [163, 114] width 4 height 5
click at [163, 115] on icon "button" at bounding box center [163, 115] width 4 height 4
drag, startPoint x: 249, startPoint y: 37, endPoint x: 226, endPoint y: 39, distance: 23.4
click at [226, 39] on div "tape" at bounding box center [258, 39] width 87 height 14
click at [224, 38] on icon at bounding box center [225, 39] width 4 height 4
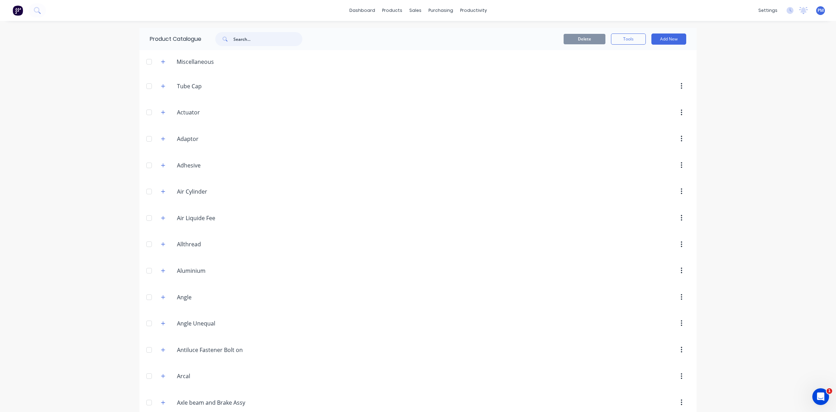
click at [238, 38] on input "text" at bounding box center [267, 39] width 69 height 14
click at [236, 40] on input "[PERSON_NAME]" at bounding box center [267, 39] width 69 height 14
click at [238, 39] on input "[PERSON_NAME]" at bounding box center [267, 39] width 69 height 14
click at [225, 38] on icon at bounding box center [225, 39] width 5 height 5
click at [255, 37] on input "sure lok" at bounding box center [267, 39] width 69 height 14
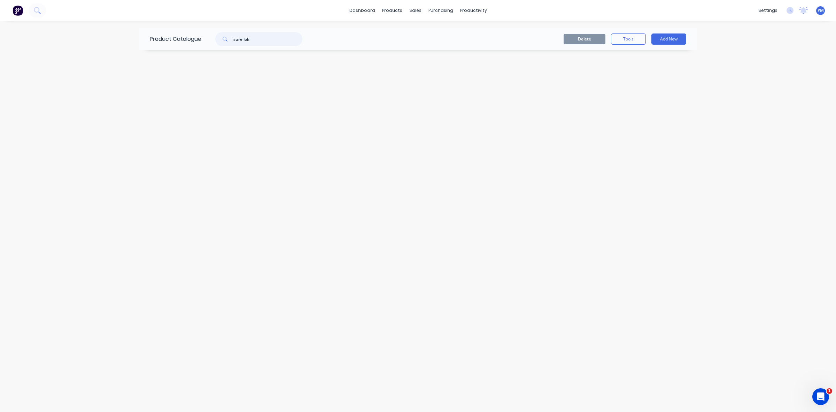
type input "sure lok"
click at [226, 40] on icon at bounding box center [225, 39] width 4 height 4
click at [228, 40] on icon at bounding box center [227, 41] width 2 height 2
drag, startPoint x: 251, startPoint y: 37, endPoint x: 229, endPoint y: 37, distance: 22.0
click at [229, 37] on div "sure lok" at bounding box center [258, 39] width 87 height 14
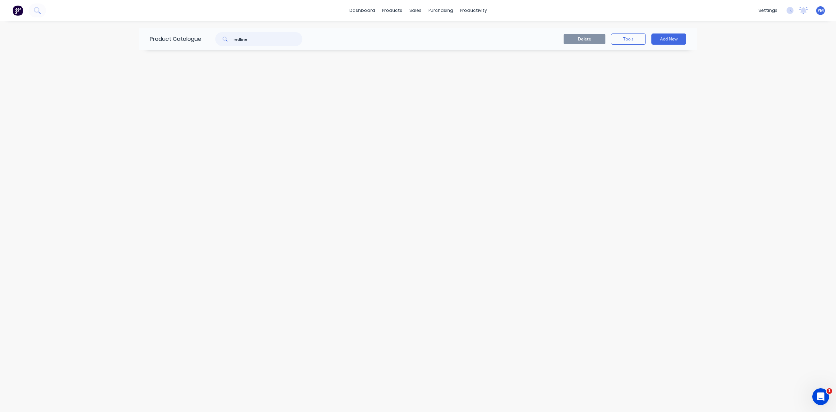
drag, startPoint x: 250, startPoint y: 39, endPoint x: 228, endPoint y: 40, distance: 22.0
click at [228, 40] on div "redline" at bounding box center [258, 39] width 87 height 14
type input "red"
drag, startPoint x: 243, startPoint y: 38, endPoint x: 235, endPoint y: 38, distance: 8.4
click at [235, 38] on input "red" at bounding box center [267, 39] width 69 height 14
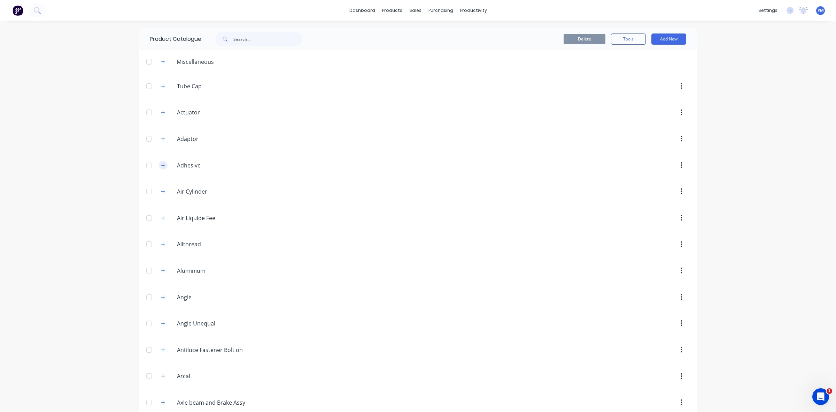
click at [161, 166] on icon "button" at bounding box center [163, 165] width 4 height 4
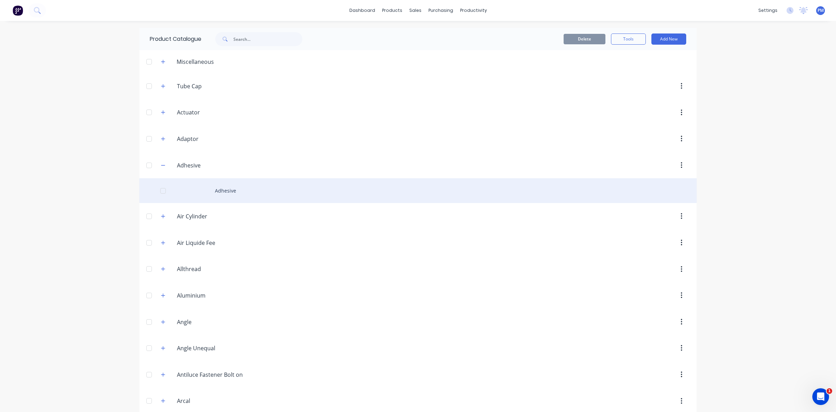
click at [217, 191] on div "Adhesive" at bounding box center [418, 190] width 558 height 25
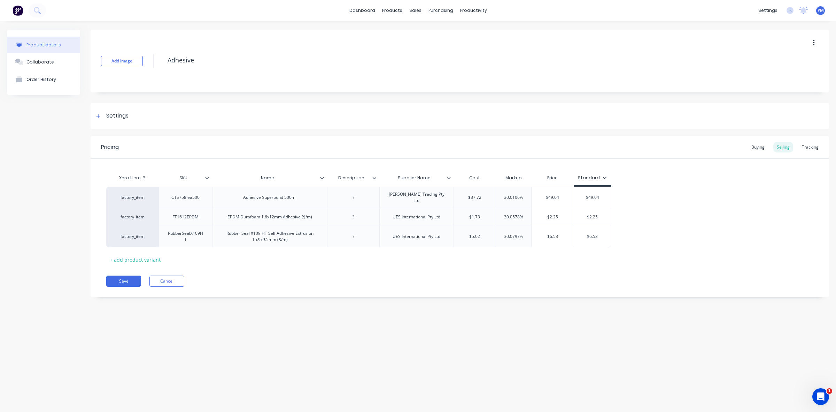
type textarea "x"
click at [450, 33] on div "Purchase Orders" at bounding box center [463, 33] width 37 height 6
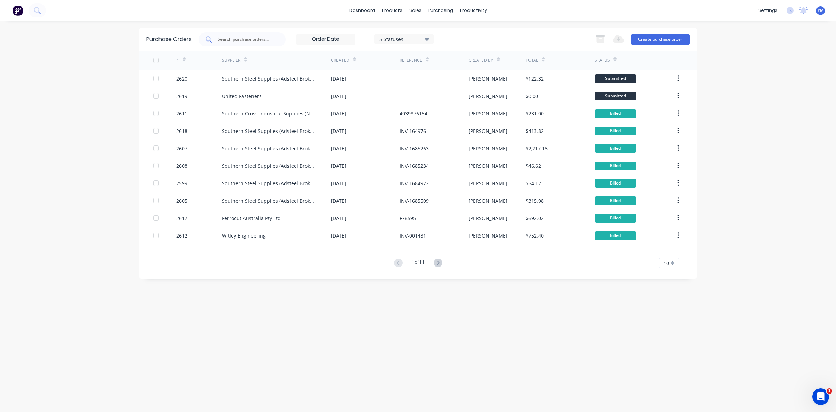
click at [238, 39] on input "text" at bounding box center [246, 39] width 58 height 7
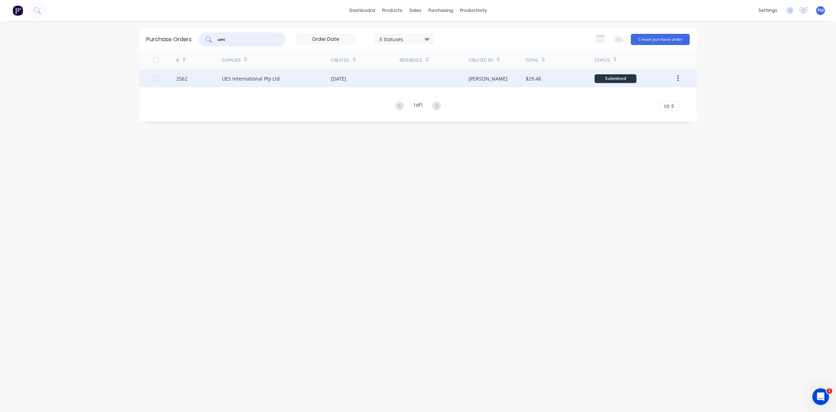
type input "ues"
click at [295, 78] on div "UES International Pty Ltd" at bounding box center [276, 78] width 109 height 17
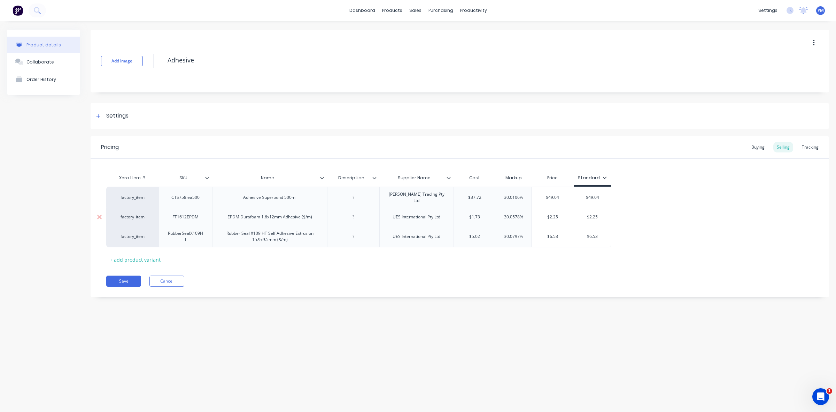
click at [411, 218] on div "UES International Pty Ltd" at bounding box center [416, 217] width 74 height 18
click at [411, 216] on div "UES International Pty Ltd" at bounding box center [416, 216] width 59 height 9
click at [405, 225] on div "UES International Pty Ltd" at bounding box center [416, 236] width 74 height 22
click at [407, 217] on div "UES International Pty Ltd" at bounding box center [416, 216] width 59 height 9
click at [184, 216] on div "FT1612EPDM" at bounding box center [185, 216] width 37 height 9
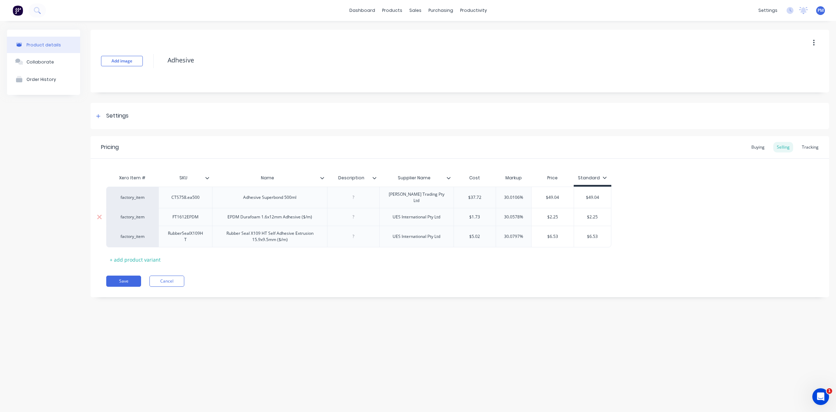
click at [248, 217] on div "EPDM Durafoam 1.6x12mm Adhesive ($/m)" at bounding box center [270, 216] width 96 height 9
click at [413, 215] on div "UES International Pty Ltd" at bounding box center [416, 216] width 59 height 9
click at [424, 216] on div "UES International Pty Ltd" at bounding box center [416, 216] width 59 height 9
click at [554, 217] on div "$2.25" at bounding box center [553, 216] width 42 height 17
type textarea "x"
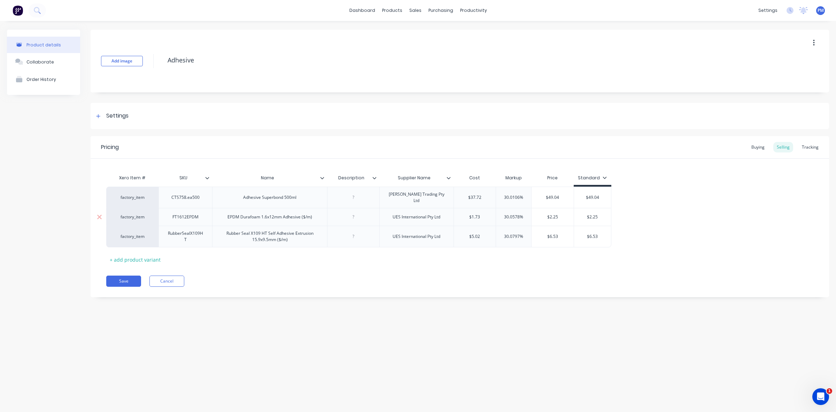
type input "$2.25"
click at [405, 34] on div "Product Catalogue" at bounding box center [422, 33] width 43 height 6
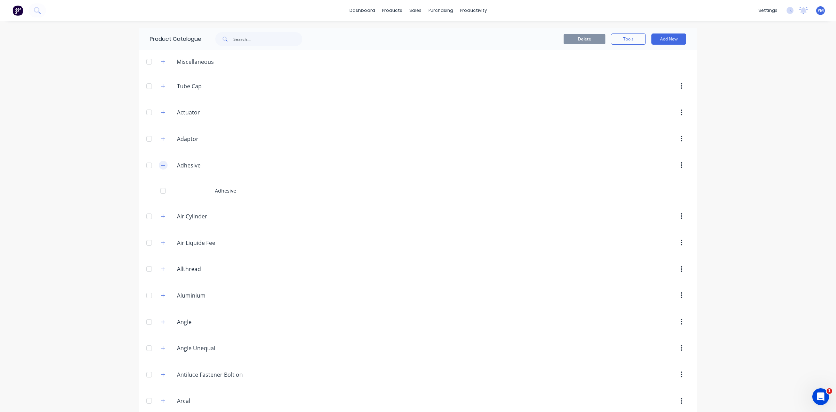
click at [161, 167] on icon "button" at bounding box center [163, 165] width 4 height 5
click at [238, 38] on input "text" at bounding box center [267, 39] width 69 height 14
type input "tape"
click at [163, 114] on icon "button" at bounding box center [163, 114] width 4 height 0
click at [163, 114] on icon "button" at bounding box center [163, 115] width 4 height 4
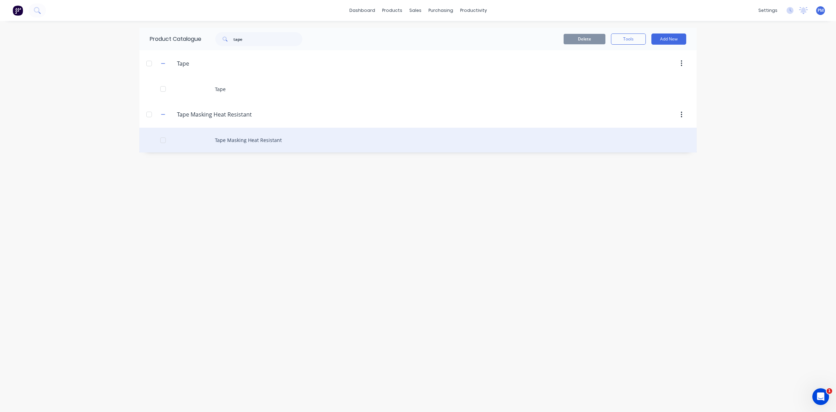
click at [230, 138] on div "Tape Masking Heat Resistant" at bounding box center [418, 140] width 558 height 25
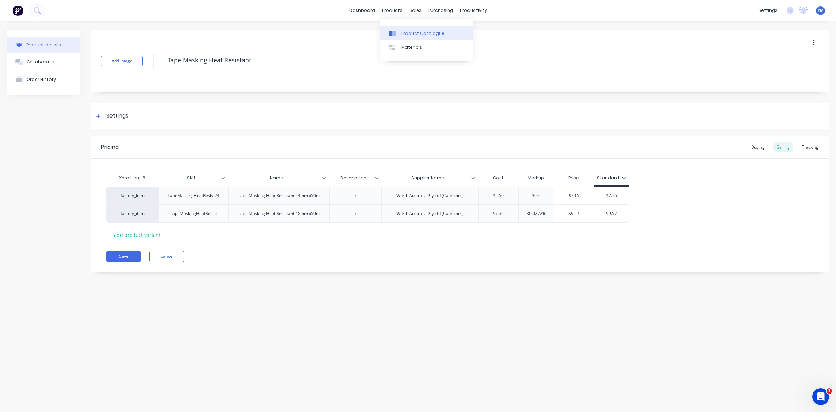
click at [414, 32] on div "Product Catalogue" at bounding box center [422, 33] width 43 height 6
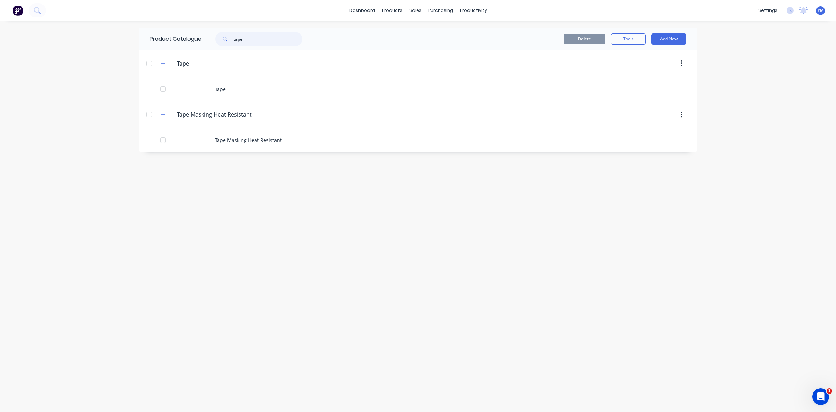
drag, startPoint x: 250, startPoint y: 37, endPoint x: 229, endPoint y: 37, distance: 20.9
click at [229, 37] on div "tape" at bounding box center [258, 39] width 87 height 14
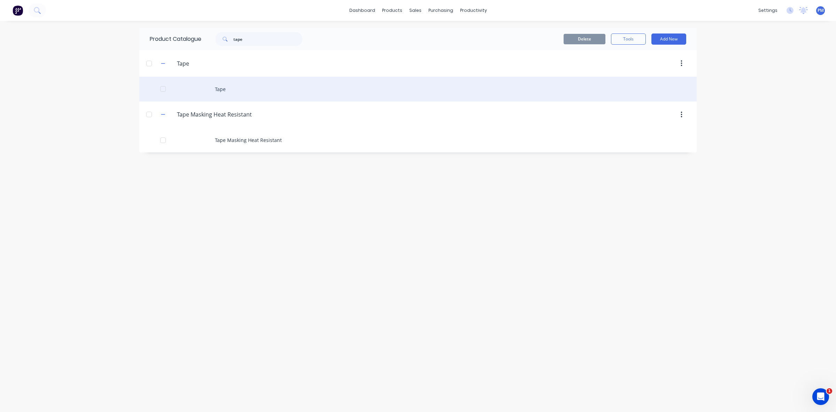
click at [222, 91] on div "Tape" at bounding box center [418, 89] width 558 height 25
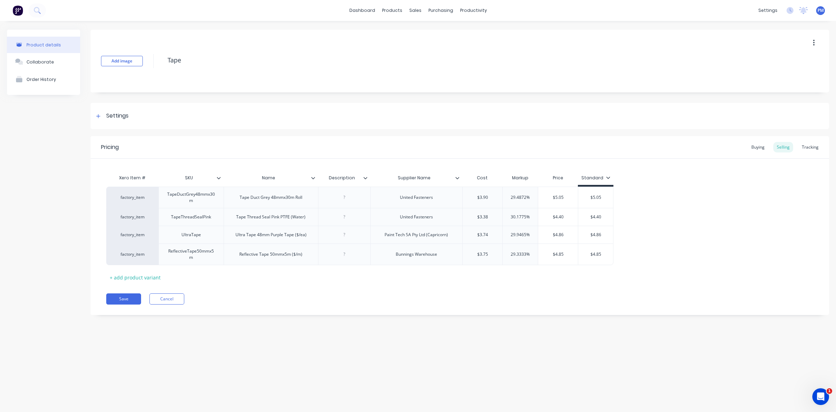
type textarea "x"
click at [410, 33] on div "Product Catalogue" at bounding box center [422, 33] width 43 height 6
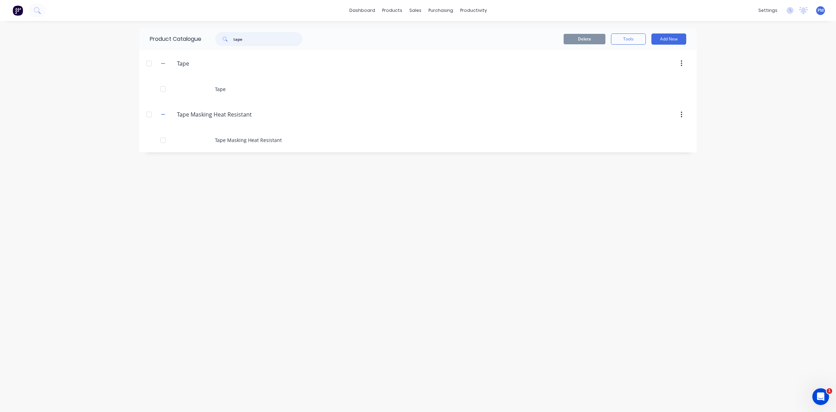
drag, startPoint x: 256, startPoint y: 40, endPoint x: 222, endPoint y: 37, distance: 34.3
click at [222, 37] on div "tape" at bounding box center [258, 39] width 87 height 14
drag, startPoint x: 247, startPoint y: 39, endPoint x: 230, endPoint y: 39, distance: 16.4
click at [230, 39] on div "kit" at bounding box center [258, 39] width 87 height 14
click at [273, 38] on input "sure lok kit" at bounding box center [267, 39] width 69 height 14
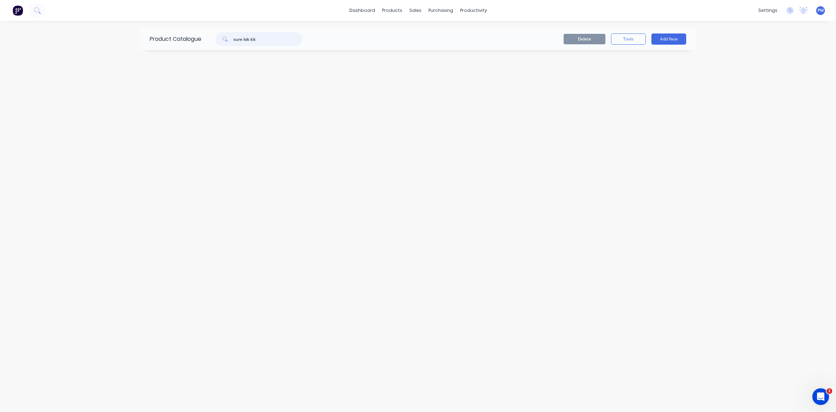
drag, startPoint x: 272, startPoint y: 38, endPoint x: 232, endPoint y: 38, distance: 39.7
click at [232, 38] on div "sure lok kit" at bounding box center [258, 39] width 87 height 14
click at [226, 39] on icon at bounding box center [225, 39] width 5 height 5
drag, startPoint x: 255, startPoint y: 37, endPoint x: 233, endPoint y: 36, distance: 22.0
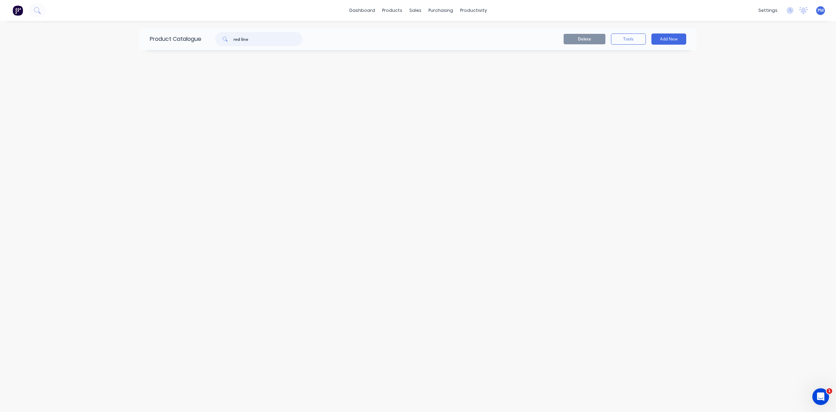
click at [233, 36] on div "red line" at bounding box center [258, 39] width 87 height 14
click at [226, 40] on icon at bounding box center [225, 39] width 5 height 5
click at [268, 39] on input "AL701061" at bounding box center [267, 39] width 69 height 14
type input "AL701061"
click at [225, 39] on icon at bounding box center [225, 39] width 5 height 5
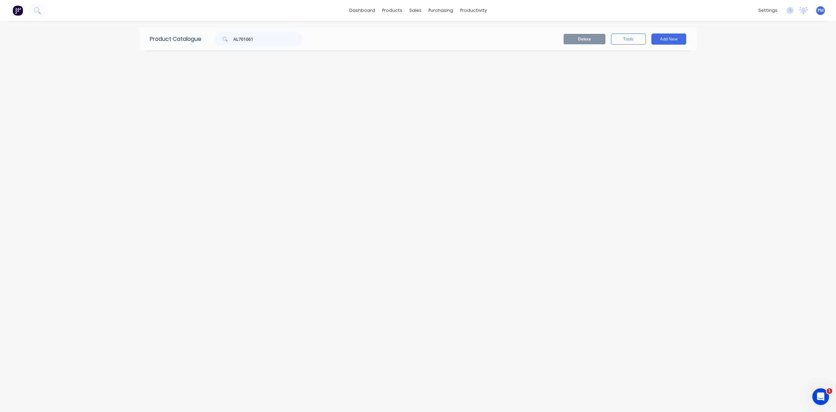
click at [225, 39] on icon at bounding box center [225, 39] width 5 height 5
click at [263, 40] on input "AL701061" at bounding box center [267, 39] width 69 height 14
drag, startPoint x: 261, startPoint y: 39, endPoint x: 226, endPoint y: 37, distance: 35.6
click at [226, 37] on div "AL701061" at bounding box center [258, 39] width 87 height 14
click at [224, 39] on icon at bounding box center [225, 39] width 5 height 5
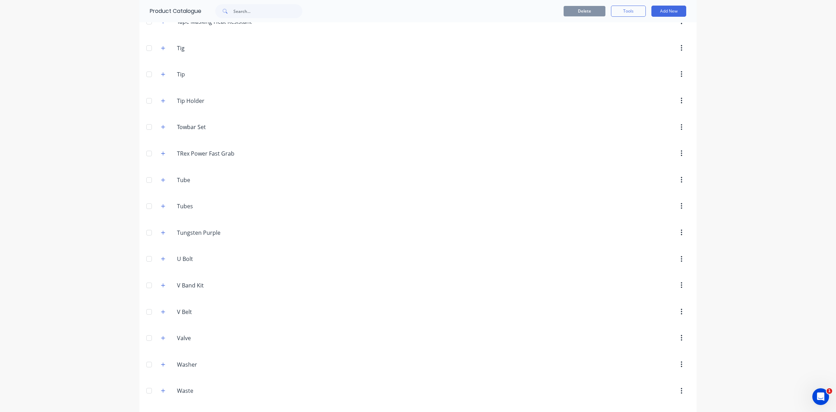
scroll to position [3487, 0]
click at [161, 78] on icon "button" at bounding box center [163, 76] width 4 height 5
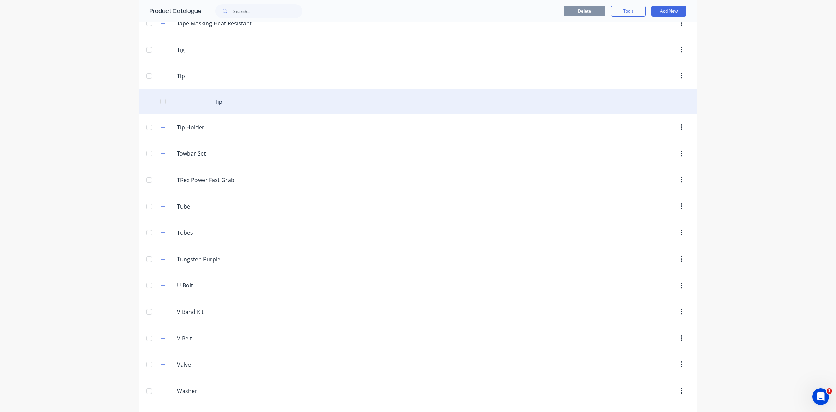
click at [216, 114] on div "Tip" at bounding box center [418, 101] width 558 height 25
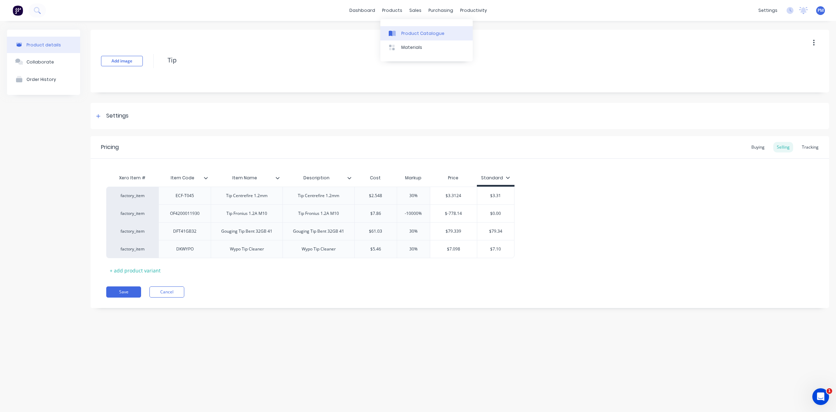
click at [407, 30] on div "Product Catalogue" at bounding box center [422, 33] width 43 height 6
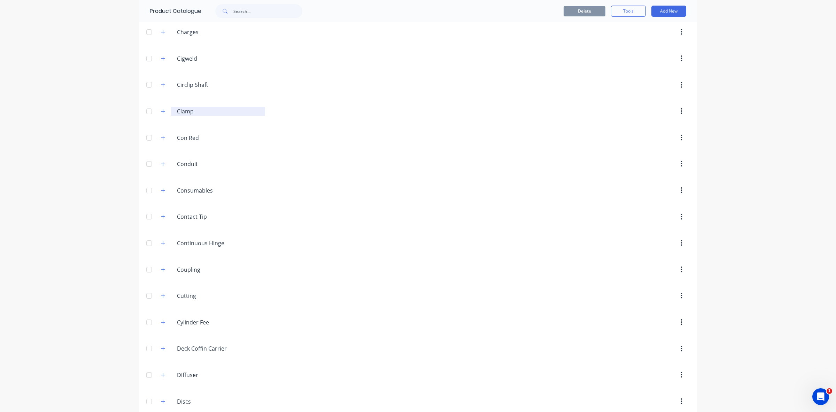
scroll to position [871, 0]
click at [161, 113] on icon "button" at bounding box center [163, 110] width 4 height 5
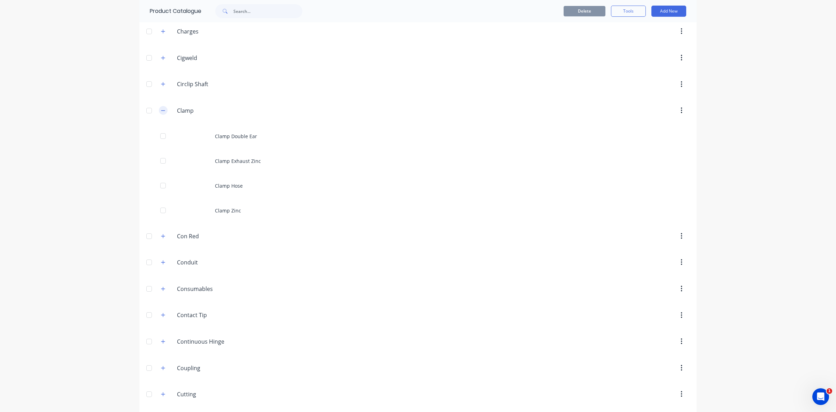
click at [161, 110] on icon "button" at bounding box center [163, 110] width 4 height 0
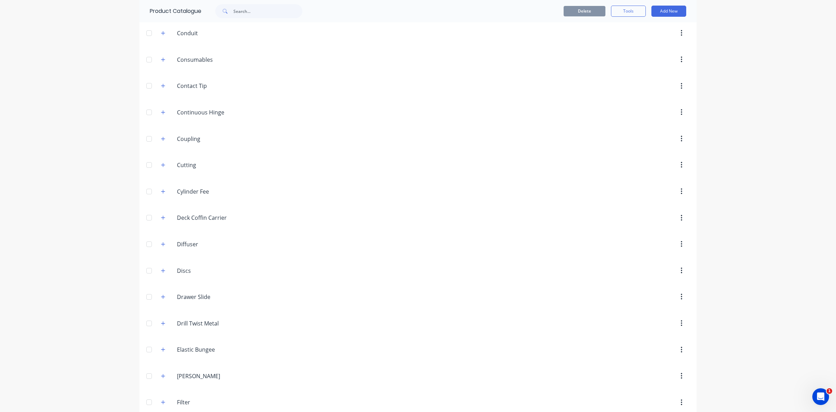
scroll to position [1002, 0]
click at [161, 140] on icon "button" at bounding box center [163, 138] width 4 height 5
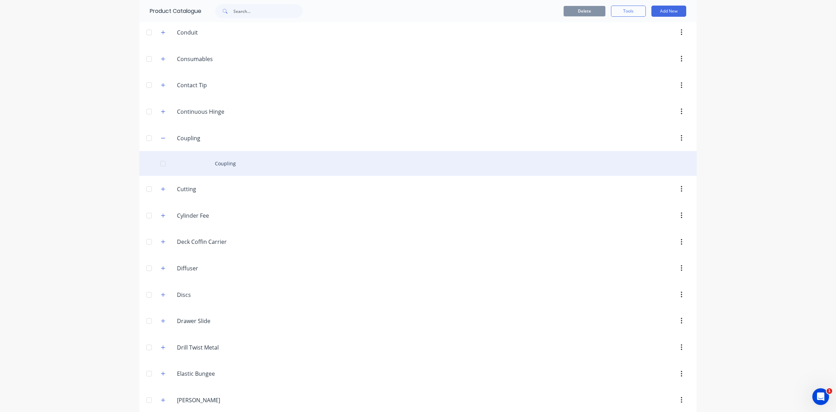
click at [223, 168] on div "Coupling" at bounding box center [418, 163] width 558 height 25
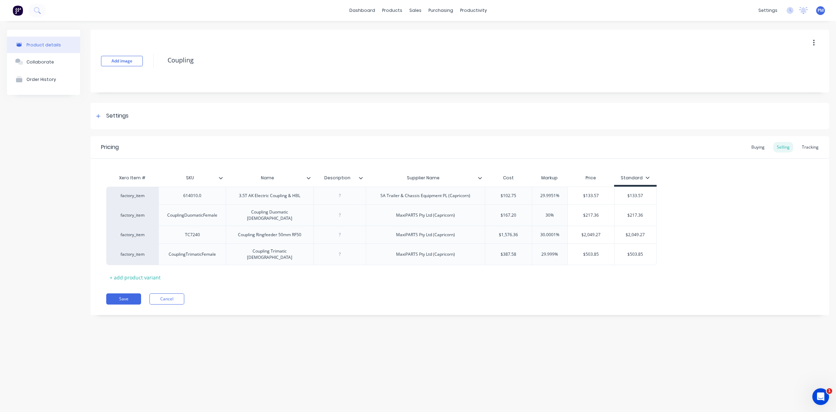
click at [223, 167] on div "Xero Item # SKU Name Description Supplier Name Cost Markup Price Standard facto…" at bounding box center [460, 221] width 739 height 124
click at [100, 114] on icon at bounding box center [98, 116] width 4 height 5
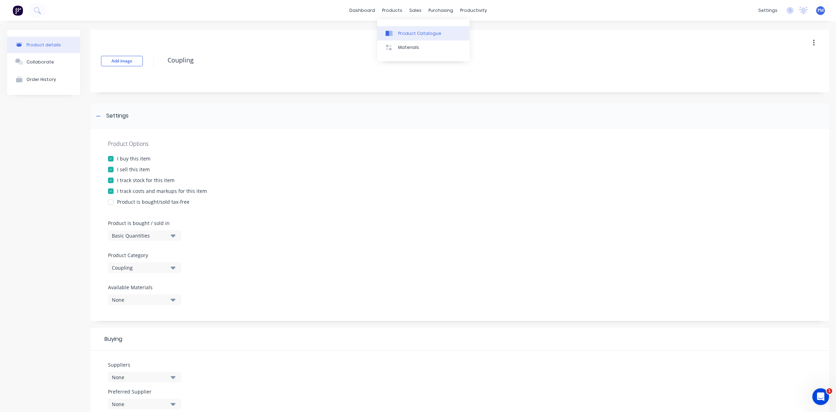
click at [400, 34] on div "Product Catalogue" at bounding box center [419, 33] width 43 height 6
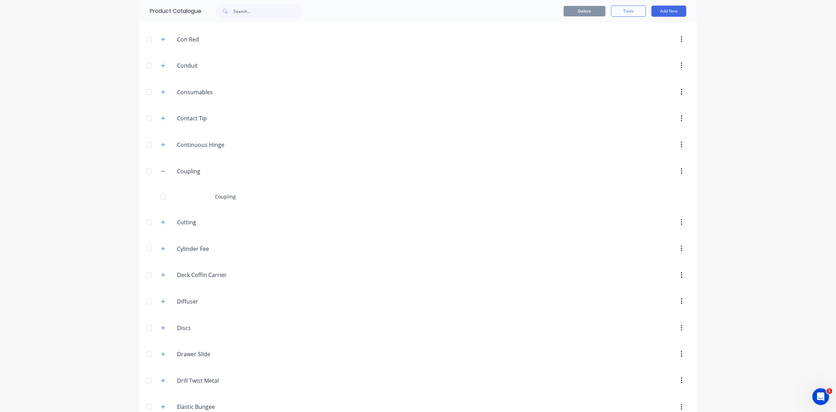
scroll to position [1002, 0]
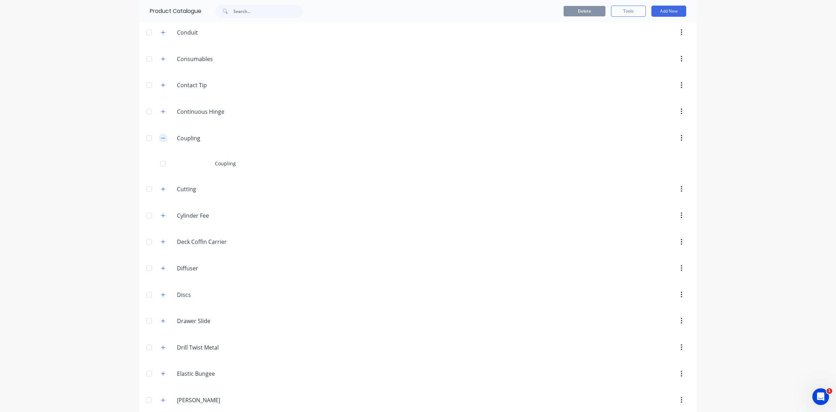
click at [161, 140] on icon "button" at bounding box center [163, 138] width 4 height 5
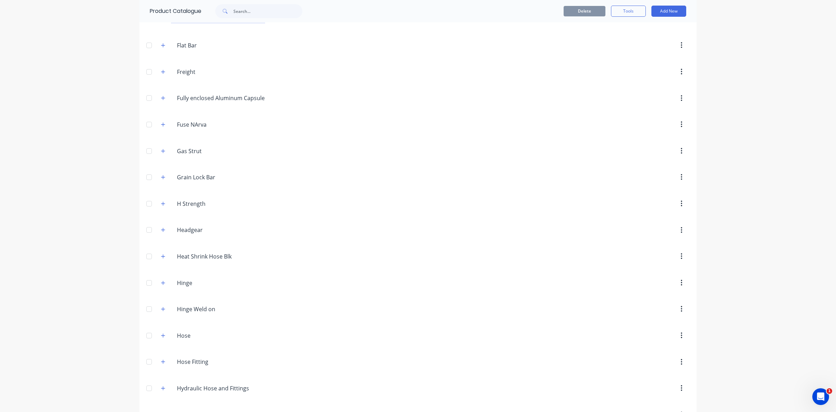
scroll to position [1437, 0]
click at [161, 205] on icon "button" at bounding box center [163, 202] width 4 height 5
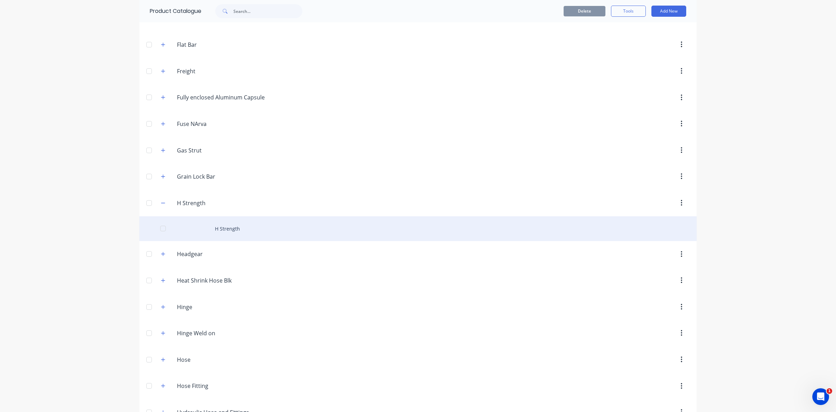
click at [216, 236] on div "H Strength" at bounding box center [418, 228] width 558 height 25
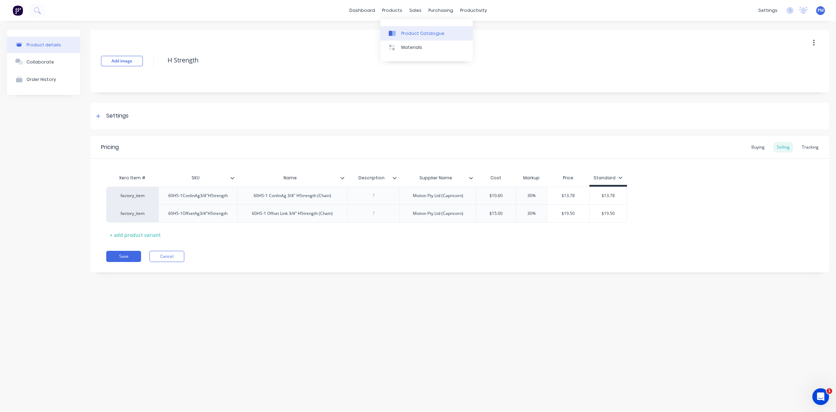
click at [405, 32] on div "Product Catalogue" at bounding box center [422, 33] width 43 height 6
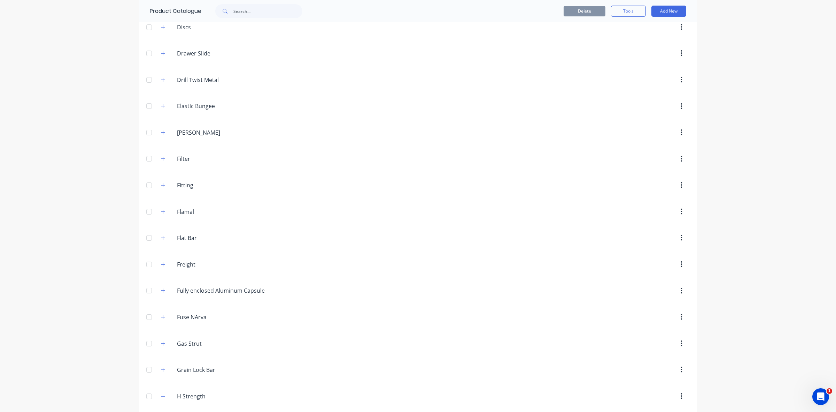
scroll to position [1263, 0]
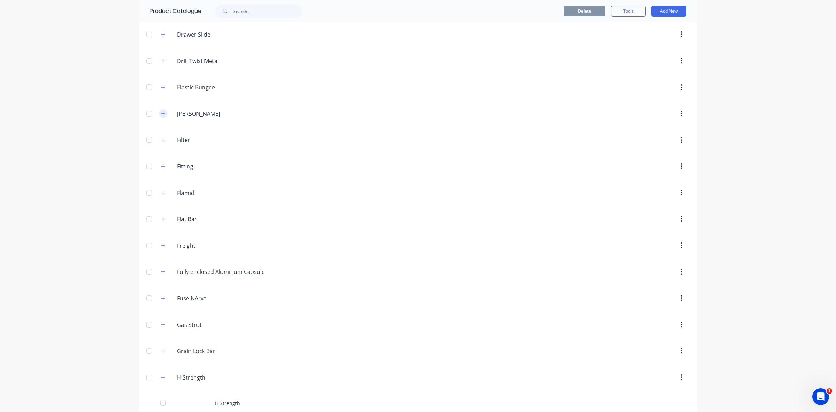
click at [161, 116] on icon "button" at bounding box center [163, 113] width 4 height 5
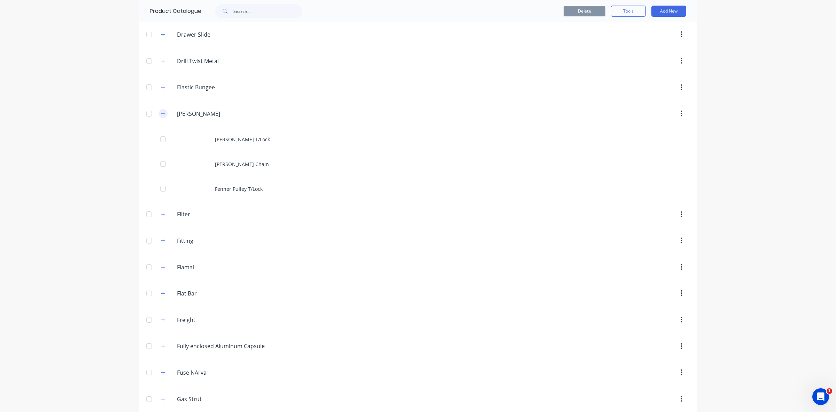
click at [161, 116] on icon "button" at bounding box center [163, 113] width 4 height 5
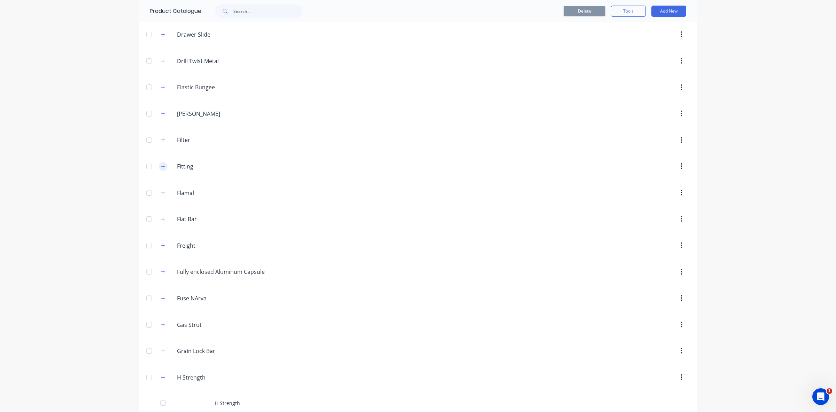
click at [161, 168] on icon "button" at bounding box center [163, 166] width 4 height 4
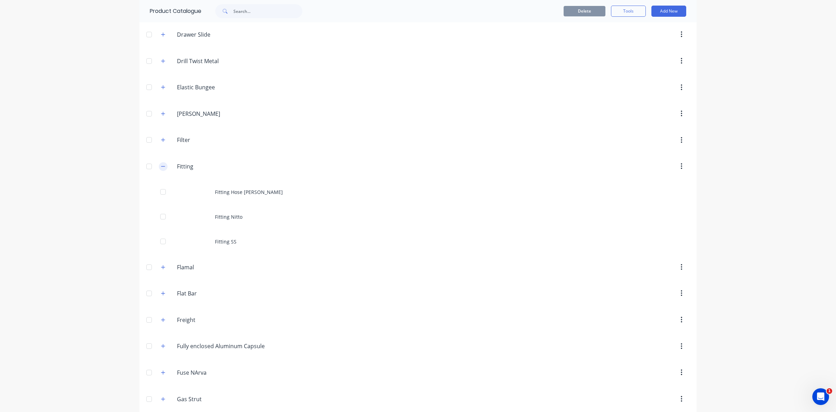
click at [161, 166] on icon "button" at bounding box center [163, 166] width 4 height 0
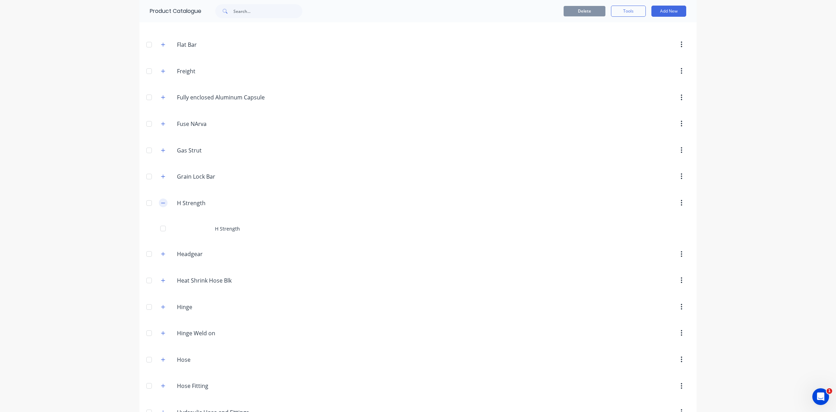
click at [159, 207] on button "button" at bounding box center [163, 202] width 9 height 9
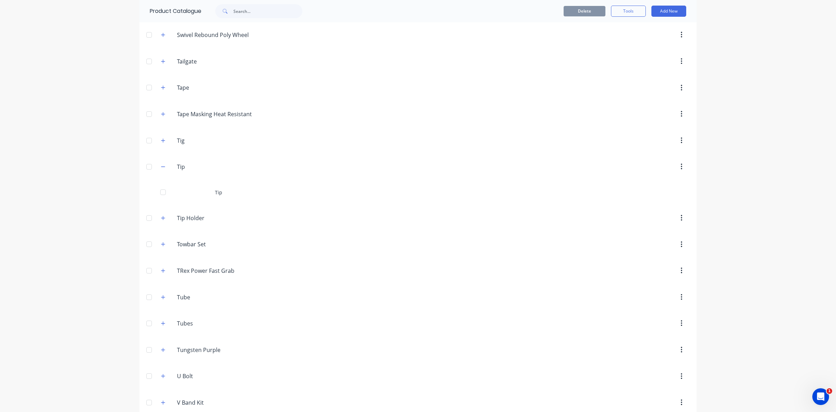
scroll to position [3397, 0]
click at [161, 168] on icon "button" at bounding box center [163, 165] width 4 height 5
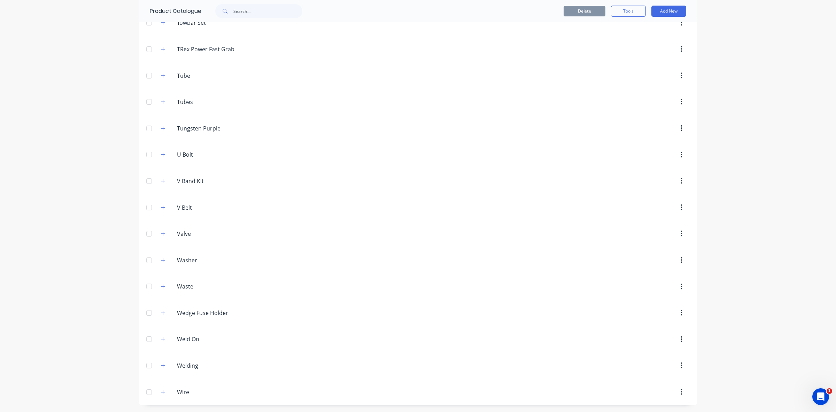
scroll to position [3618, 0]
click at [161, 180] on icon "button" at bounding box center [163, 180] width 4 height 5
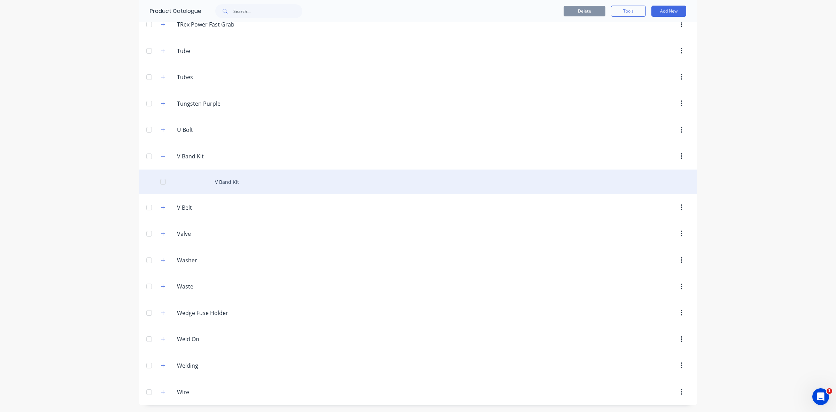
click at [217, 194] on div "V Band Kit" at bounding box center [418, 181] width 558 height 25
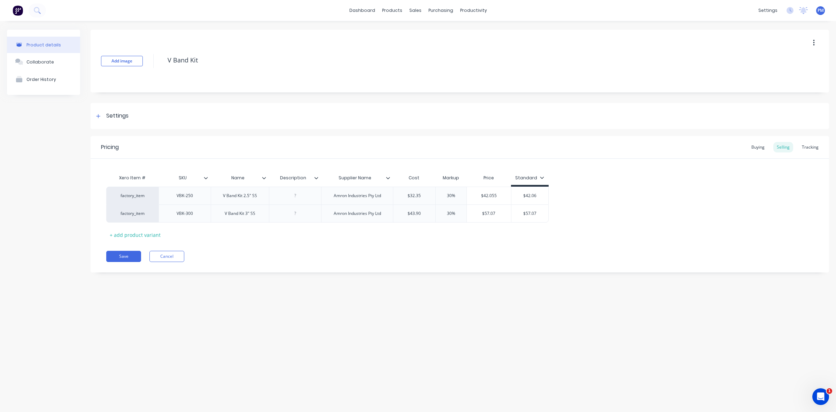
type textarea "x"
click at [96, 115] on icon at bounding box center [98, 116] width 4 height 5
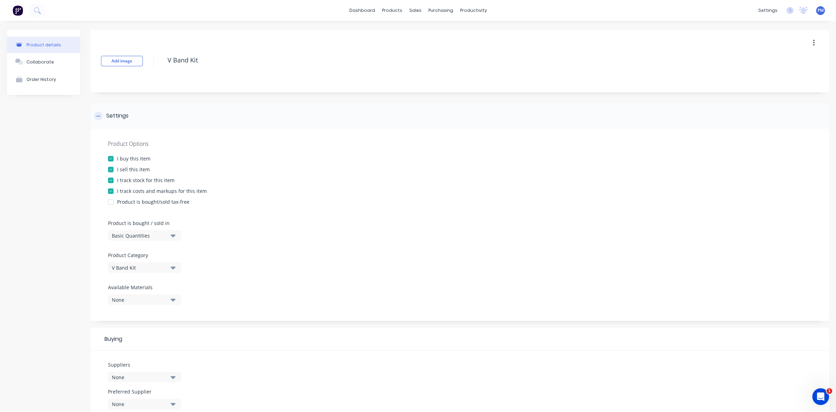
click at [96, 115] on icon at bounding box center [98, 116] width 4 height 5
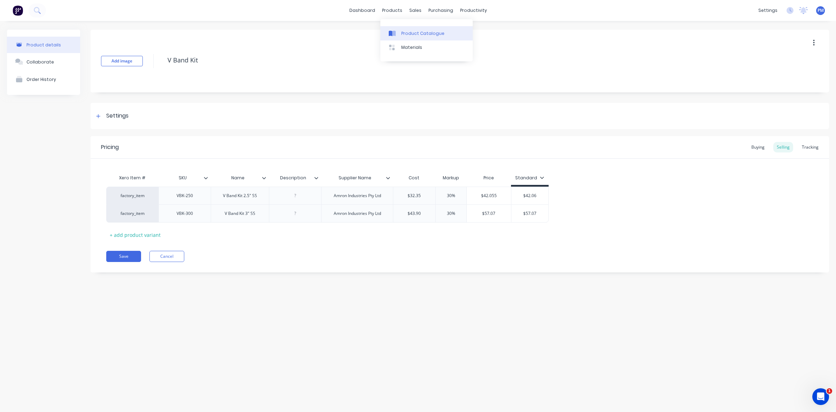
click at [407, 32] on div "Product Catalogue" at bounding box center [422, 33] width 43 height 6
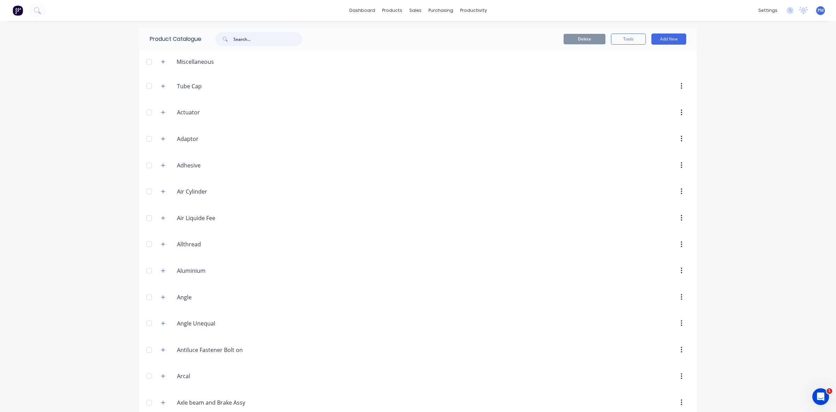
click at [255, 39] on input "text" at bounding box center [267, 39] width 69 height 14
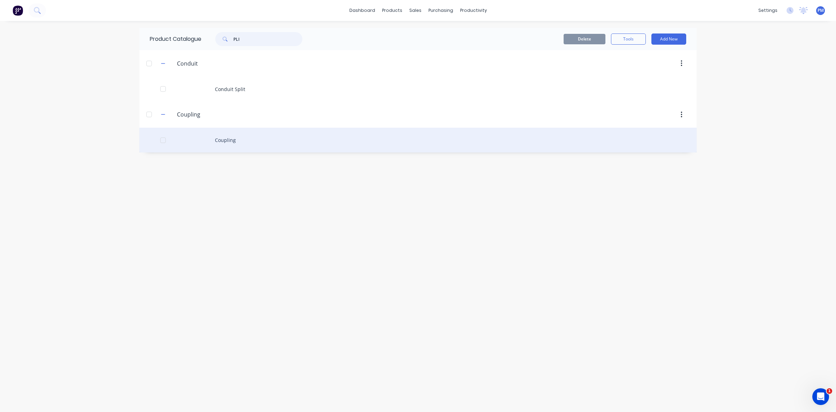
type input "PLI"
click at [217, 140] on div "Coupling" at bounding box center [418, 140] width 558 height 25
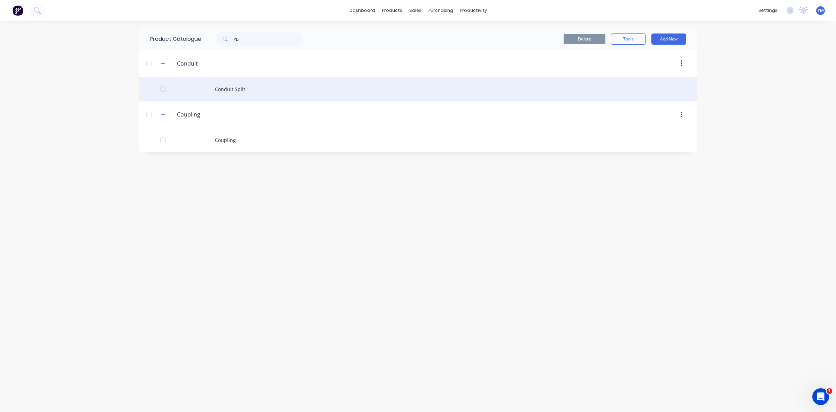
click at [225, 90] on div "Conduit Split" at bounding box center [418, 89] width 558 height 25
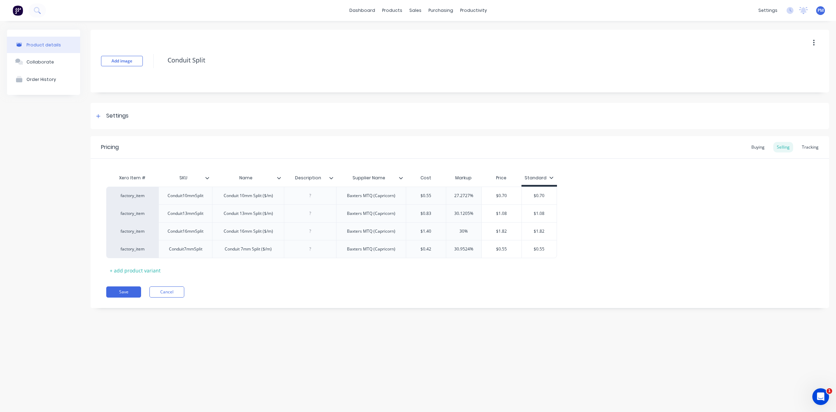
type textarea "x"
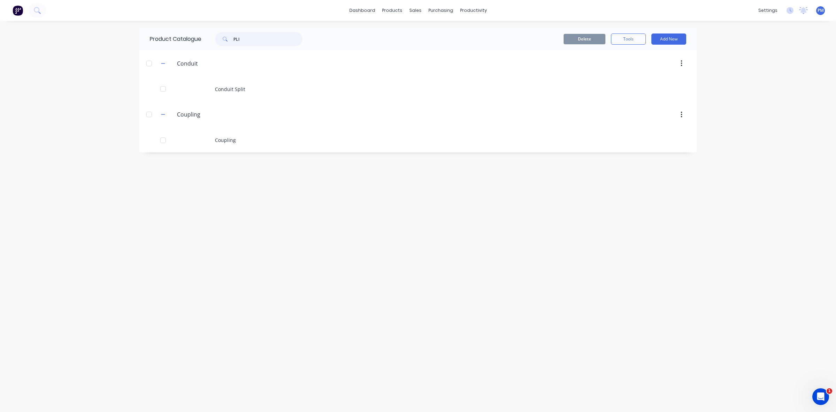
drag, startPoint x: 288, startPoint y: 43, endPoint x: 226, endPoint y: 38, distance: 62.6
click at [226, 38] on div "PLI" at bounding box center [258, 39] width 87 height 14
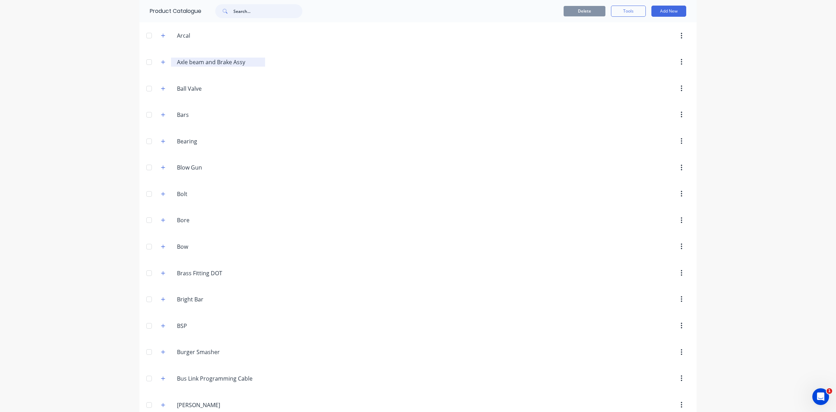
scroll to position [348, 0]
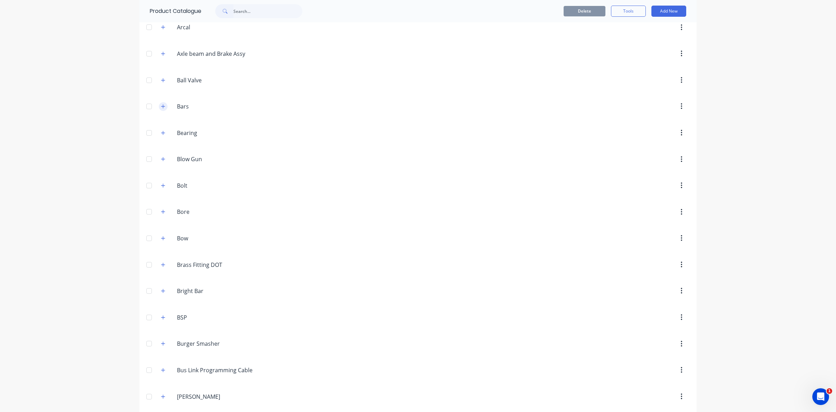
click at [161, 108] on icon "button" at bounding box center [163, 106] width 4 height 4
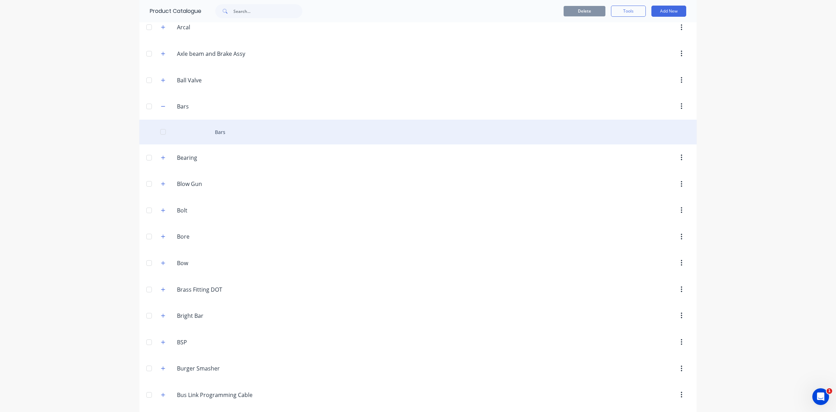
click at [220, 130] on div "Bars" at bounding box center [418, 132] width 558 height 25
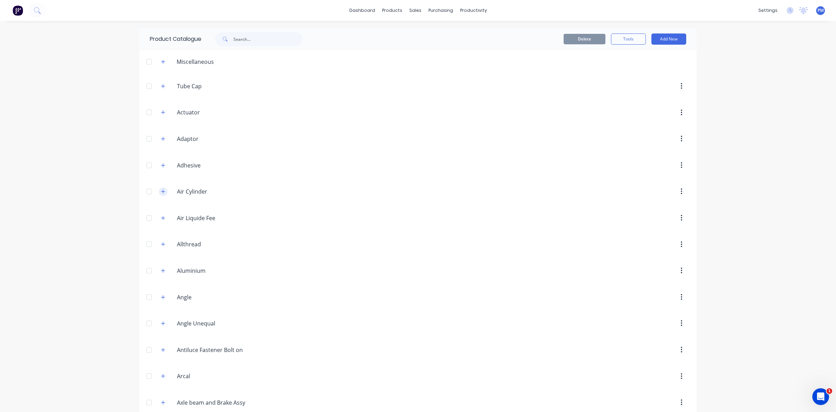
click at [161, 193] on icon "button" at bounding box center [163, 191] width 4 height 5
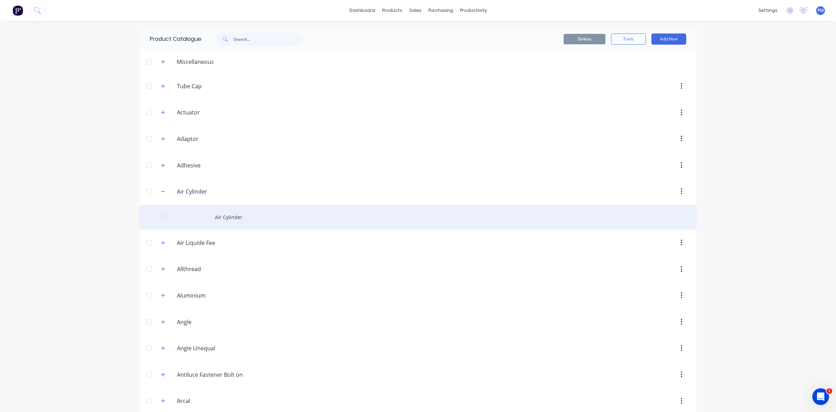
click at [233, 218] on div "Air Cylinder" at bounding box center [418, 217] width 558 height 25
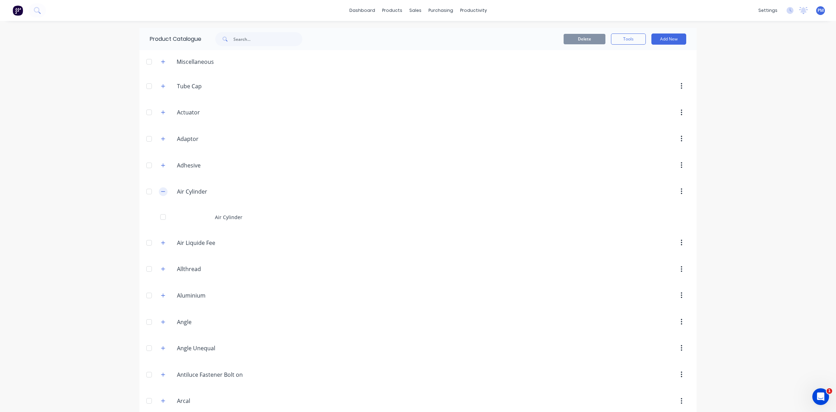
click at [159, 193] on button "button" at bounding box center [163, 191] width 9 height 9
click at [161, 166] on icon "button" at bounding box center [163, 165] width 4 height 5
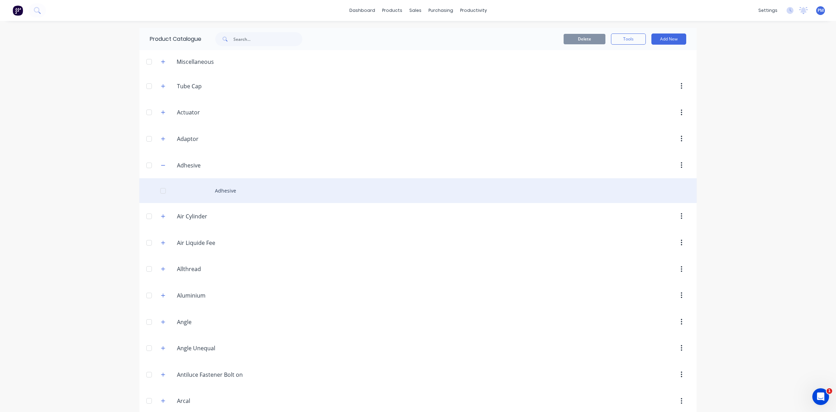
click at [221, 188] on div "Adhesive" at bounding box center [418, 190] width 558 height 25
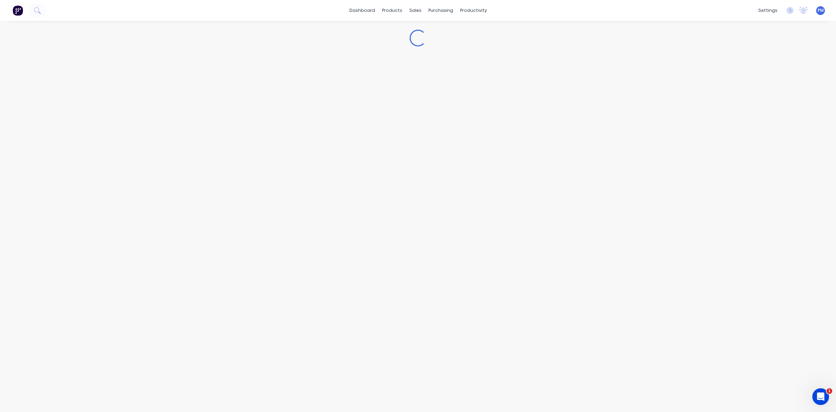
type textarea "x"
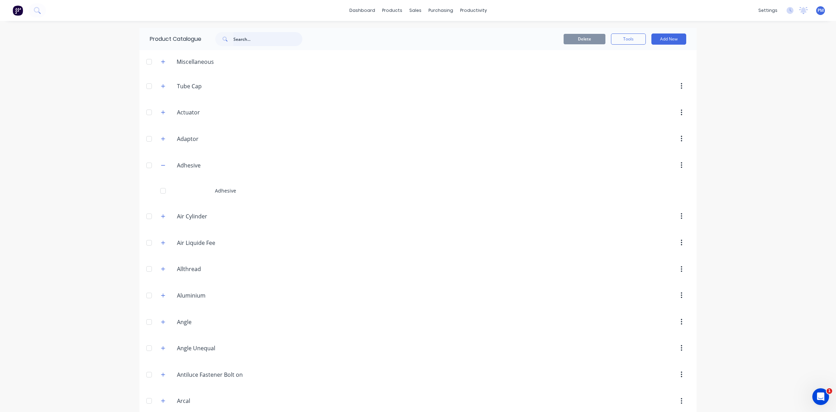
click at [240, 40] on input "text" at bounding box center [267, 39] width 69 height 14
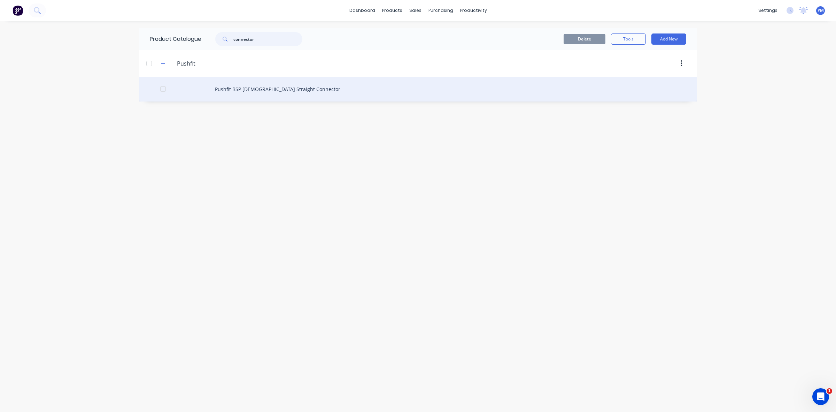
type input "connector"
click at [231, 87] on div "Pushfit BSP [DEMOGRAPHIC_DATA] Straight Connector" at bounding box center [418, 89] width 558 height 25
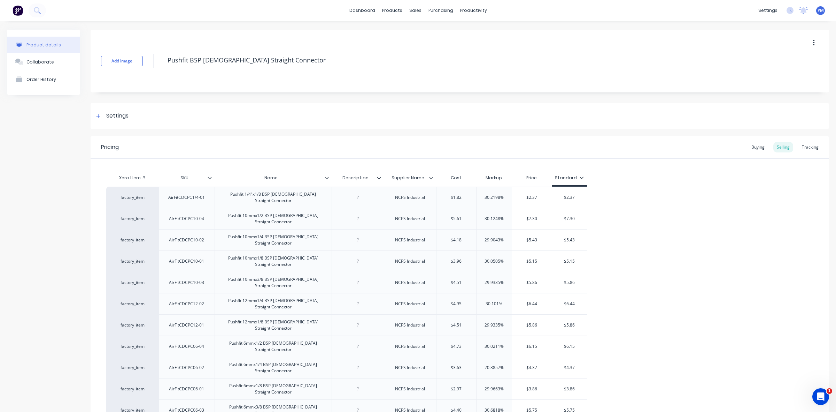
type textarea "x"
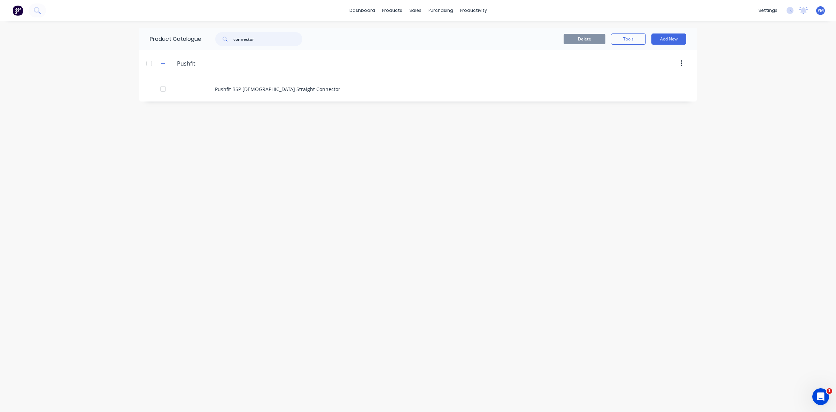
drag, startPoint x: 259, startPoint y: 39, endPoint x: 213, endPoint y: 34, distance: 45.9
click at [213, 34] on div "connector" at bounding box center [255, 39] width 94 height 14
drag, startPoint x: 253, startPoint y: 37, endPoint x: 220, endPoint y: 34, distance: 33.2
click at [222, 35] on div "tie down" at bounding box center [258, 39] width 87 height 14
click at [226, 40] on icon at bounding box center [225, 39] width 4 height 4
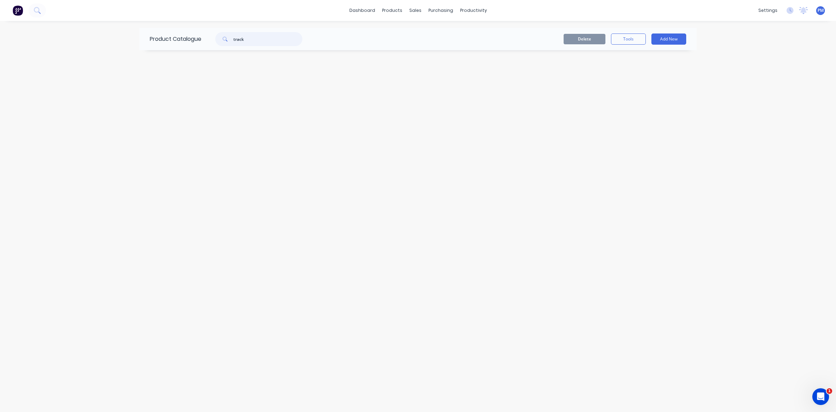
drag, startPoint x: 248, startPoint y: 41, endPoint x: 230, endPoint y: 38, distance: 18.4
click at [231, 38] on div "track" at bounding box center [258, 39] width 87 height 14
drag, startPoint x: 259, startPoint y: 37, endPoint x: 231, endPoint y: 37, distance: 28.2
click at [231, 37] on div "mounting" at bounding box center [258, 39] width 87 height 14
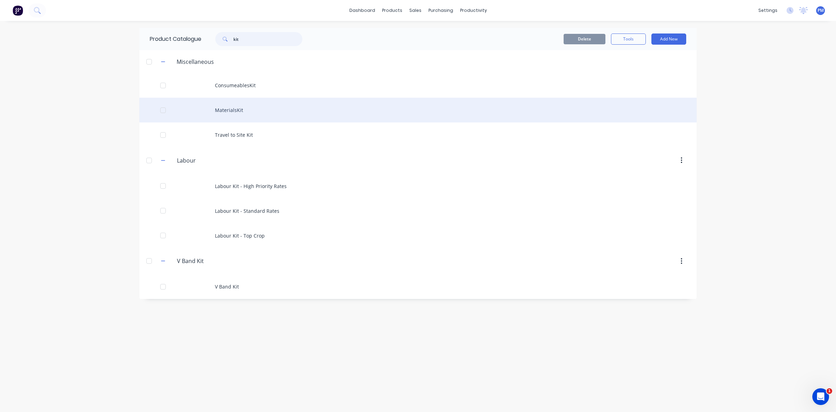
type input "kit"
click at [225, 108] on div "MaterialsKit" at bounding box center [418, 110] width 558 height 25
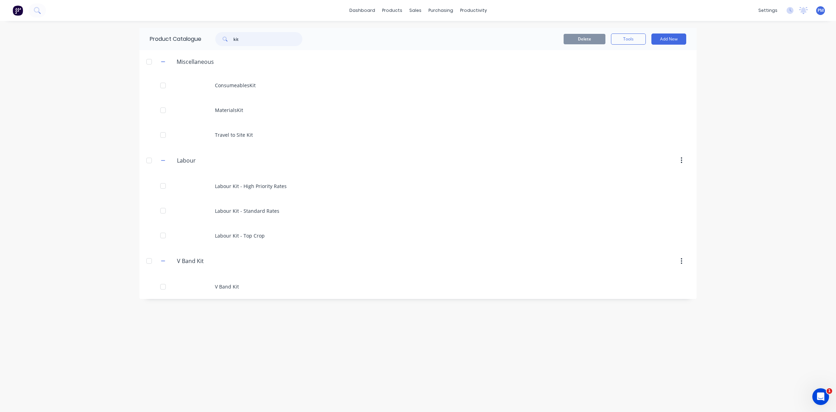
drag, startPoint x: 241, startPoint y: 36, endPoint x: 222, endPoint y: 35, distance: 19.2
click at [222, 35] on div "kit" at bounding box center [258, 39] width 87 height 14
type input "SNC"
click at [224, 38] on icon at bounding box center [225, 39] width 4 height 4
drag, startPoint x: 249, startPoint y: 38, endPoint x: 223, endPoint y: 37, distance: 26.5
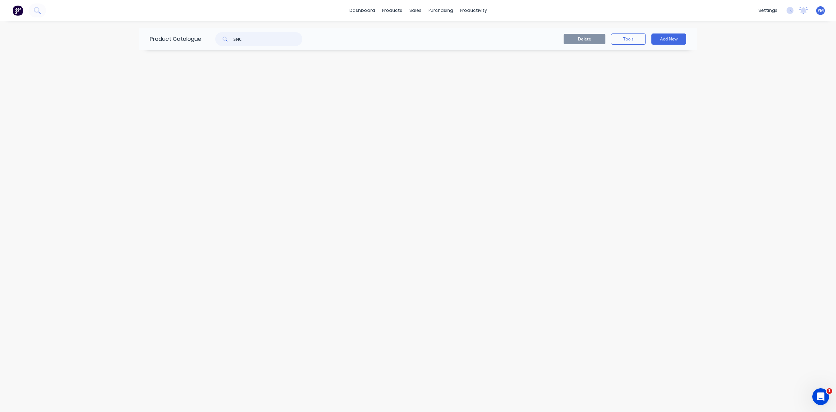
click at [223, 37] on div "SNC" at bounding box center [258, 39] width 87 height 14
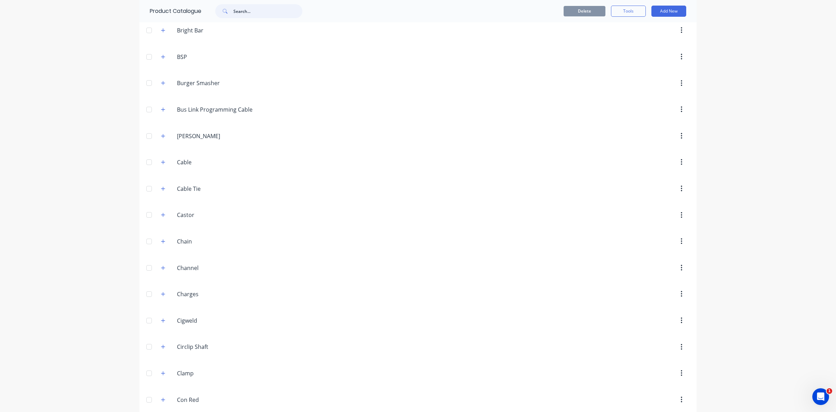
scroll to position [610, 0]
click at [161, 111] on icon "button" at bounding box center [163, 108] width 4 height 5
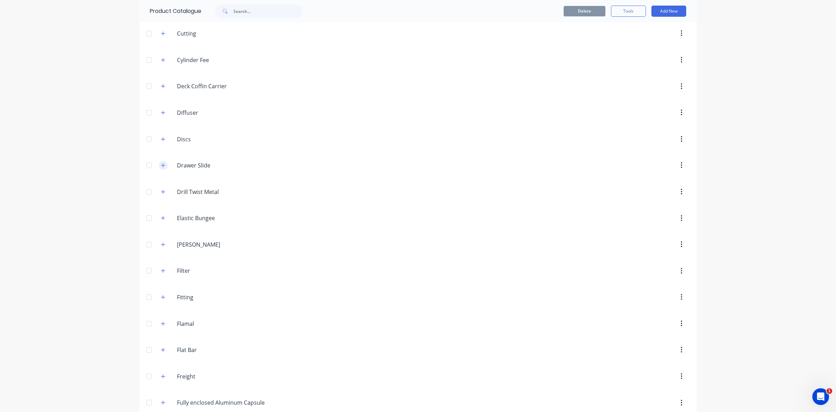
click at [161, 168] on icon "button" at bounding box center [163, 165] width 4 height 5
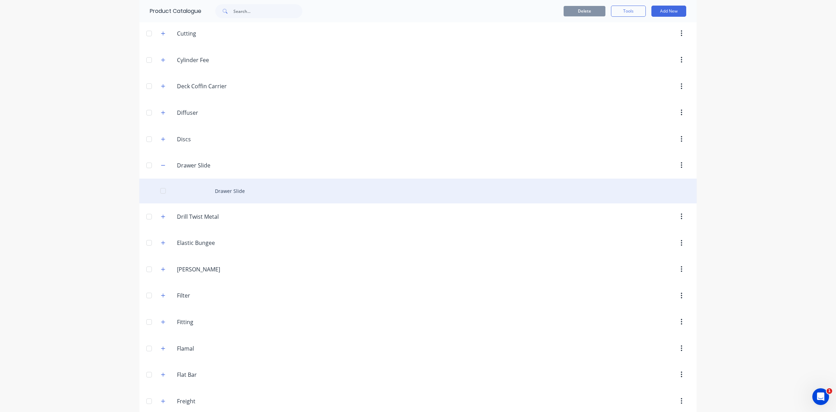
click at [224, 201] on div "Drawer Slide" at bounding box center [418, 190] width 558 height 25
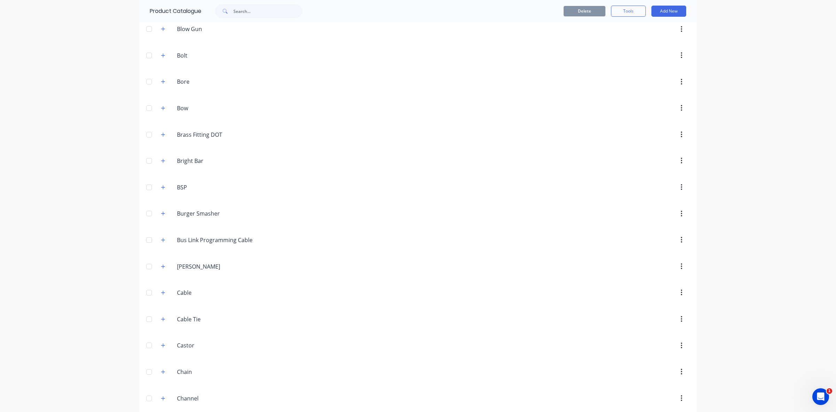
scroll to position [479, 0]
click at [161, 110] on icon "button" at bounding box center [163, 107] width 4 height 5
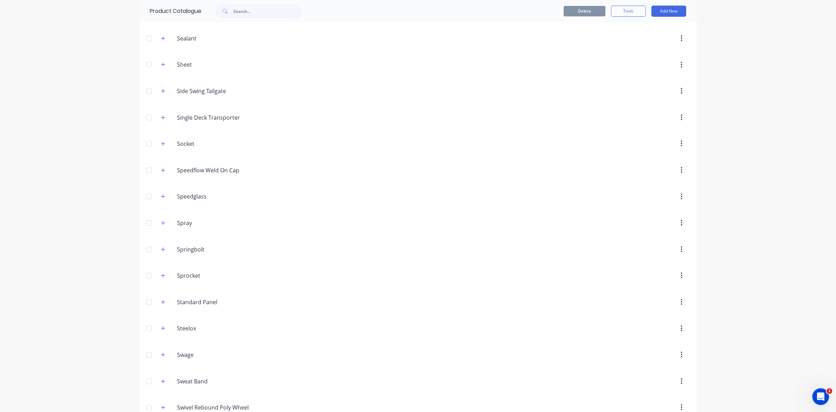
scroll to position [3093, 0]
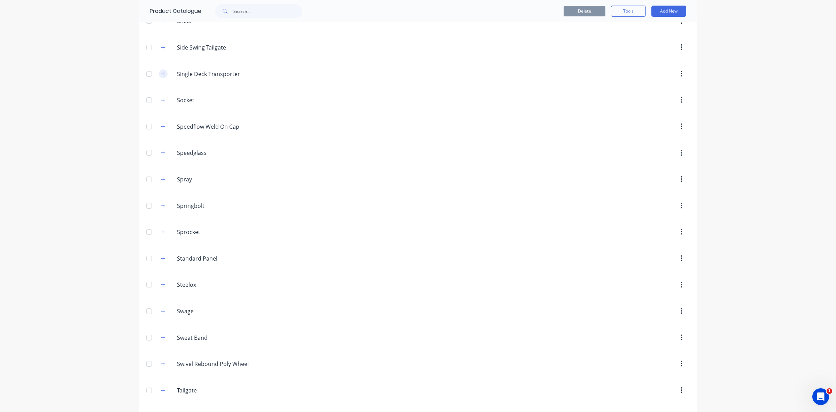
click at [161, 76] on icon "button" at bounding box center [163, 73] width 4 height 5
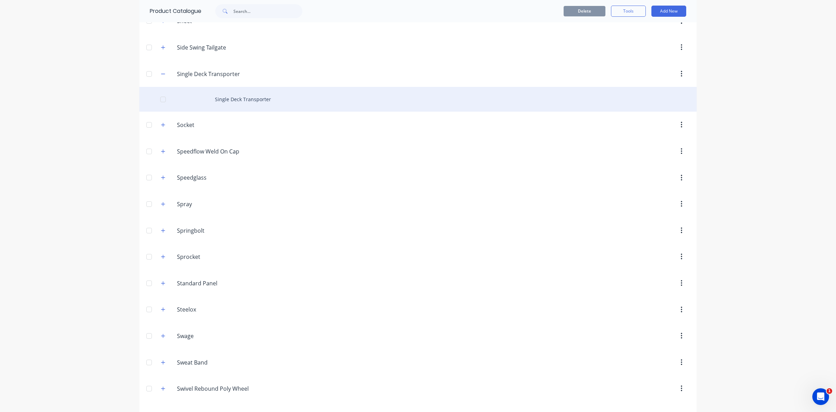
click at [233, 112] on div "Single Deck Transporter" at bounding box center [418, 99] width 558 height 25
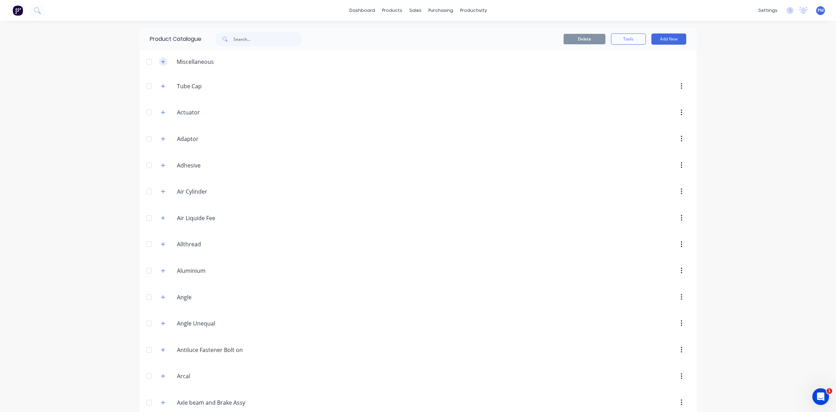
click at [161, 63] on button "button" at bounding box center [163, 61] width 9 height 9
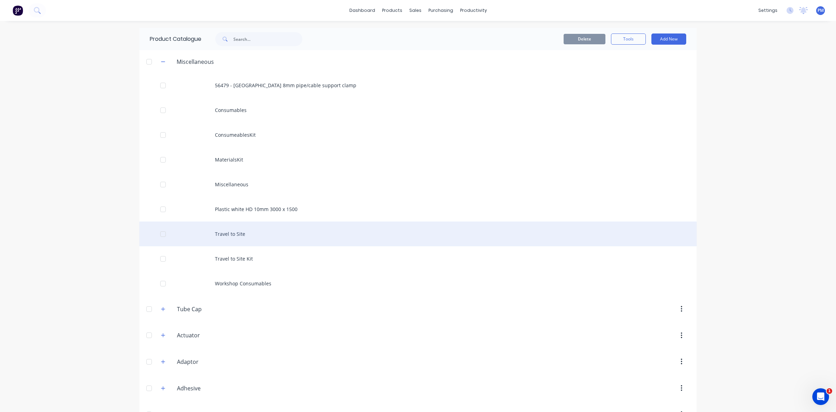
click at [233, 230] on div "Travel to Site" at bounding box center [418, 233] width 558 height 25
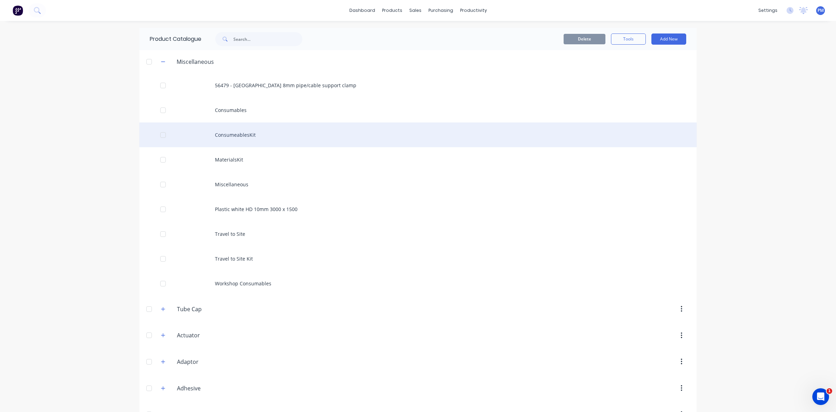
click at [238, 135] on div "ConsumeablesKit" at bounding box center [418, 134] width 558 height 25
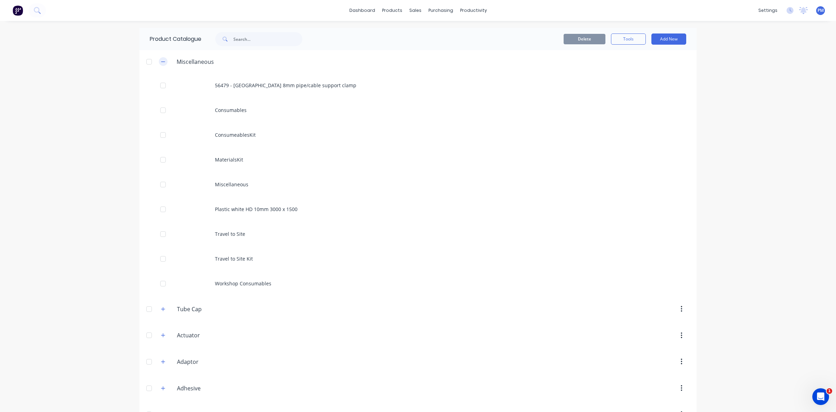
click at [161, 62] on icon "button" at bounding box center [163, 61] width 4 height 5
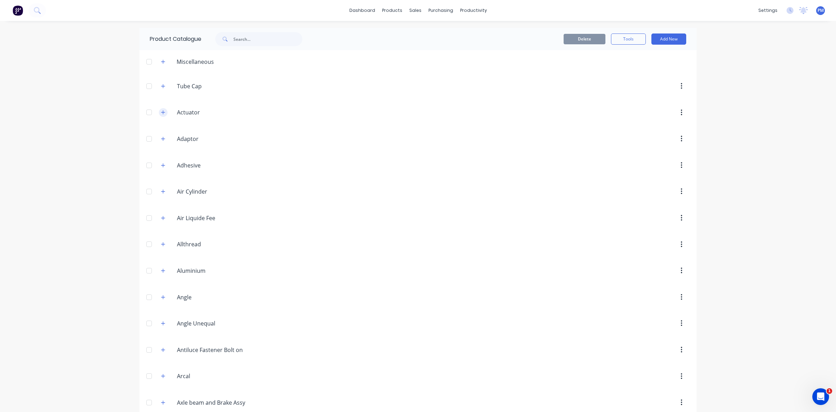
click at [161, 115] on icon "button" at bounding box center [163, 112] width 4 height 5
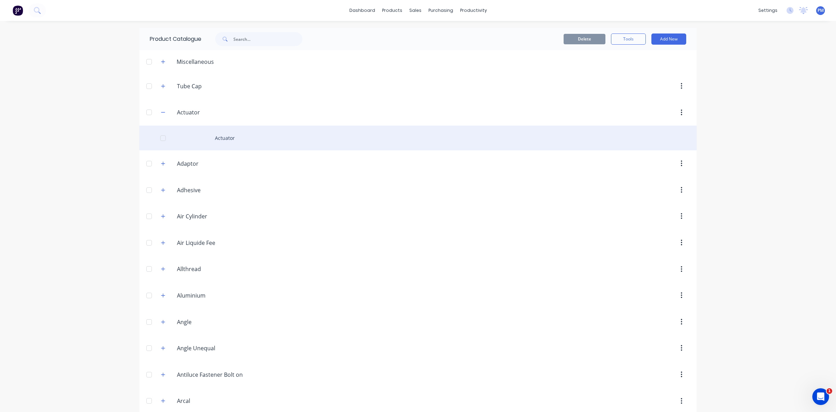
click at [226, 135] on div "Actuator" at bounding box center [418, 137] width 558 height 25
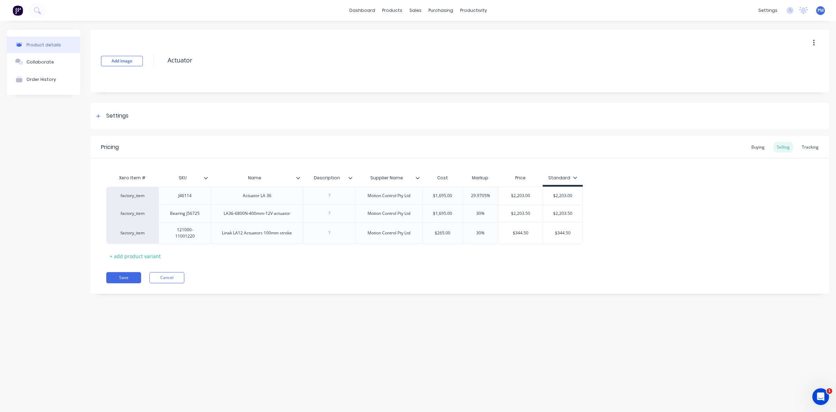
type textarea "x"
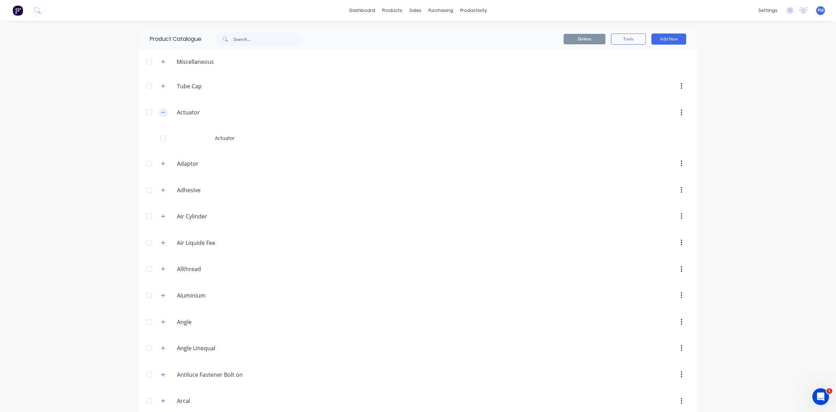
click at [162, 113] on icon "button" at bounding box center [163, 112] width 4 height 5
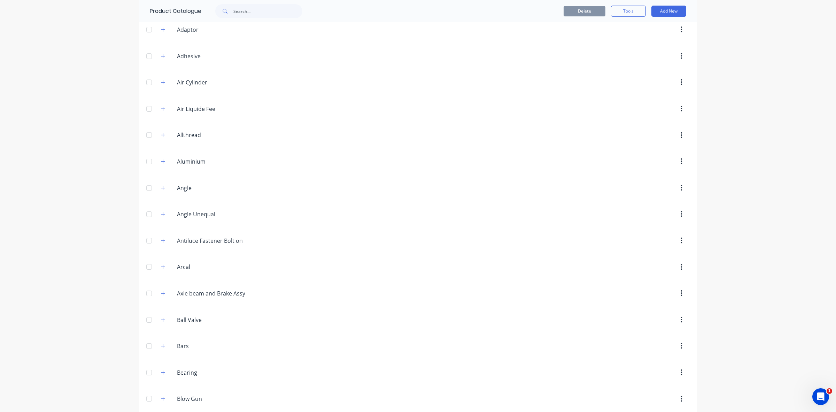
scroll to position [87, 0]
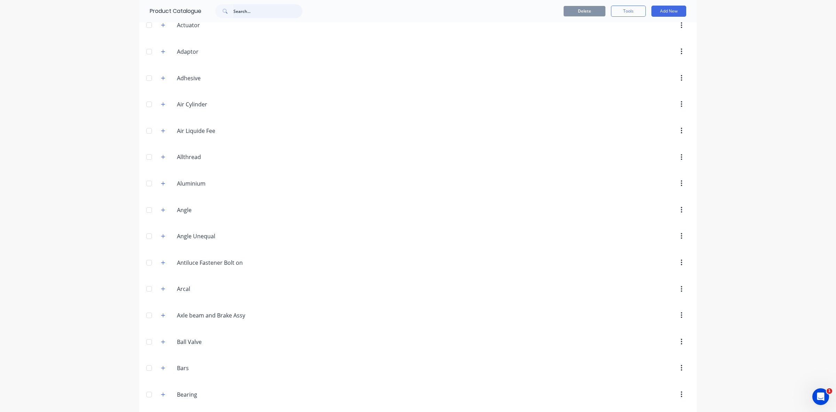
click at [236, 11] on input "text" at bounding box center [267, 11] width 69 height 14
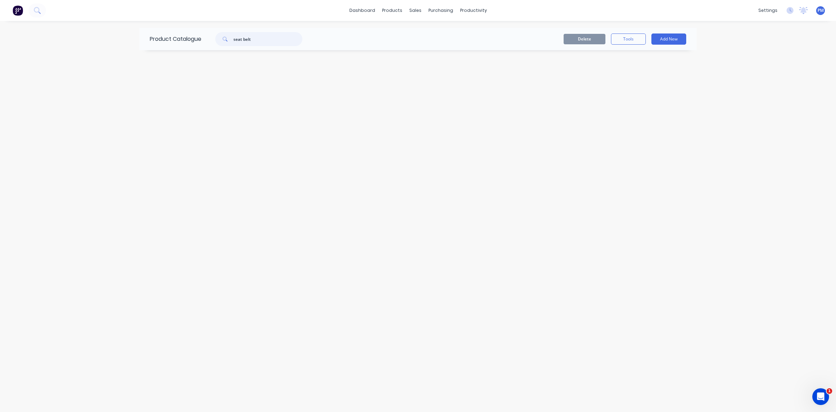
drag, startPoint x: 244, startPoint y: 38, endPoint x: 232, endPoint y: 38, distance: 12.2
click at [232, 38] on div "seat belt" at bounding box center [258, 39] width 87 height 14
type input "belt"
click at [225, 39] on icon at bounding box center [225, 39] width 4 height 4
drag, startPoint x: 245, startPoint y: 39, endPoint x: 224, endPoint y: 36, distance: 21.2
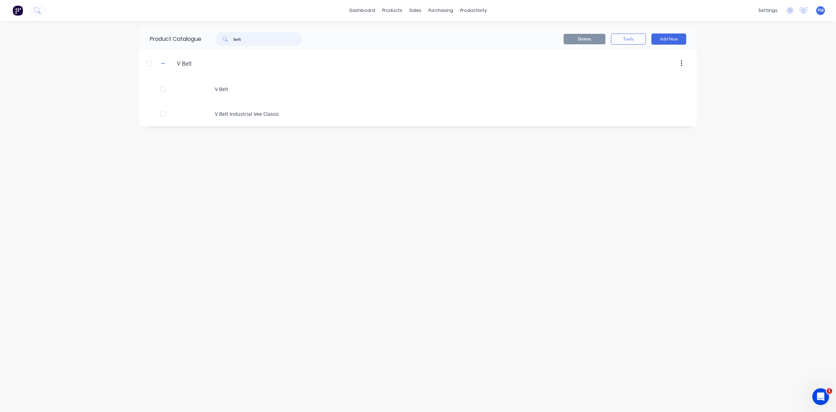
click at [224, 36] on div "belt" at bounding box center [258, 39] width 87 height 14
click at [430, 31] on div "Sales Orders" at bounding box center [438, 33] width 29 height 6
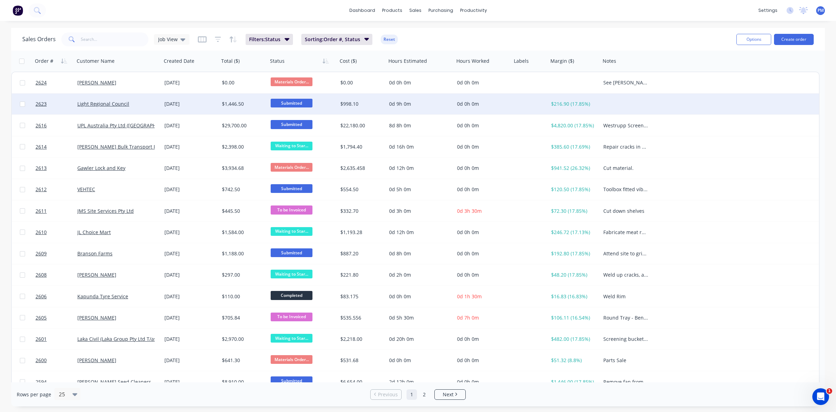
click at [138, 104] on div "Light Regional Council" at bounding box center [115, 103] width 77 height 7
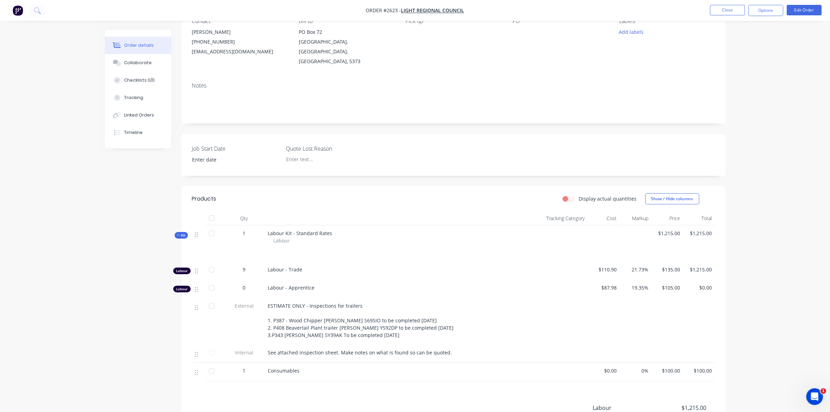
scroll to position [87, 0]
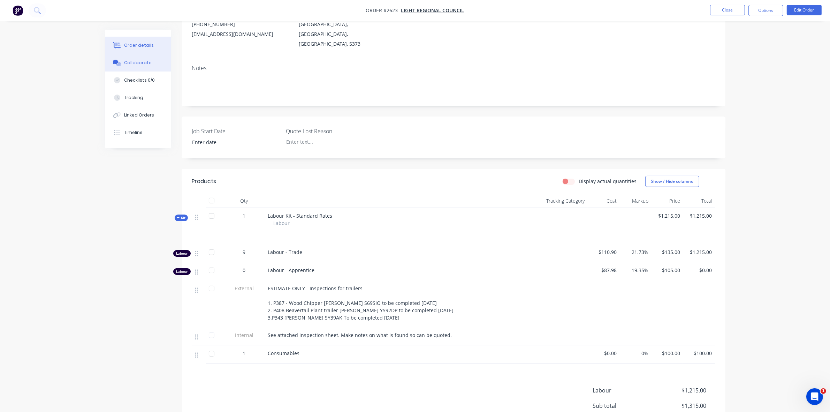
click at [138, 60] on div "Collaborate" at bounding box center [138, 63] width 28 height 6
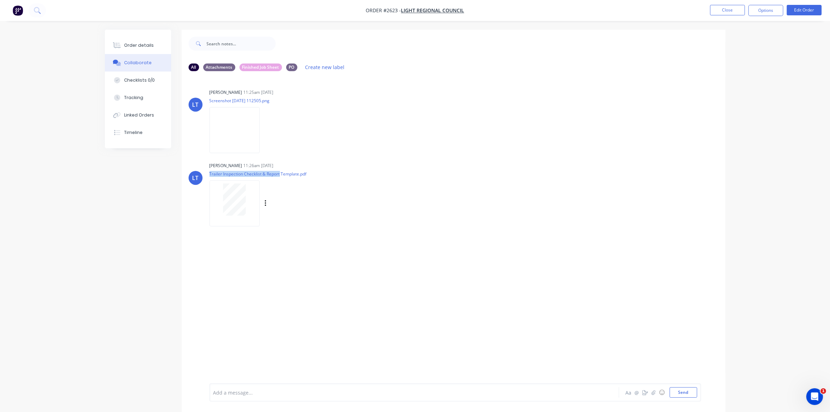
drag, startPoint x: 279, startPoint y: 173, endPoint x: 207, endPoint y: 173, distance: 72.8
click at [207, 173] on div "LT [PERSON_NAME] 11:26am [DATE] Trailer Inspection Checklist & Report Template.…" at bounding box center [454, 191] width 544 height 63
copy p "Trailer Inspection Checklist & Report"
click at [143, 45] on div "Order details" at bounding box center [139, 45] width 30 height 6
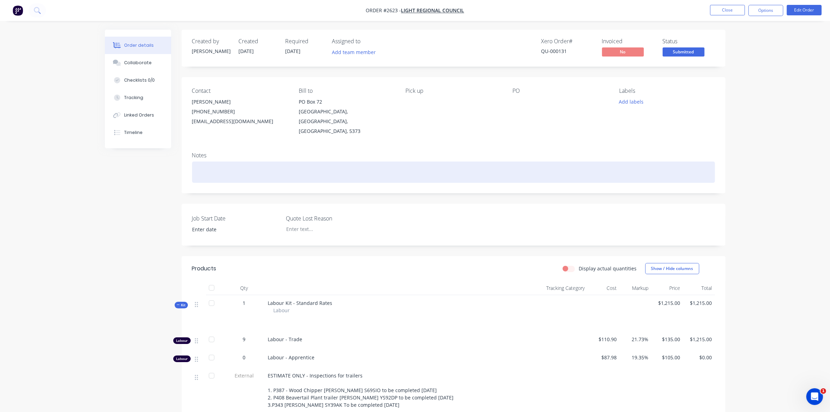
paste div
click at [236, 163] on div "Trailer Inspection Checklist & Report" at bounding box center [453, 171] width 523 height 21
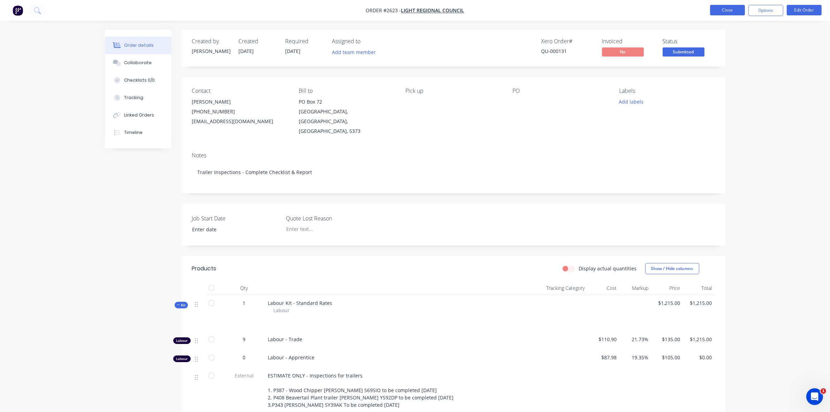
click at [729, 11] on button "Close" at bounding box center [727, 10] width 35 height 10
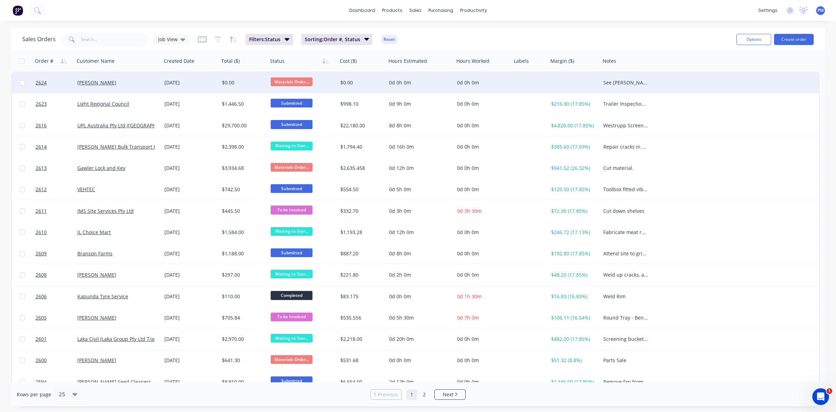
click at [138, 83] on div "[PERSON_NAME]" at bounding box center [115, 82] width 77 height 7
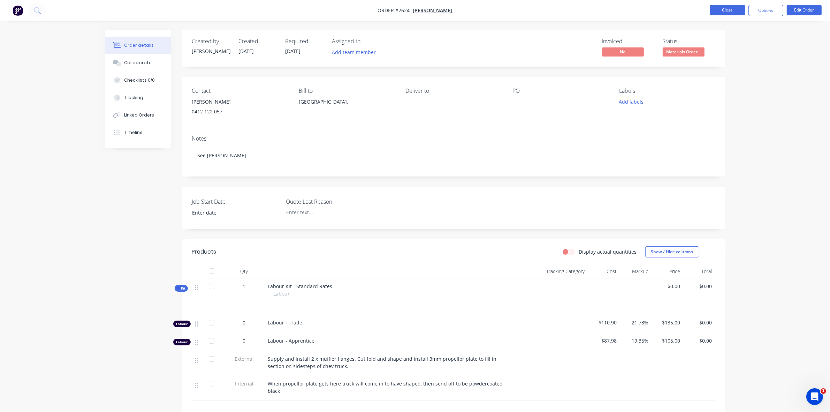
click at [723, 11] on button "Close" at bounding box center [727, 10] width 35 height 10
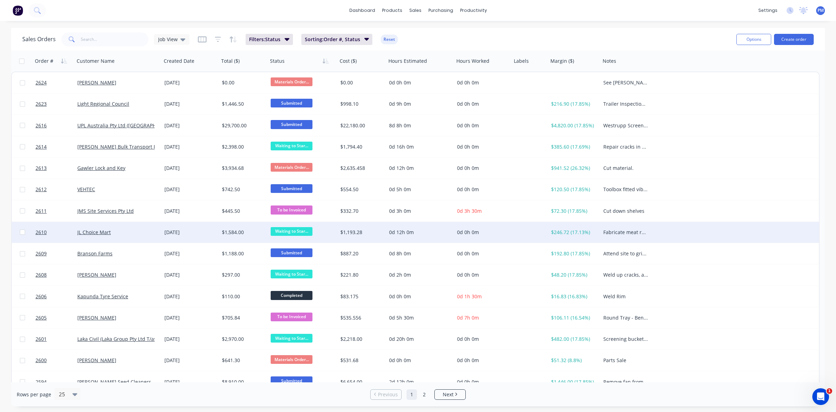
click at [138, 231] on div "JL Choice Mart" at bounding box center [115, 232] width 77 height 7
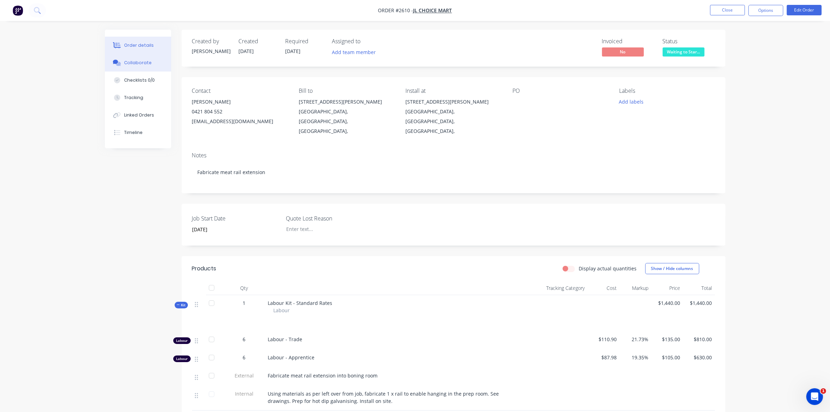
click at [139, 58] on button "Collaborate" at bounding box center [138, 62] width 66 height 17
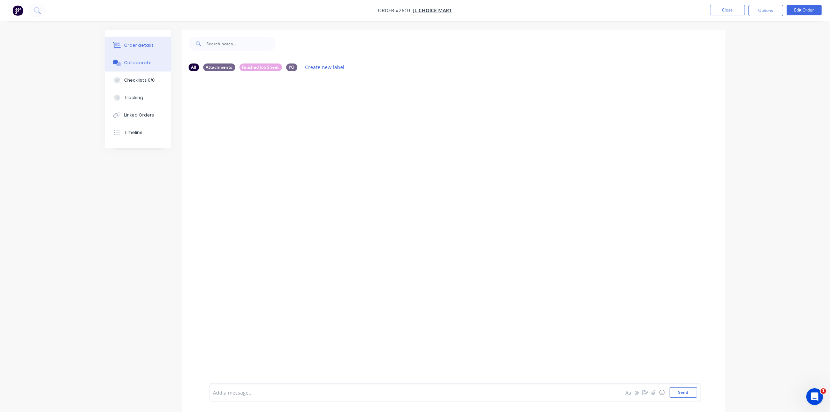
click at [144, 44] on div "Order details" at bounding box center [139, 45] width 30 height 6
